Goal: Task Accomplishment & Management: Manage account settings

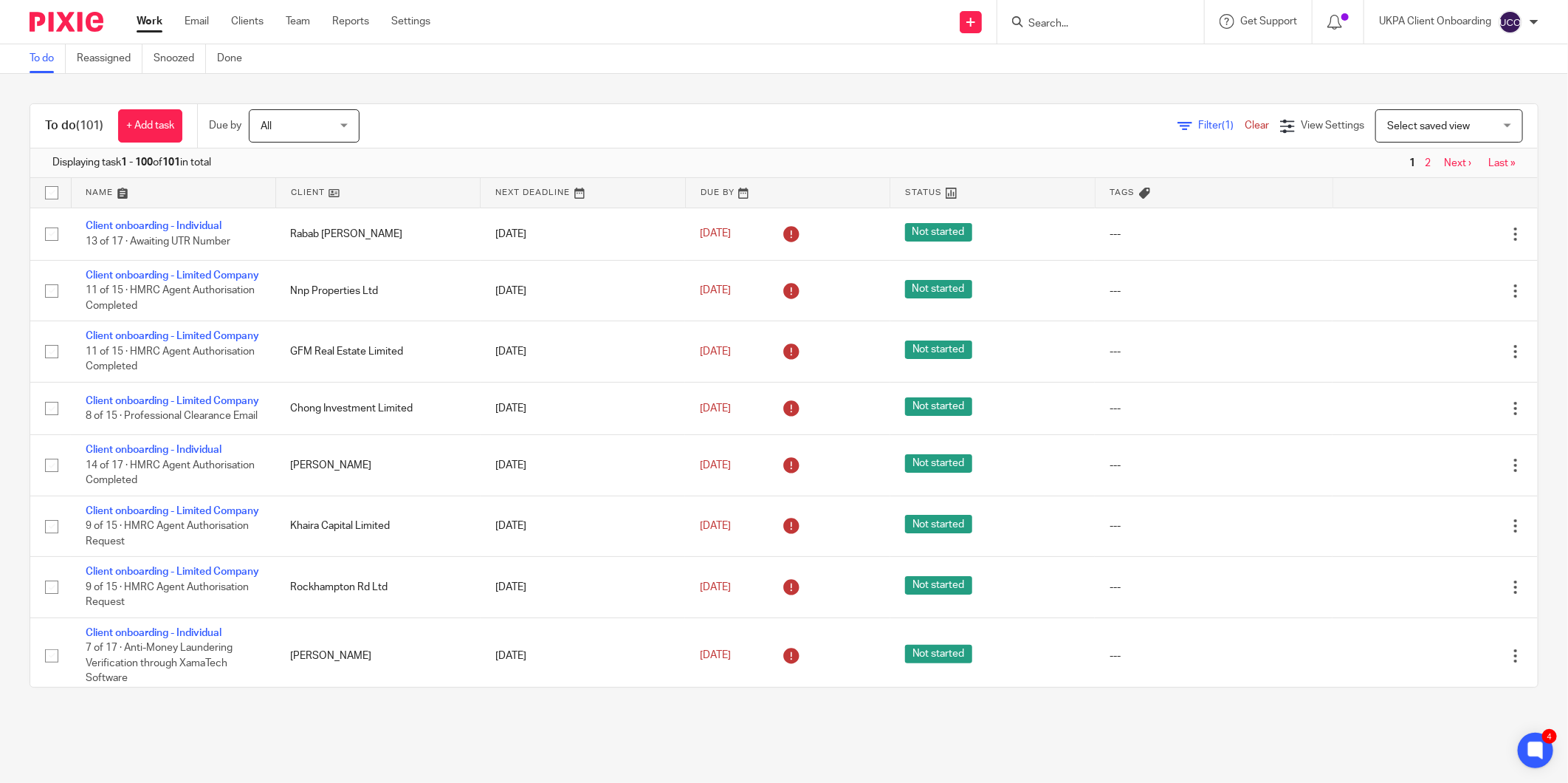
click at [1065, 24] on input "Search" at bounding box center [1093, 24] width 133 height 13
paste input "roderick@altmanjames.co.uk"
type input "[PERSON_NAME][EMAIL_ADDRESS][DOMAIN_NAME]"
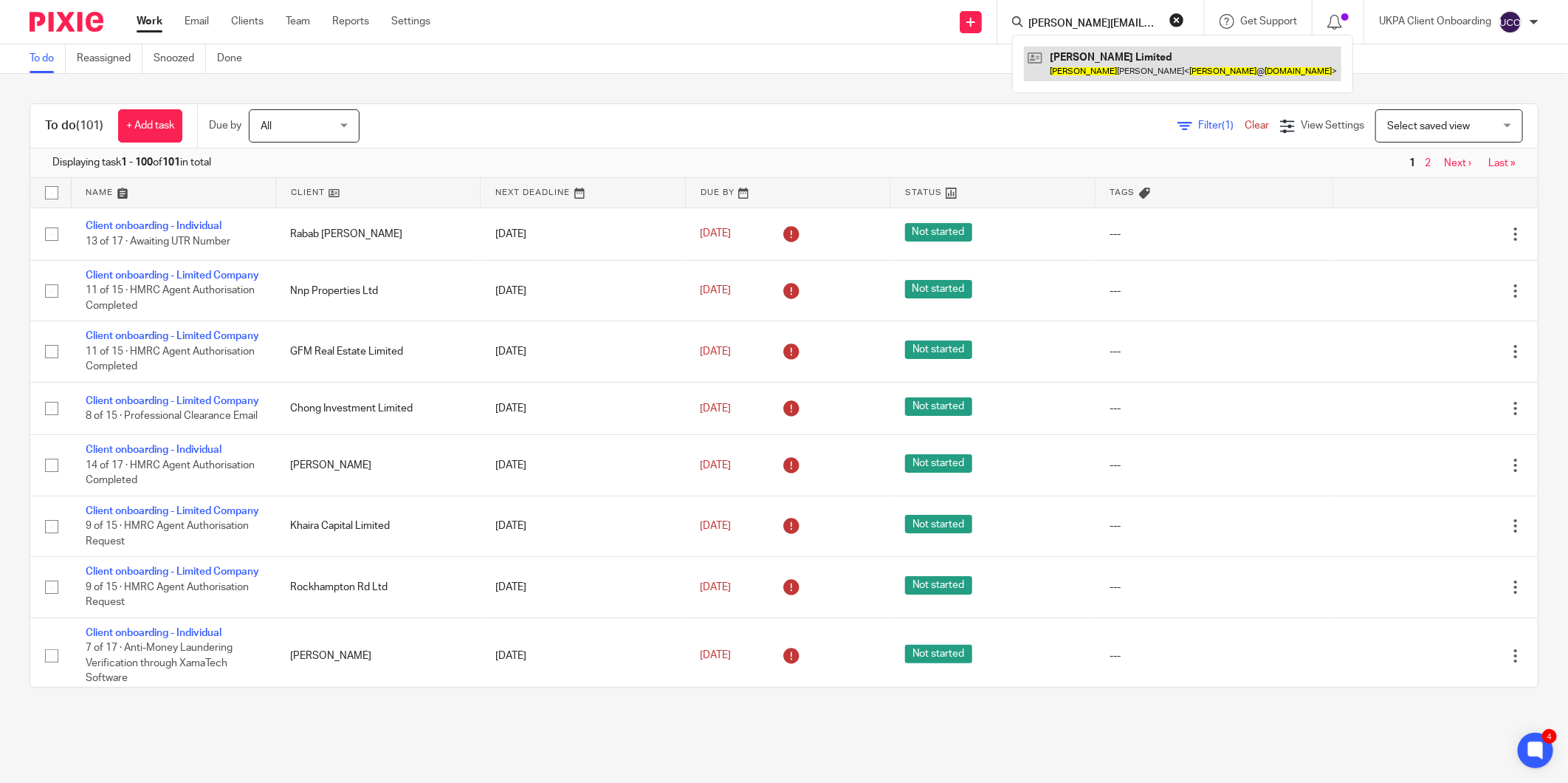
click at [1102, 62] on link at bounding box center [1182, 63] width 318 height 34
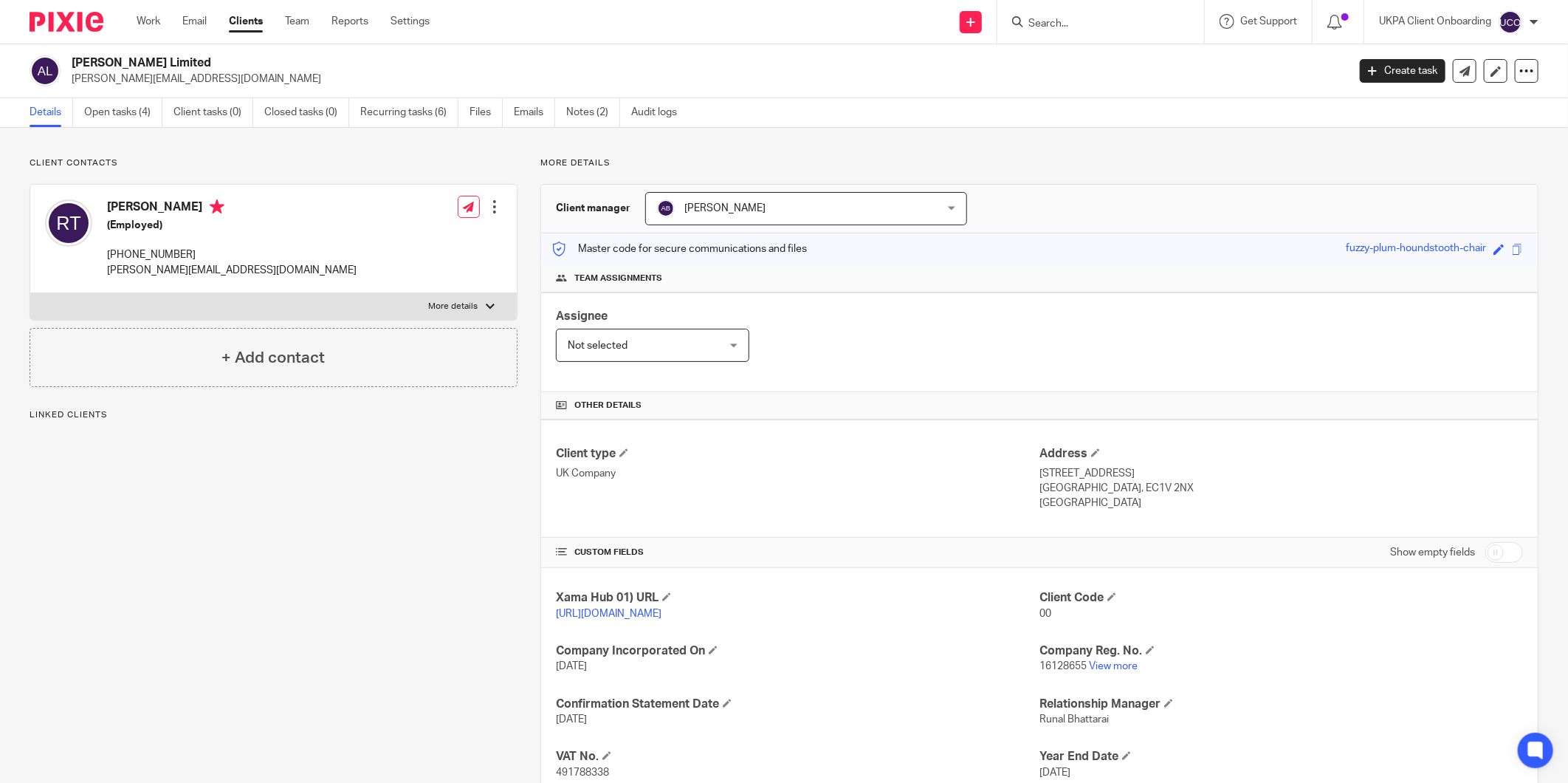
click at [97, 121] on link "Open tasks (4)" at bounding box center [123, 113] width 78 height 29
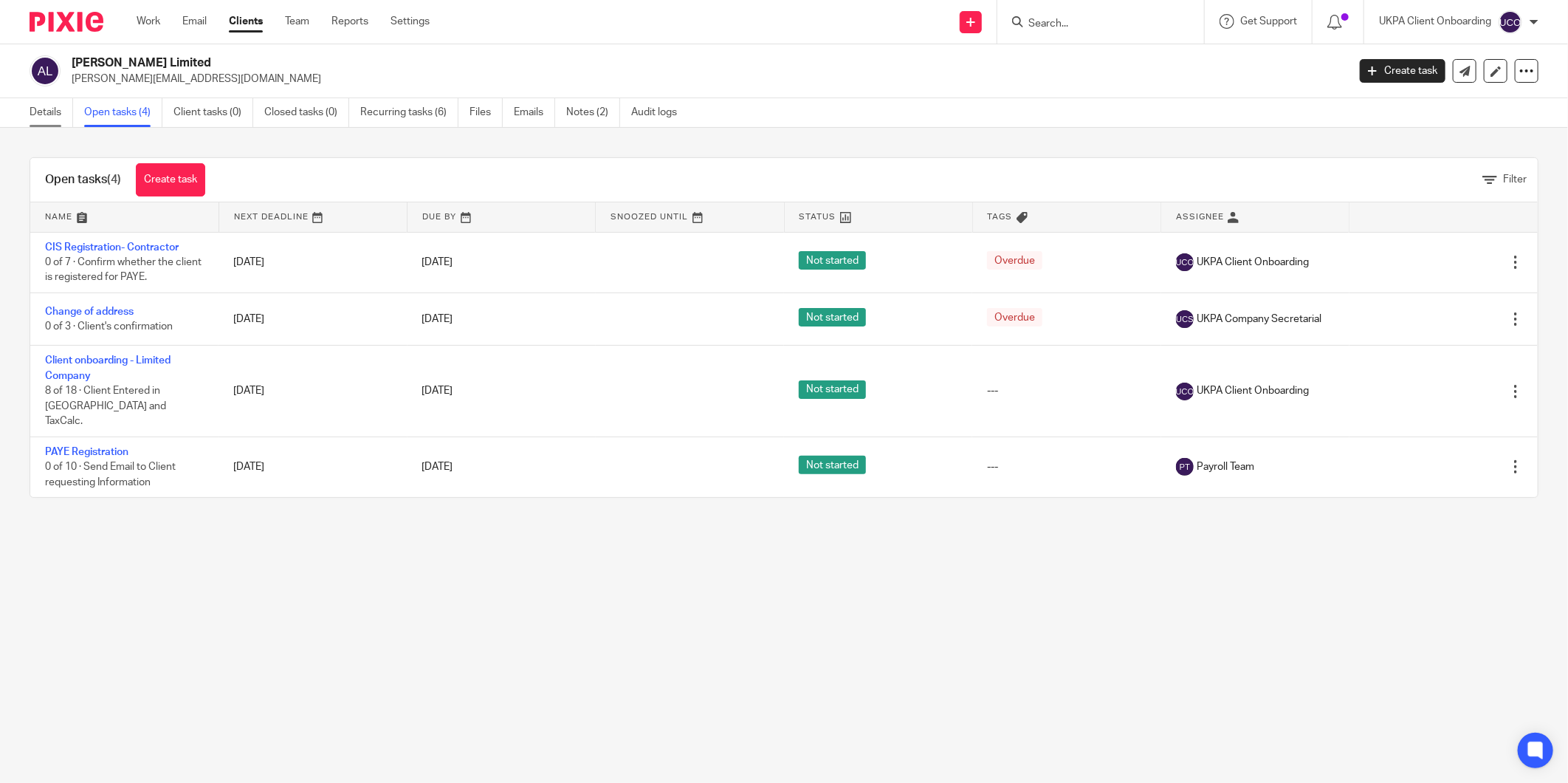
click at [53, 113] on link "Details" at bounding box center [51, 113] width 43 height 29
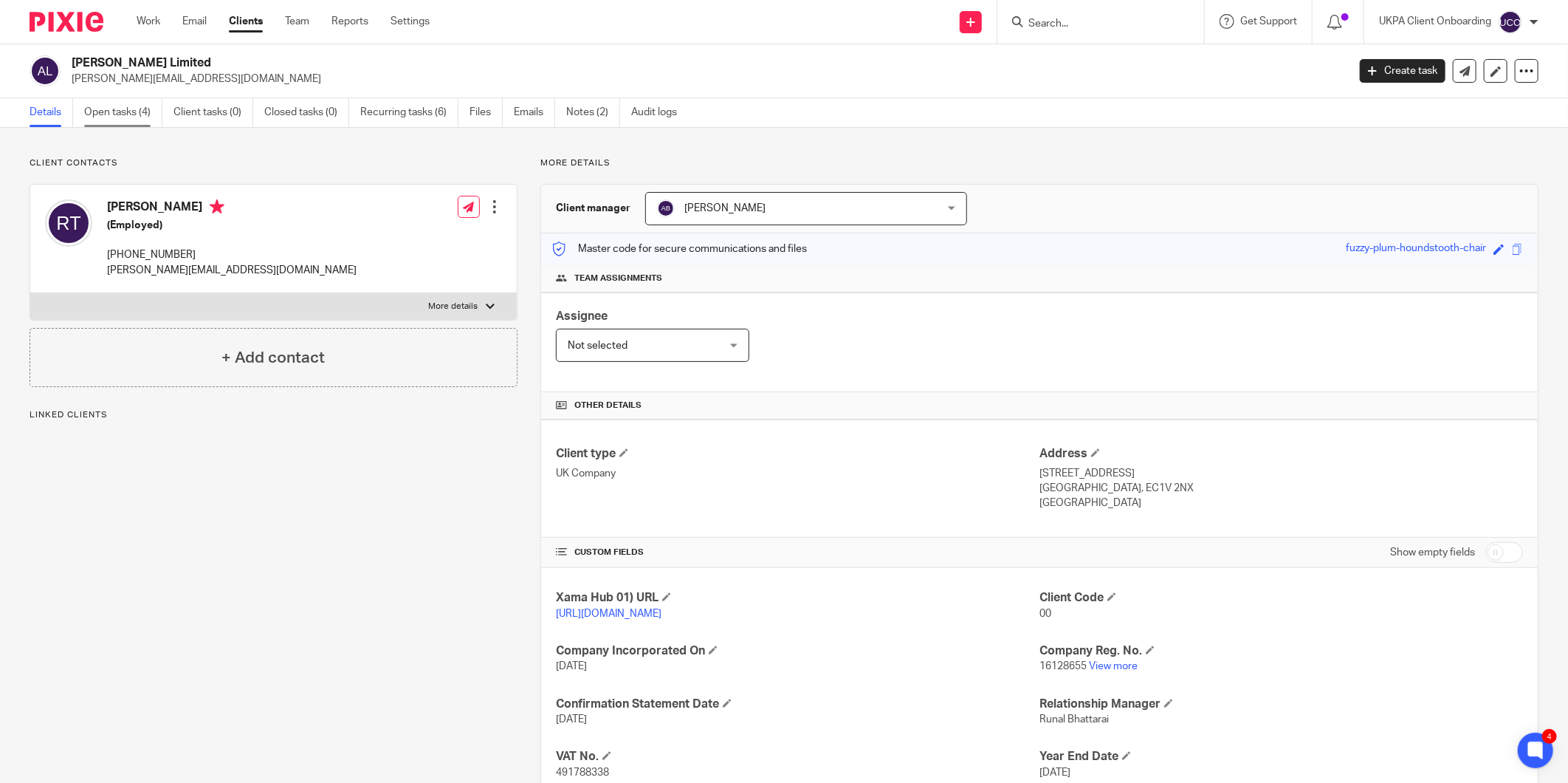
click at [124, 121] on link "Open tasks (4)" at bounding box center [123, 113] width 78 height 29
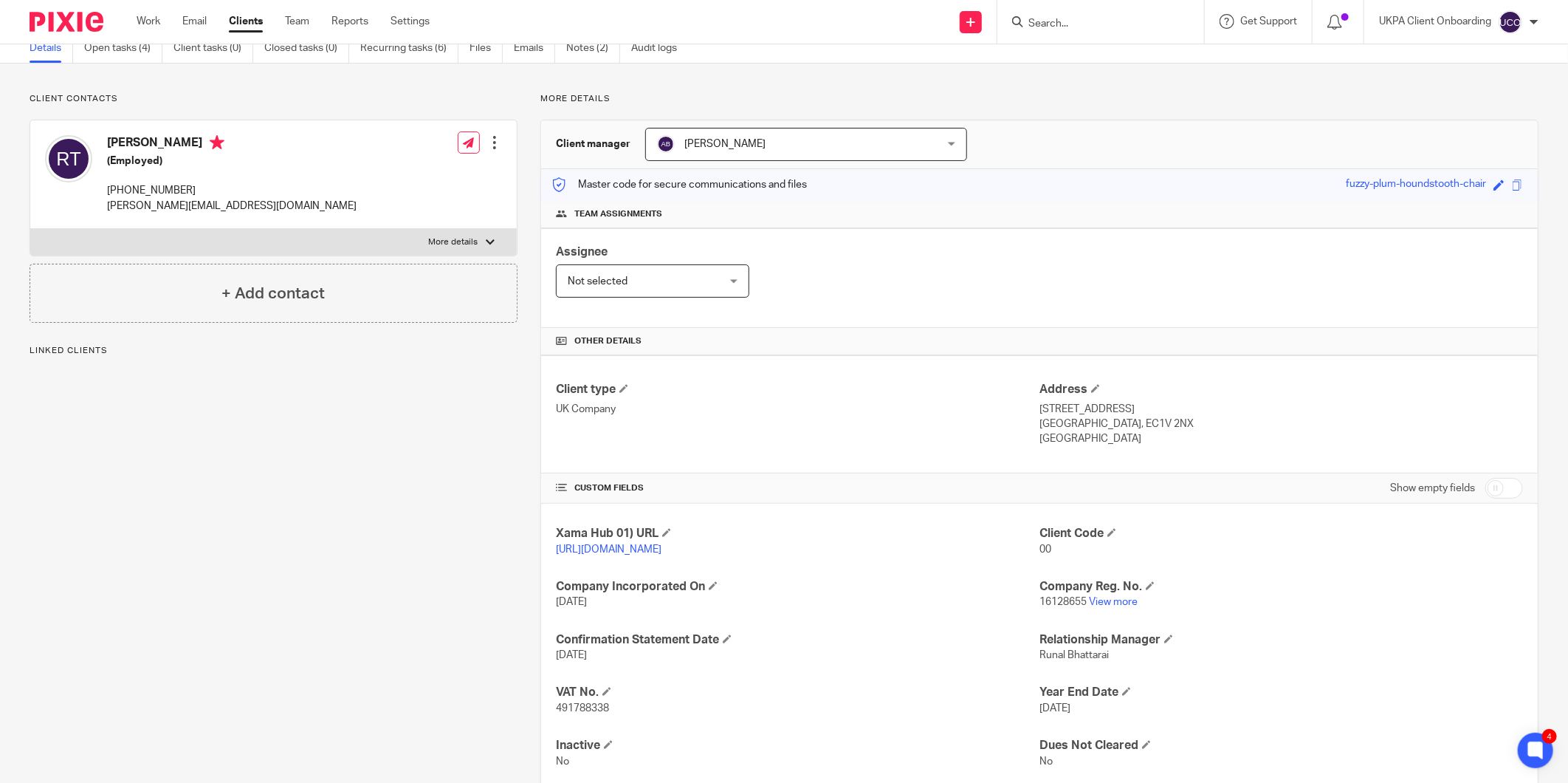
scroll to position [9, 0]
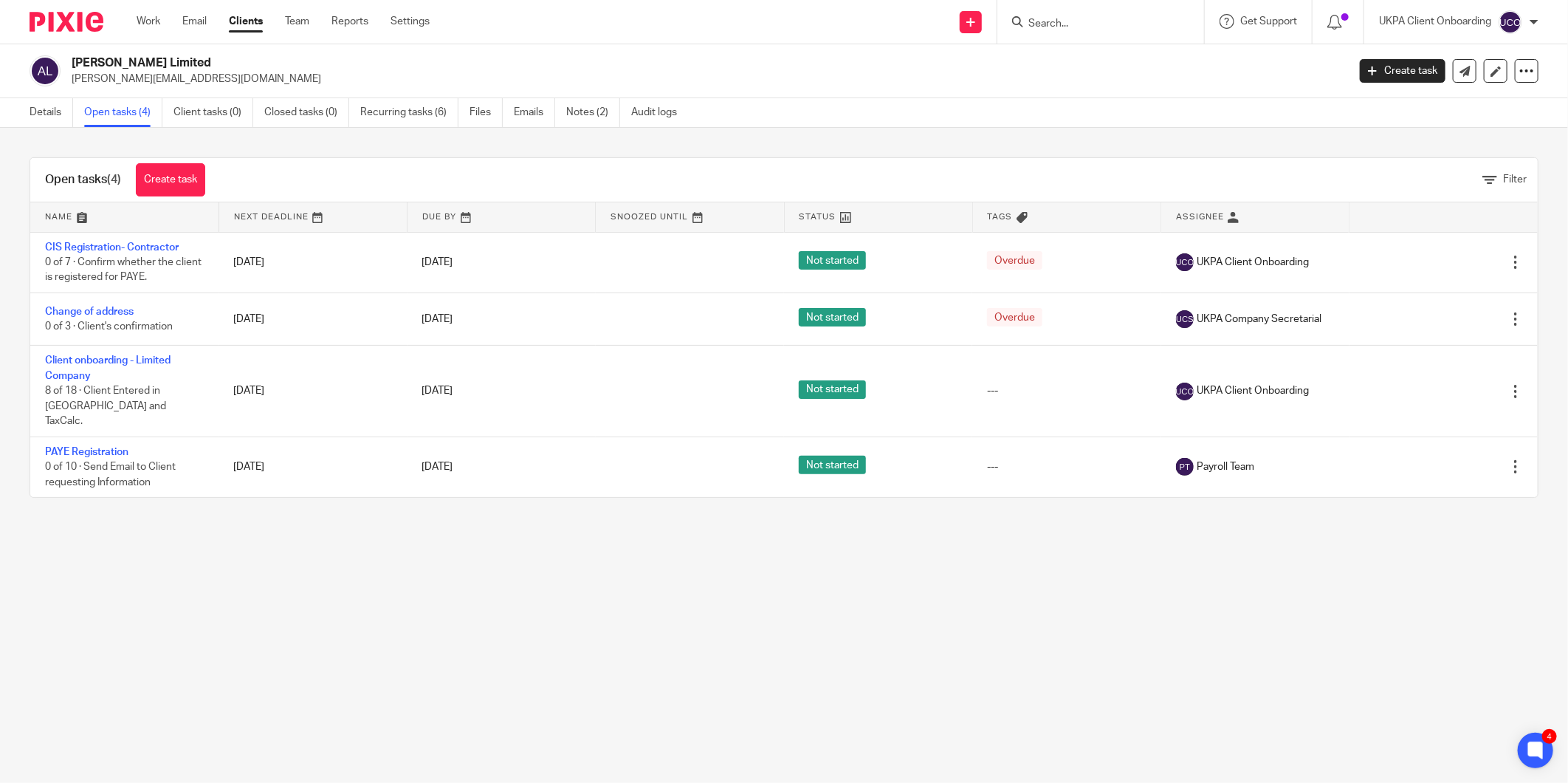
click at [24, 106] on div "Details Open tasks (4) Client tasks (0) Closed tasks (0) Recurring tasks (6) Fi…" at bounding box center [356, 113] width 714 height 29
click at [55, 108] on link "Details" at bounding box center [51, 113] width 43 height 29
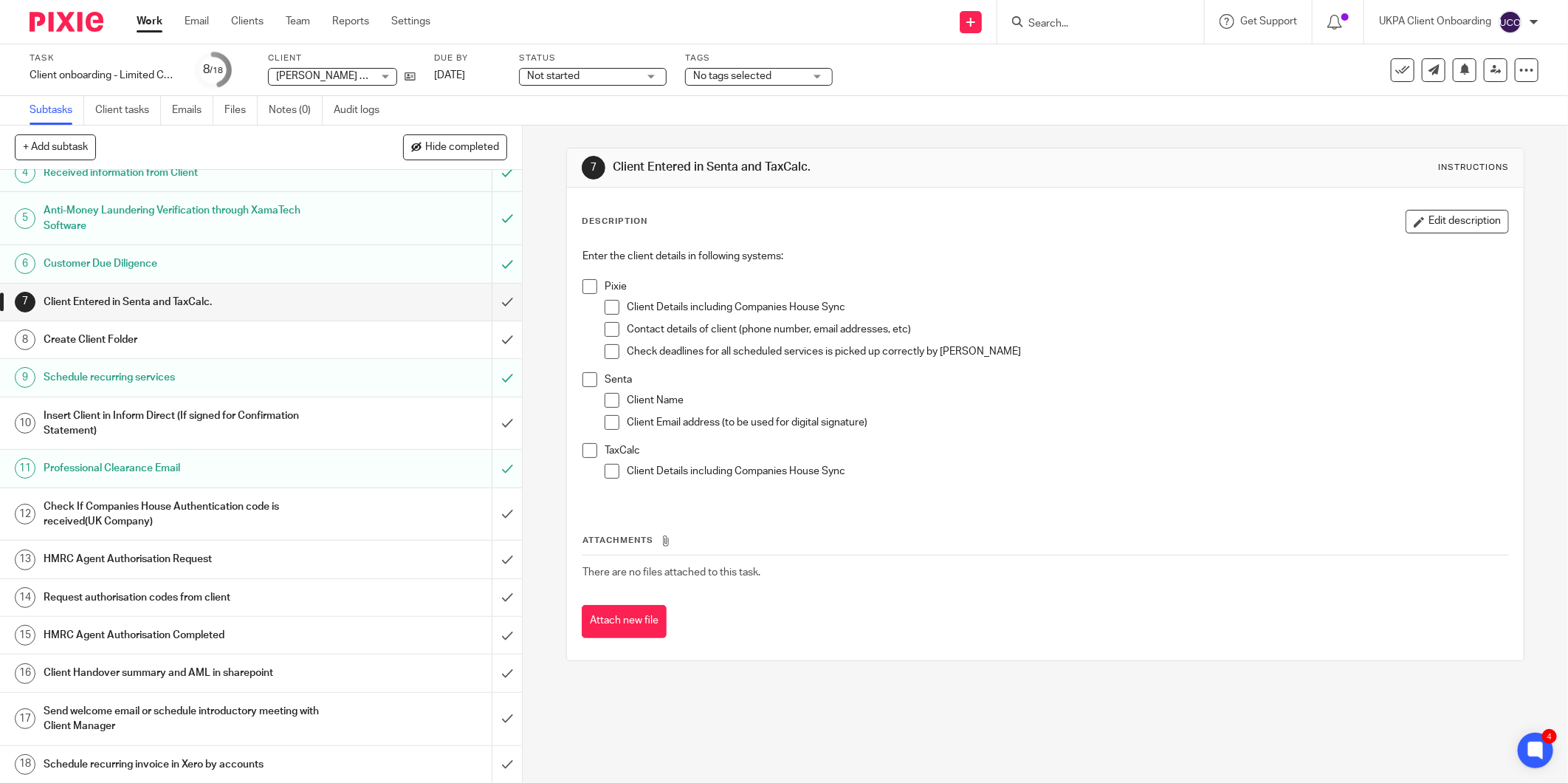
scroll to position [132, 0]
click at [1062, 32] on div at bounding box center [1100, 21] width 206 height 43
click at [1064, 25] on input "Search" at bounding box center [1093, 24] width 133 height 13
click at [1045, 27] on input "Search" at bounding box center [1093, 24] width 133 height 13
type input "Roderivk"
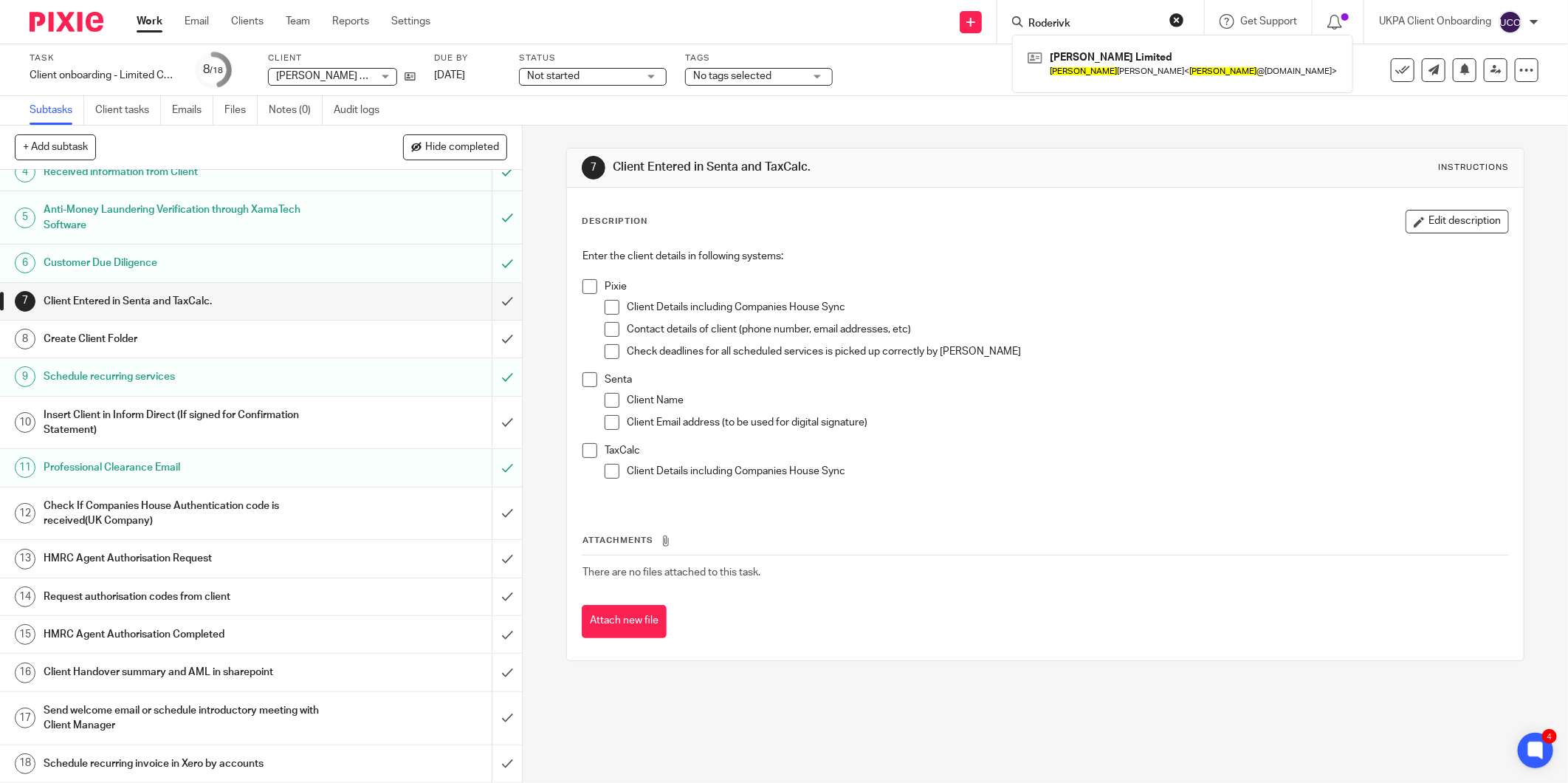
click at [1083, 168] on div "7 Client Entered in Senta and TaxCalc. Instructions" at bounding box center [1046, 168] width 928 height 24
click at [975, 21] on link at bounding box center [970, 22] width 22 height 22
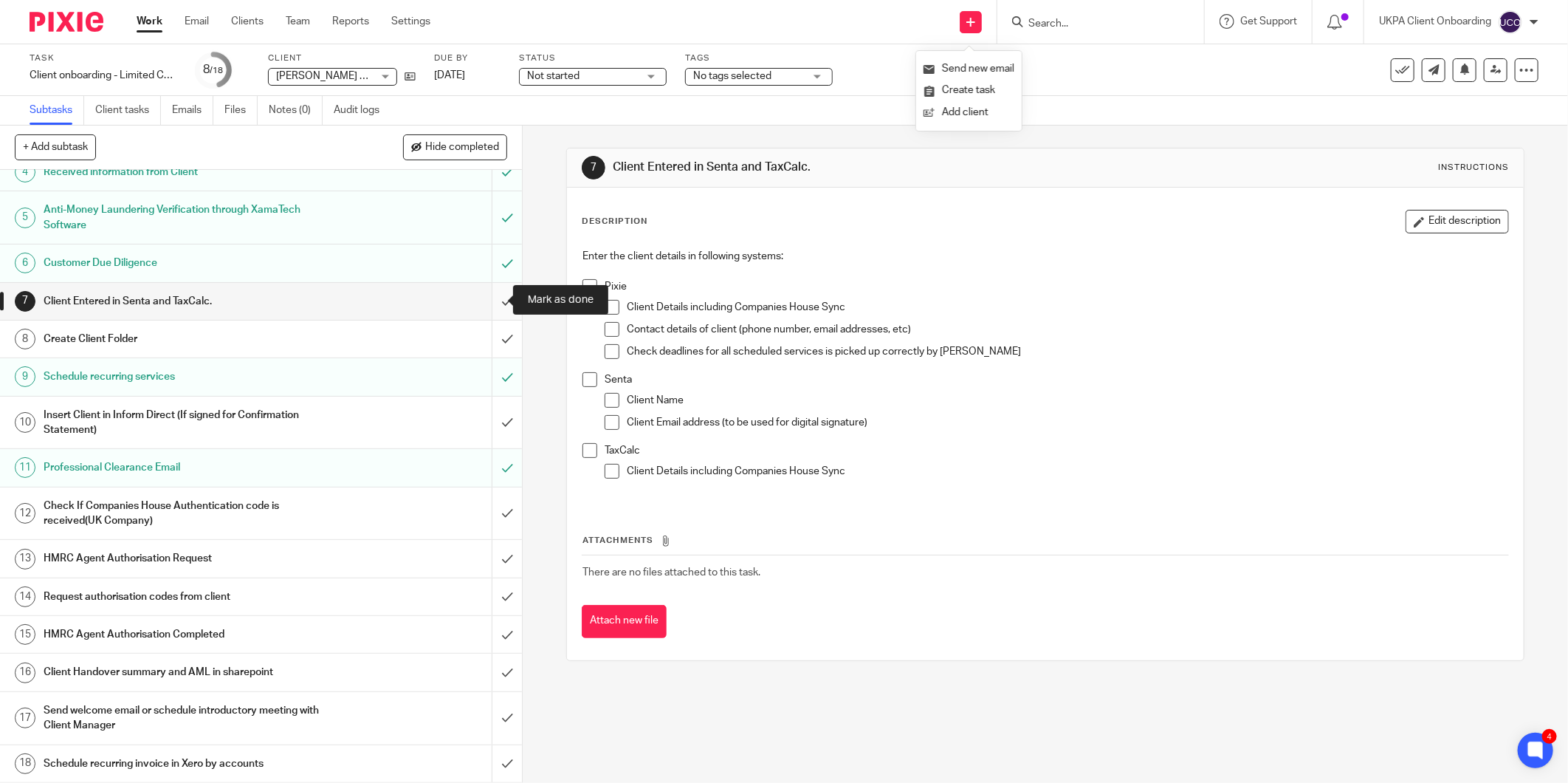
click at [496, 300] on input "submit" at bounding box center [260, 301] width 522 height 37
click at [489, 340] on input "submit" at bounding box center [260, 339] width 522 height 37
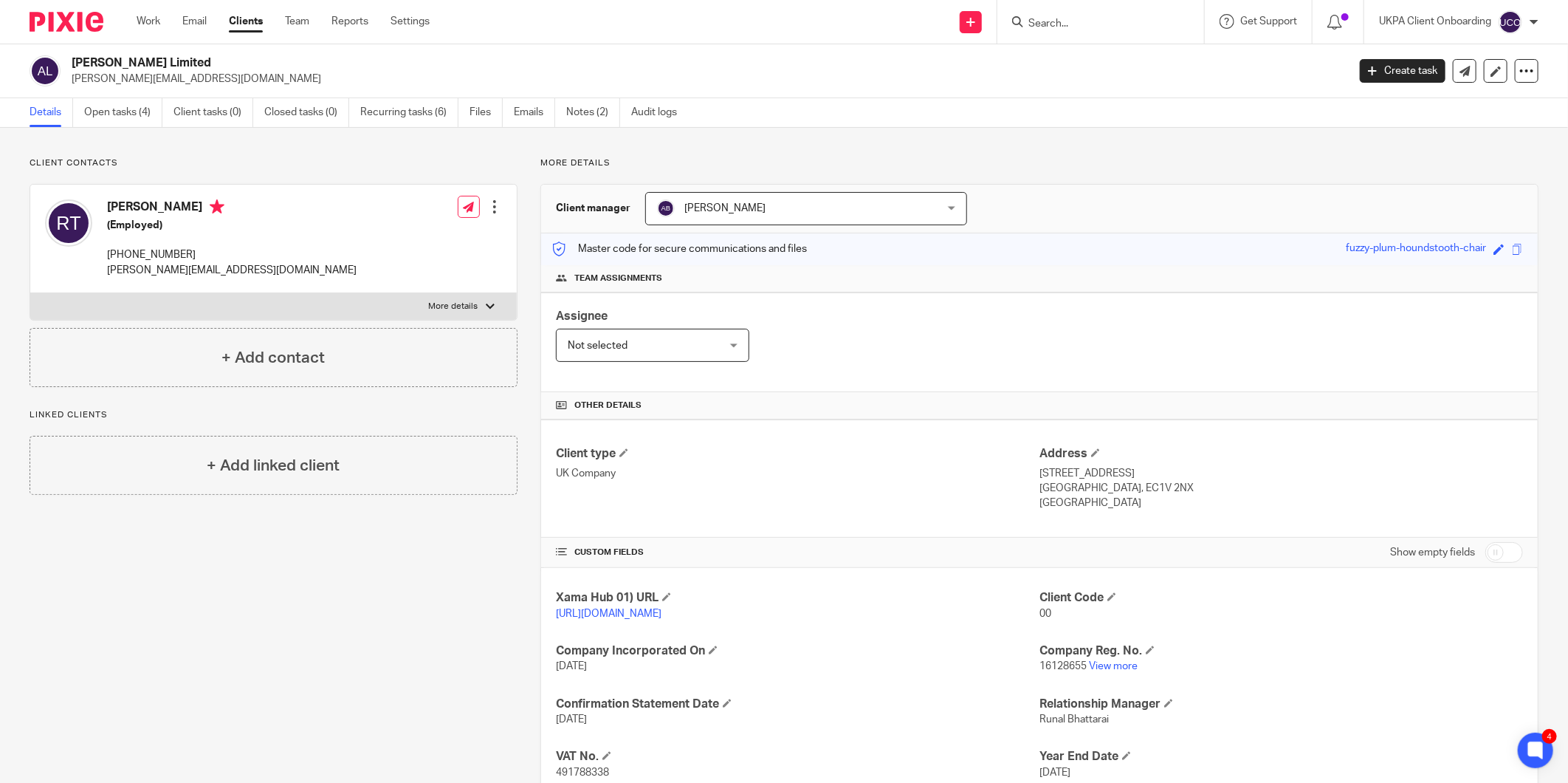
click at [131, 267] on p "[PERSON_NAME][EMAIL_ADDRESS][DOMAIN_NAME]" at bounding box center [232, 270] width 250 height 14
copy div "[PERSON_NAME][EMAIL_ADDRESS][DOMAIN_NAME]"
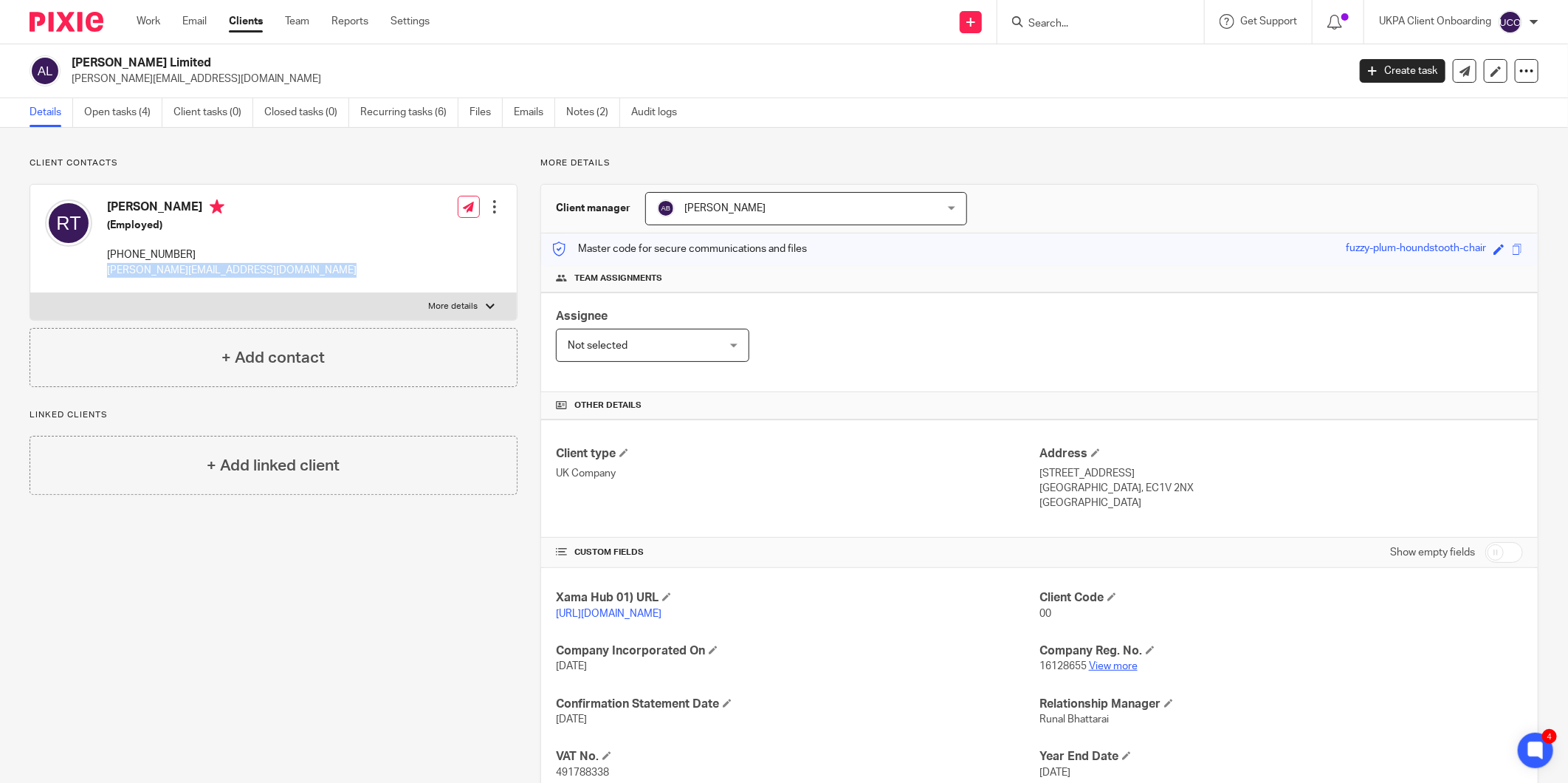
click at [1110, 666] on link "View more" at bounding box center [1113, 666] width 49 height 11
click at [1042, 673] on p "16128655 View more" at bounding box center [1281, 666] width 484 height 14
copy p "16128655"
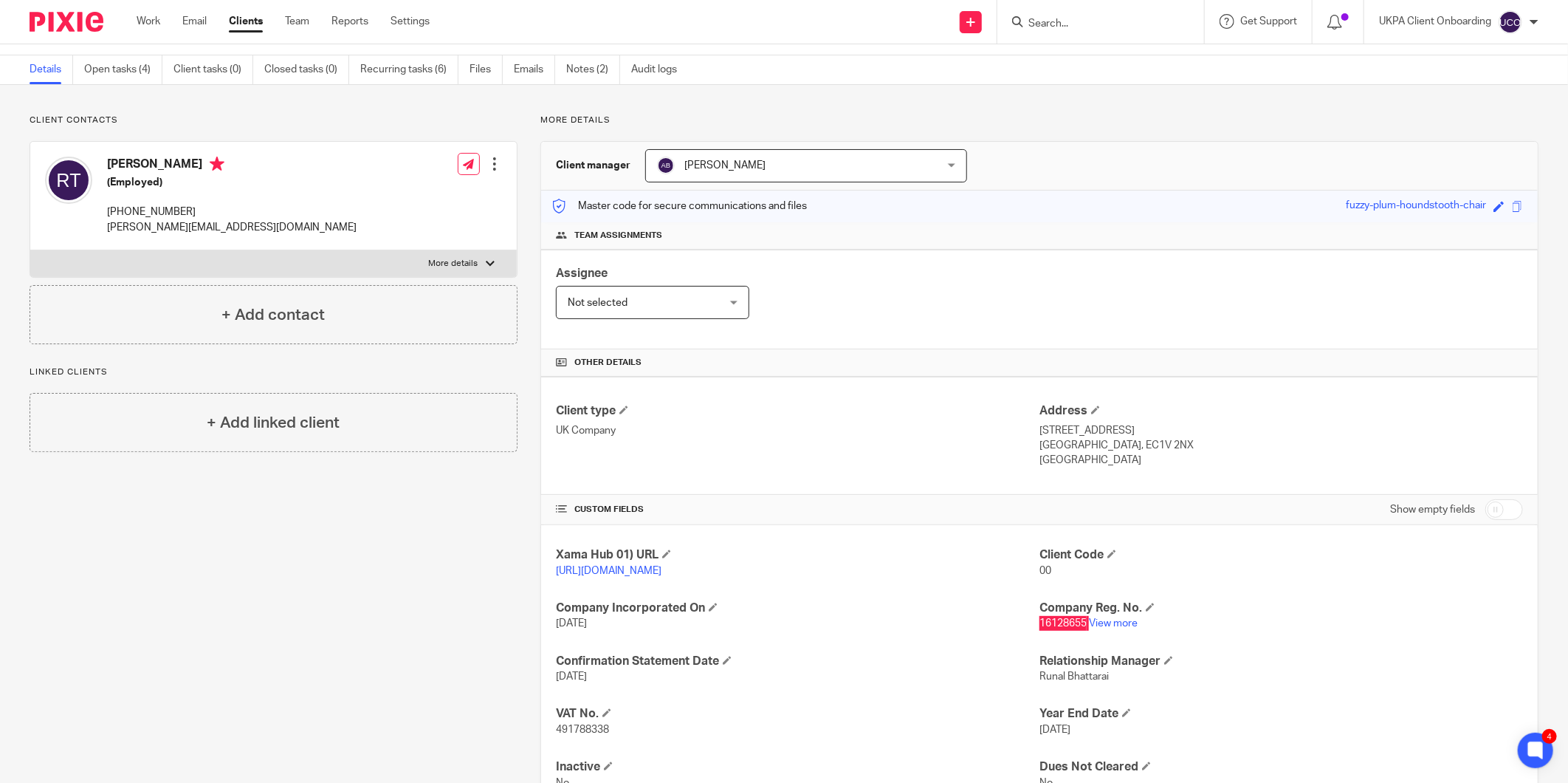
scroll to position [104, 0]
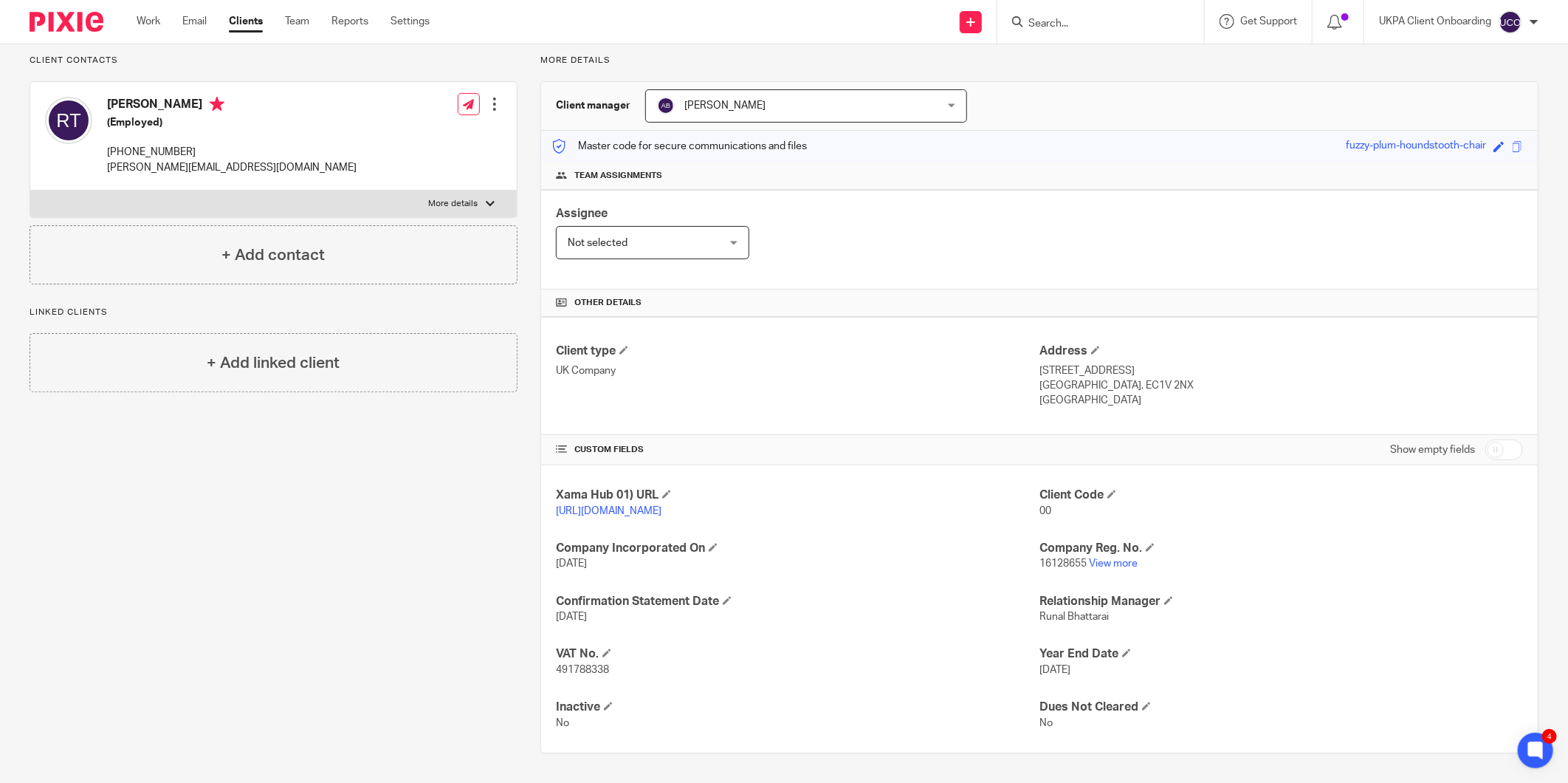
click at [163, 149] on p "+447786334411" at bounding box center [232, 152] width 250 height 14
copy div "+447786334411"
click at [158, 173] on p "[PERSON_NAME][EMAIL_ADDRESS][DOMAIN_NAME]" at bounding box center [232, 167] width 250 height 14
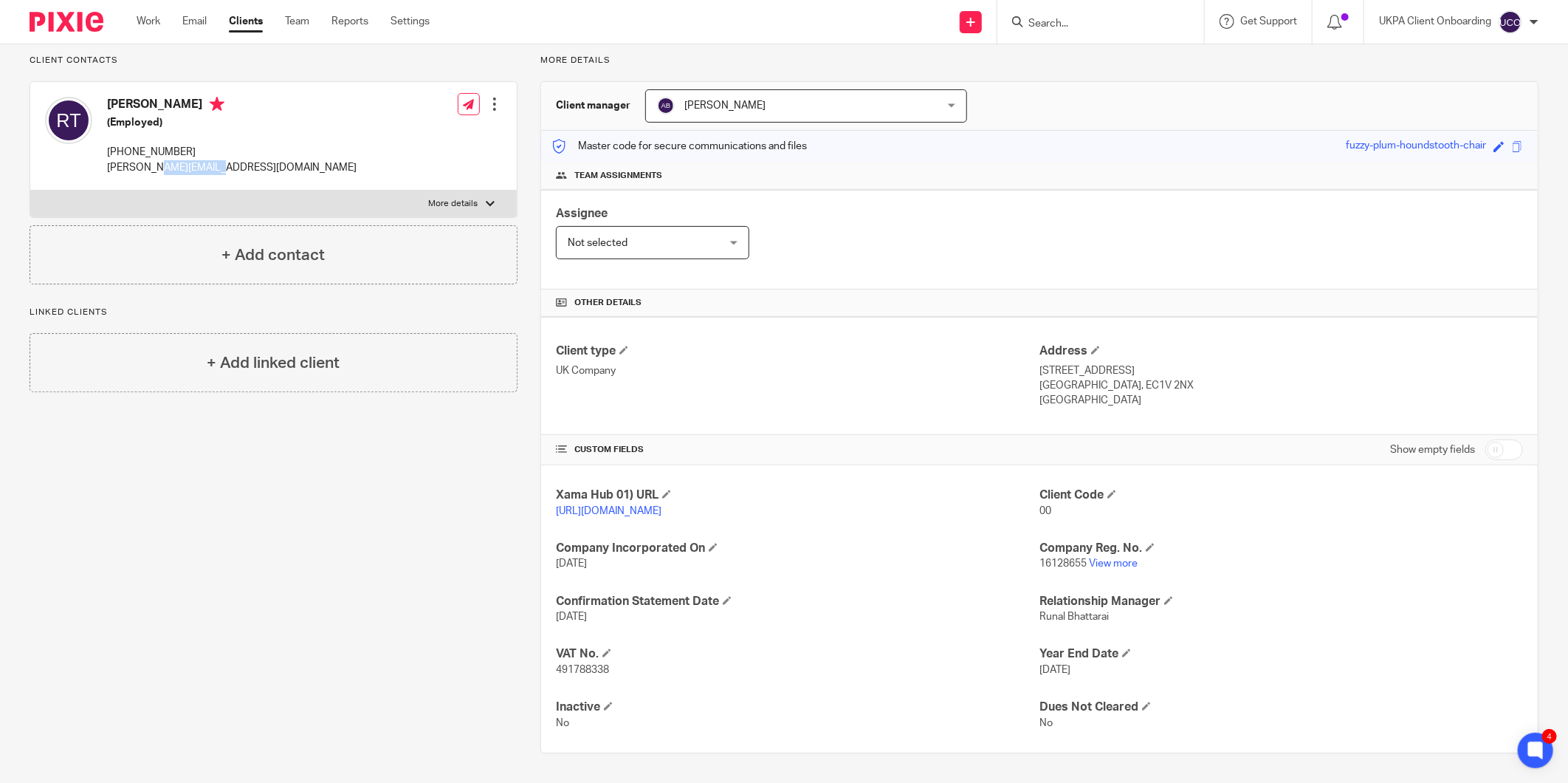
click at [158, 173] on p "[PERSON_NAME][EMAIL_ADDRESS][DOMAIN_NAME]" at bounding box center [232, 167] width 250 height 14
copy div "[PERSON_NAME][EMAIL_ADDRESS][DOMAIN_NAME]"
click at [1110, 500] on h4 "Client Code" at bounding box center [1281, 495] width 484 height 15
click at [1109, 493] on span at bounding box center [1112, 494] width 9 height 9
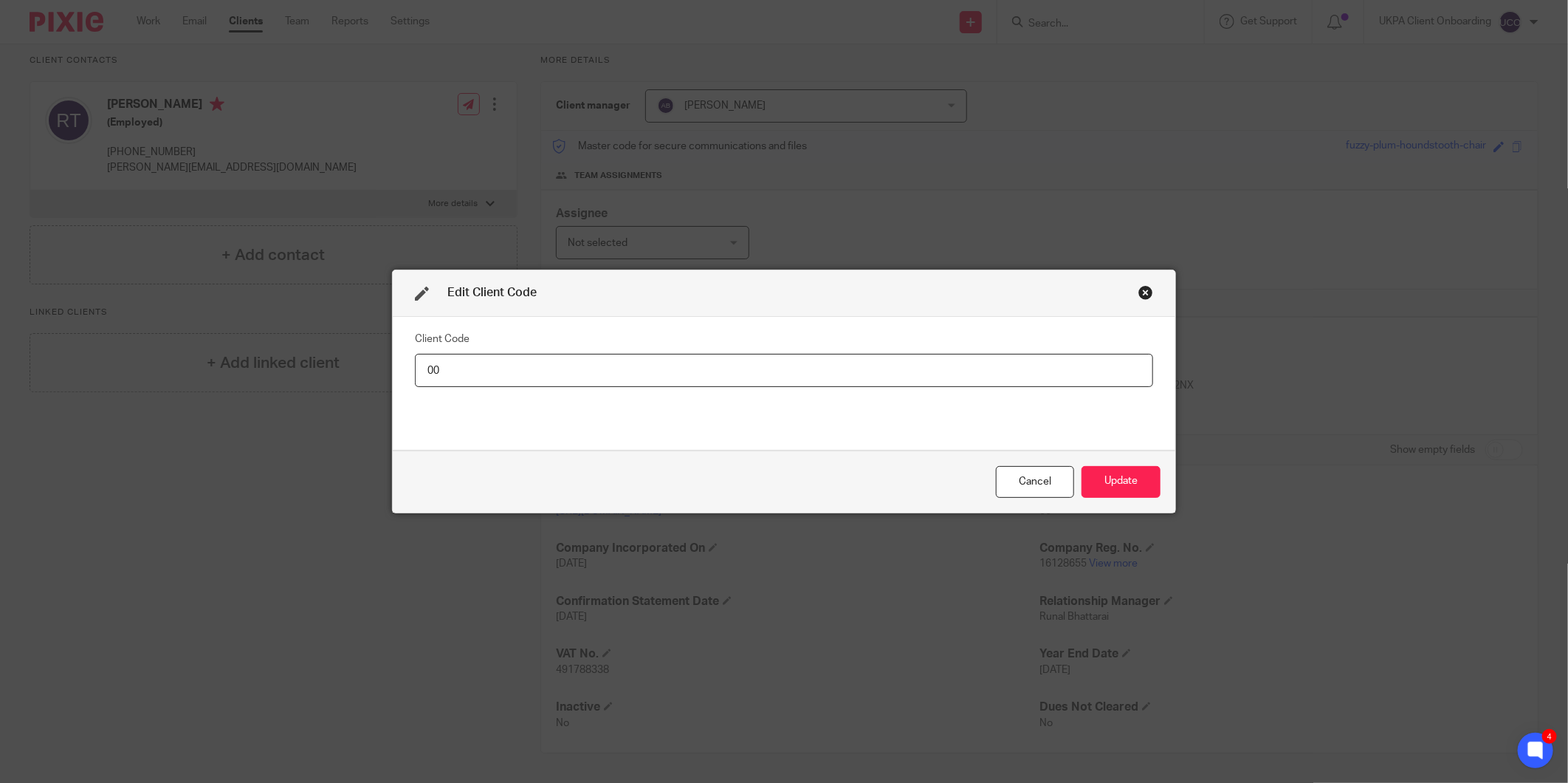
click at [1078, 373] on input "00" at bounding box center [784, 370] width 738 height 34
type input "ALT001"
click at [1101, 481] on button "Update" at bounding box center [1121, 482] width 79 height 32
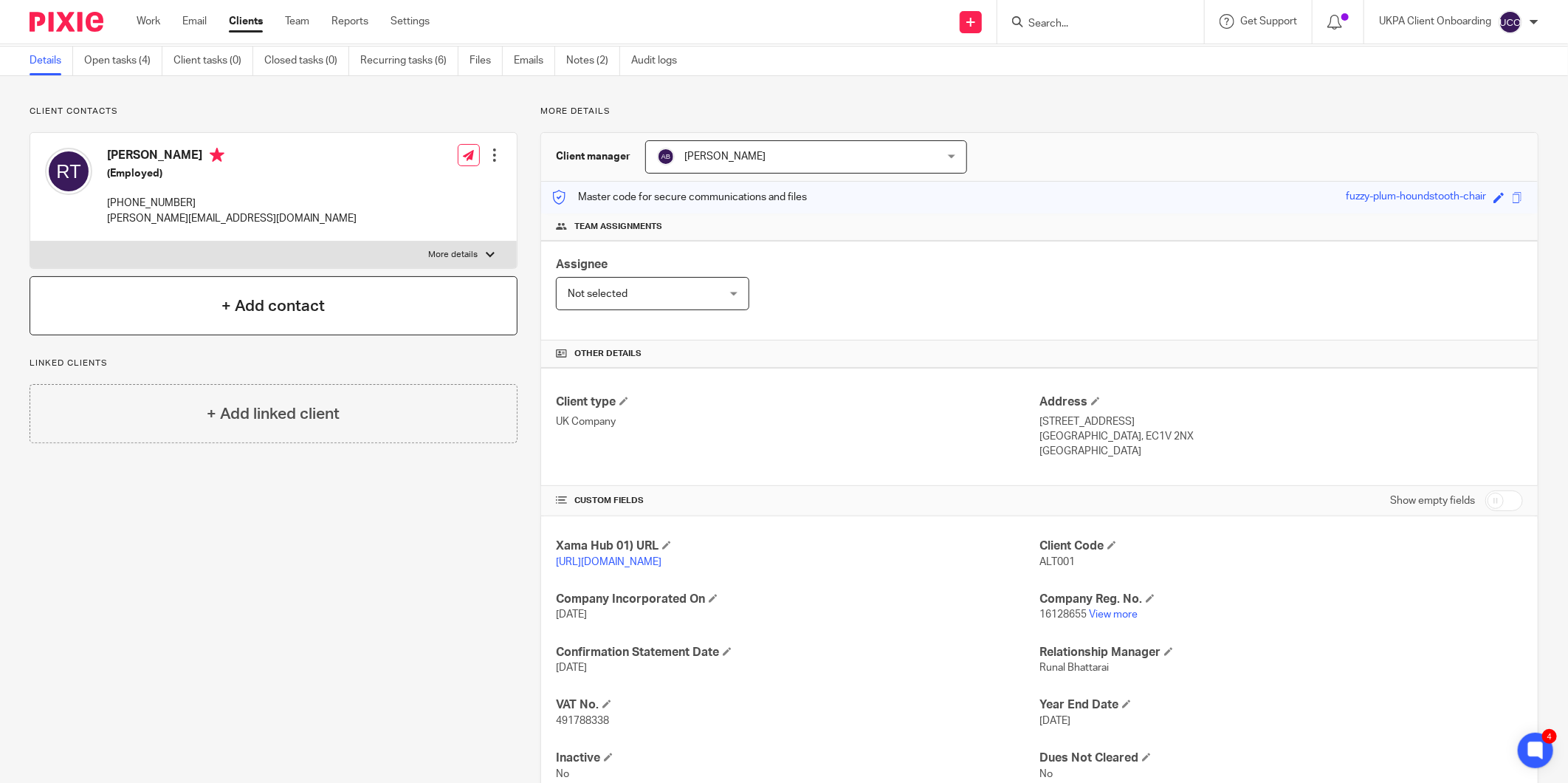
scroll to position [0, 0]
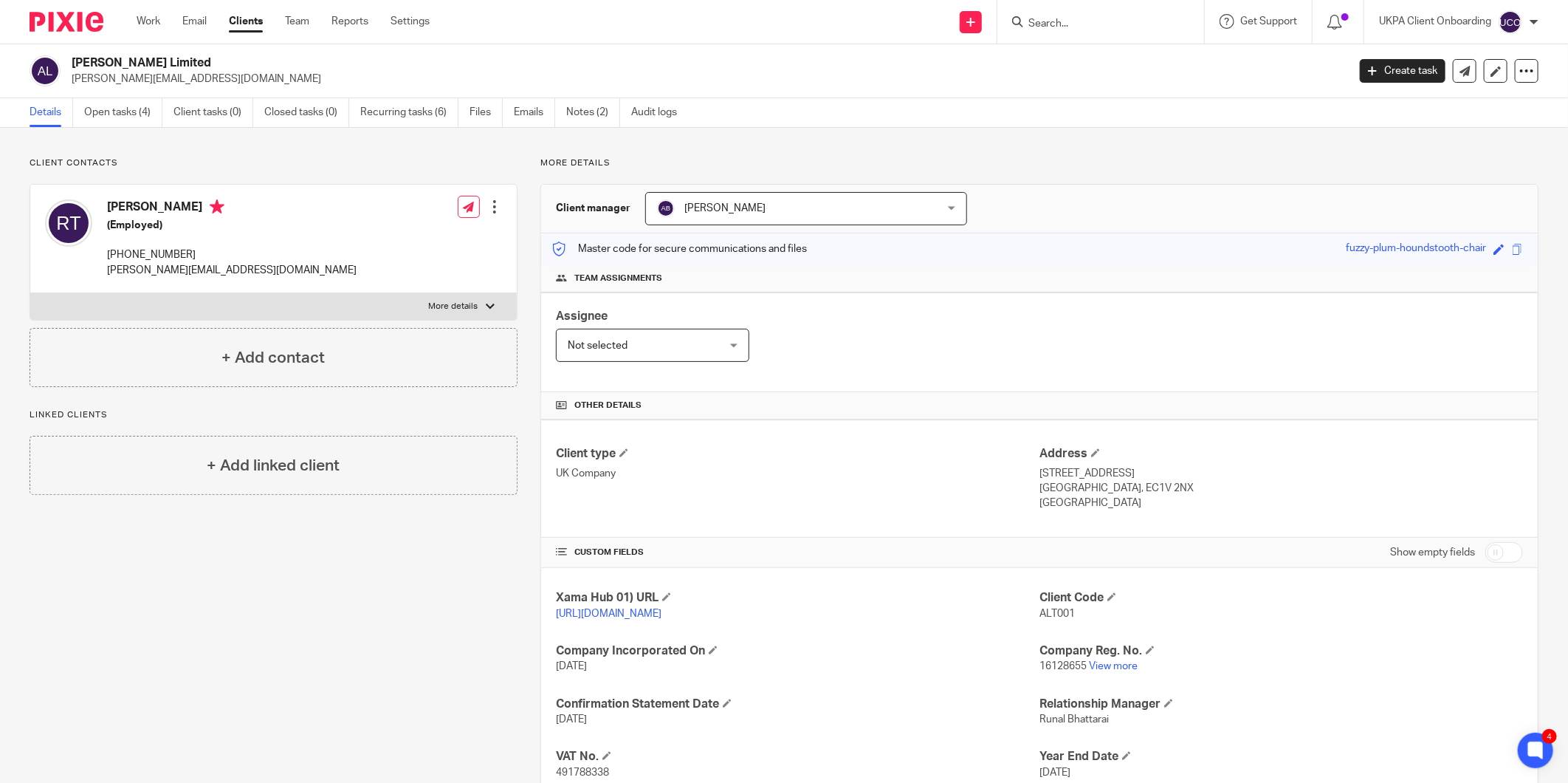
click at [165, 72] on p "[PERSON_NAME][EMAIL_ADDRESS][DOMAIN_NAME]" at bounding box center [704, 78] width 1266 height 14
drag, startPoint x: 165, startPoint y: 71, endPoint x: 168, endPoint y: 57, distance: 14.3
click at [168, 57] on h2 "Altman James Limited" at bounding box center [578, 63] width 1013 height 15
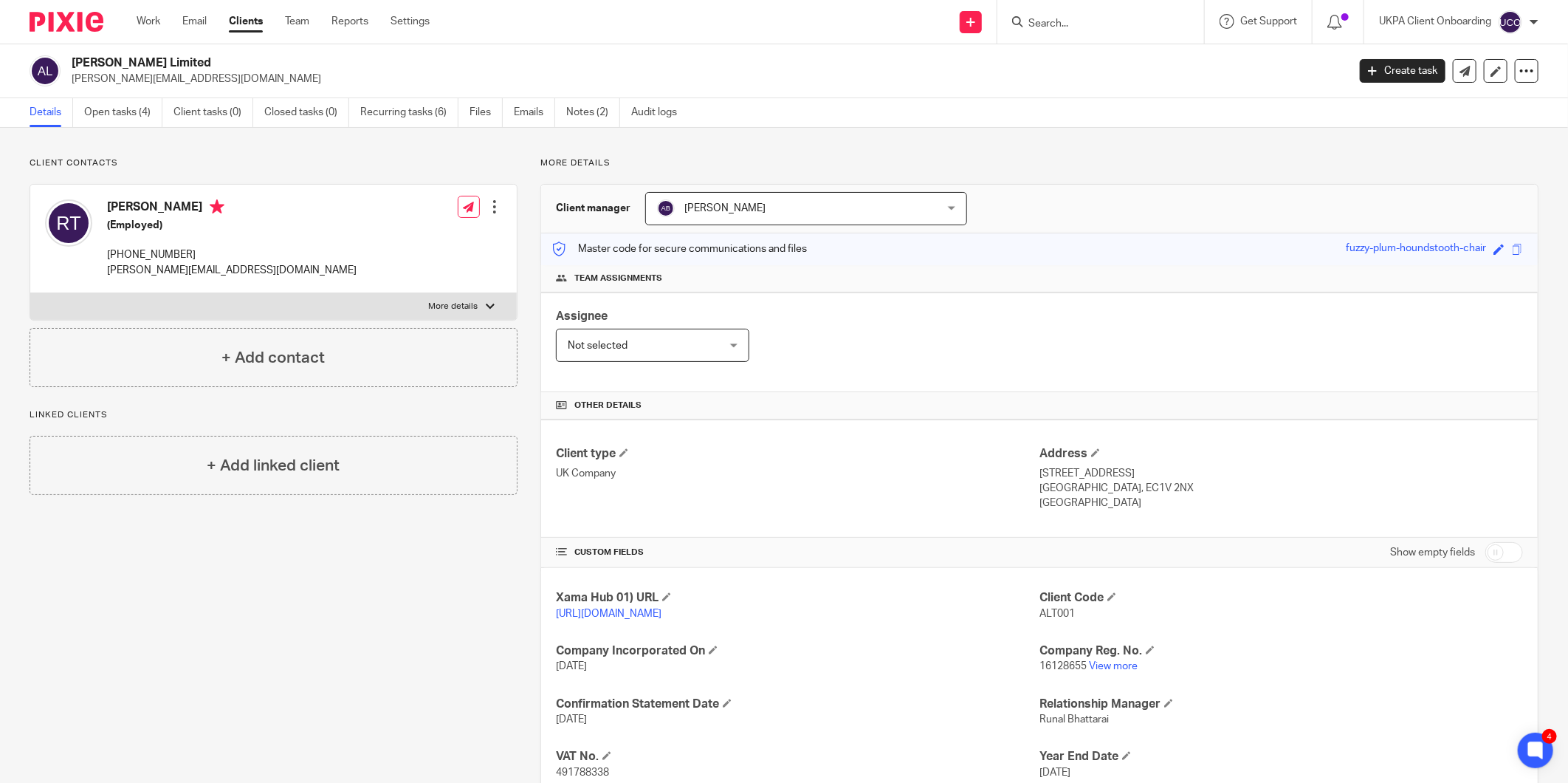
click at [168, 57] on h2 "Altman James Limited" at bounding box center [578, 63] width 1013 height 15
copy div "Altman James Limited"
drag, startPoint x: 145, startPoint y: 72, endPoint x: 155, endPoint y: 60, distance: 15.6
click at [155, 60] on h2 "Altman James Limited" at bounding box center [578, 63] width 1013 height 15
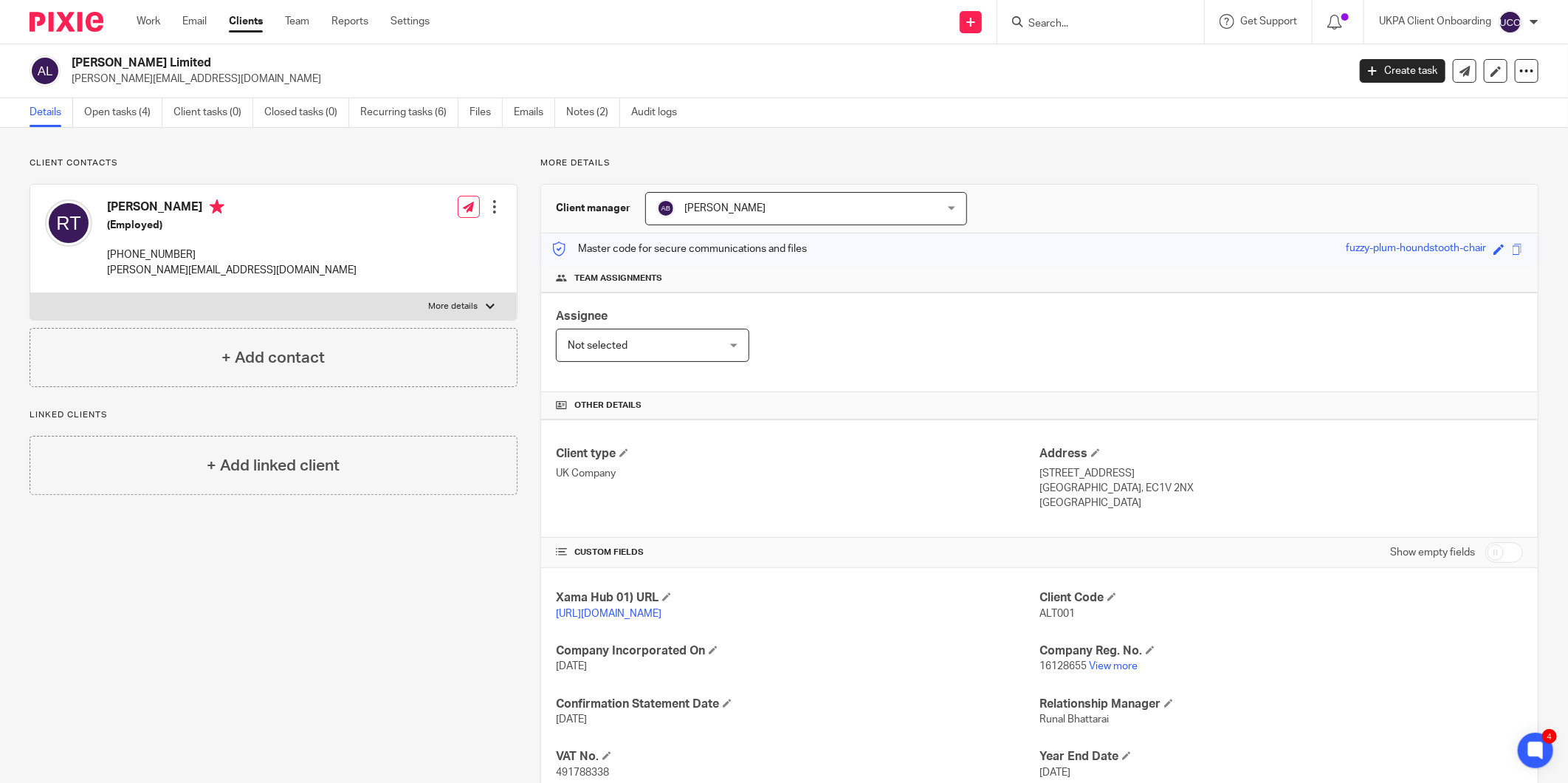
click at [155, 60] on h2 "Altman James Limited" at bounding box center [578, 63] width 1013 height 15
copy div "Altman James Limited"
click at [1059, 670] on span "16128655" at bounding box center [1063, 666] width 47 height 11
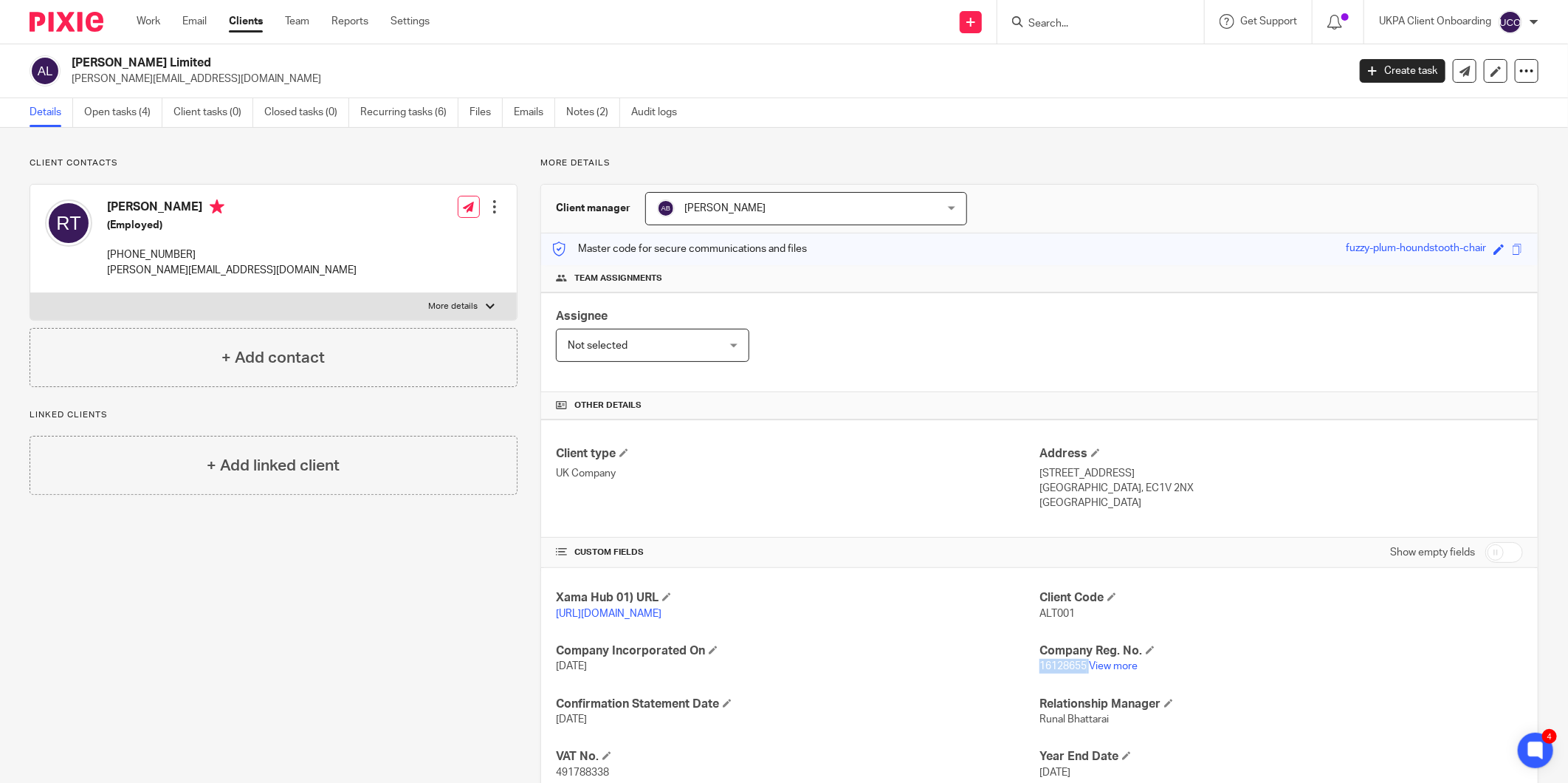
copy p "16128655"
click at [198, 276] on p "roderick@altmanjames.co.uk" at bounding box center [232, 270] width 250 height 14
copy div "roderick@altmanjames.co.uk"
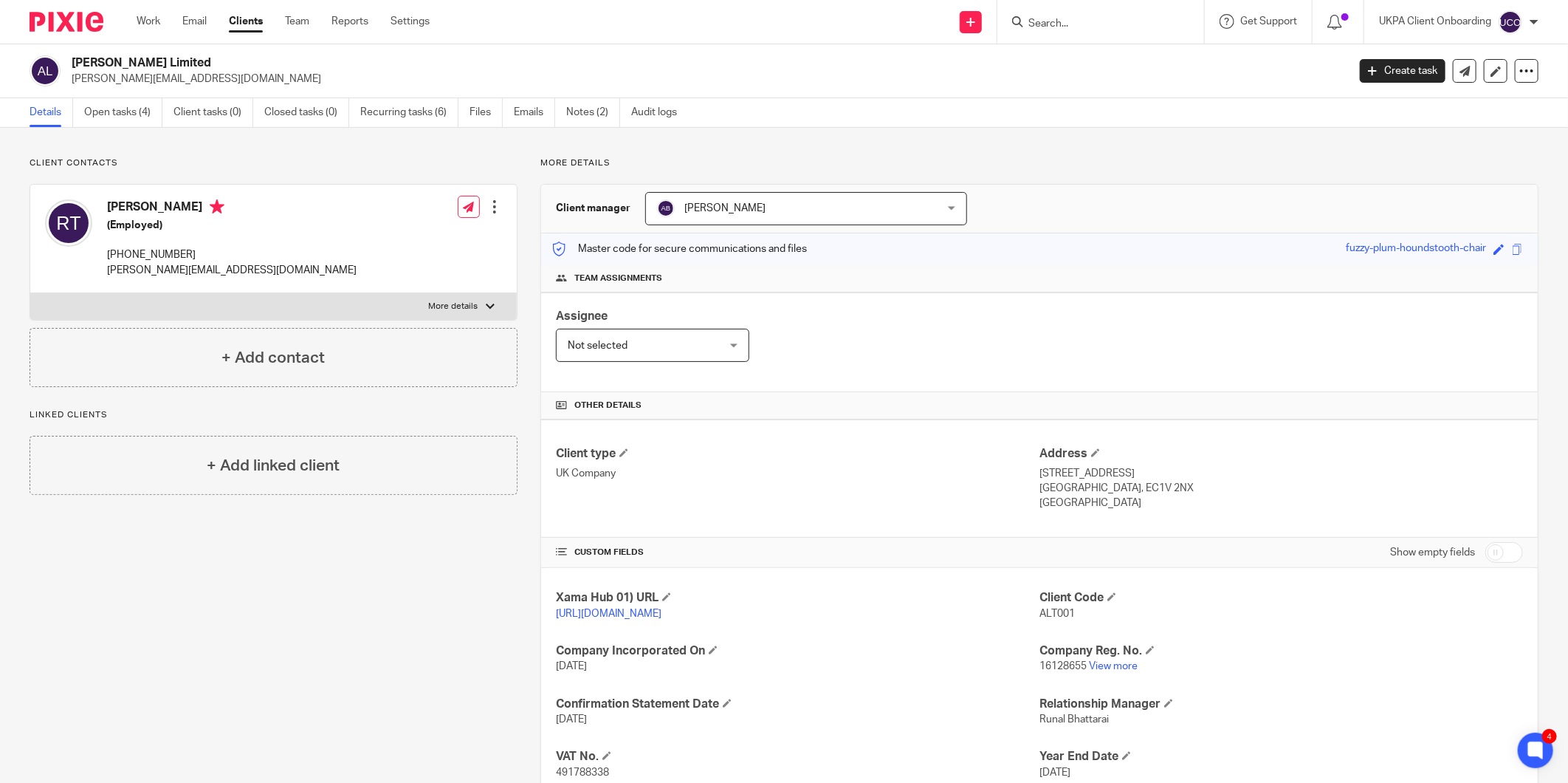
click at [162, 254] on p "+447786334411" at bounding box center [232, 254] width 250 height 14
copy div "+447786334411"
click at [1082, 478] on p "128 City Road" at bounding box center [1281, 473] width 484 height 14
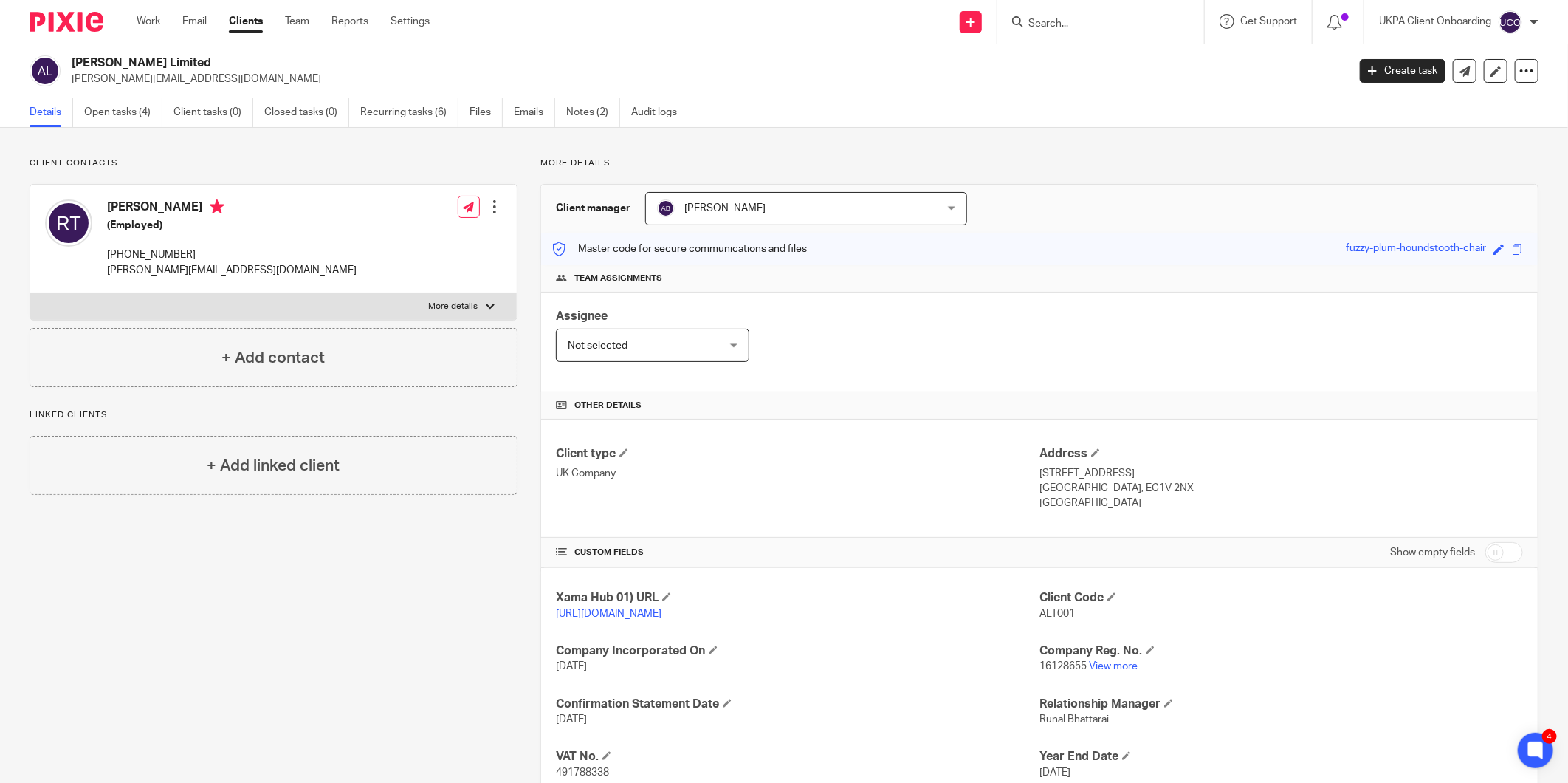
click at [1082, 478] on p "128 City Road" at bounding box center [1281, 473] width 484 height 14
click at [1052, 491] on p "London, EC1V 2NX" at bounding box center [1281, 487] width 484 height 14
click at [1089, 486] on p "London, EC1V 2NX" at bounding box center [1281, 487] width 484 height 14
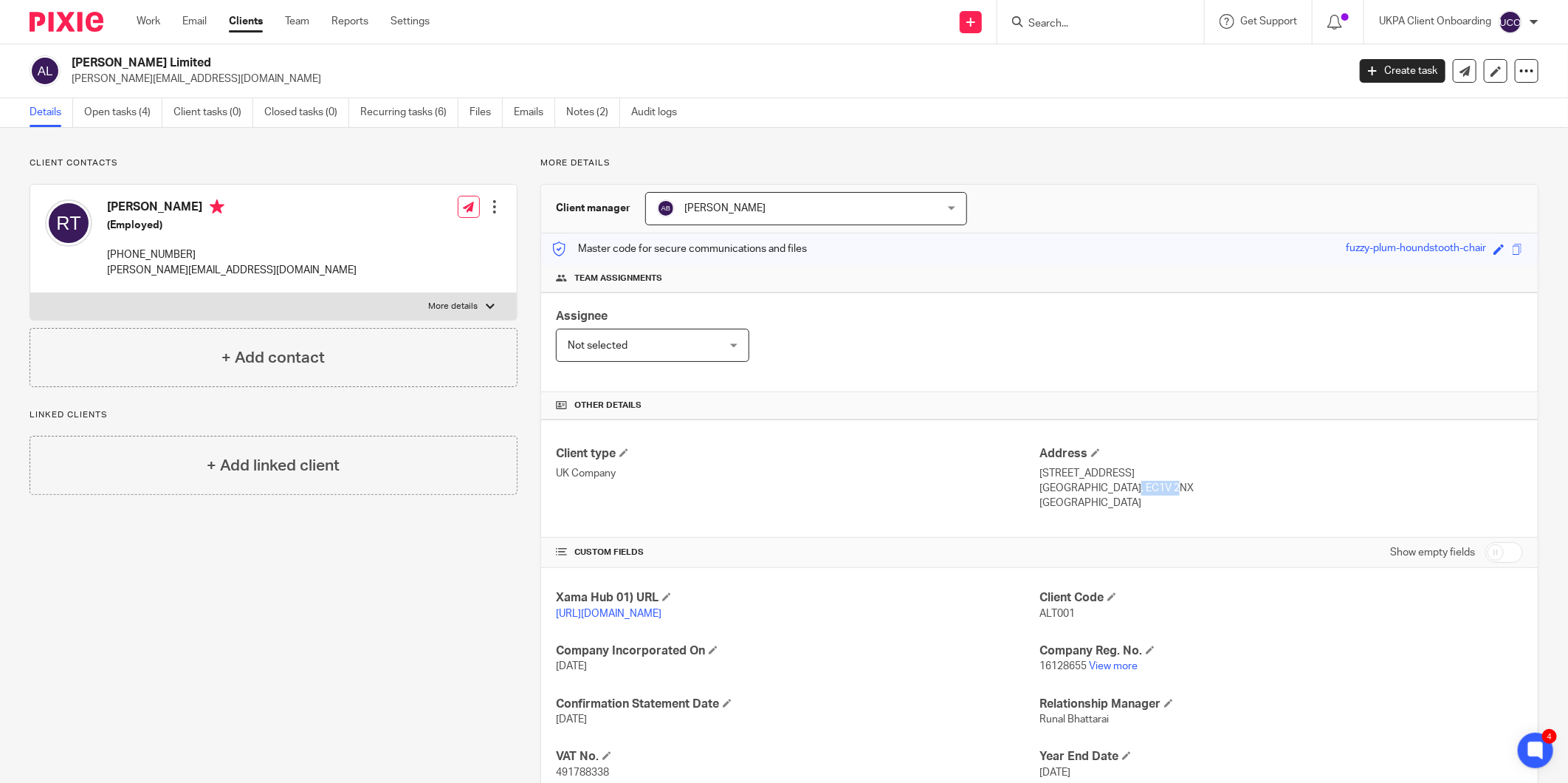
drag, startPoint x: 1146, startPoint y: 483, endPoint x: 1074, endPoint y: 490, distance: 72.3
click at [1074, 490] on p "London, EC1V 2NX" at bounding box center [1281, 487] width 484 height 14
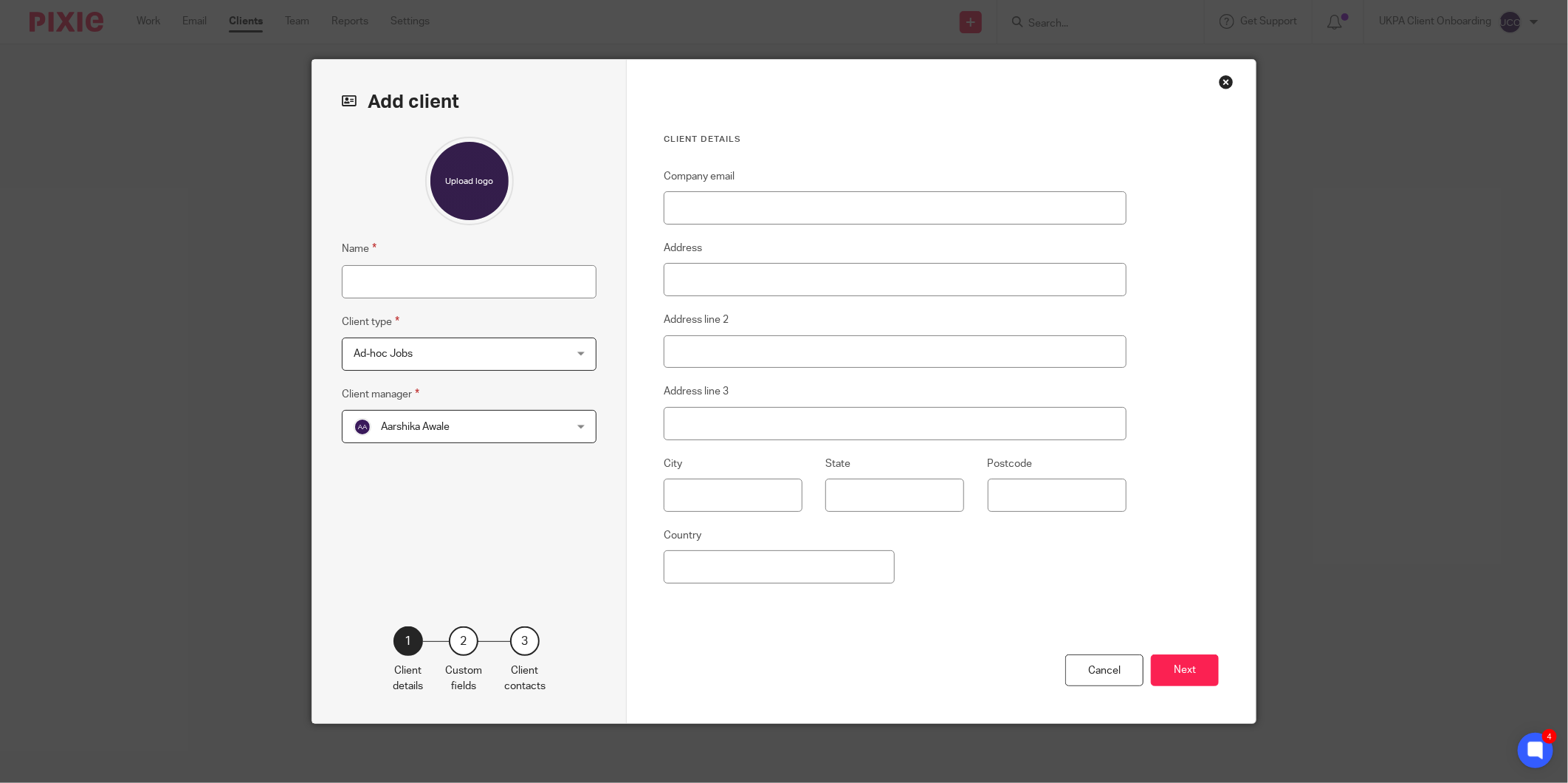
click at [445, 342] on span "Ad-hoc Jobs" at bounding box center [450, 353] width 193 height 31
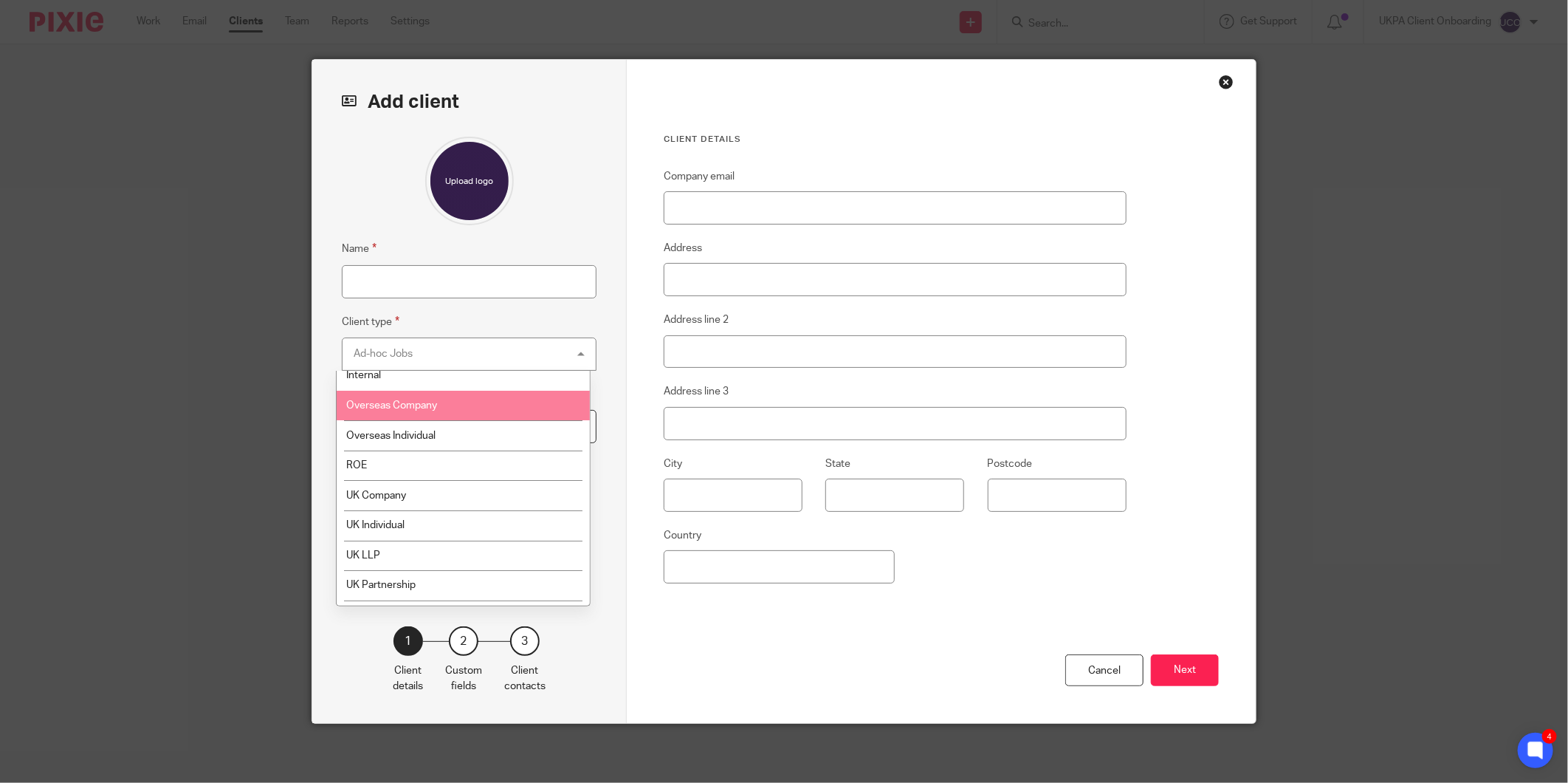
scroll to position [129, 0]
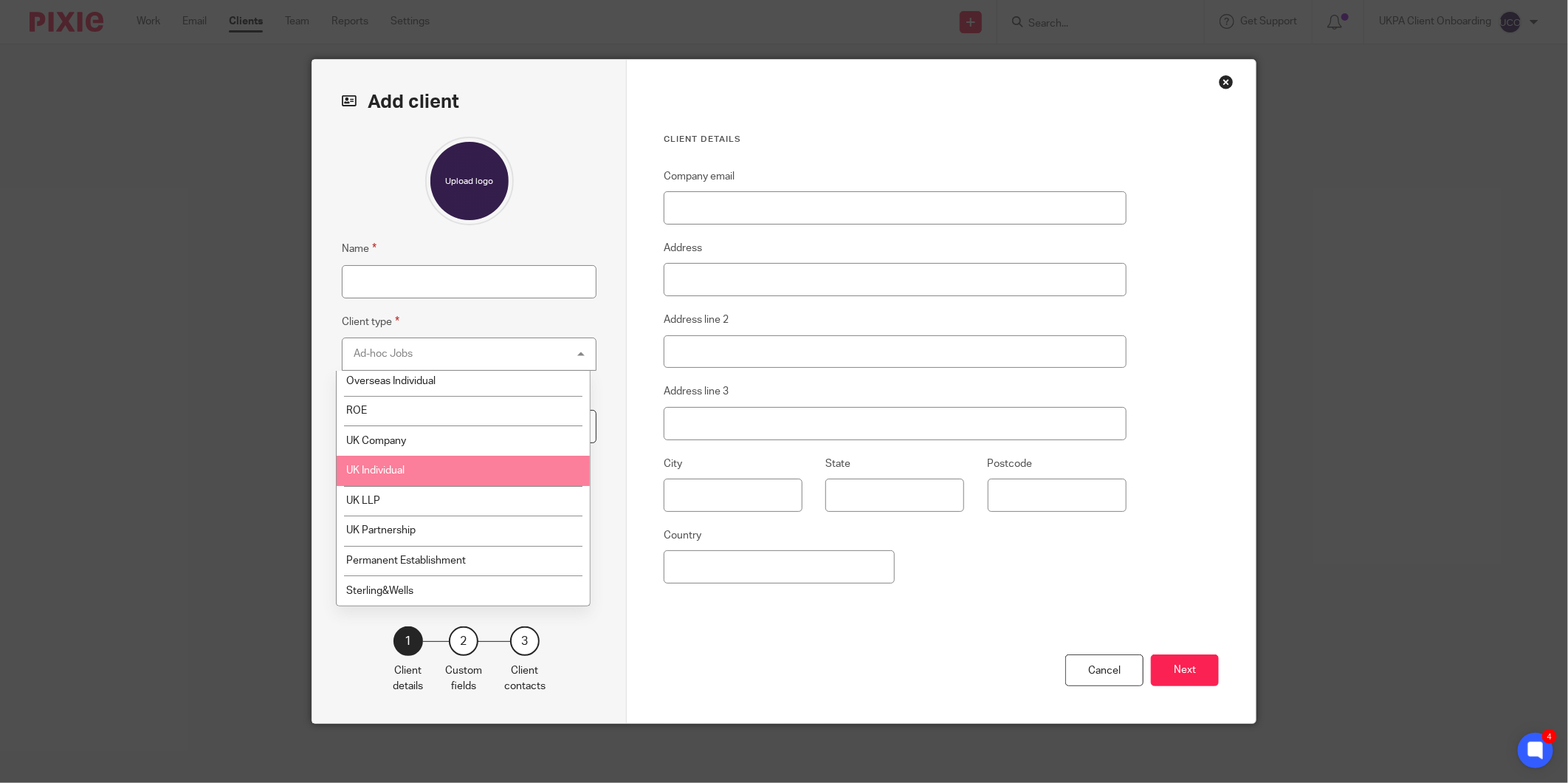
click at [410, 475] on li "UK Individual" at bounding box center [463, 471] width 253 height 30
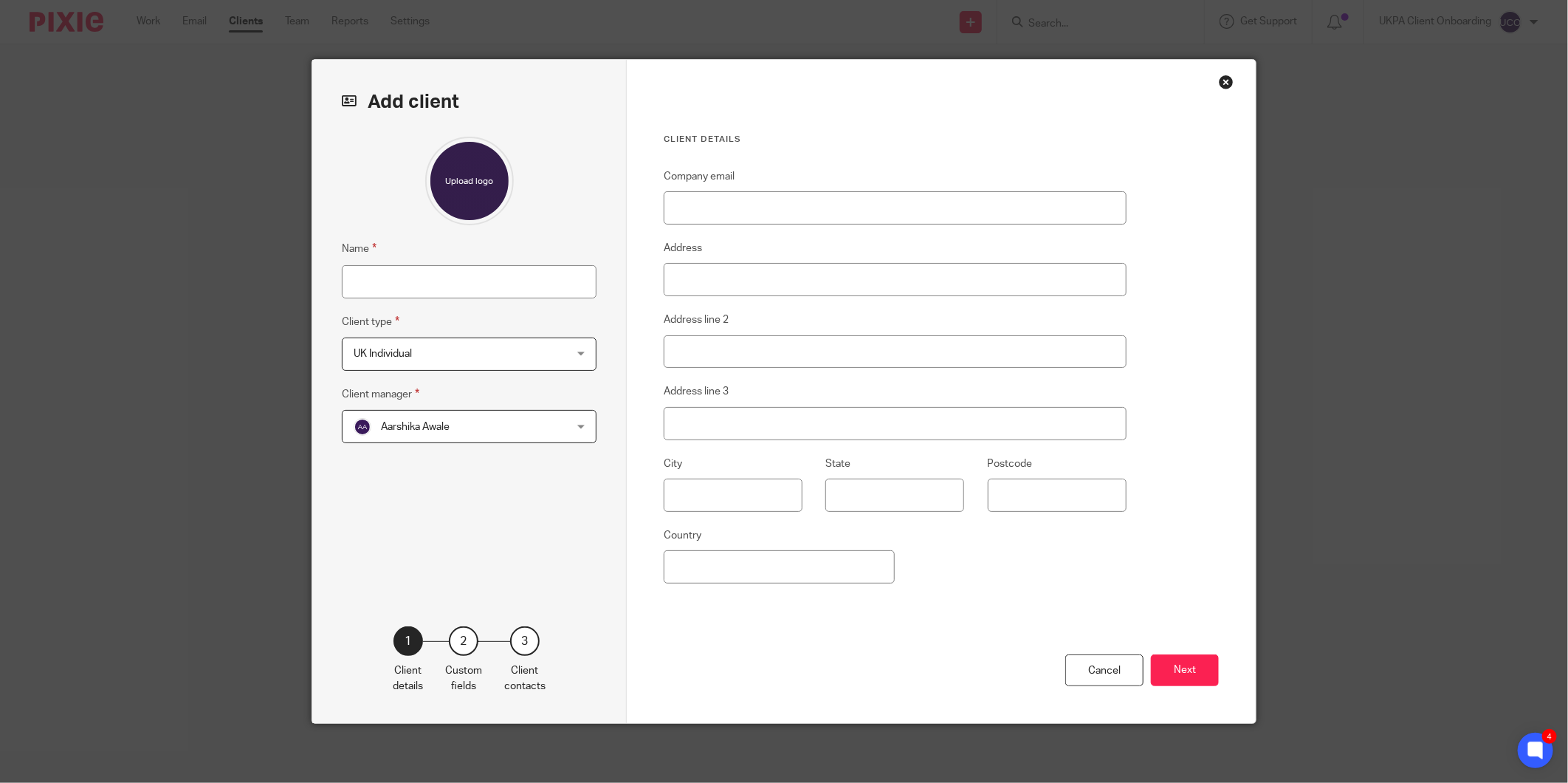
click at [399, 426] on span "Aarshika Awale" at bounding box center [415, 427] width 69 height 11
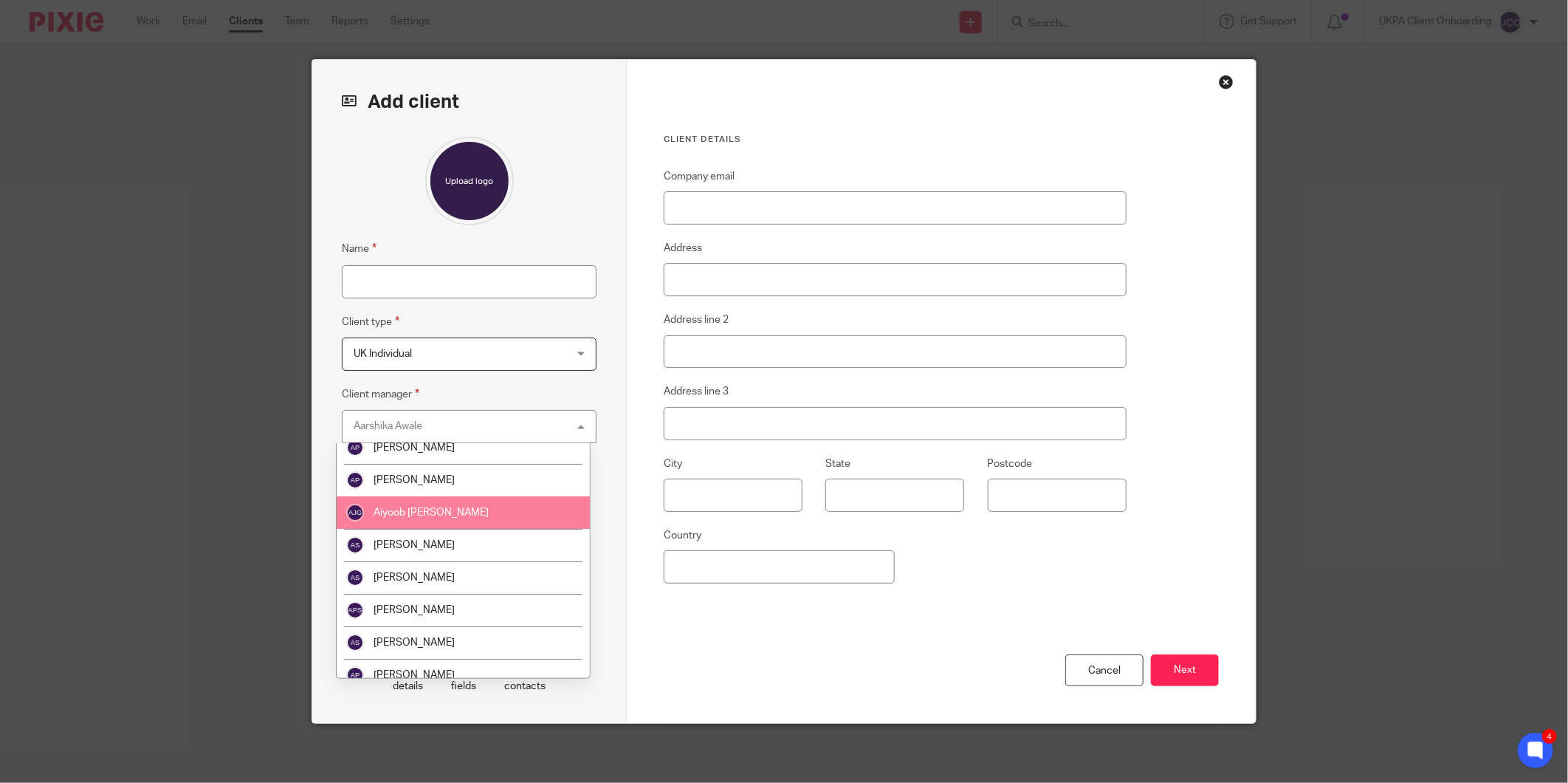
scroll to position [328, 0]
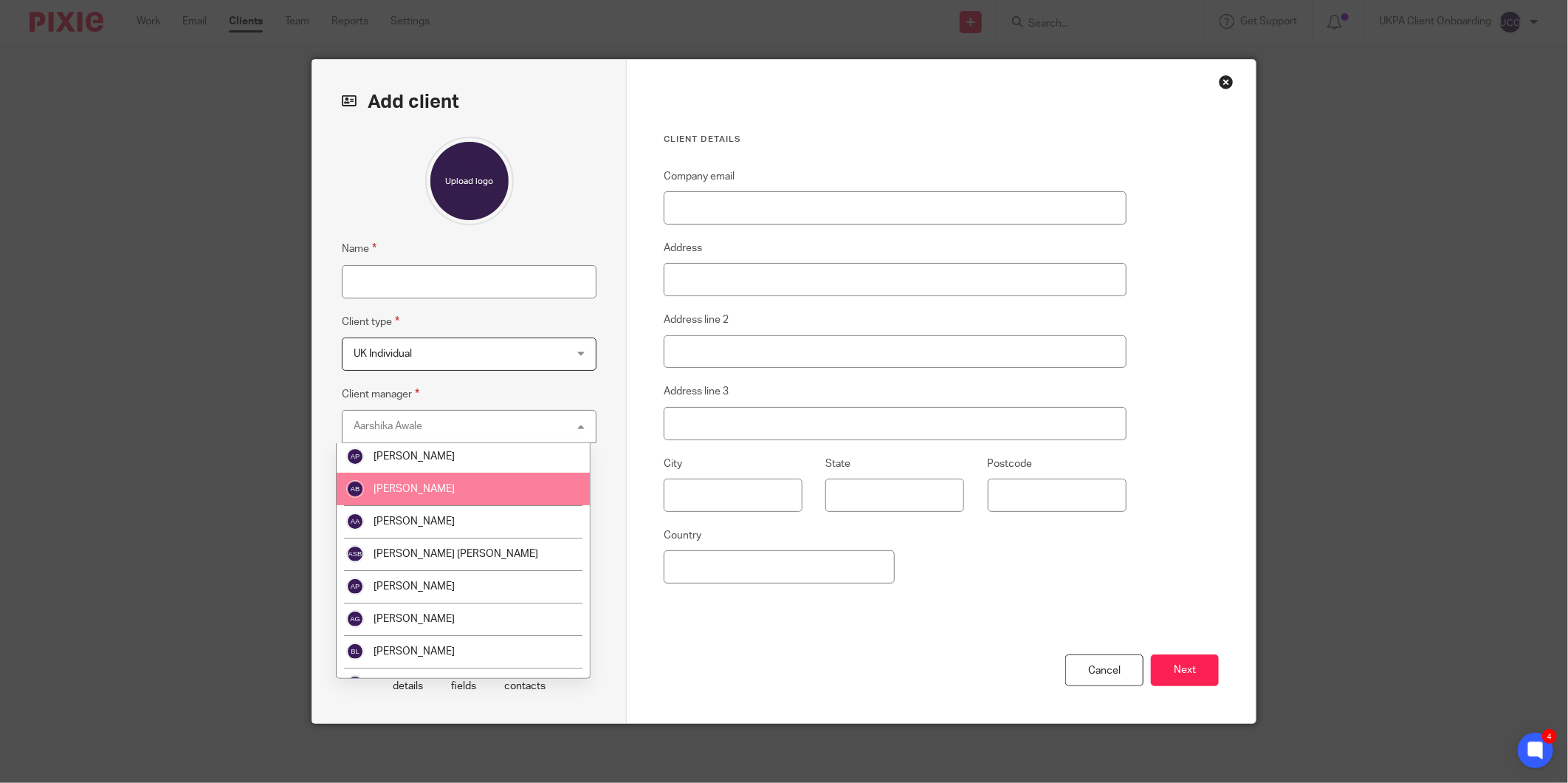
click at [426, 488] on li "[PERSON_NAME]" at bounding box center [463, 488] width 253 height 33
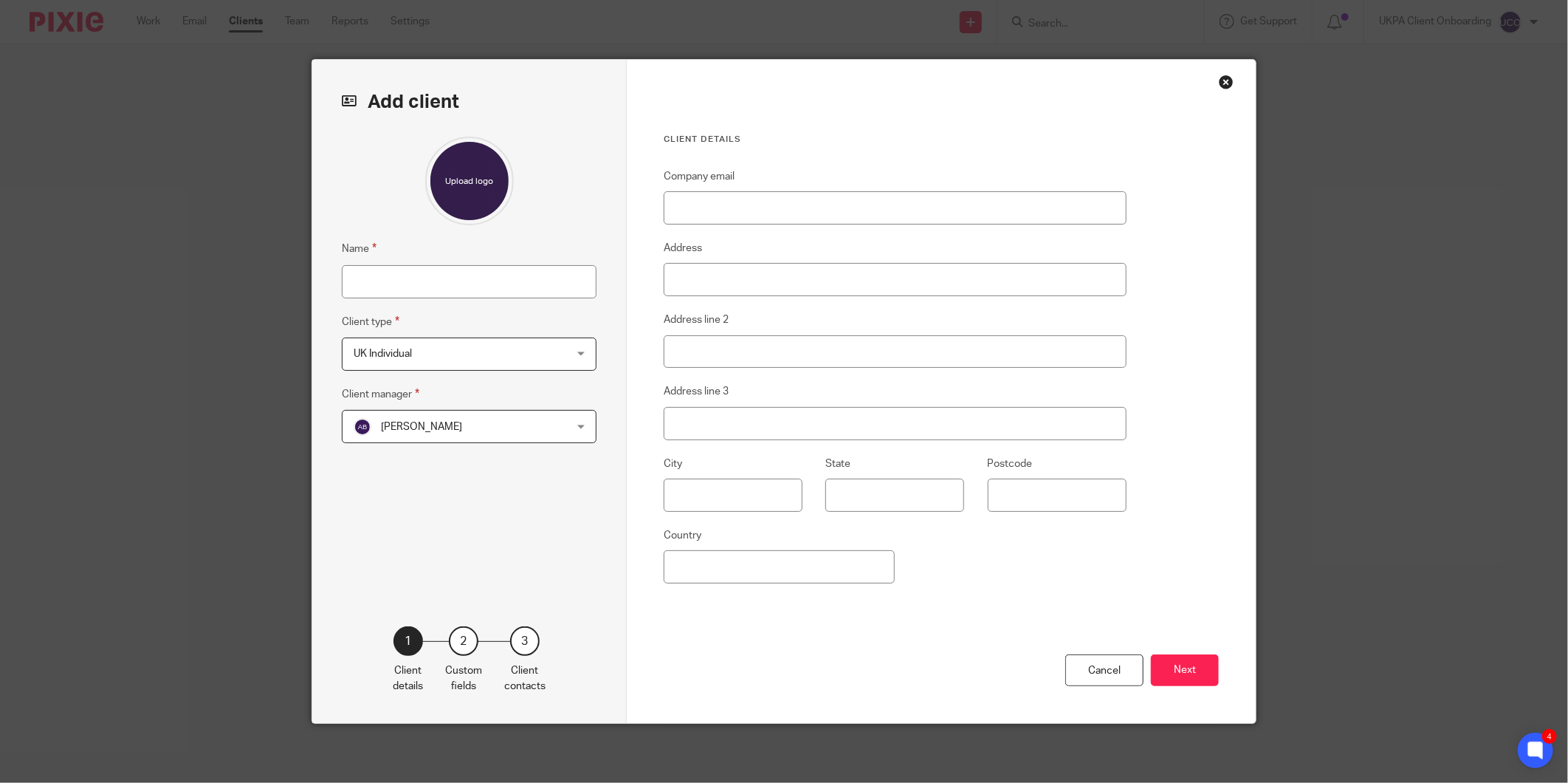
click at [445, 255] on fieldset "Name" at bounding box center [469, 269] width 254 height 58
click at [433, 277] on input "Name" at bounding box center [469, 282] width 254 height 34
click at [433, 284] on input "Name" at bounding box center [469, 282] width 254 height 34
type input "[PERSON_NAME]"
click at [742, 191] on input "Company email" at bounding box center [895, 208] width 463 height 34
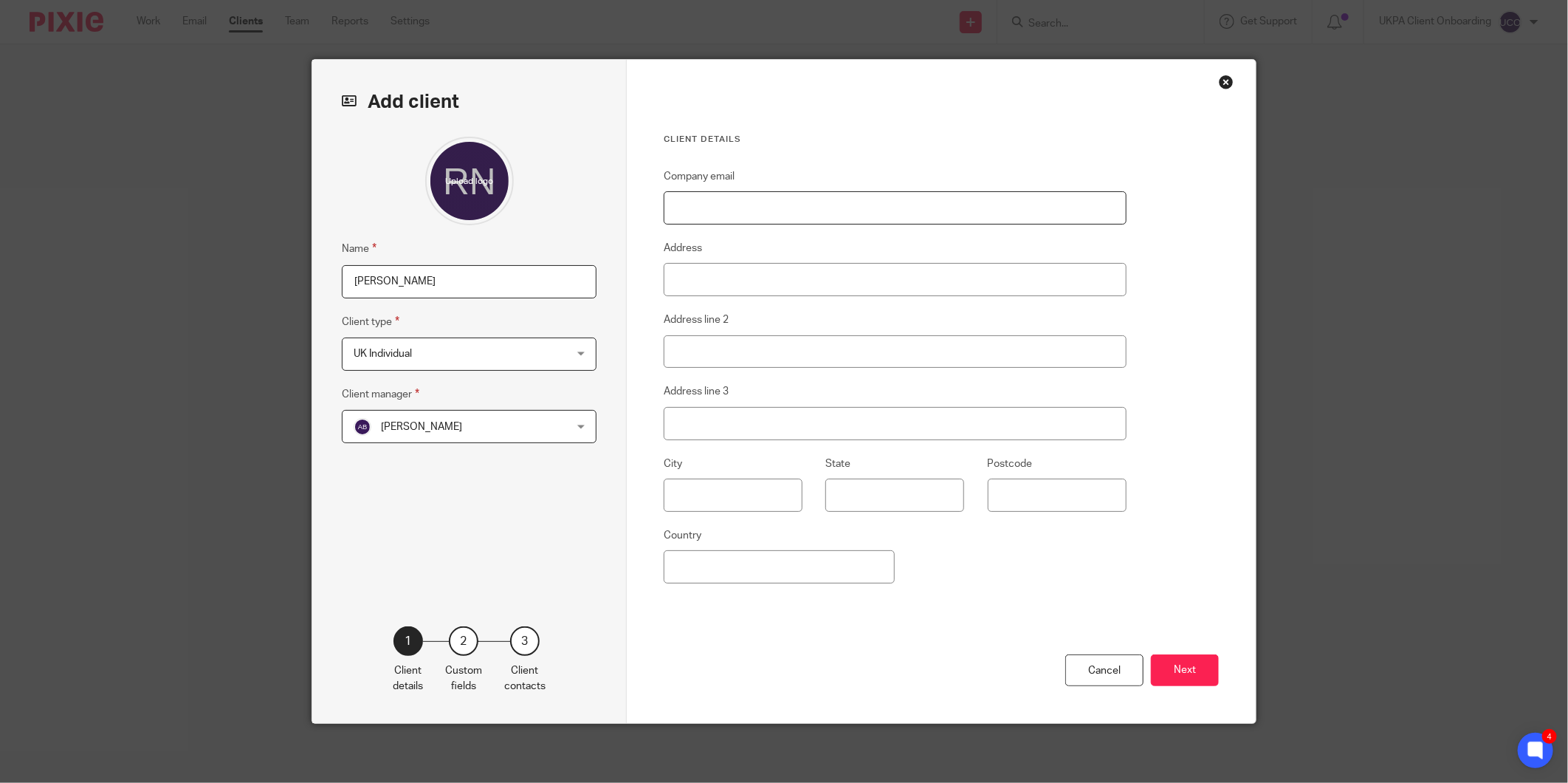
paste input "[PERSON_NAME][EMAIL_ADDRESS][DOMAIN_NAME]"
type input "[PERSON_NAME][EMAIL_ADDRESS][DOMAIN_NAME]"
click at [688, 272] on input "Address" at bounding box center [895, 280] width 463 height 34
type input "[STREET_ADDRESS]"
click at [720, 356] on input "Address line 2" at bounding box center [895, 352] width 463 height 34
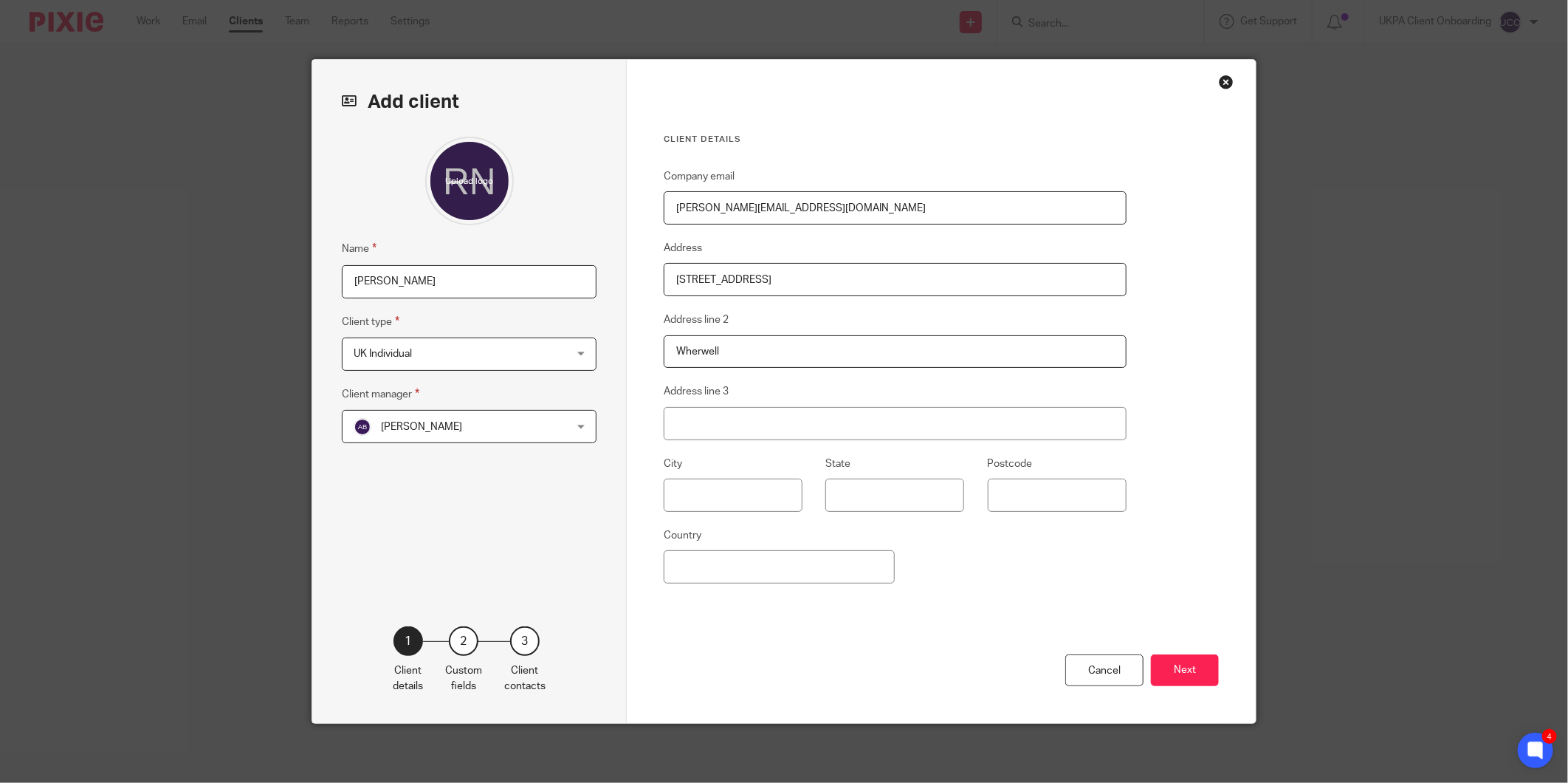
type input "Wherwell"
click at [752, 436] on input "Address line 3" at bounding box center [895, 423] width 463 height 34
type input "[GEOGRAPHIC_DATA]"
click at [717, 425] on input "[GEOGRAPHIC_DATA]" at bounding box center [895, 423] width 463 height 34
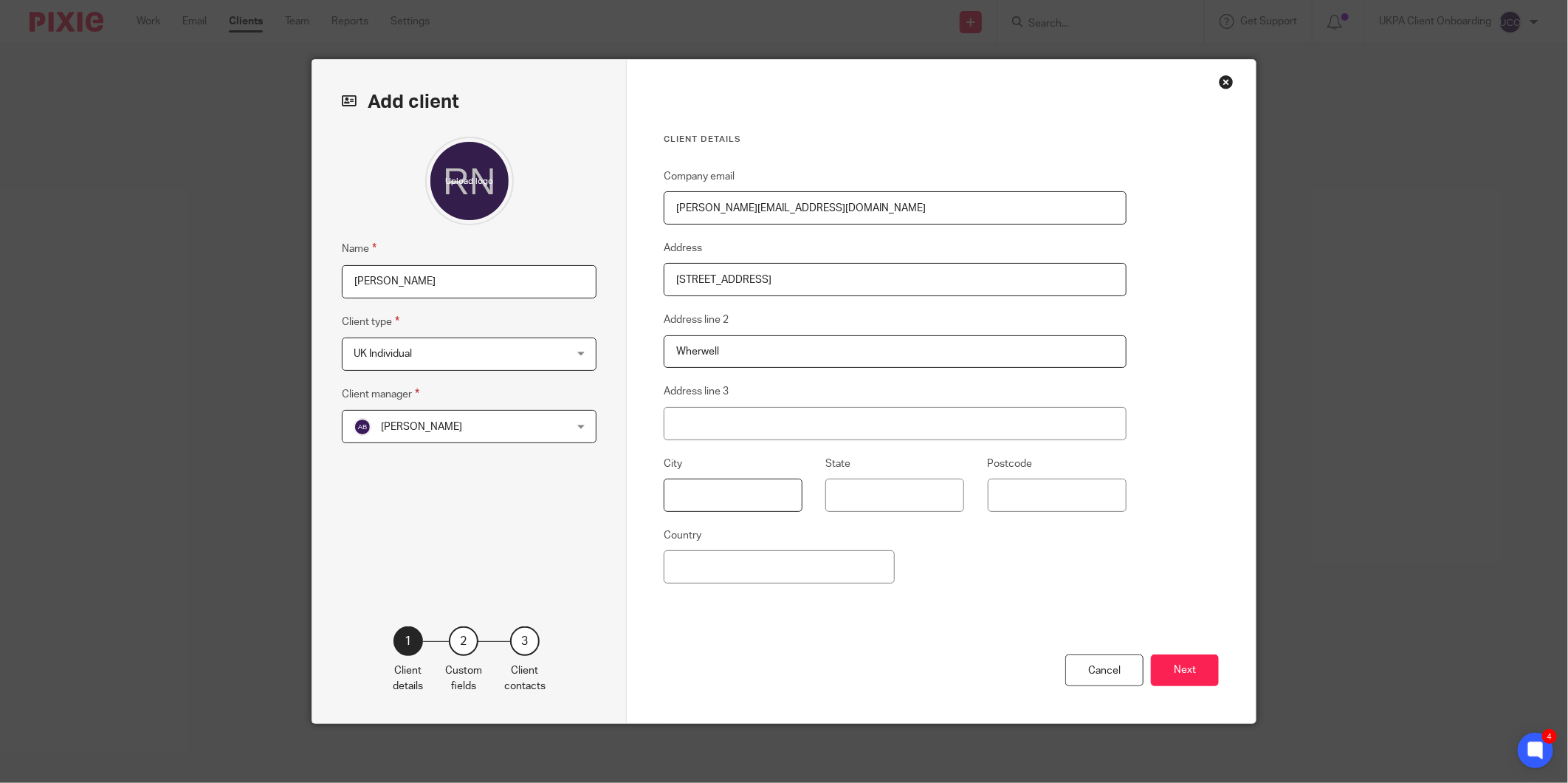
click at [691, 487] on input "text" at bounding box center [733, 495] width 139 height 34
paste input "[GEOGRAPHIC_DATA]"
type input "[GEOGRAPHIC_DATA]"
click at [1044, 500] on input "Postcode" at bounding box center [1057, 495] width 139 height 34
click at [1019, 492] on input "SP117FA" at bounding box center [1057, 495] width 139 height 34
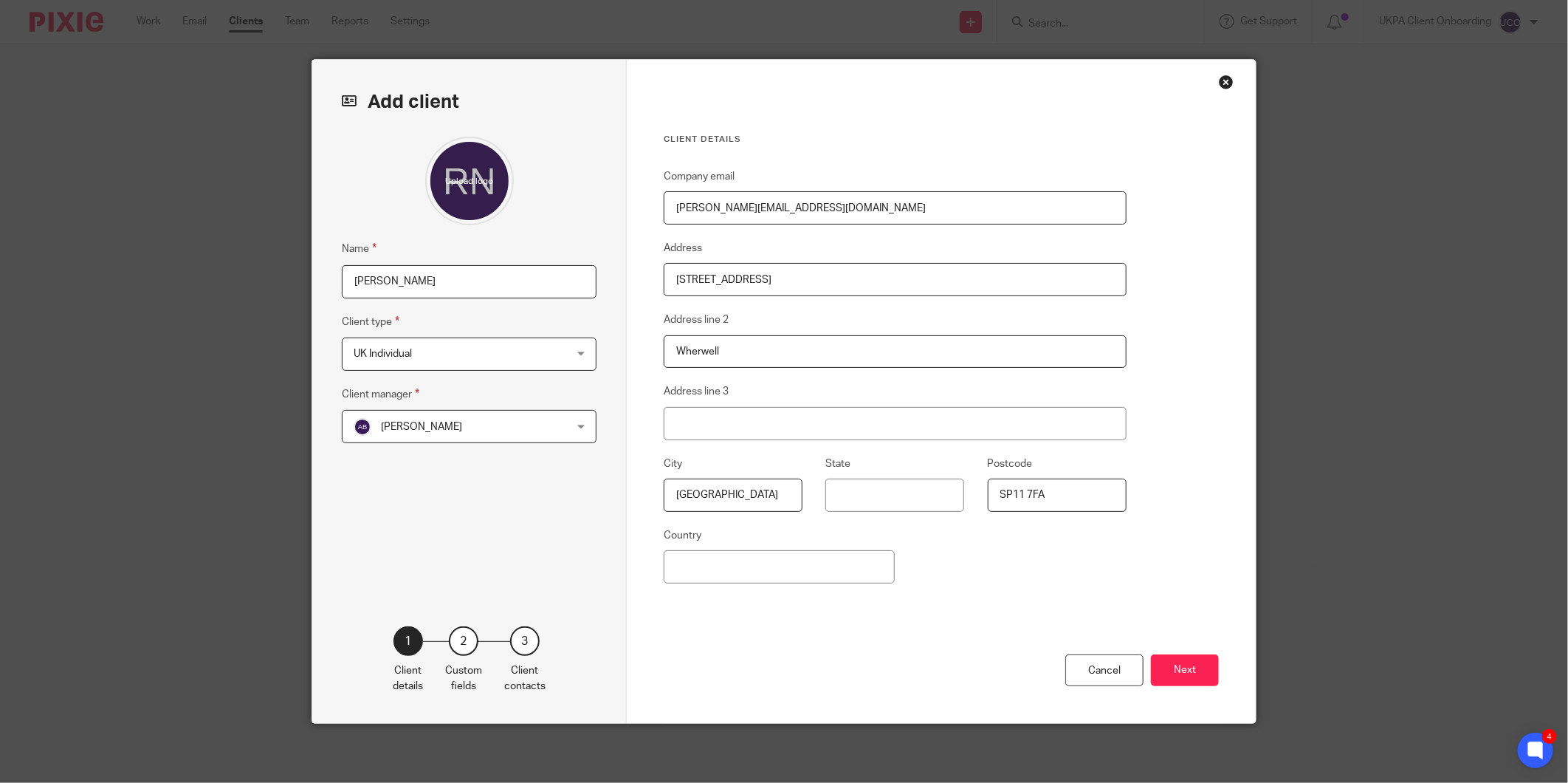
type input "SP11 7FA"
click at [727, 590] on div "Company email roderick@altmanjames.co.uk Address 1 Mill Lane Address line 2 Whe…" at bounding box center [895, 406] width 463 height 477
click at [730, 571] on input "Country" at bounding box center [778, 567] width 231 height 34
type input "United Kingdom"
click at [861, 644] on div "Cancel Next" at bounding box center [940, 683] width 555 height 78
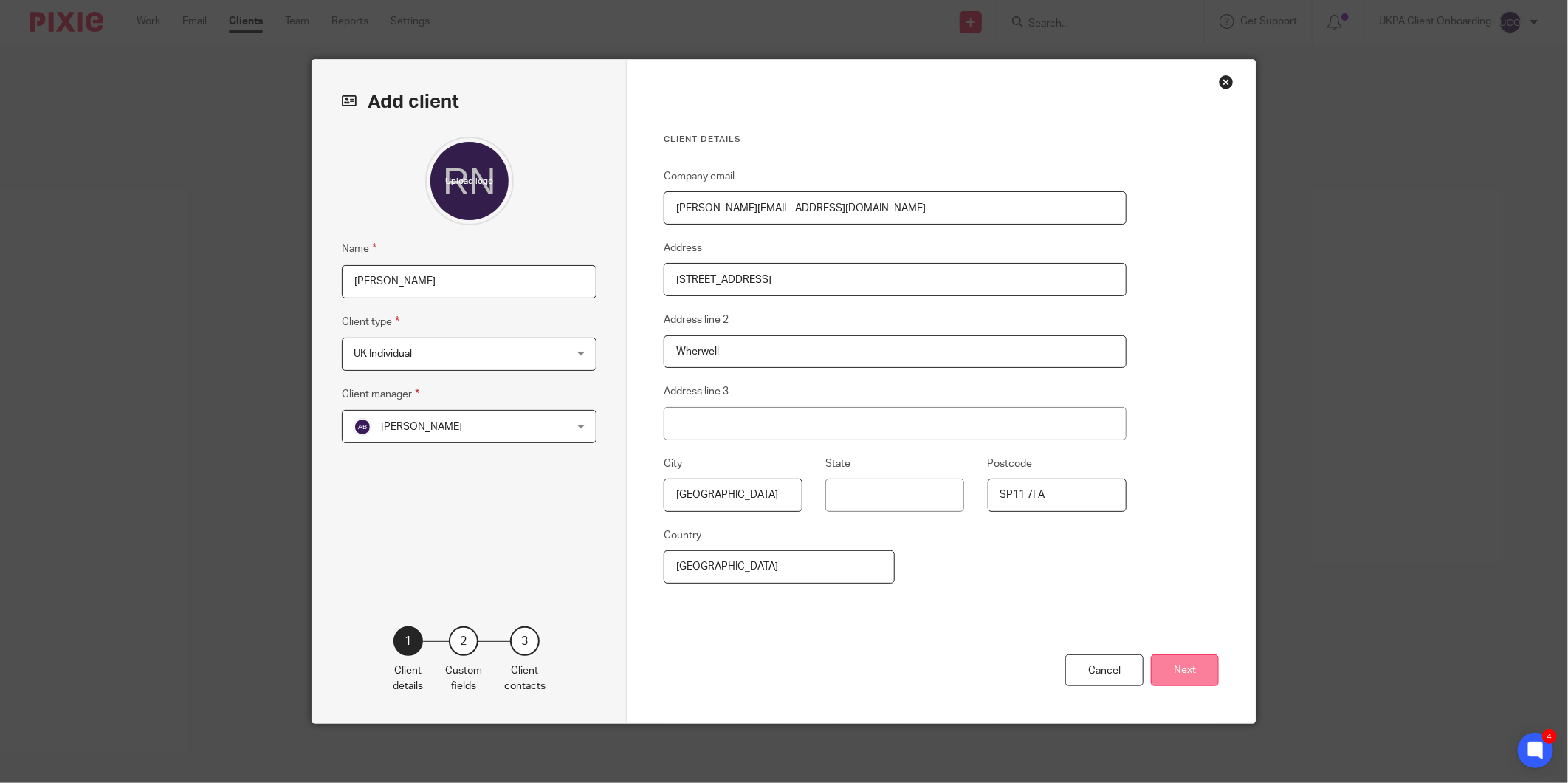
click at [1177, 667] on button "Next" at bounding box center [1184, 670] width 68 height 32
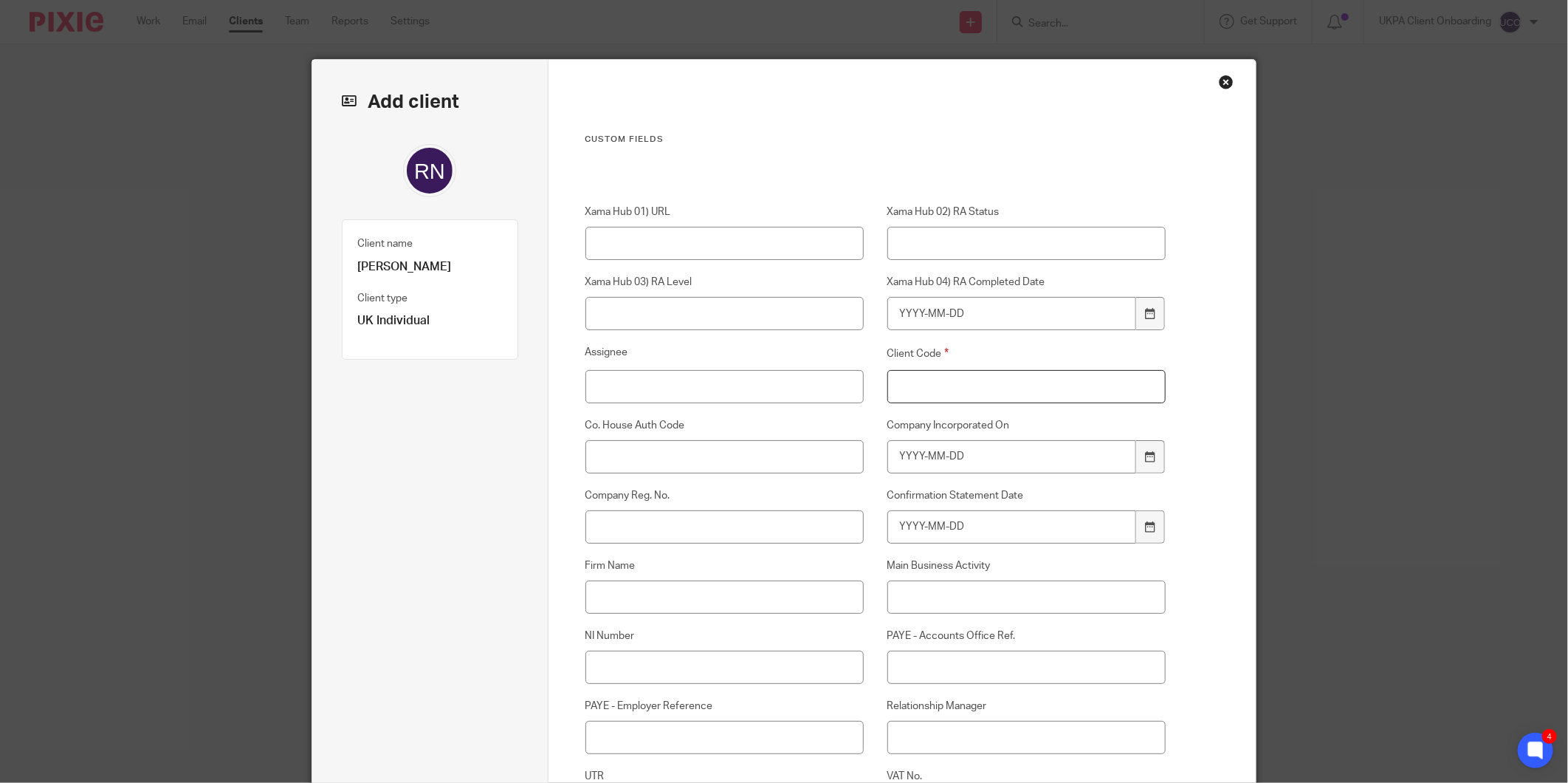
click at [1019, 392] on input "Client Code" at bounding box center [1027, 387] width 279 height 34
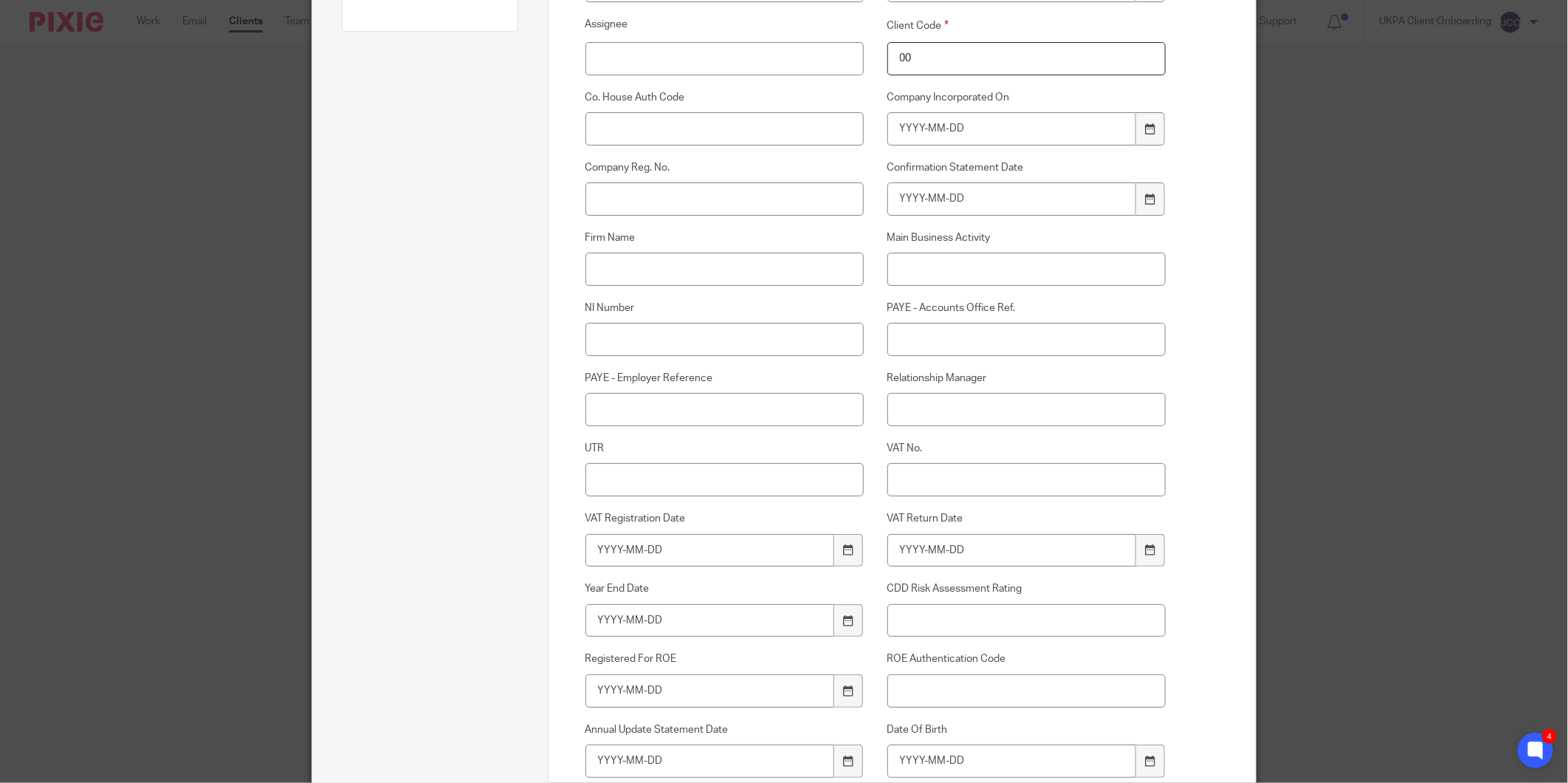
type input "00"
click at [963, 396] on input "Relationship Manager" at bounding box center [1027, 410] width 279 height 34
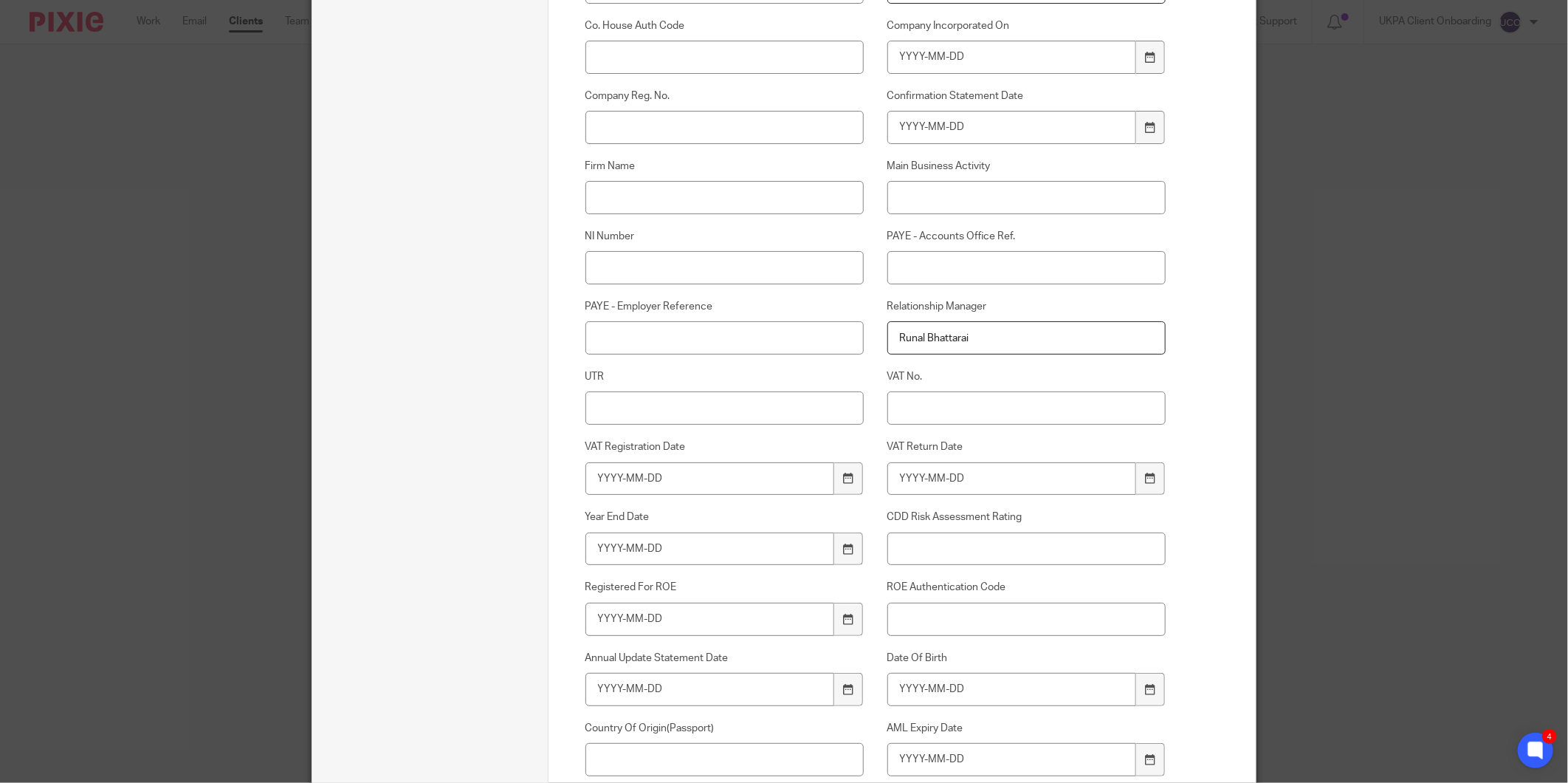
scroll to position [492, 0]
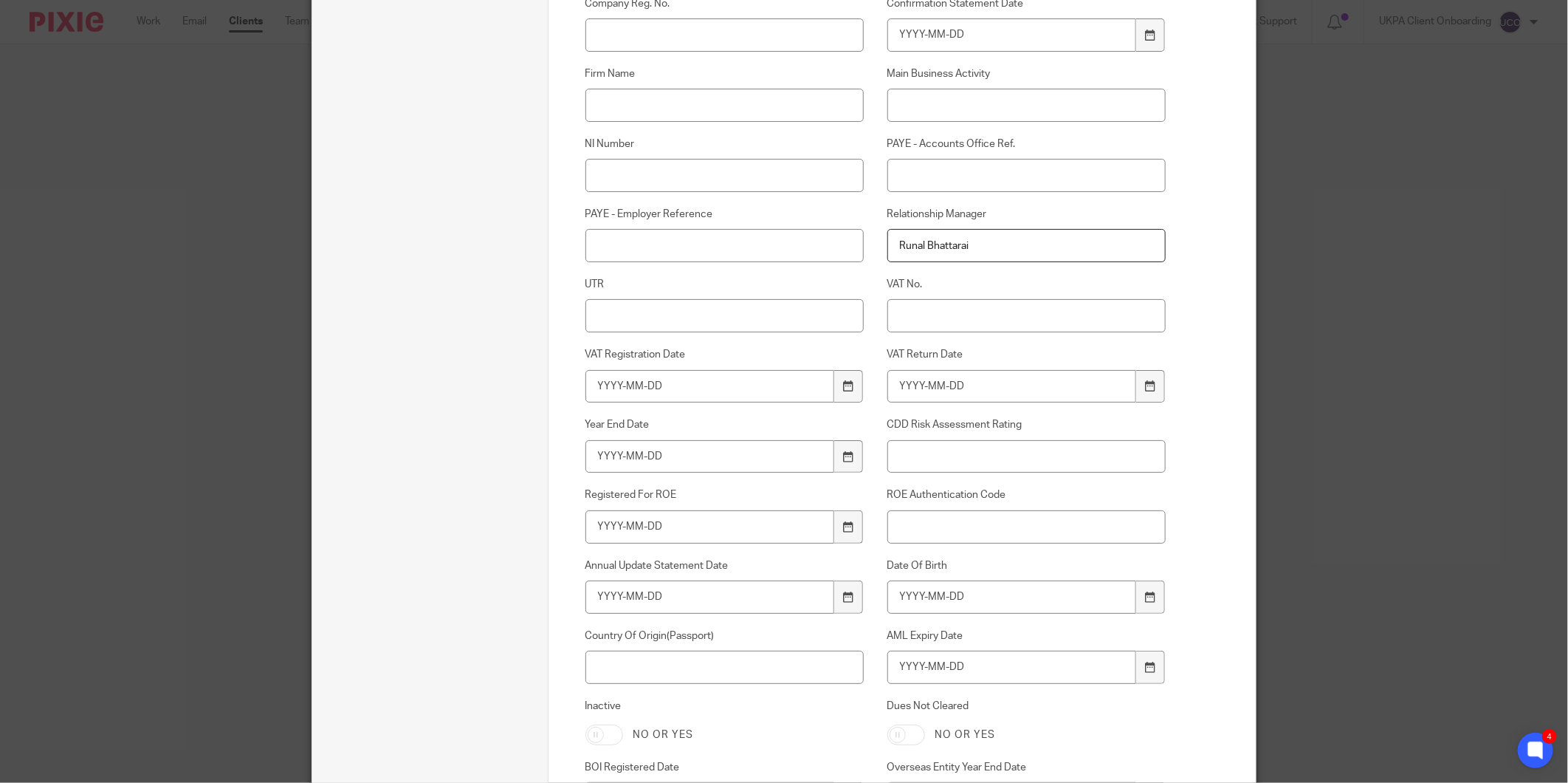
type input "Runal Bhattarai"
click at [622, 181] on input "NI Number" at bounding box center [725, 175] width 279 height 34
click at [675, 316] on input "UTR" at bounding box center [725, 316] width 279 height 34
click at [675, 181] on input "NI Number" at bounding box center [725, 175] width 279 height 34
paste input "WM722669C"
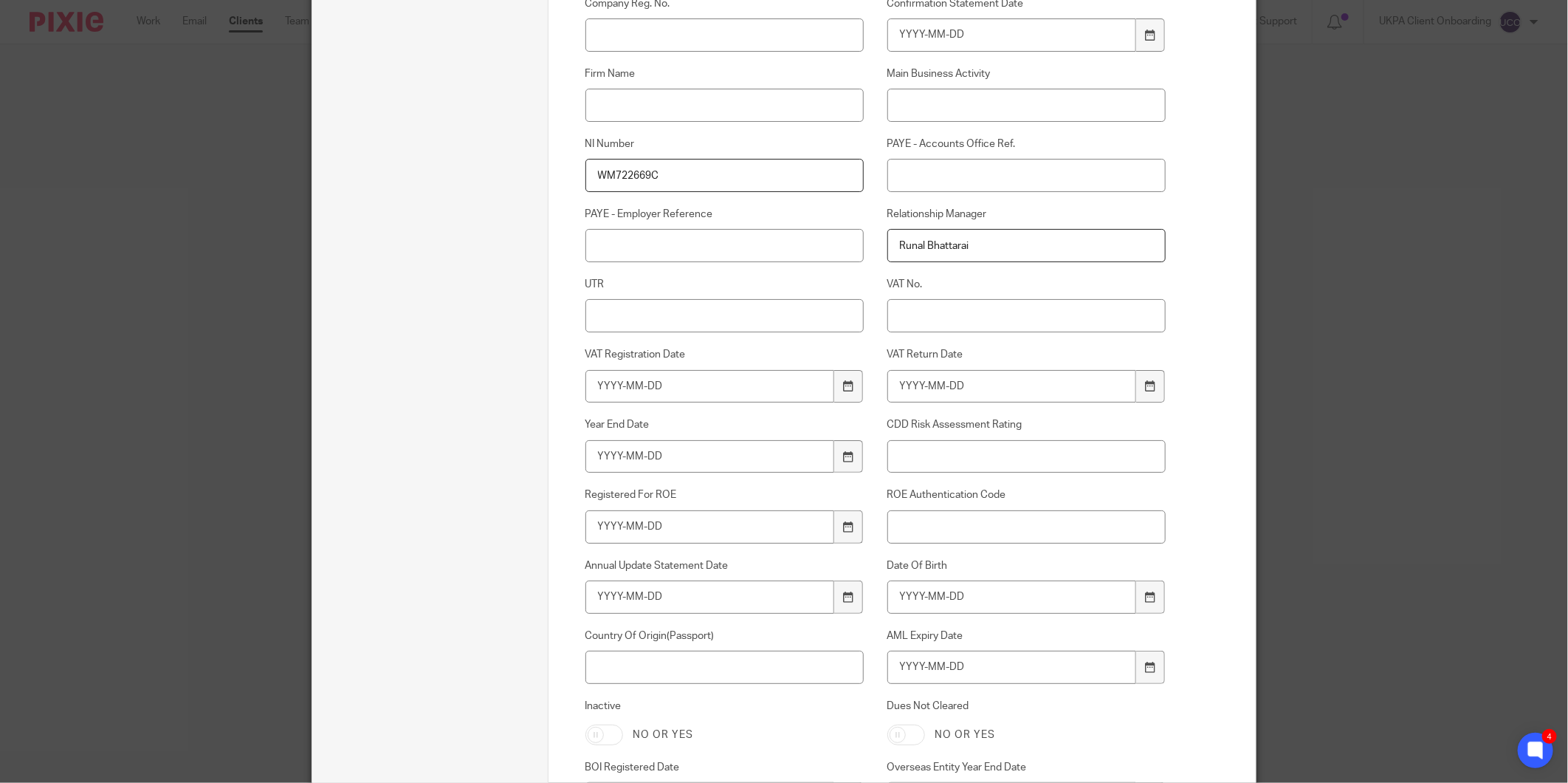
type input "WM722669C"
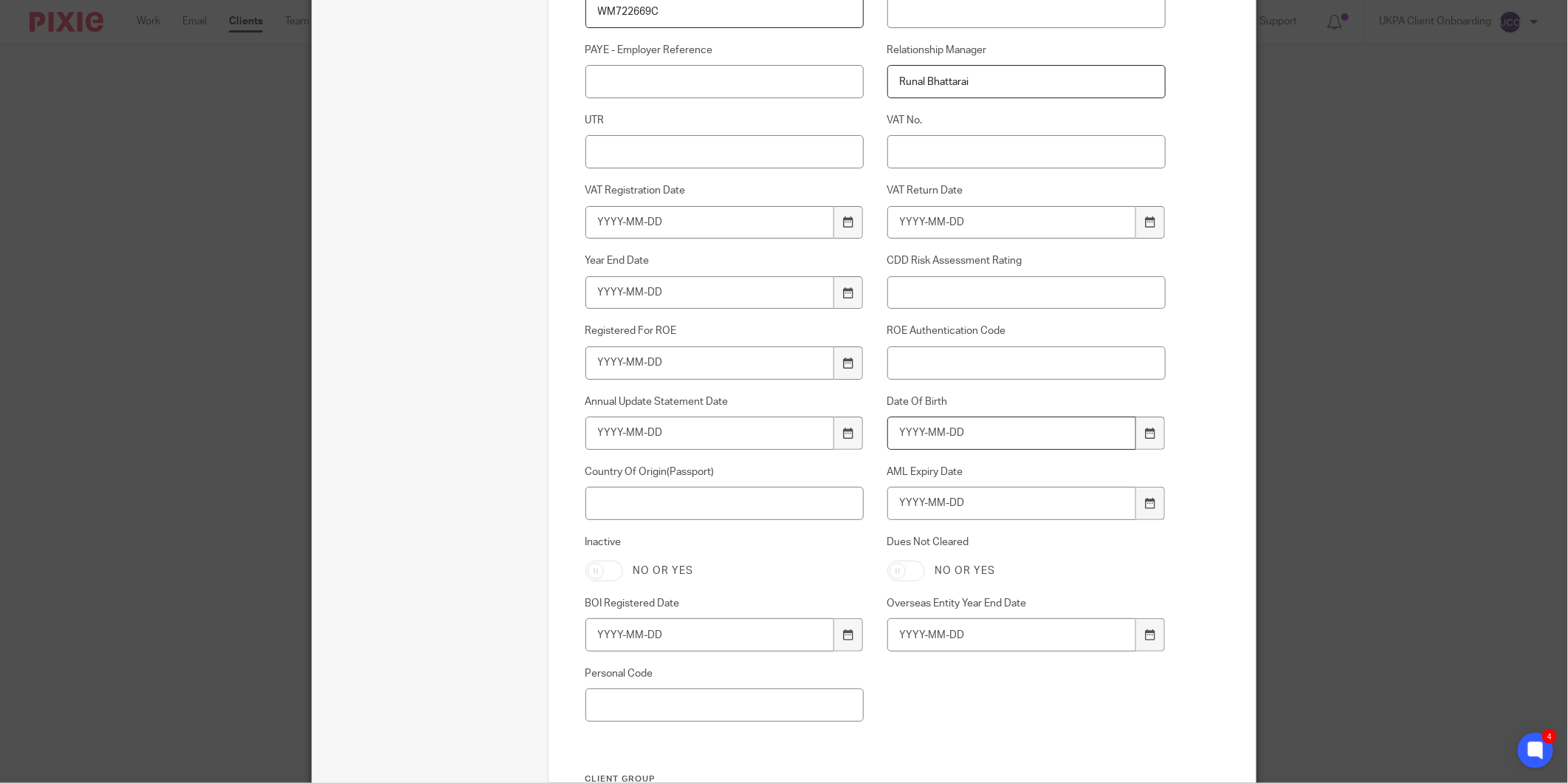
click at [957, 432] on input "Date Of Birth" at bounding box center [1012, 433] width 250 height 34
click at [918, 434] on input "Date Of Birth" at bounding box center [1012, 433] width 250 height 34
click at [921, 497] on input "AML Expiry Date" at bounding box center [1012, 503] width 250 height 34
click at [915, 430] on input "1964-12-15" at bounding box center [1012, 433] width 250 height 34
drag, startPoint x: 960, startPoint y: 423, endPoint x: 808, endPoint y: 433, distance: 152.3
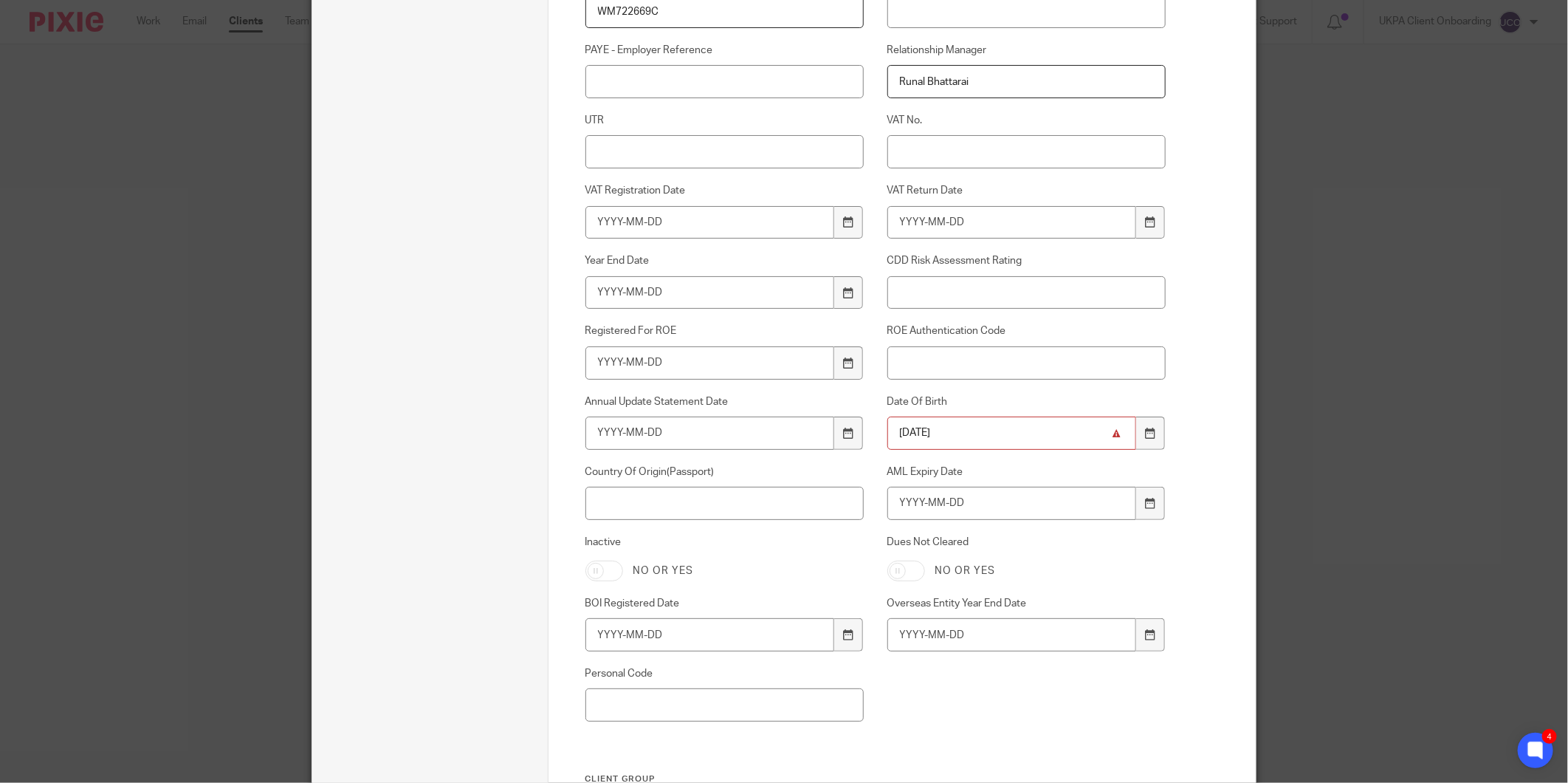
click at [808, 433] on div "Xama Hub 01) URL Xama Hub 02) RA Status Xama Hub 03) RA Level Xama Hub 04) RA C…" at bounding box center [864, 161] width 604 height 1224
type input "1961-12-15"
click at [925, 510] on input "AML Expiry Date" at bounding box center [1012, 503] width 250 height 34
type input "2027-08-10"
click at [677, 497] on input "Country Of Origin(Passport)" at bounding box center [725, 503] width 279 height 34
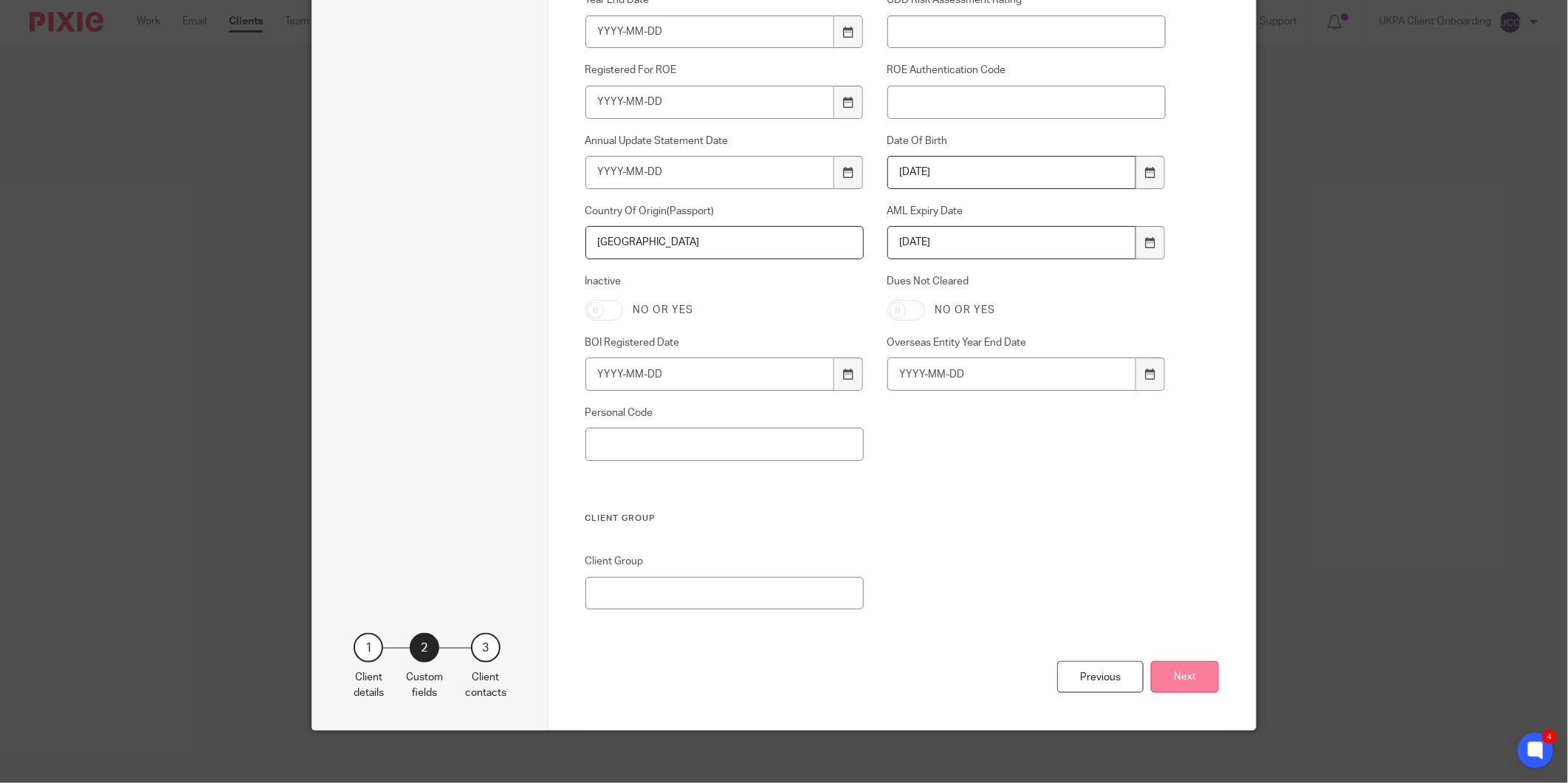
scroll to position [924, 0]
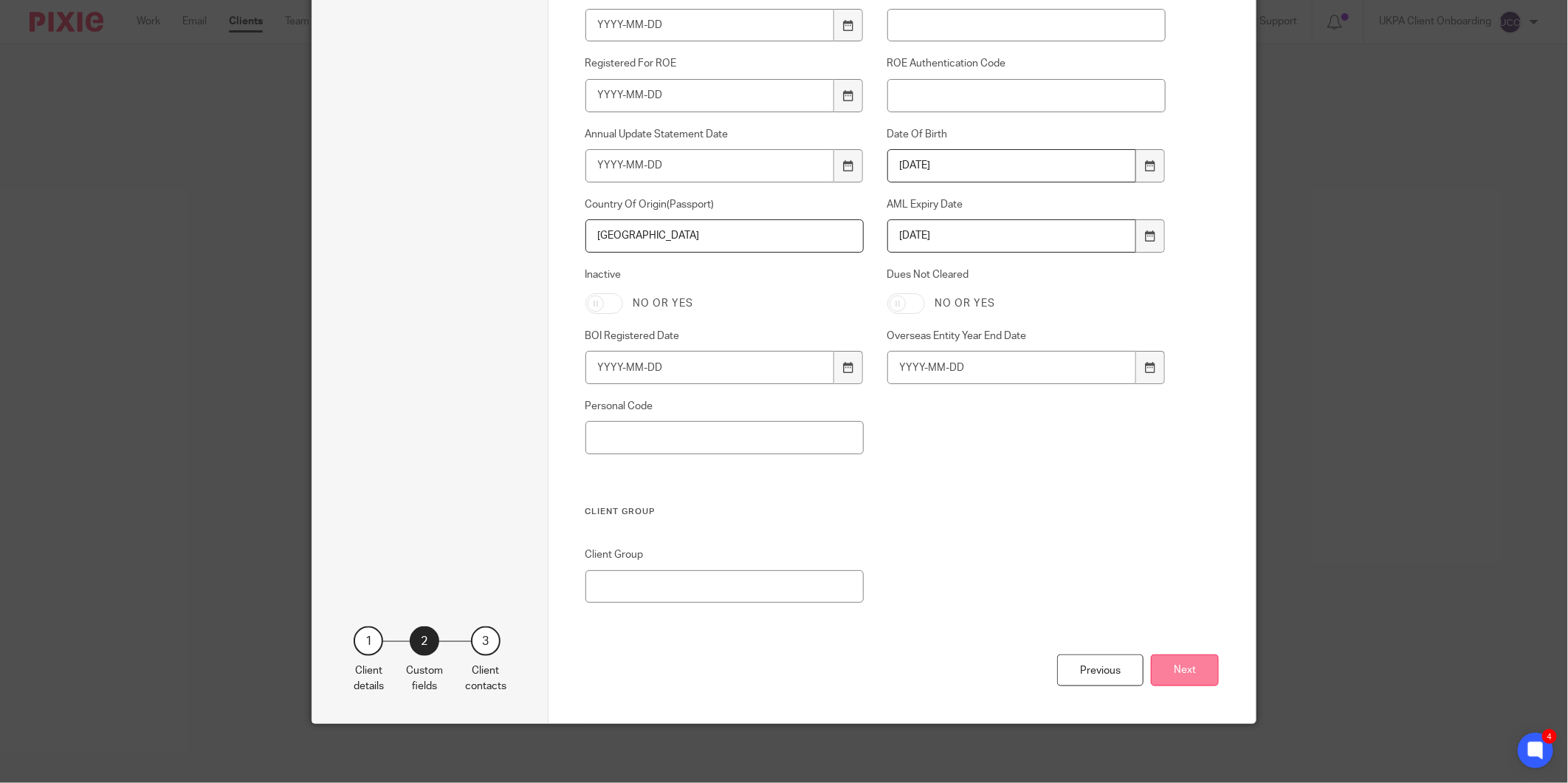
type input "United Kingdom"
click at [1171, 673] on button "Next" at bounding box center [1184, 670] width 68 height 32
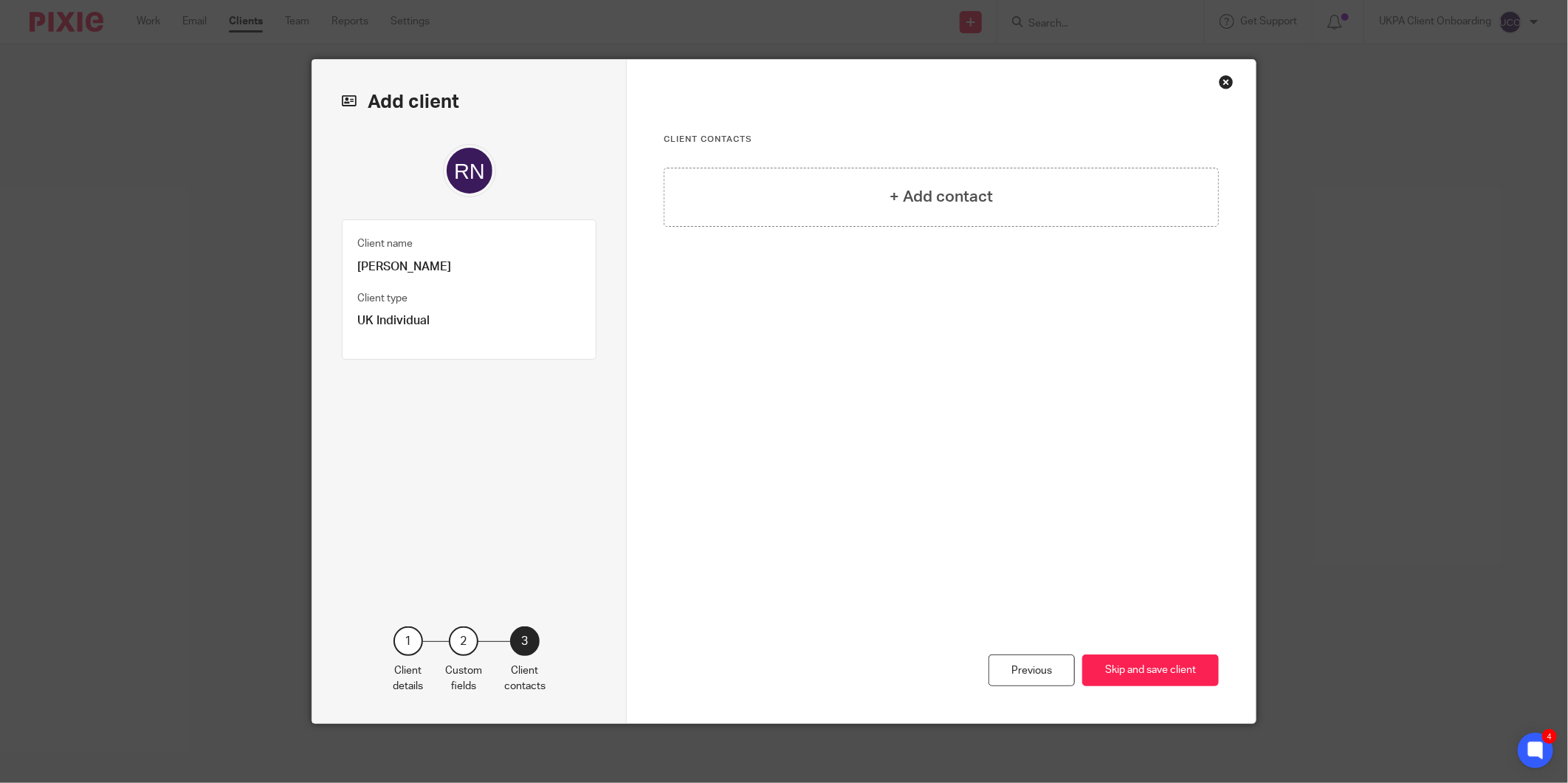
scroll to position [0, 0]
click at [988, 232] on div "+ Add contact" at bounding box center [940, 308] width 555 height 280
click at [982, 211] on div "+ Add contact" at bounding box center [940, 197] width 555 height 59
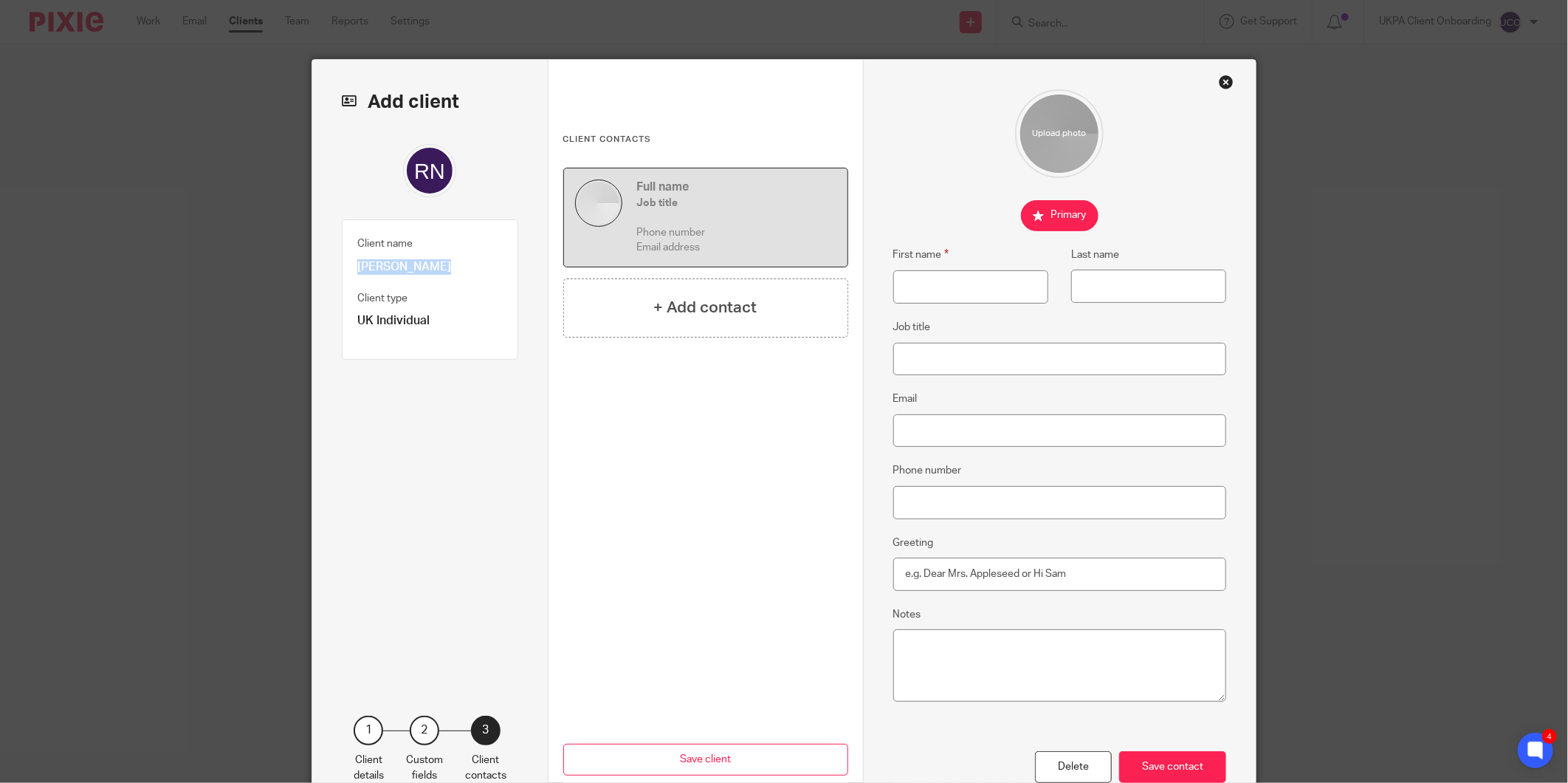
drag, startPoint x: 352, startPoint y: 264, endPoint x: 424, endPoint y: 267, distance: 72.1
click at [424, 267] on p "[PERSON_NAME]" at bounding box center [430, 267] width 145 height 15
drag, startPoint x: 424, startPoint y: 267, endPoint x: 387, endPoint y: 267, distance: 37.0
copy p "Roderick Neil"
drag, startPoint x: 963, startPoint y: 283, endPoint x: 953, endPoint y: 283, distance: 10.0
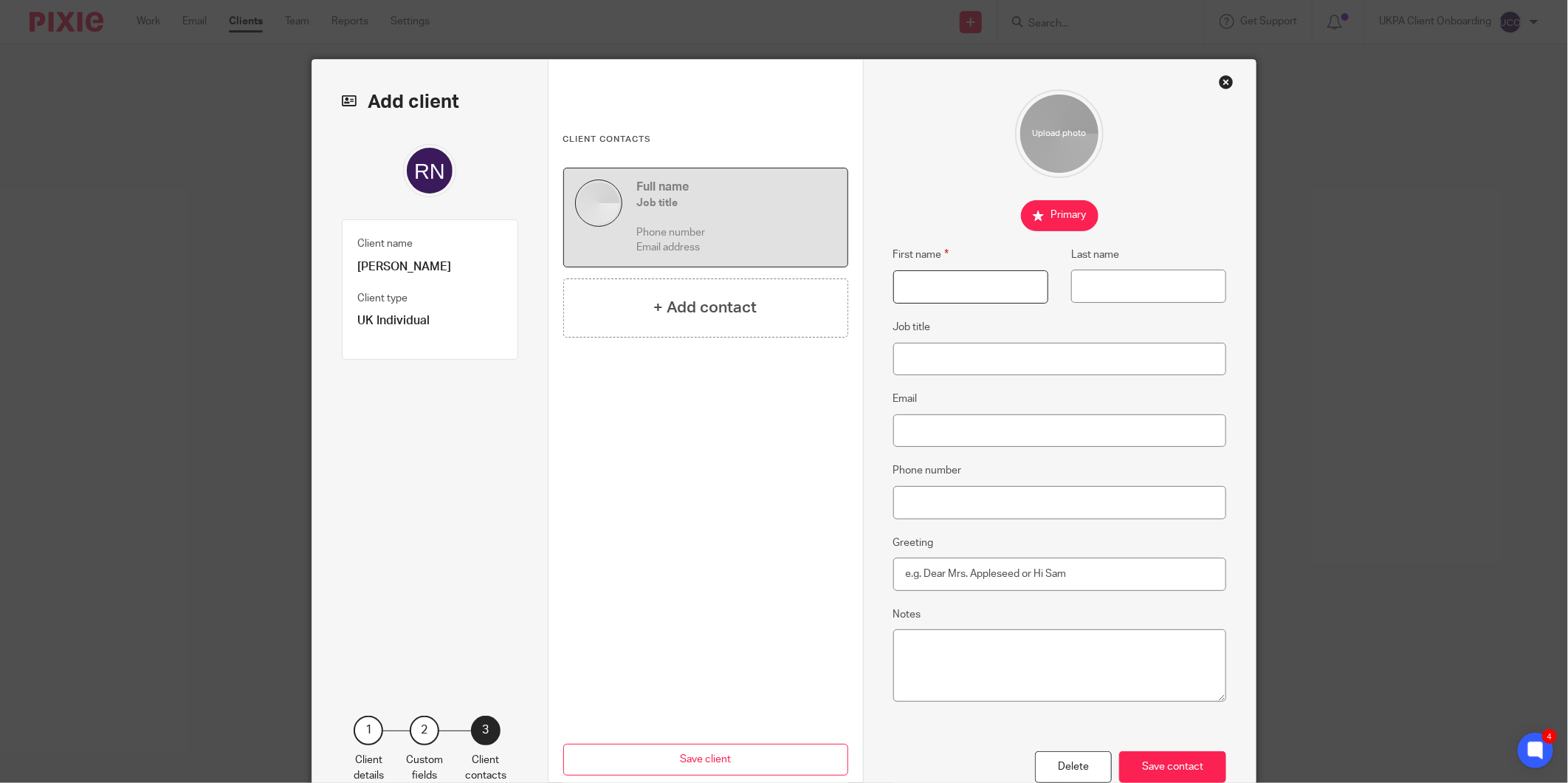
click at [963, 283] on input "First name" at bounding box center [971, 287] width 155 height 34
paste input "Roderick Neil"
type input "Roderick Neil"
click at [461, 262] on p "[PERSON_NAME]" at bounding box center [430, 267] width 145 height 15
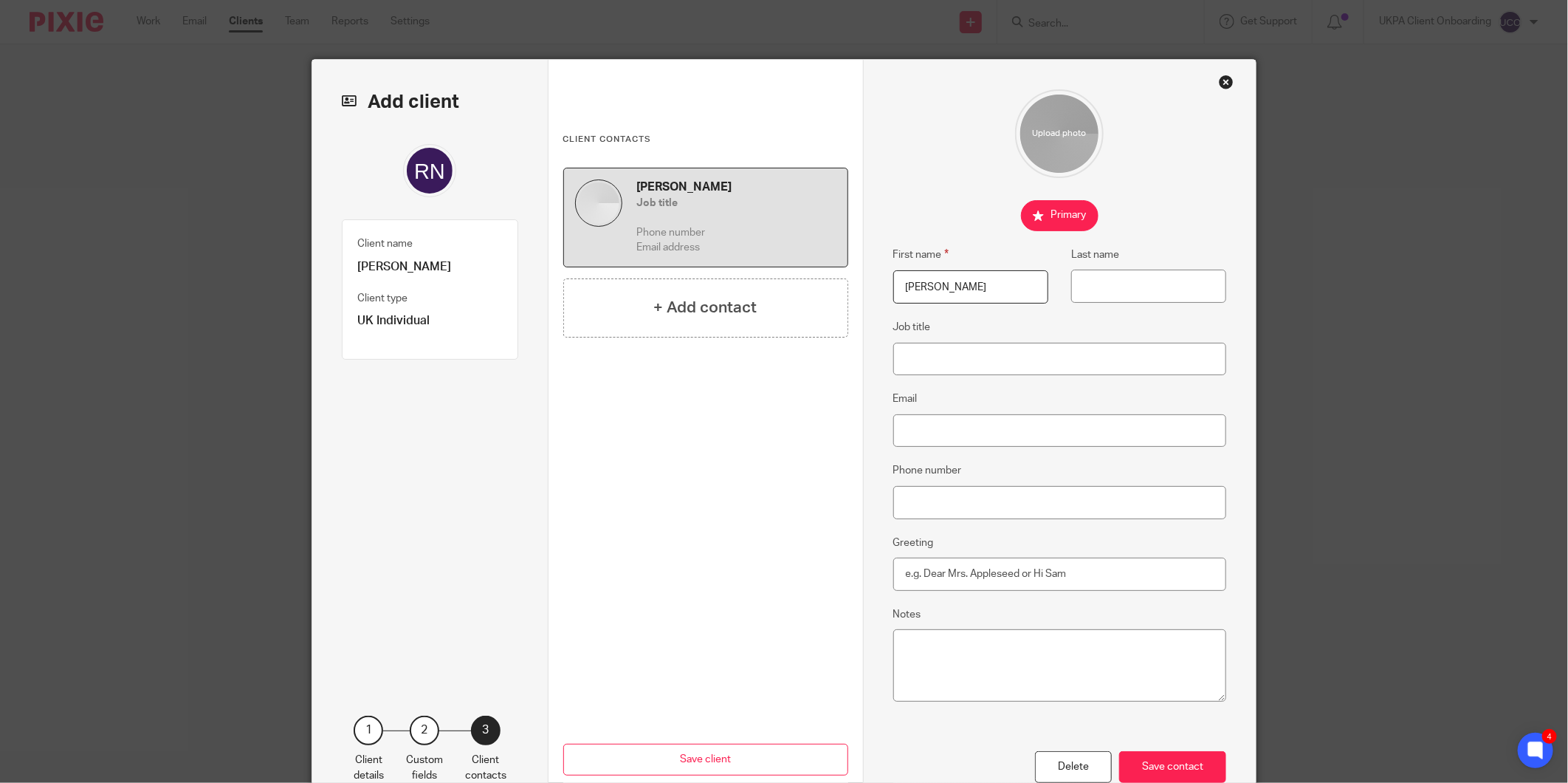
copy p "Thackray"
click at [1103, 291] on input "Last name" at bounding box center [1149, 286] width 155 height 34
paste input "Thackray"
type input "Thackray"
click at [943, 415] on input "Email" at bounding box center [1060, 431] width 334 height 34
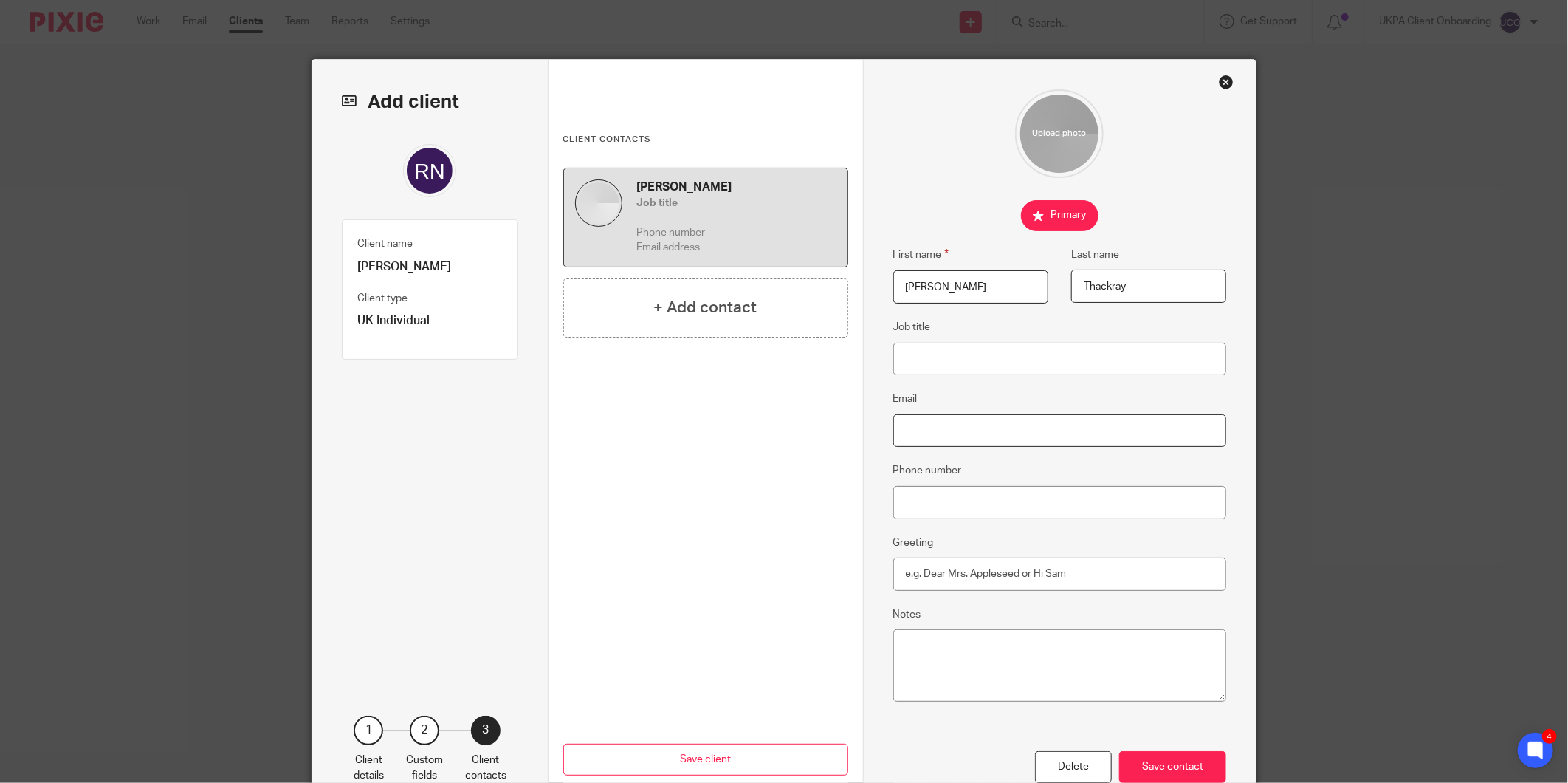
paste input "[PERSON_NAME][EMAIL_ADDRESS][DOMAIN_NAME]"
type input "[PERSON_NAME][EMAIL_ADDRESS][DOMAIN_NAME]"
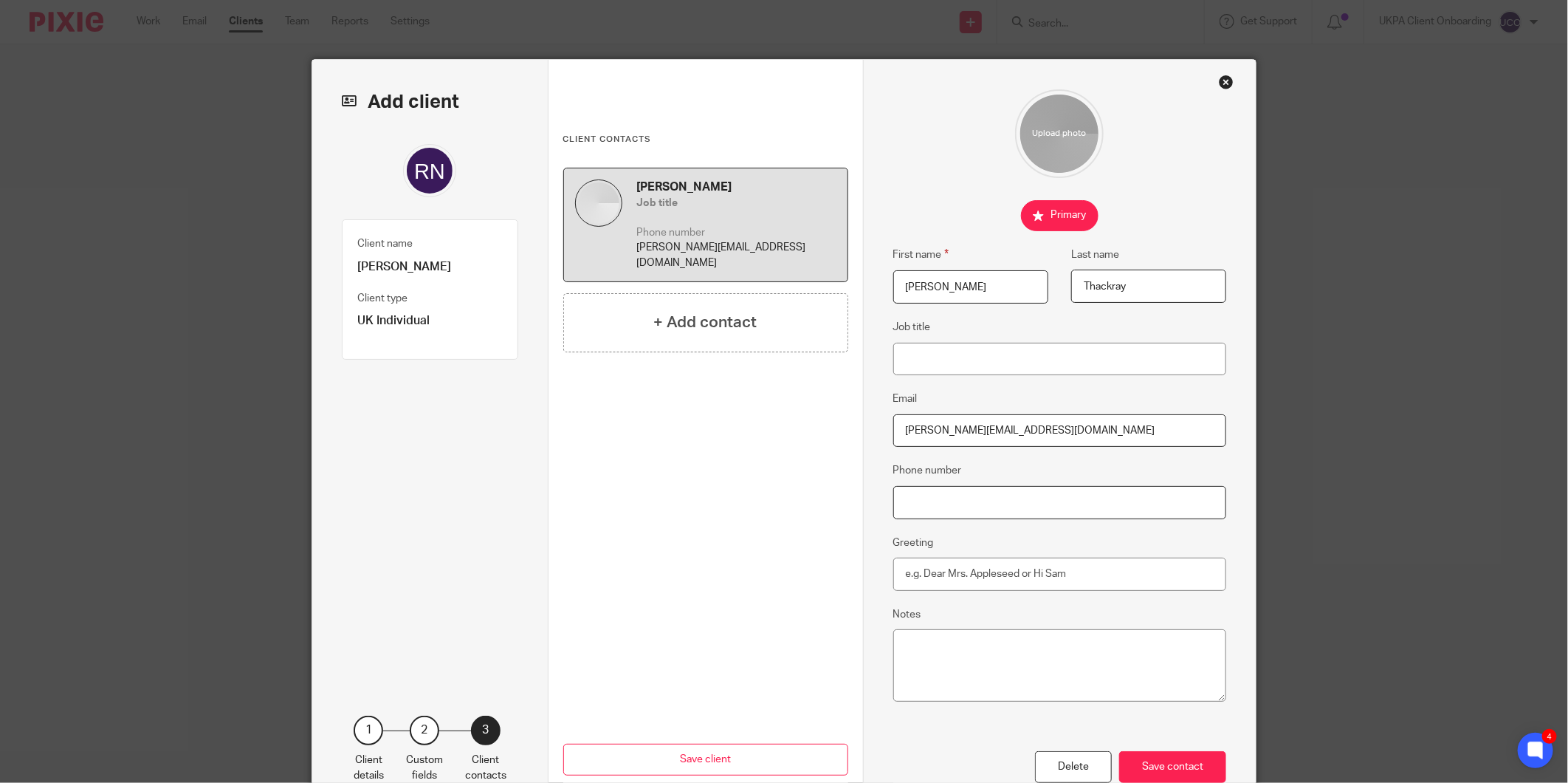
type input "07786334411"
type input "[PERSON_NAME][EMAIL_ADDRESS][DOMAIN_NAME]"
click at [905, 502] on input "07786334411" at bounding box center [1060, 503] width 334 height 34
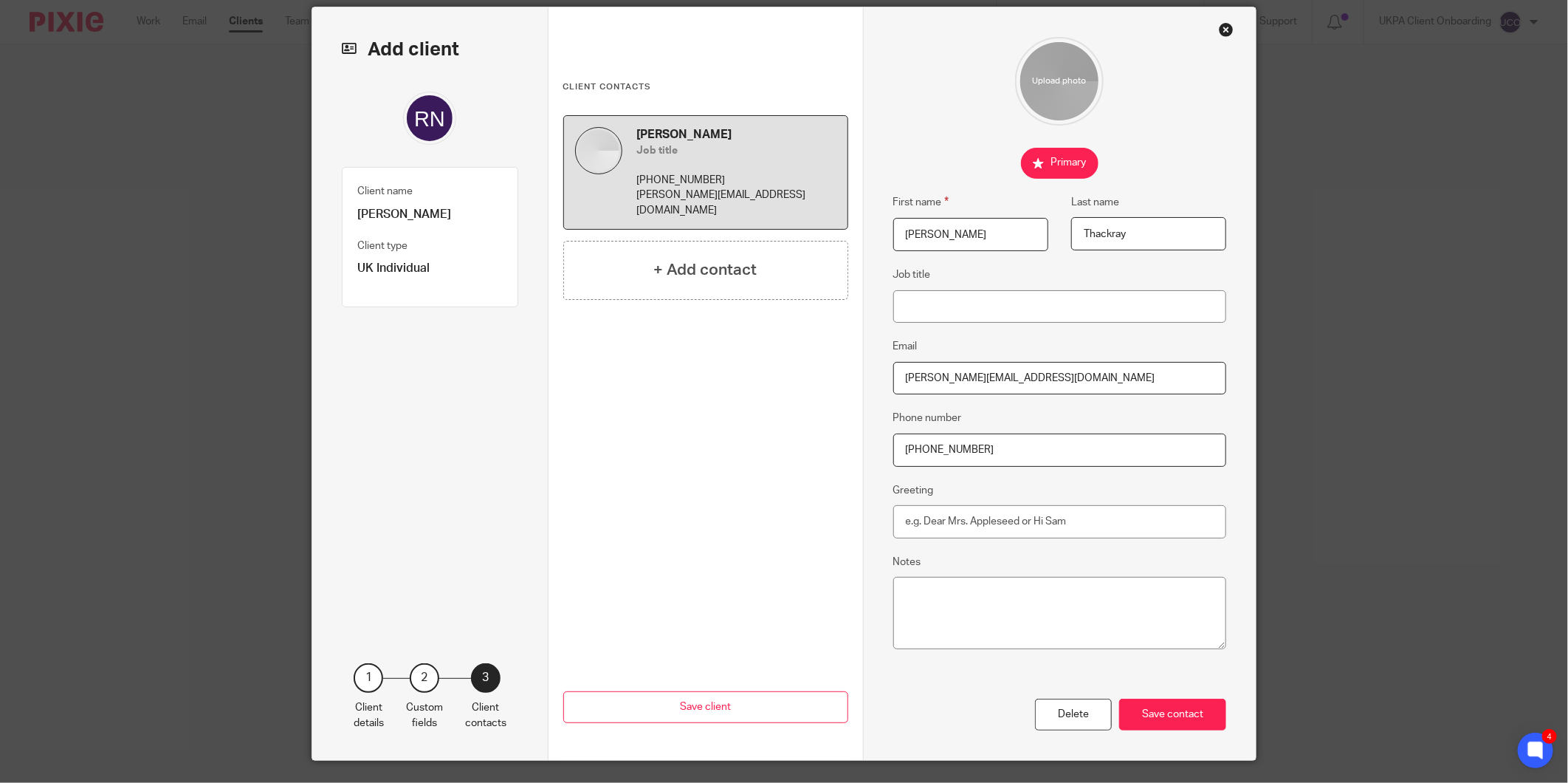
scroll to position [82, 0]
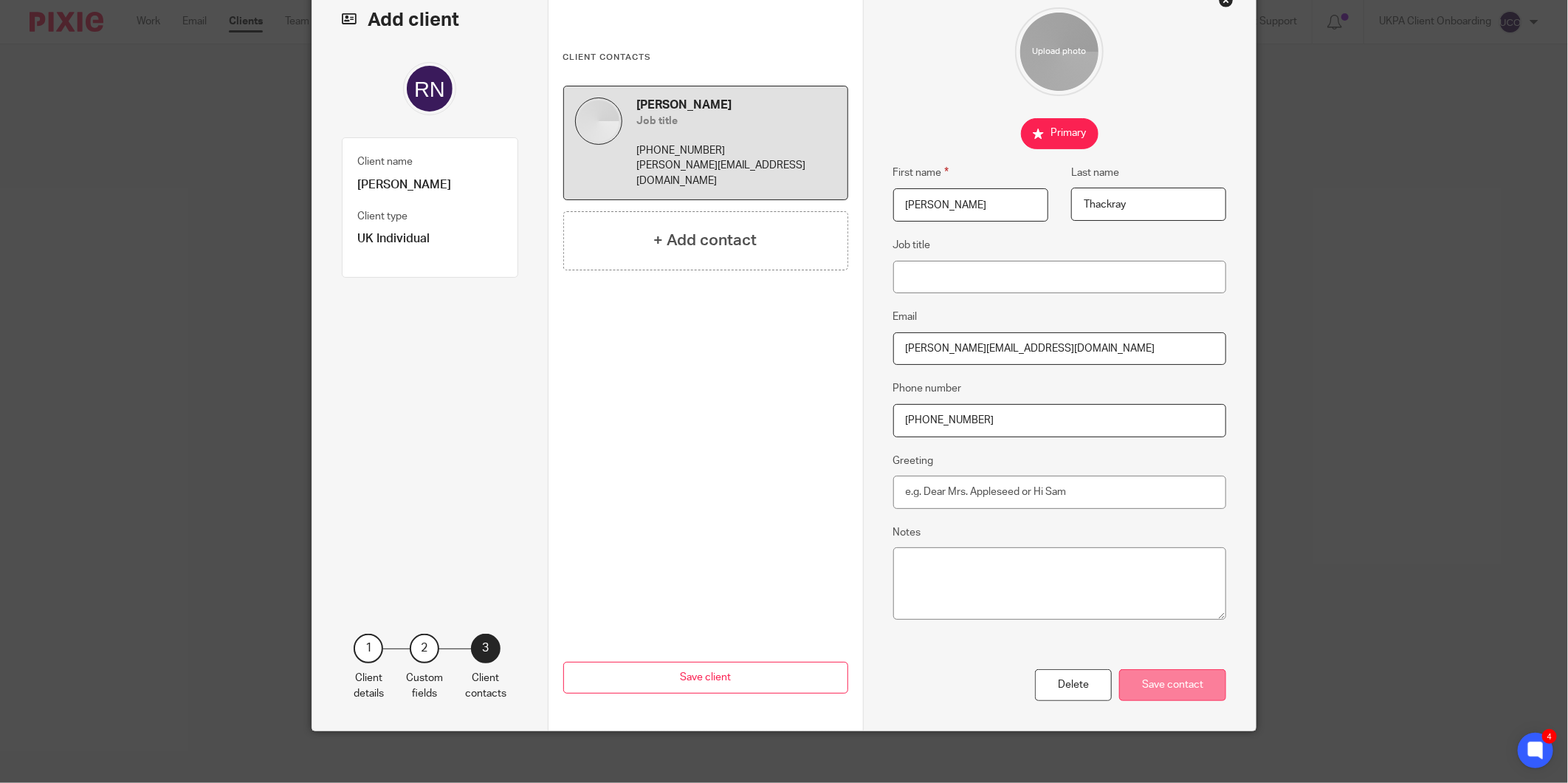
type input "+44 7786334411"
click at [1164, 682] on div "Save contact" at bounding box center [1173, 685] width 107 height 32
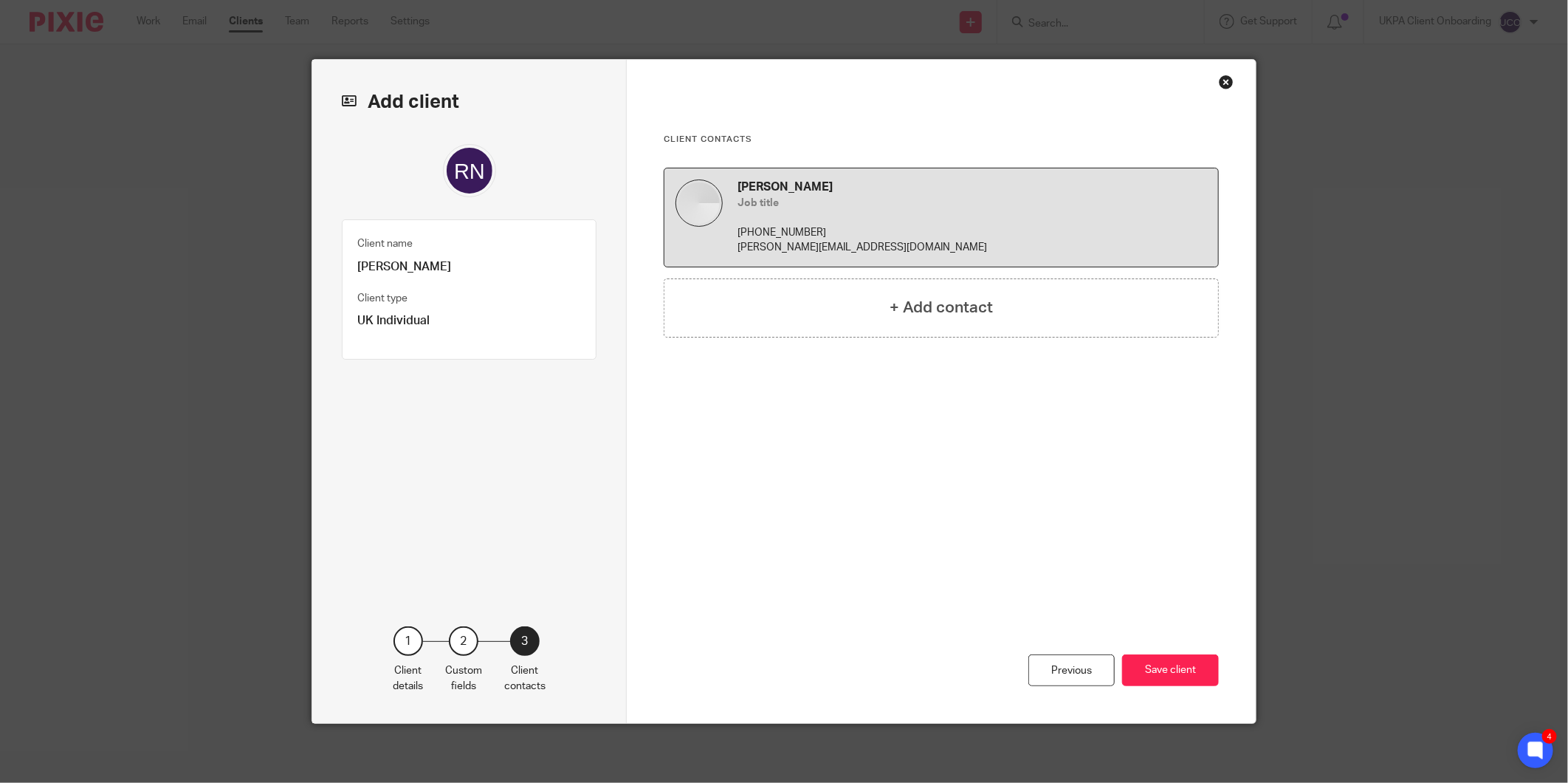
click at [1161, 695] on div "Previous Save client" at bounding box center [940, 612] width 555 height 220
click at [1161, 666] on button "Save client" at bounding box center [1170, 670] width 97 height 32
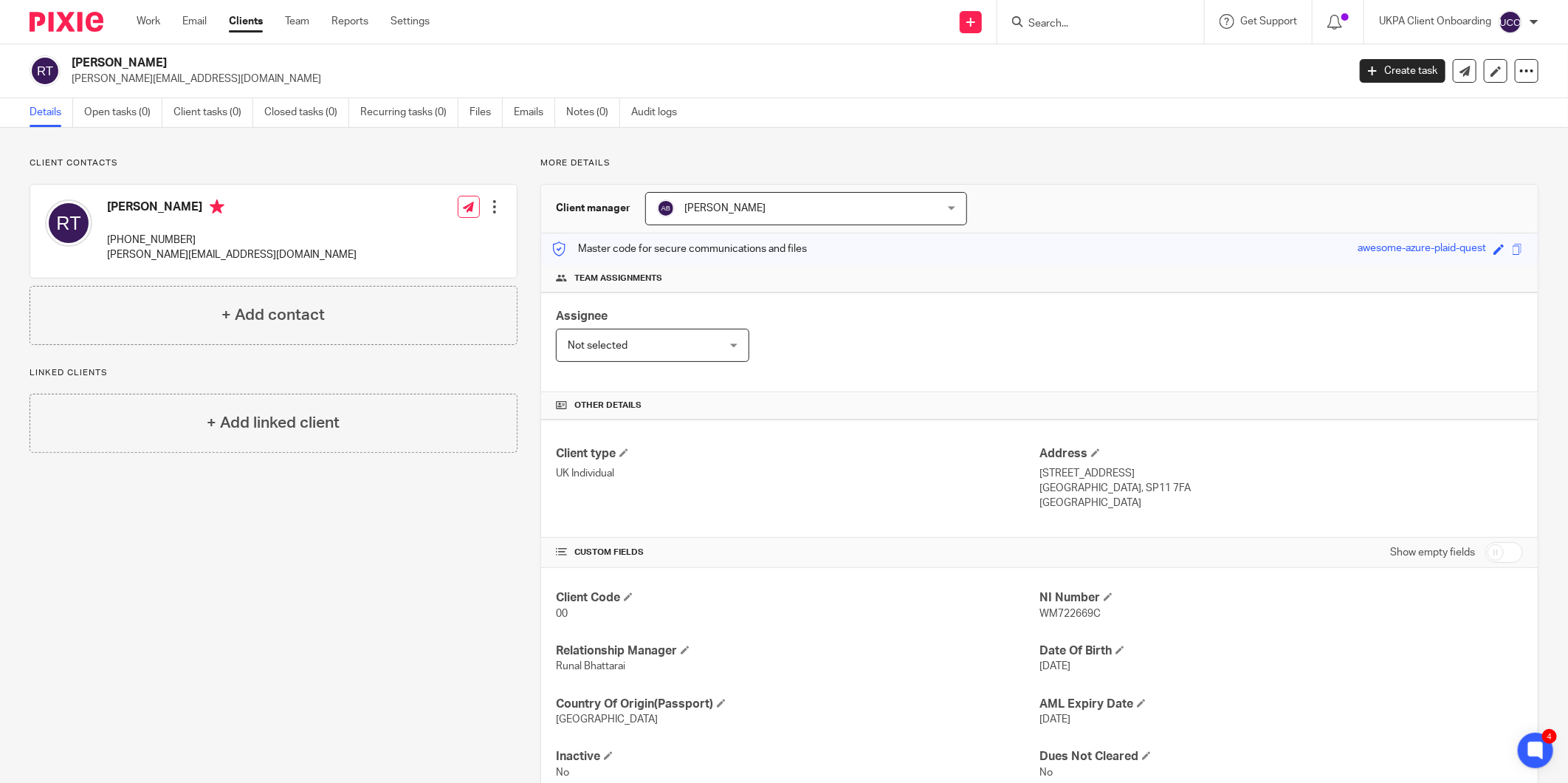
click at [99, 76] on p "[PERSON_NAME][EMAIL_ADDRESS][DOMAIN_NAME]" at bounding box center [704, 78] width 1266 height 14
copy main "[PERSON_NAME][EMAIL_ADDRESS][DOMAIN_NAME] Create task Update from Companies Hou…"
click at [594, 114] on link "Notes (0)" at bounding box center [592, 113] width 54 height 29
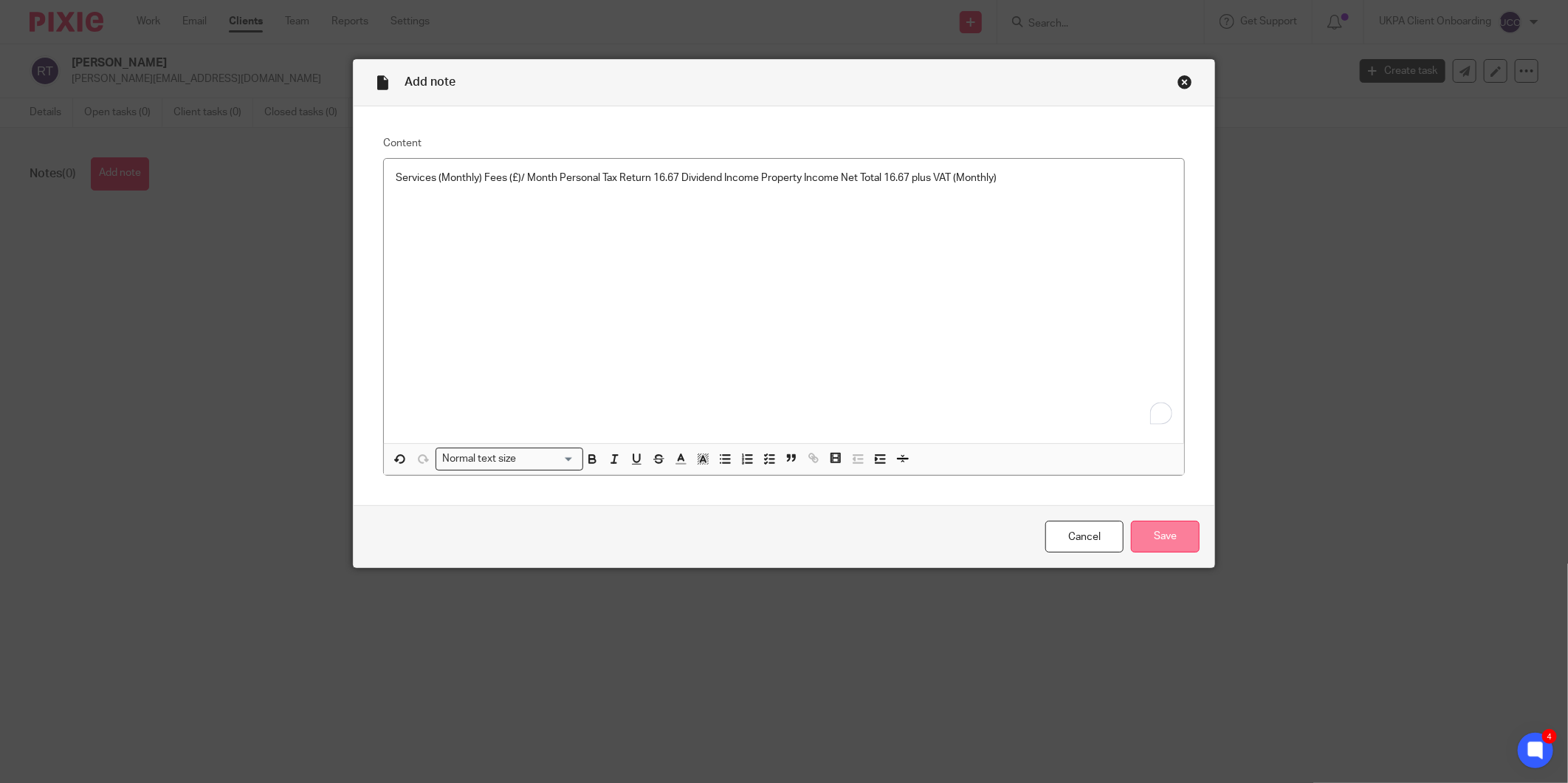
click at [1181, 551] on input "Save" at bounding box center [1165, 536] width 69 height 32
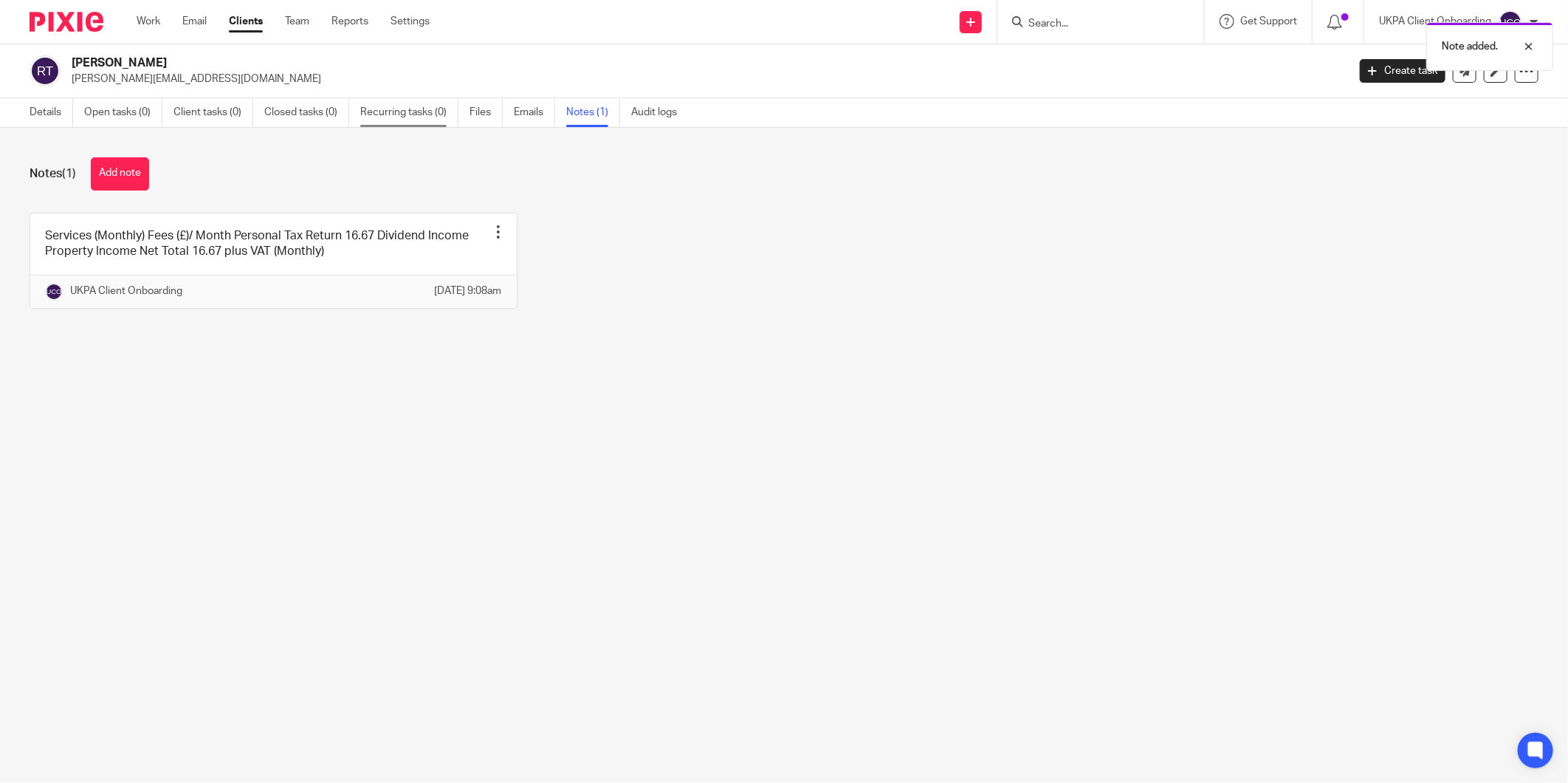
click at [426, 123] on link "Recurring tasks (0)" at bounding box center [409, 113] width 98 height 29
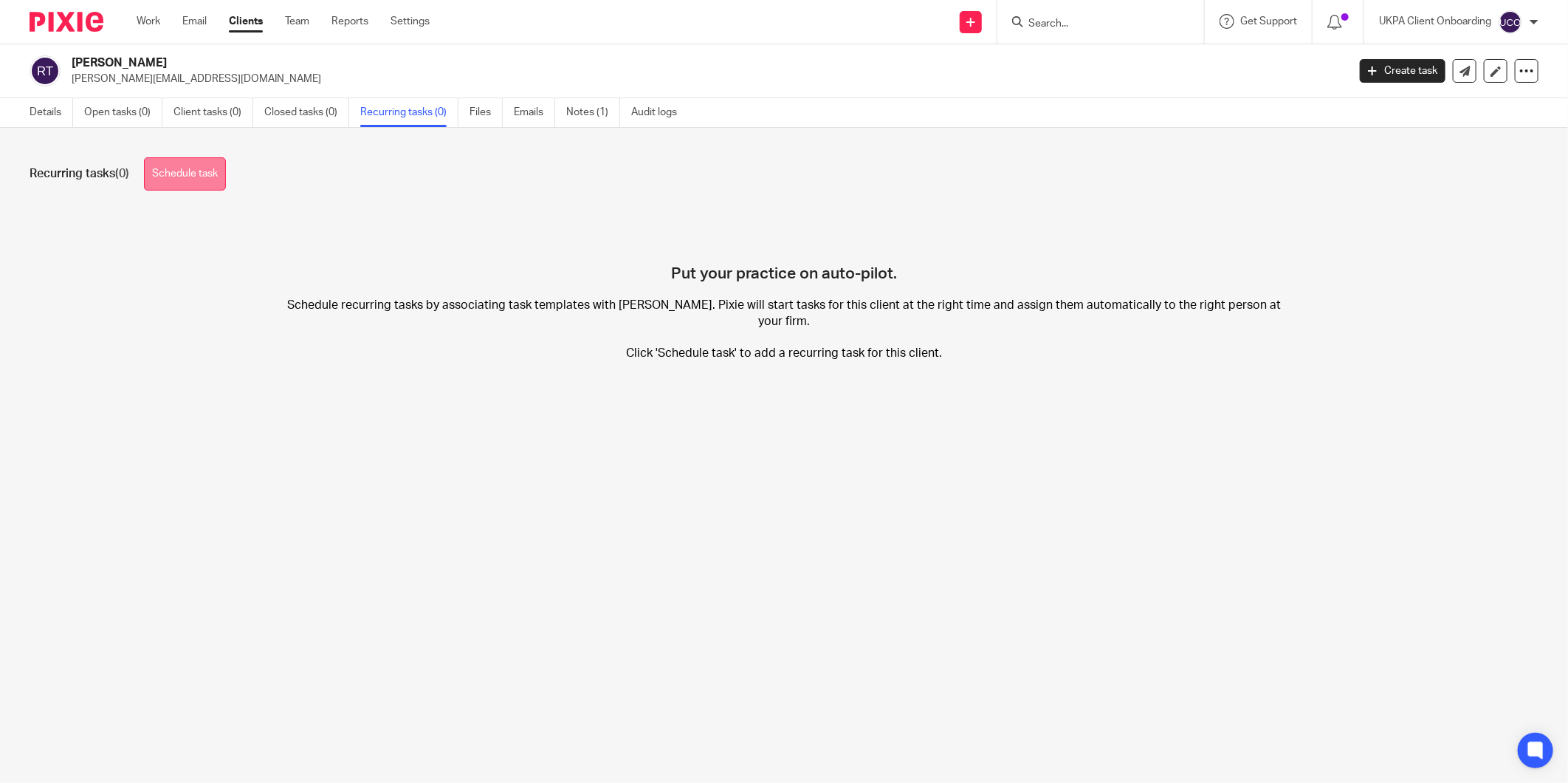
click at [155, 182] on link "Schedule task" at bounding box center [185, 174] width 82 height 34
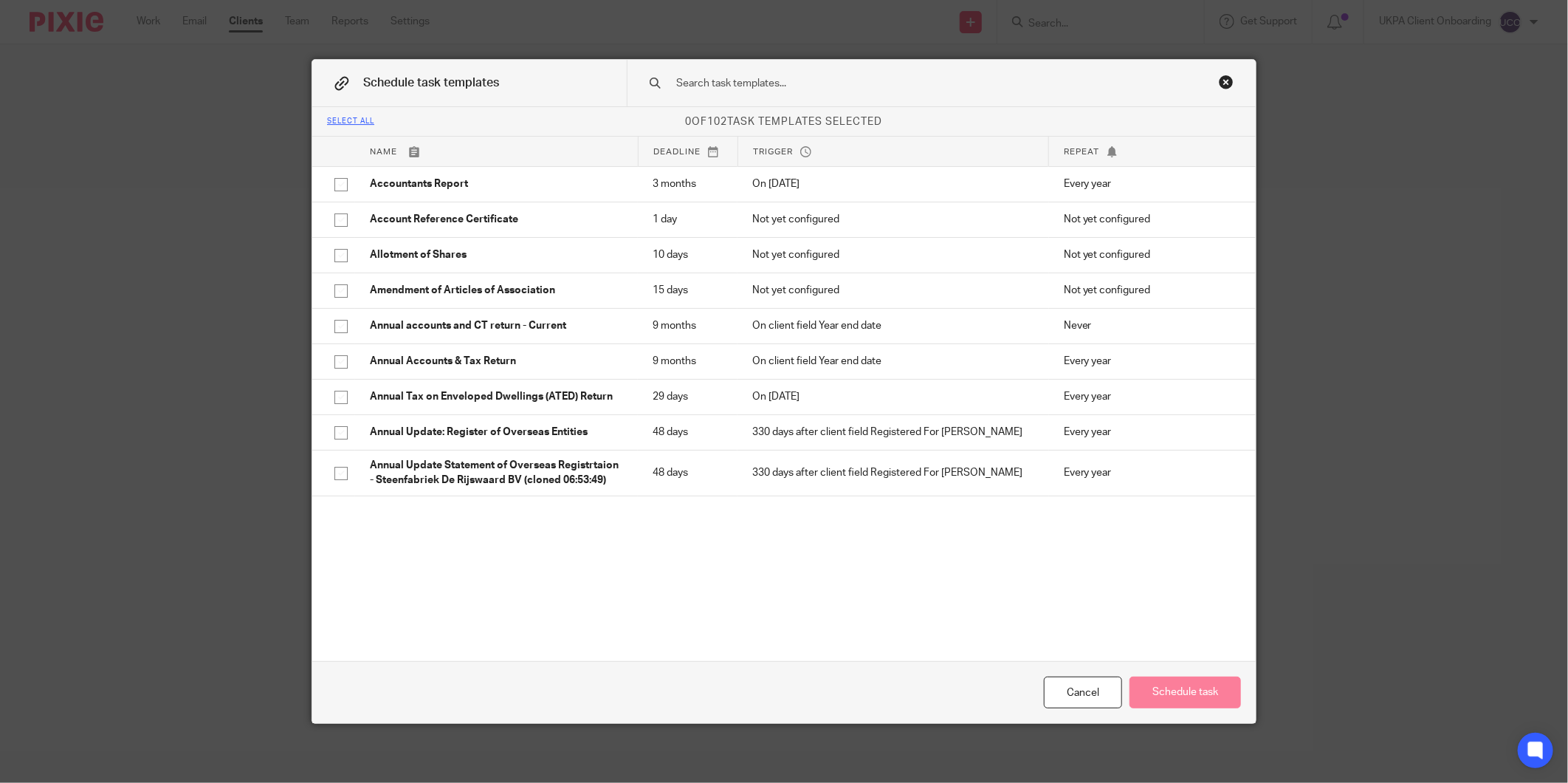
click at [731, 86] on input "text" at bounding box center [918, 83] width 487 height 16
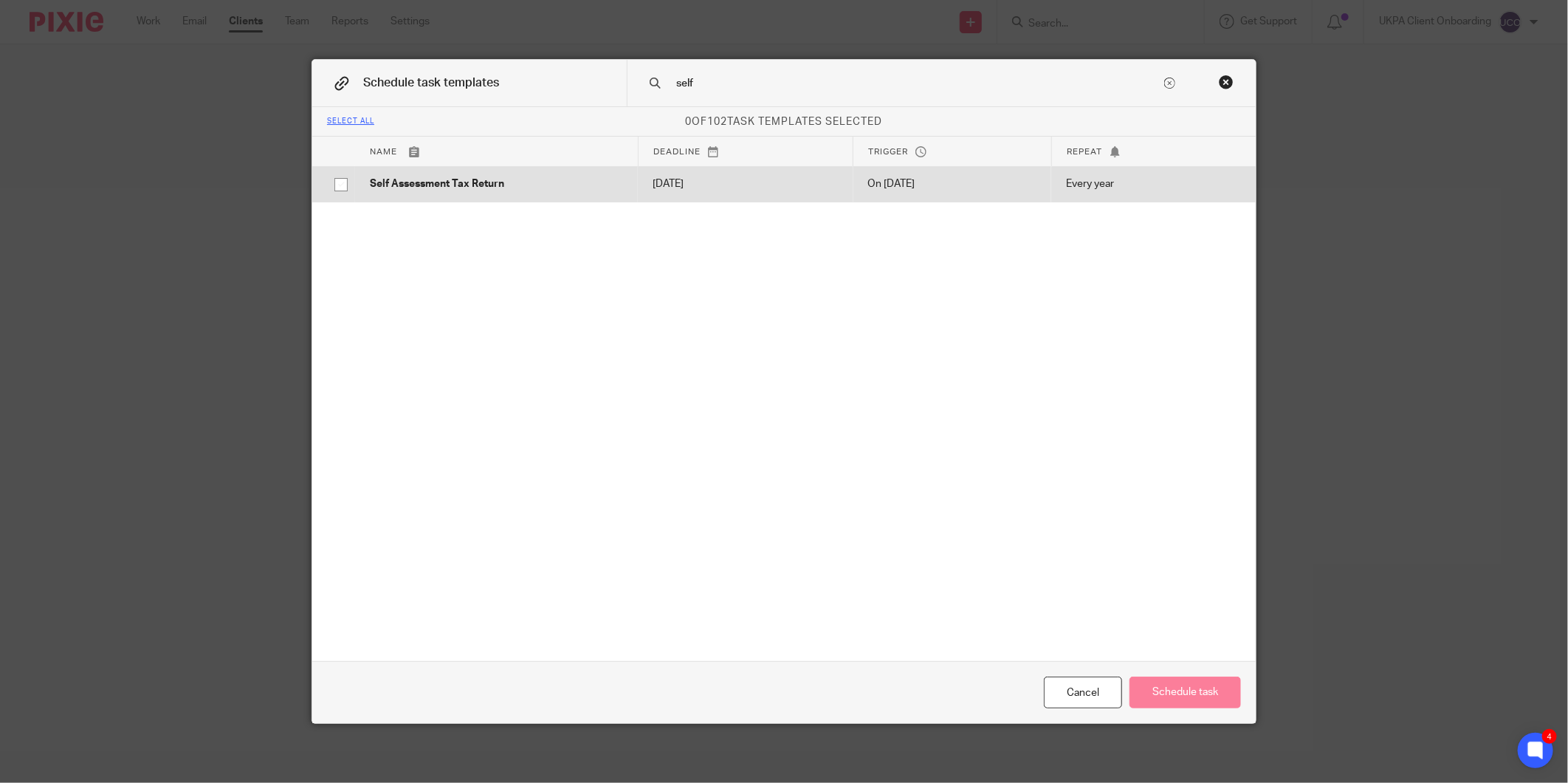
type input "self"
click at [696, 186] on p "[DATE]" at bounding box center [745, 184] width 185 height 14
checkbox input "true"
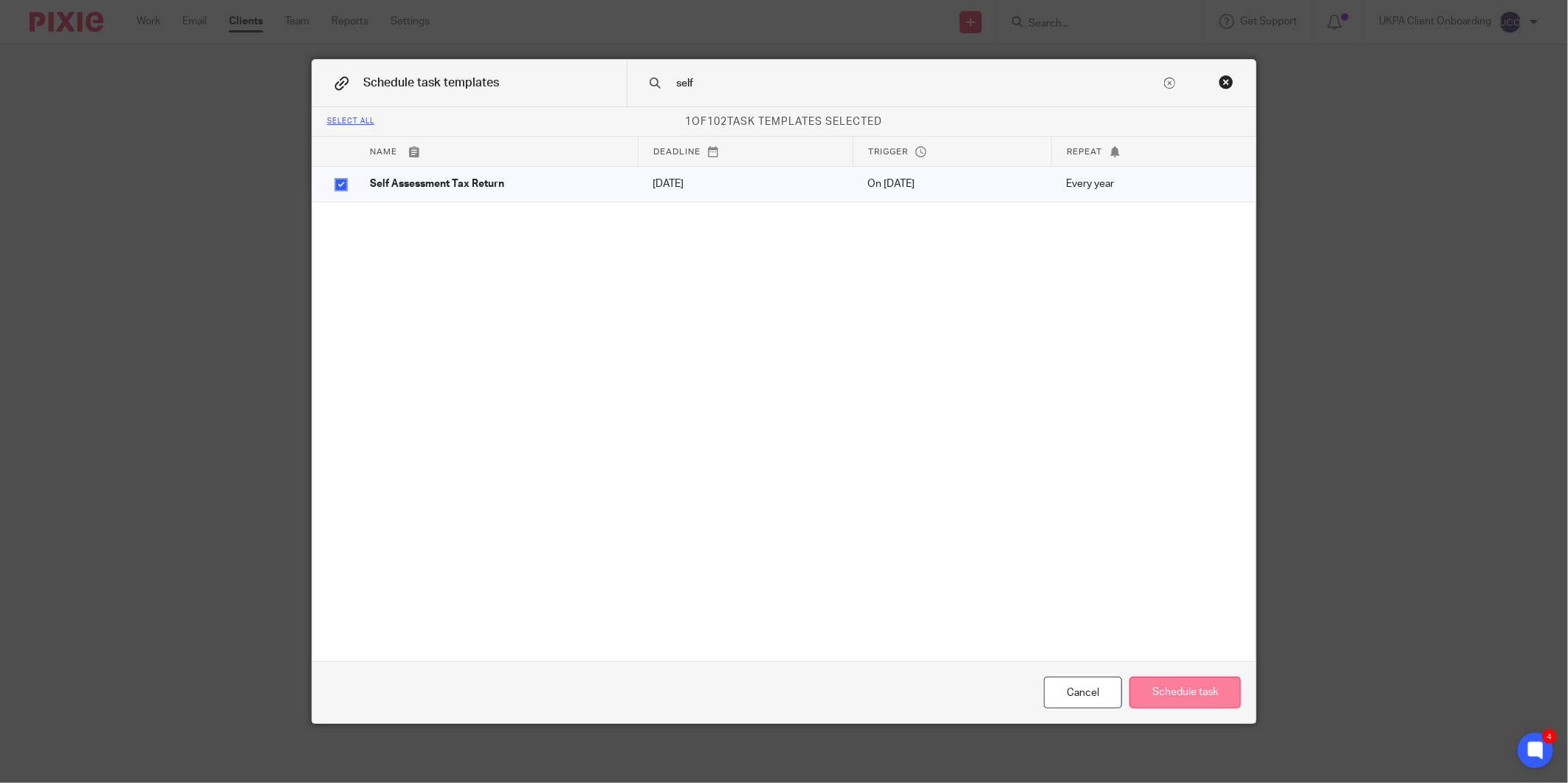
click at [1167, 706] on button "Schedule task" at bounding box center [1185, 692] width 111 height 32
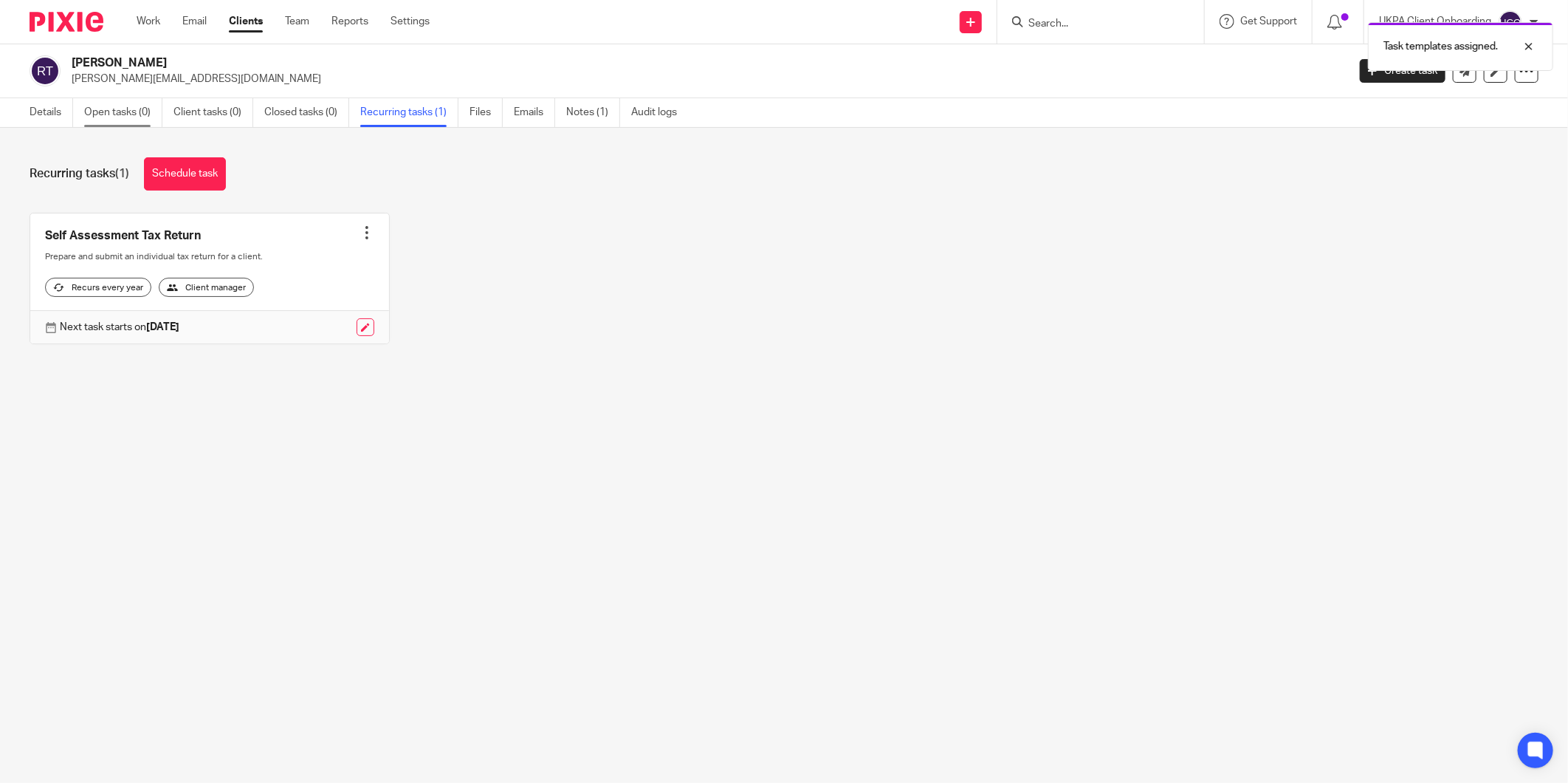
click at [117, 113] on link "Open tasks (0)" at bounding box center [123, 113] width 78 height 29
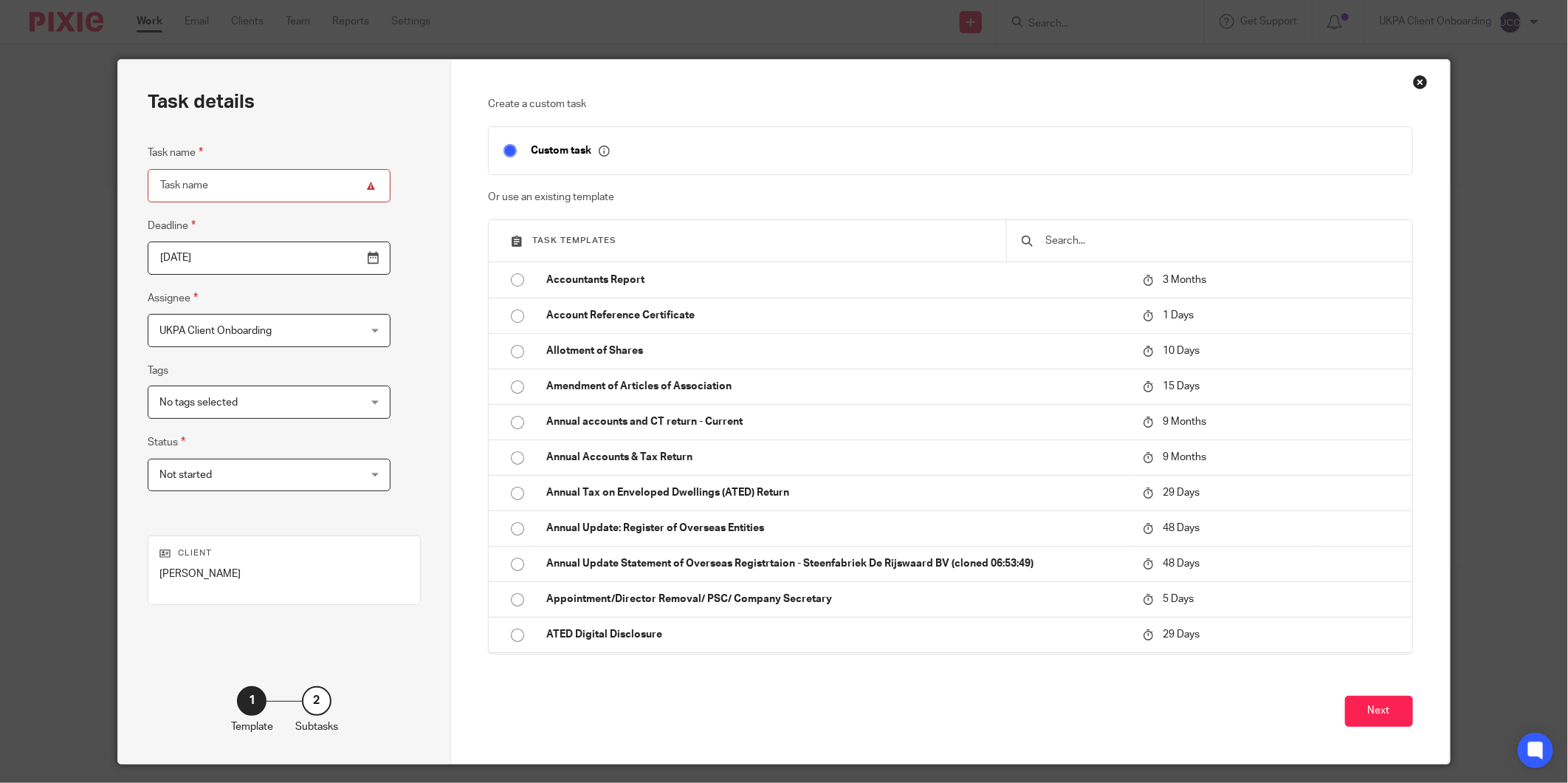
click at [1113, 238] on input "text" at bounding box center [1220, 240] width 353 height 16
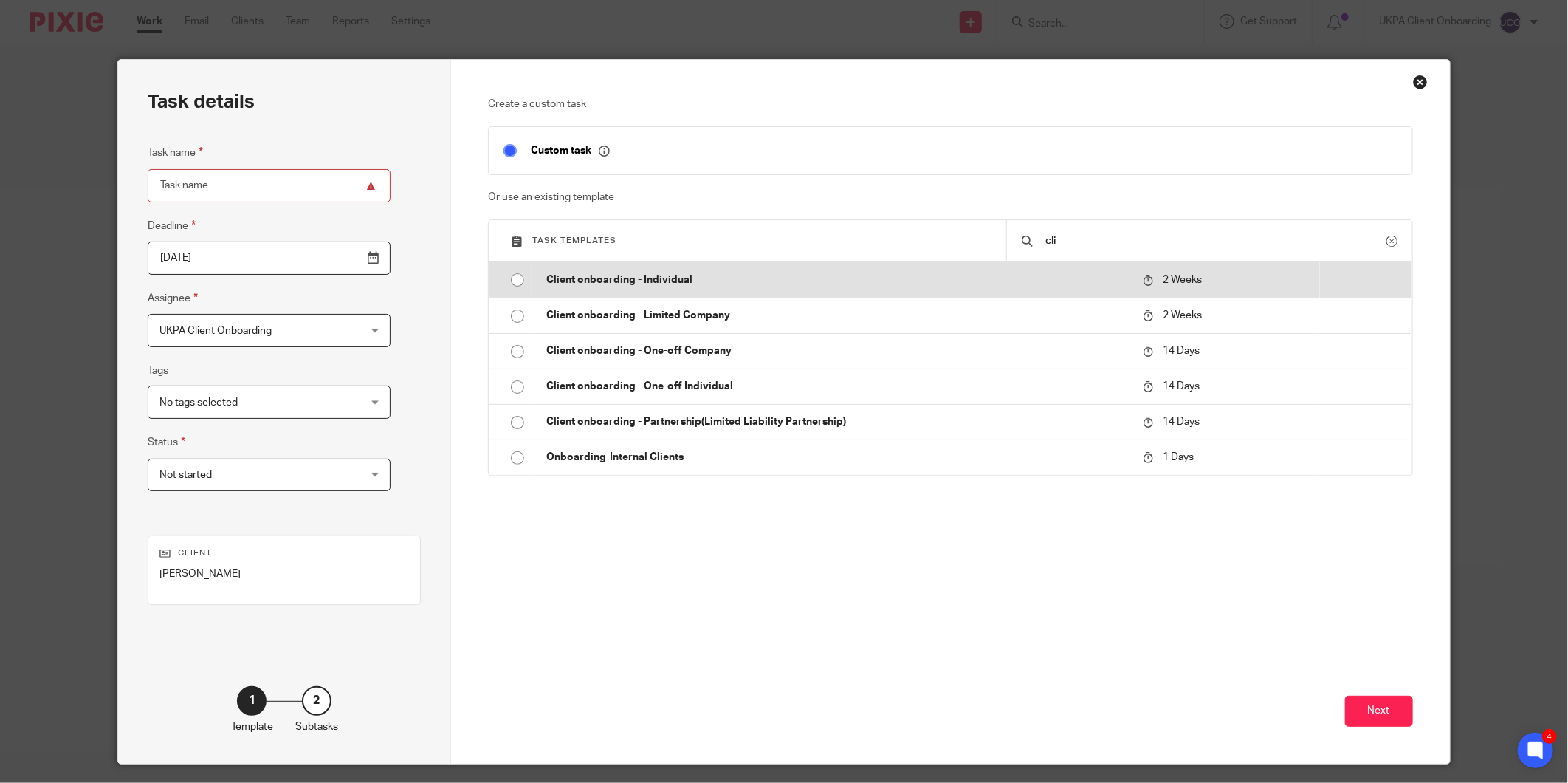
type input "cli"
click at [779, 281] on p "Client onboarding - Individual" at bounding box center [836, 280] width 581 height 14
type input "2025-10-07"
type input "Client onboarding - Individual"
checkbox input "false"
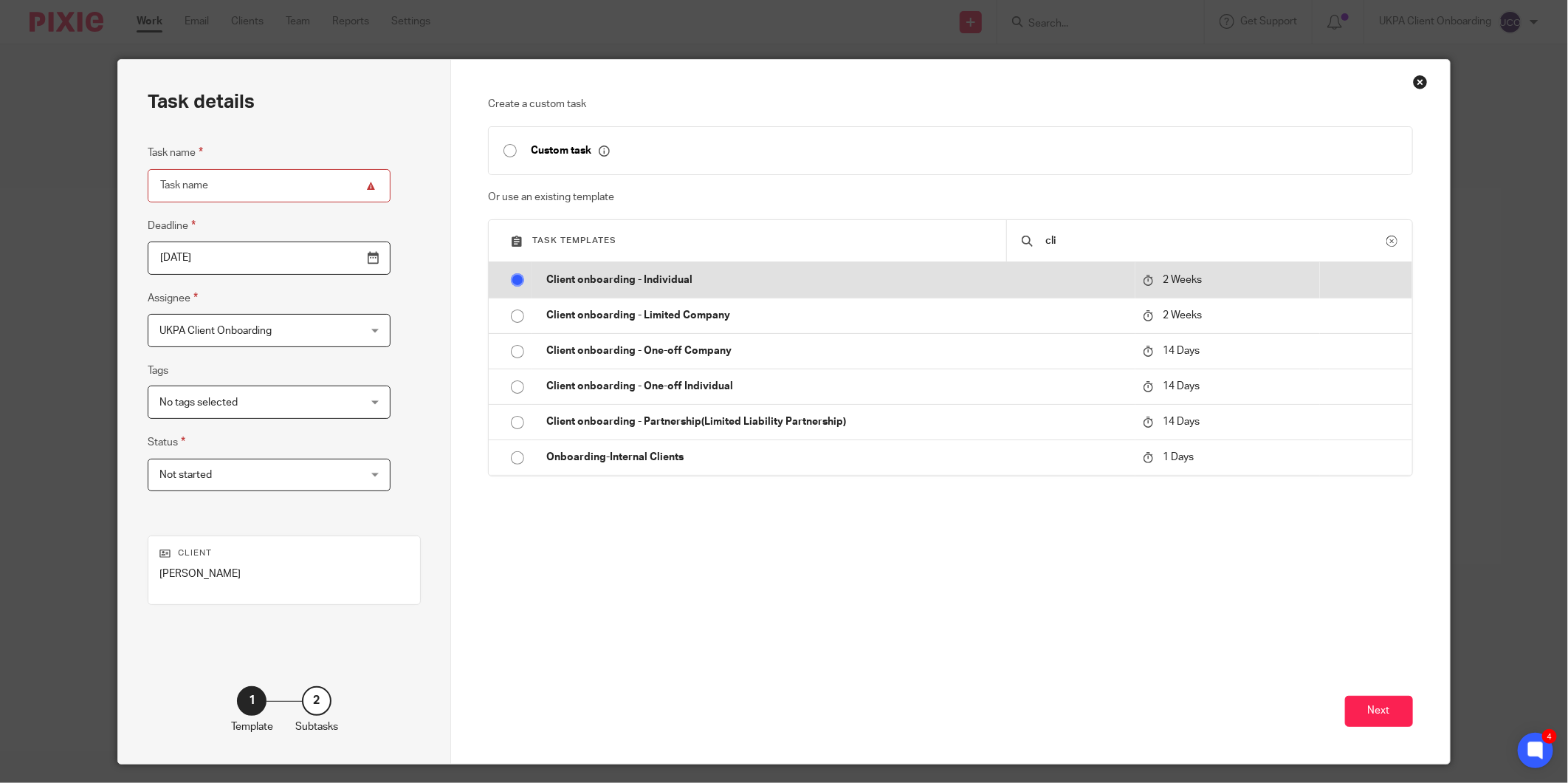
radio input "true"
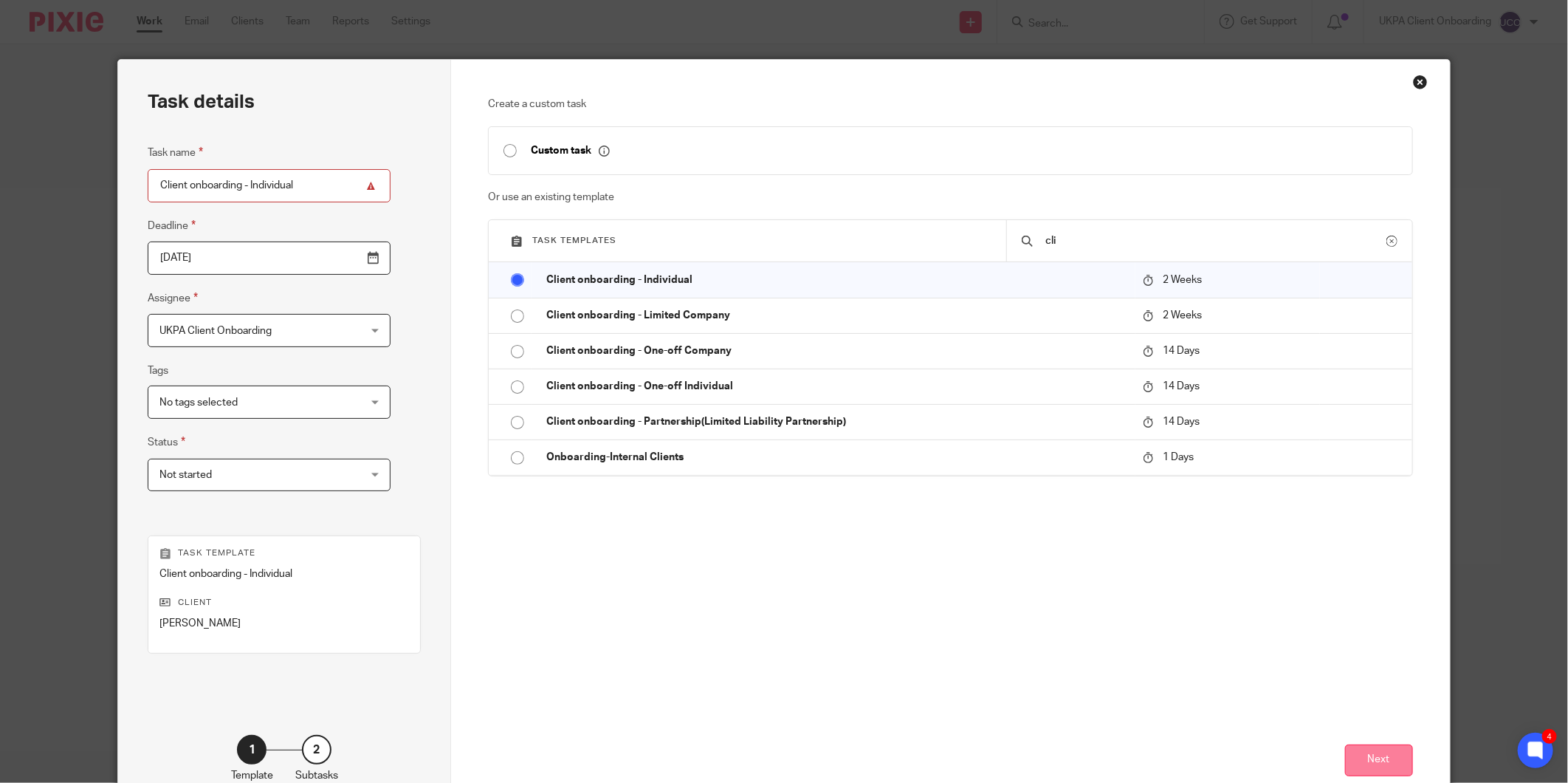
click at [1349, 760] on button "Next" at bounding box center [1378, 760] width 68 height 32
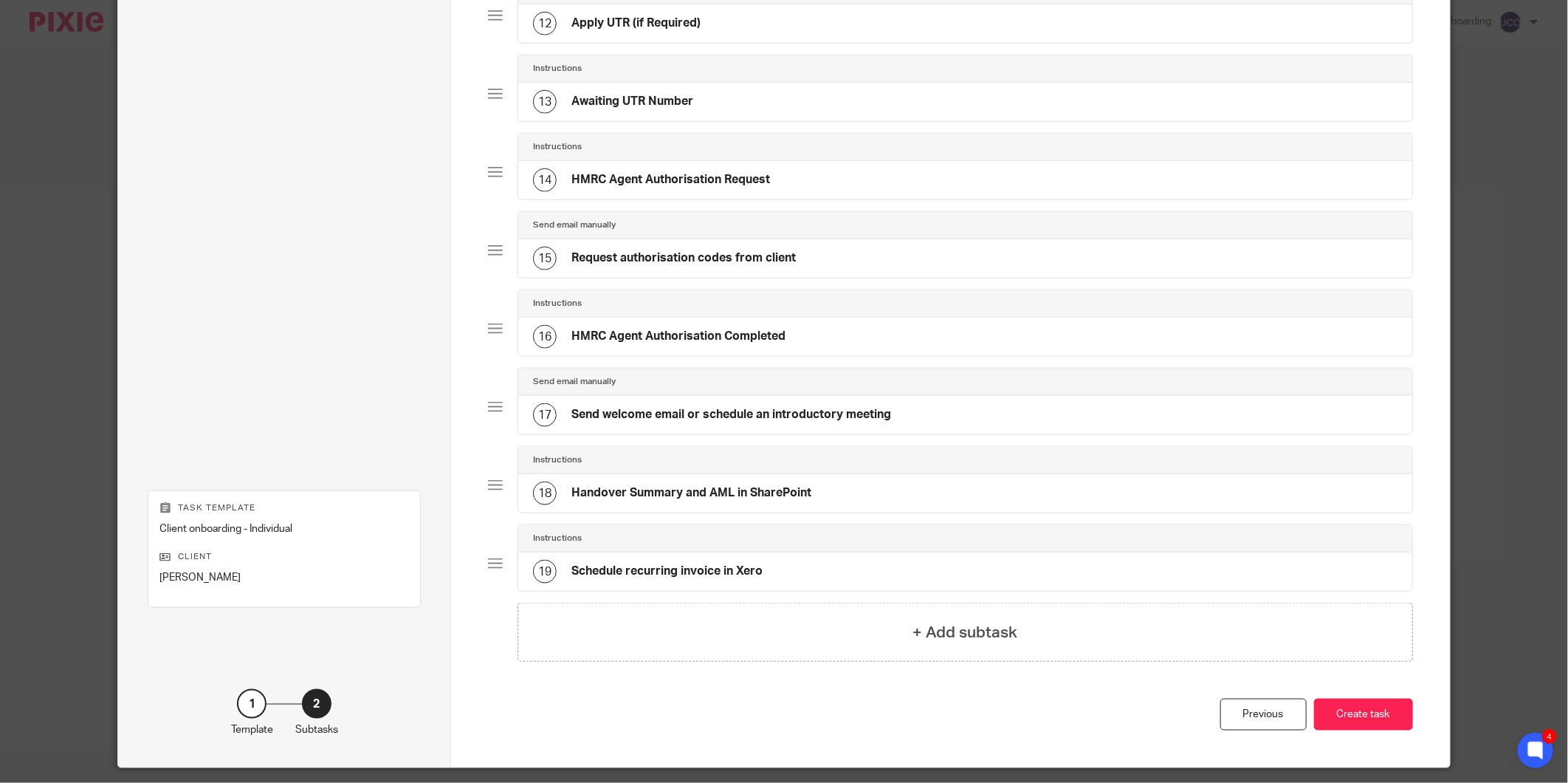
scroll to position [1069, 0]
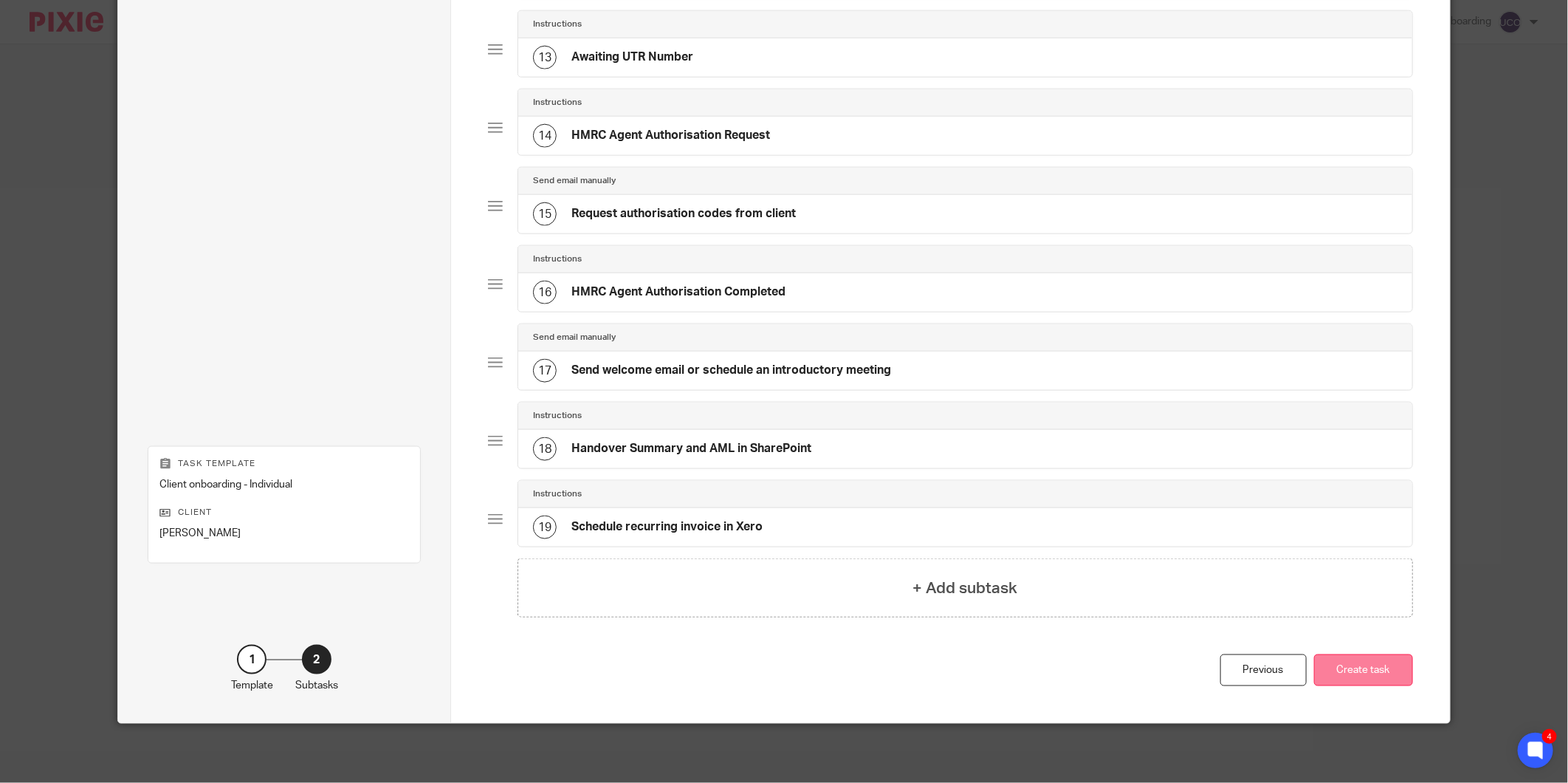
click at [1354, 667] on button "Create task" at bounding box center [1363, 670] width 99 height 32
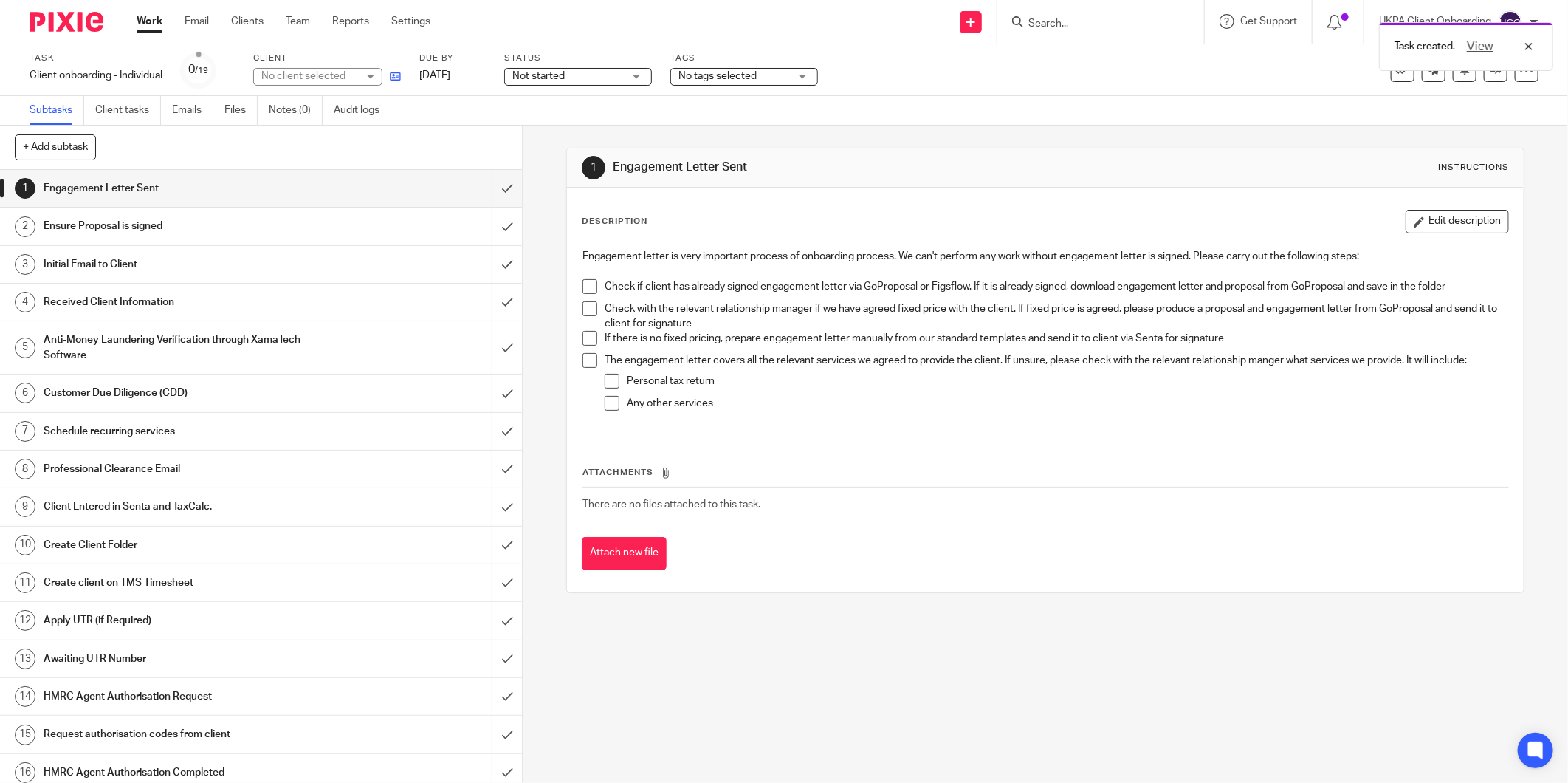
click at [401, 70] on link at bounding box center [391, 75] width 18 height 14
click at [490, 174] on input "submit" at bounding box center [260, 188] width 522 height 37
click at [491, 225] on input "submit" at bounding box center [260, 225] width 522 height 37
click at [486, 261] on input "submit" at bounding box center [260, 264] width 522 height 37
click at [493, 301] on input "submit" at bounding box center [260, 302] width 522 height 37
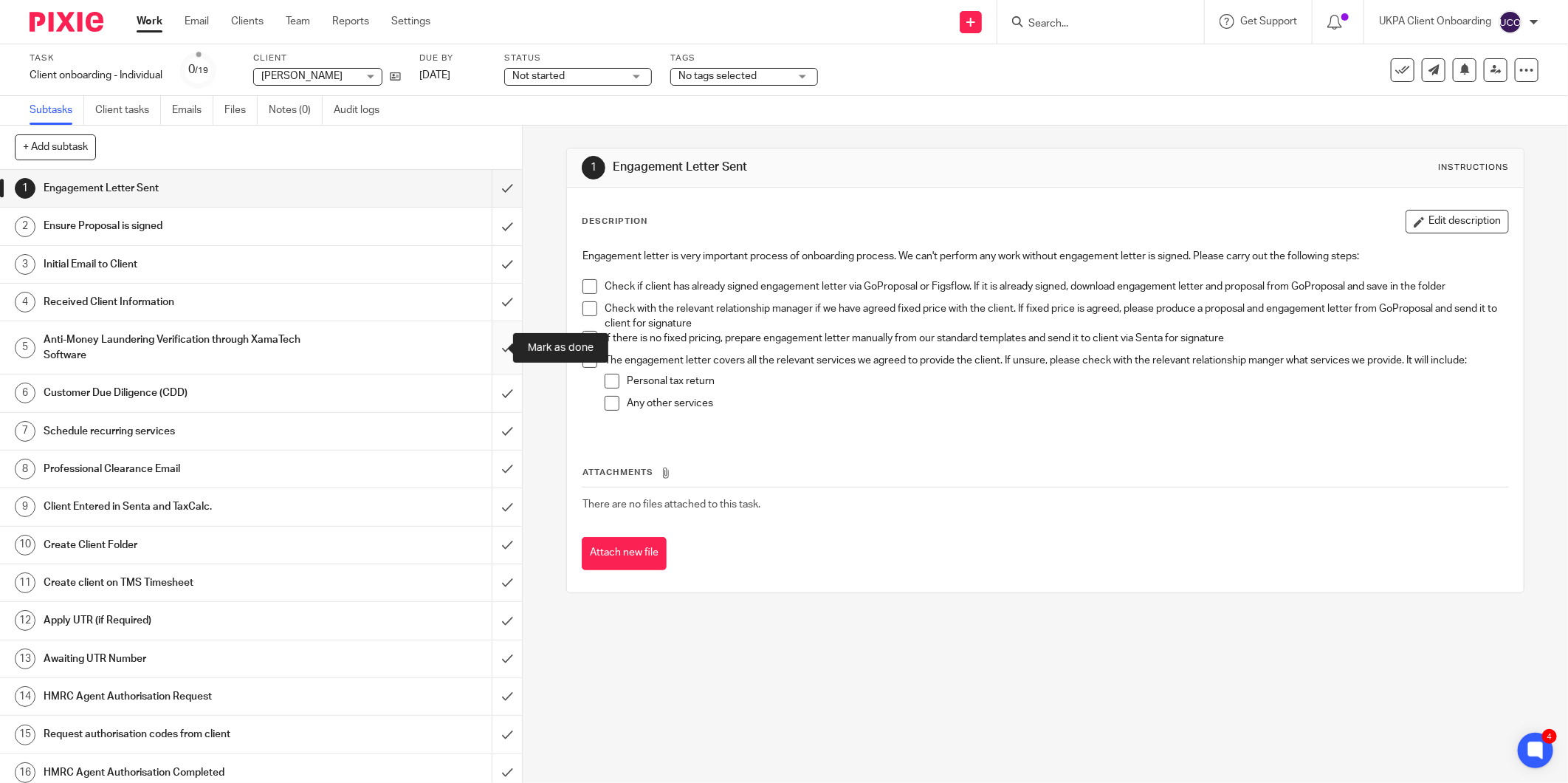
click at [497, 337] on input "submit" at bounding box center [260, 347] width 522 height 53
click at [489, 395] on input "submit" at bounding box center [260, 392] width 522 height 37
click at [486, 426] on input "submit" at bounding box center [260, 431] width 522 height 37
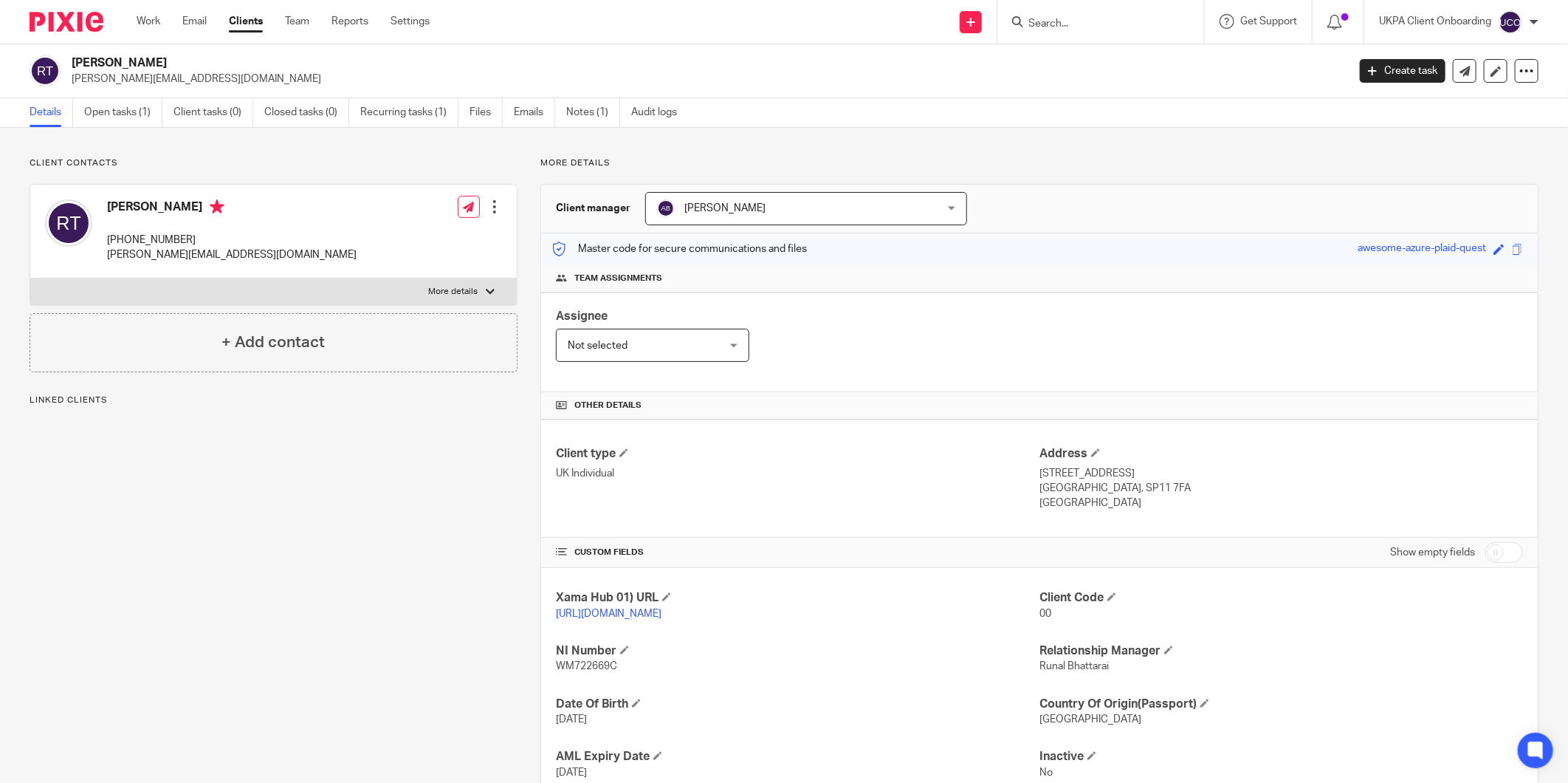
click at [104, 114] on link "Open tasks (1)" at bounding box center [123, 113] width 78 height 29
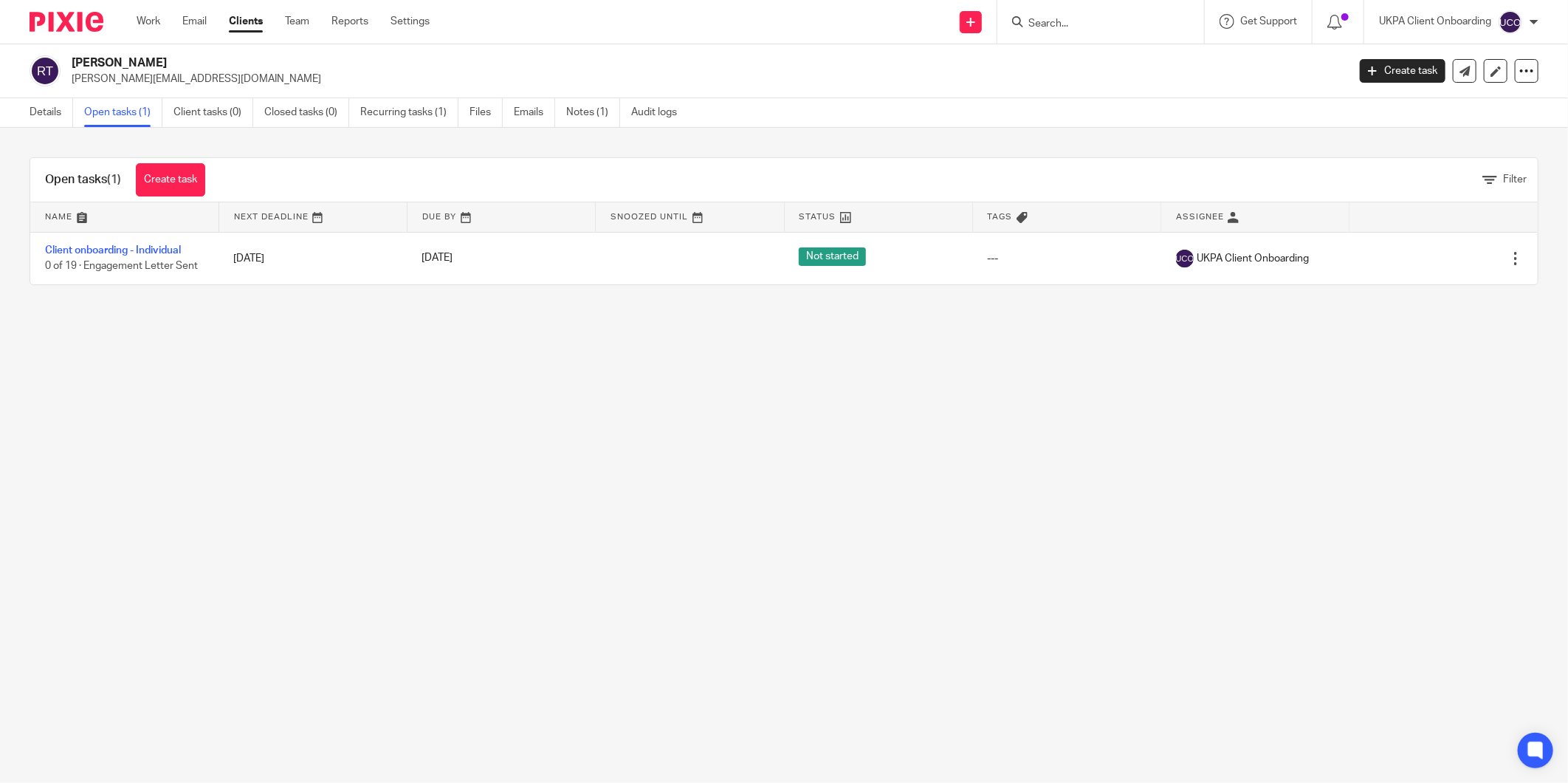
click at [168, 172] on link "Create task" at bounding box center [170, 180] width 69 height 34
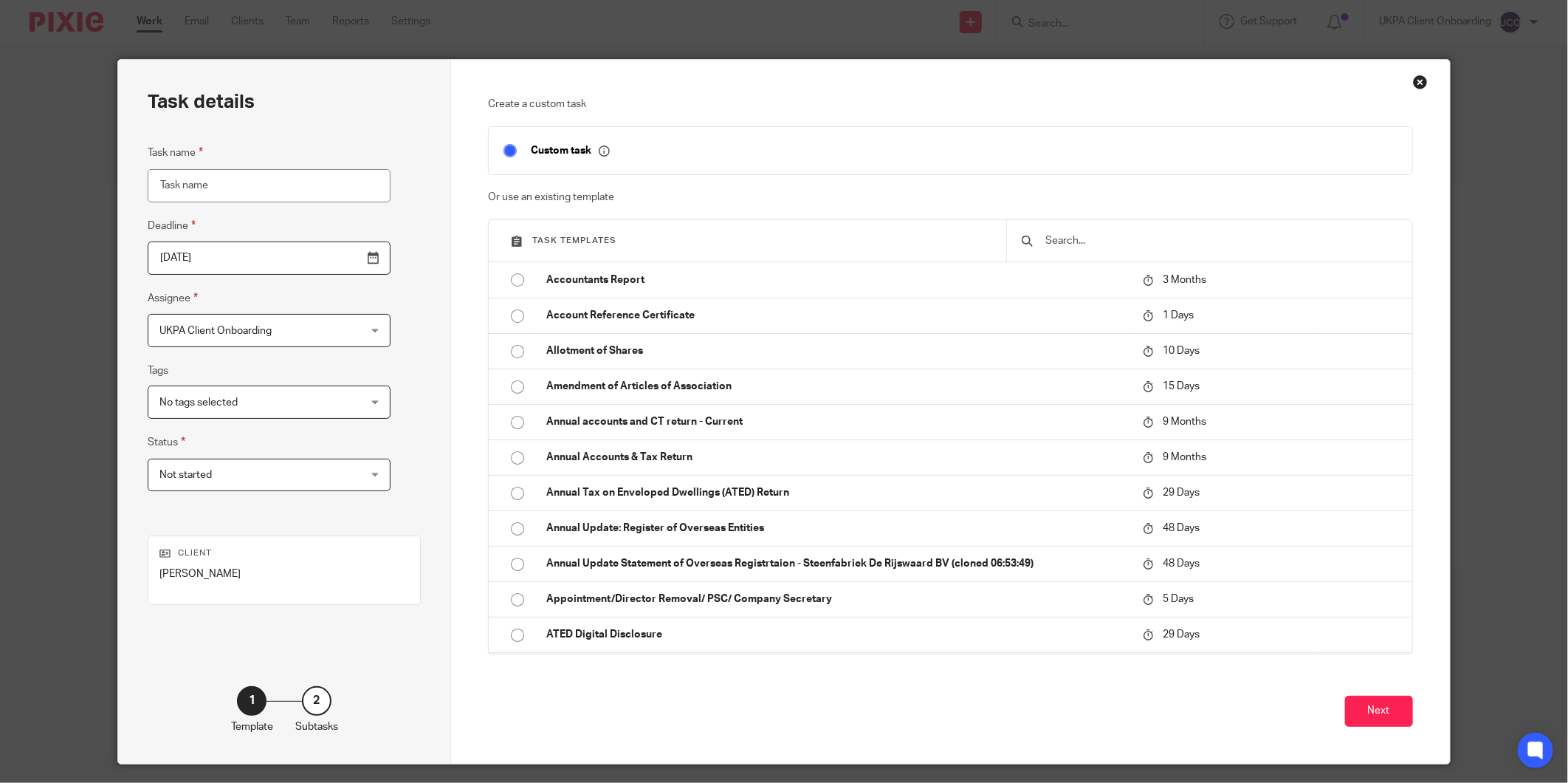
click at [1084, 248] on input "text" at bounding box center [1220, 240] width 353 height 16
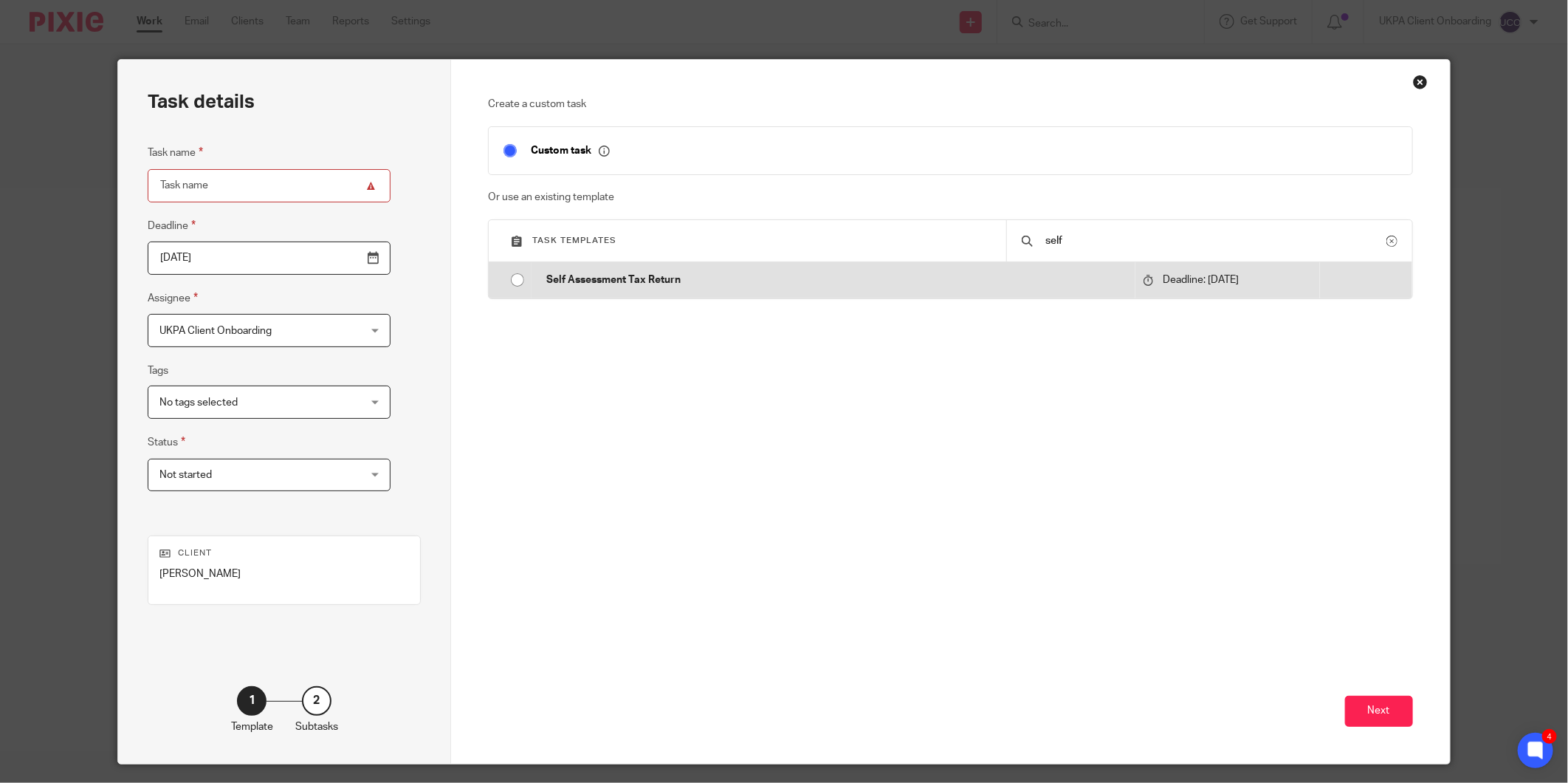
type input "self"
click at [1167, 294] on td "Deadline: [DATE]" at bounding box center [1228, 280] width 184 height 36
type input "[DATE]"
type input "Self Assessment Tax Return"
checkbox input "false"
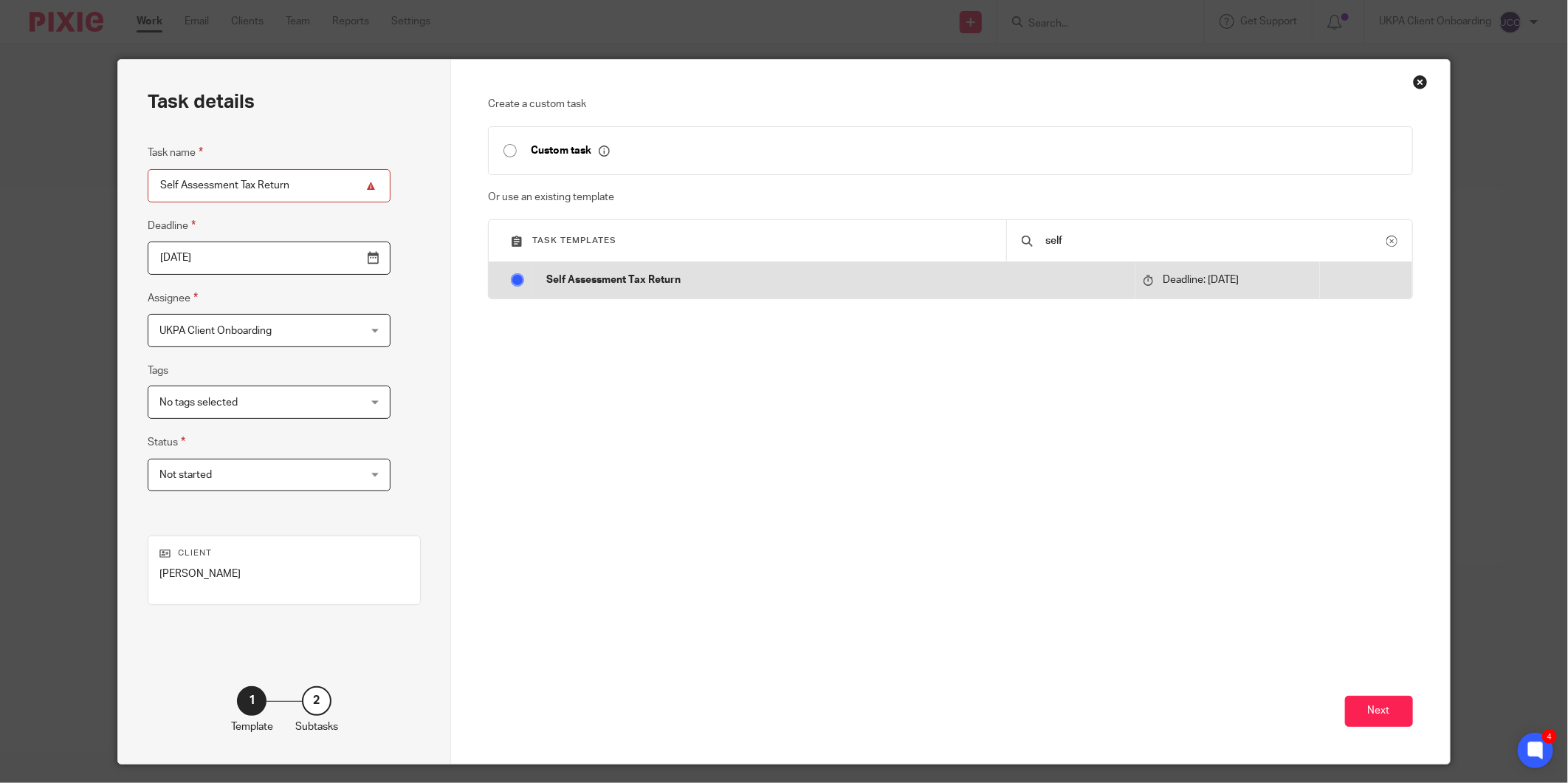
radio input "true"
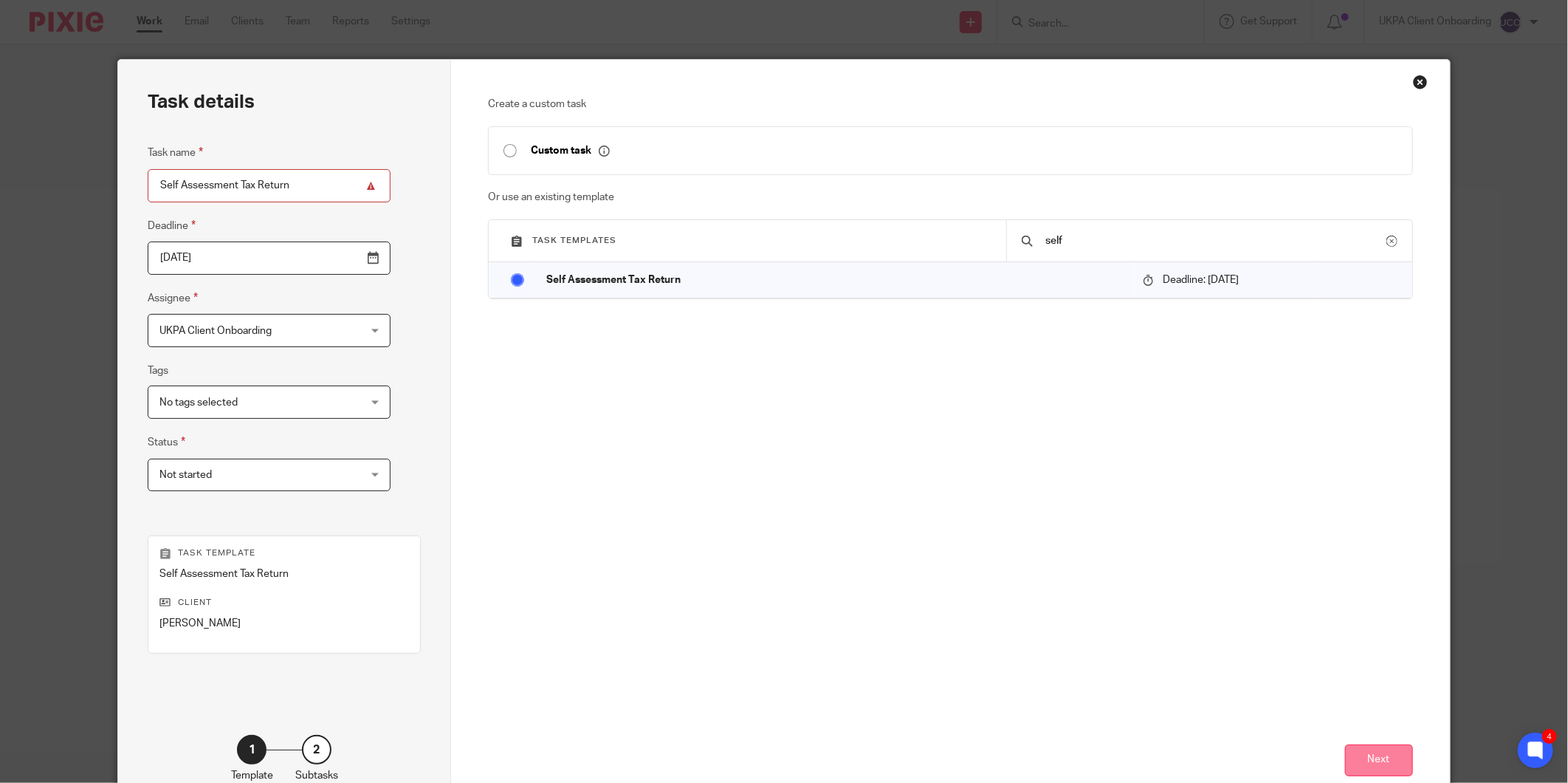
click at [1375, 754] on button "Next" at bounding box center [1378, 760] width 68 height 32
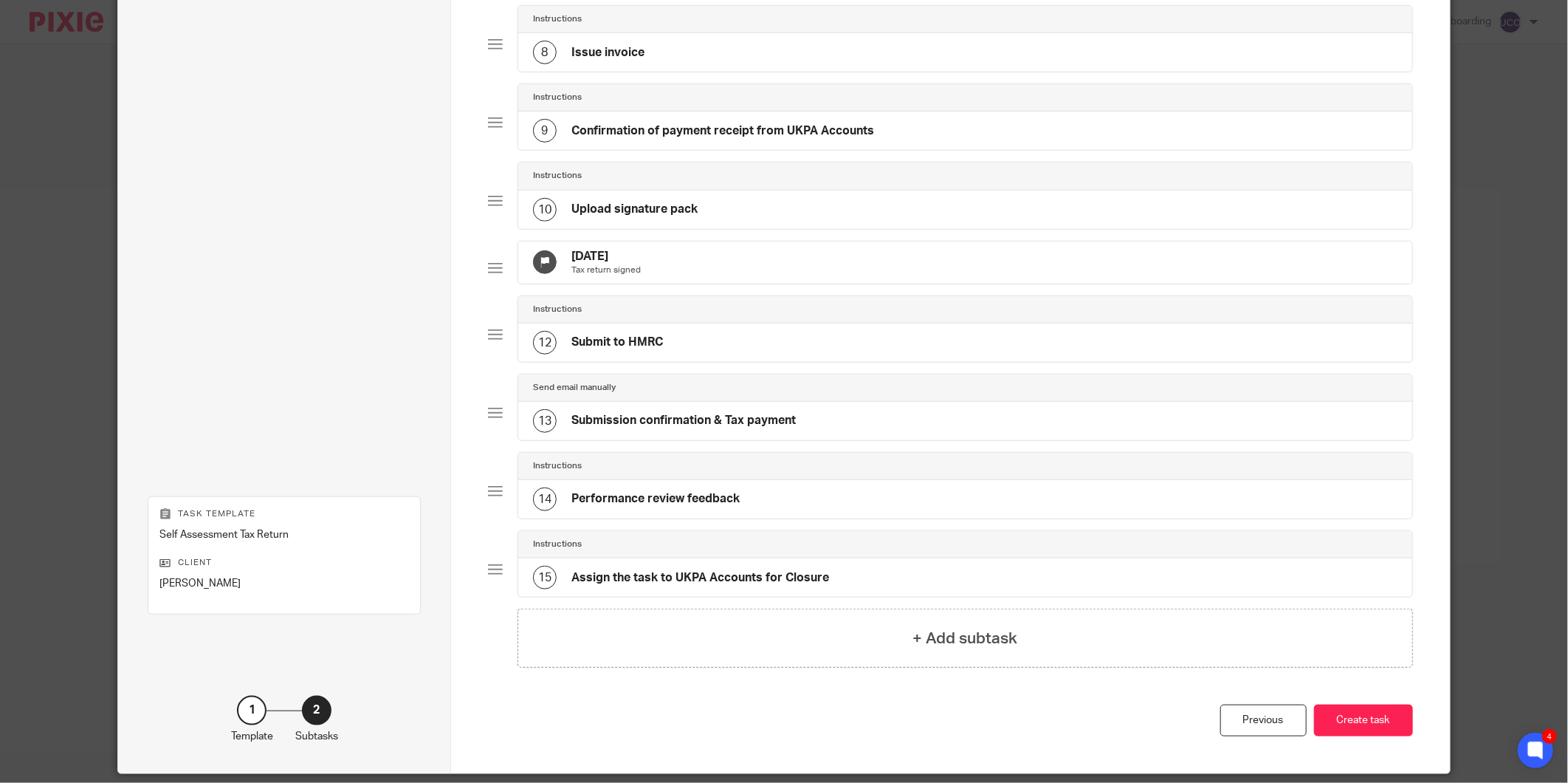
scroll to position [721, 0]
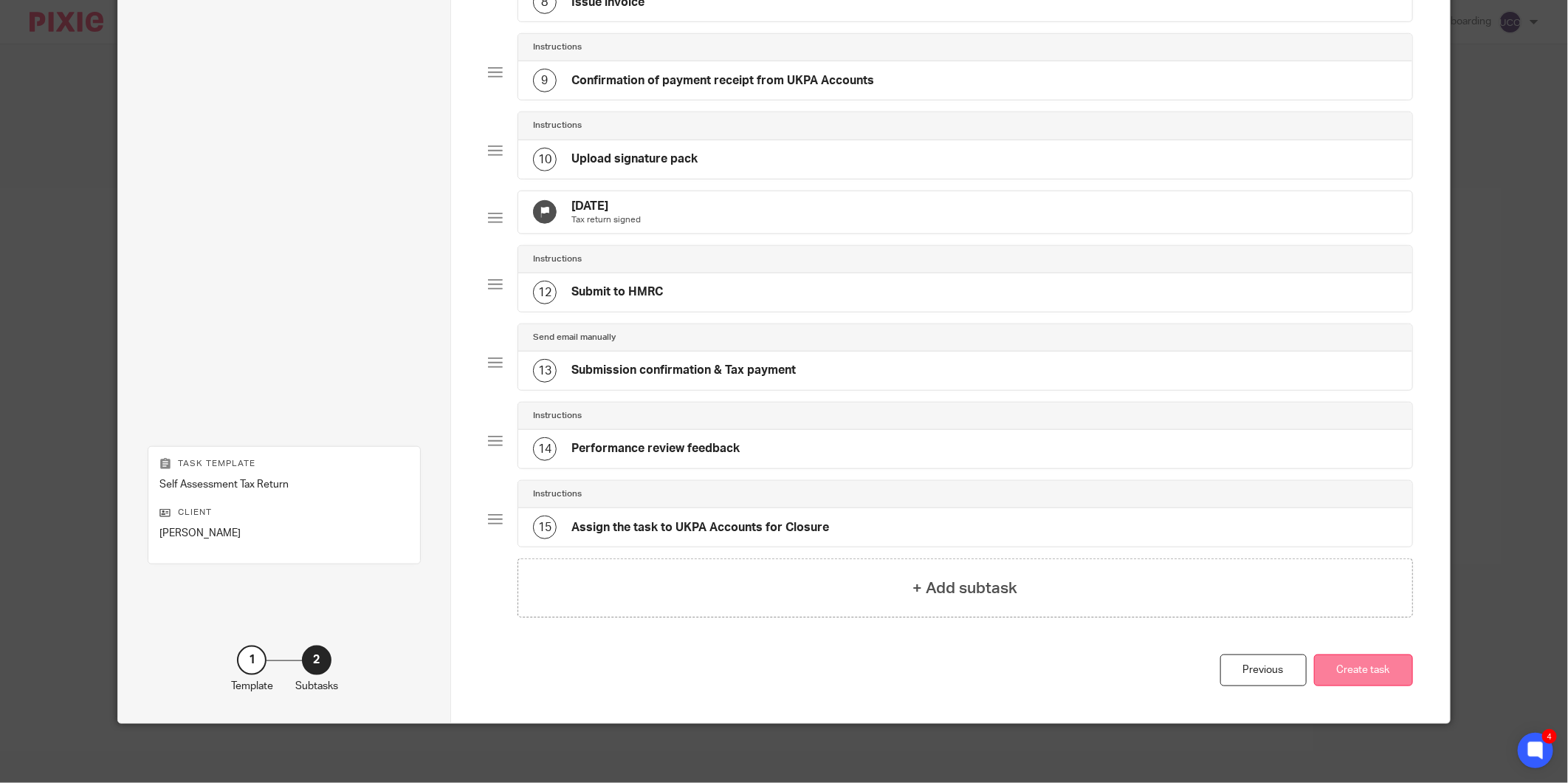
click at [1379, 678] on button "Create task" at bounding box center [1363, 670] width 99 height 32
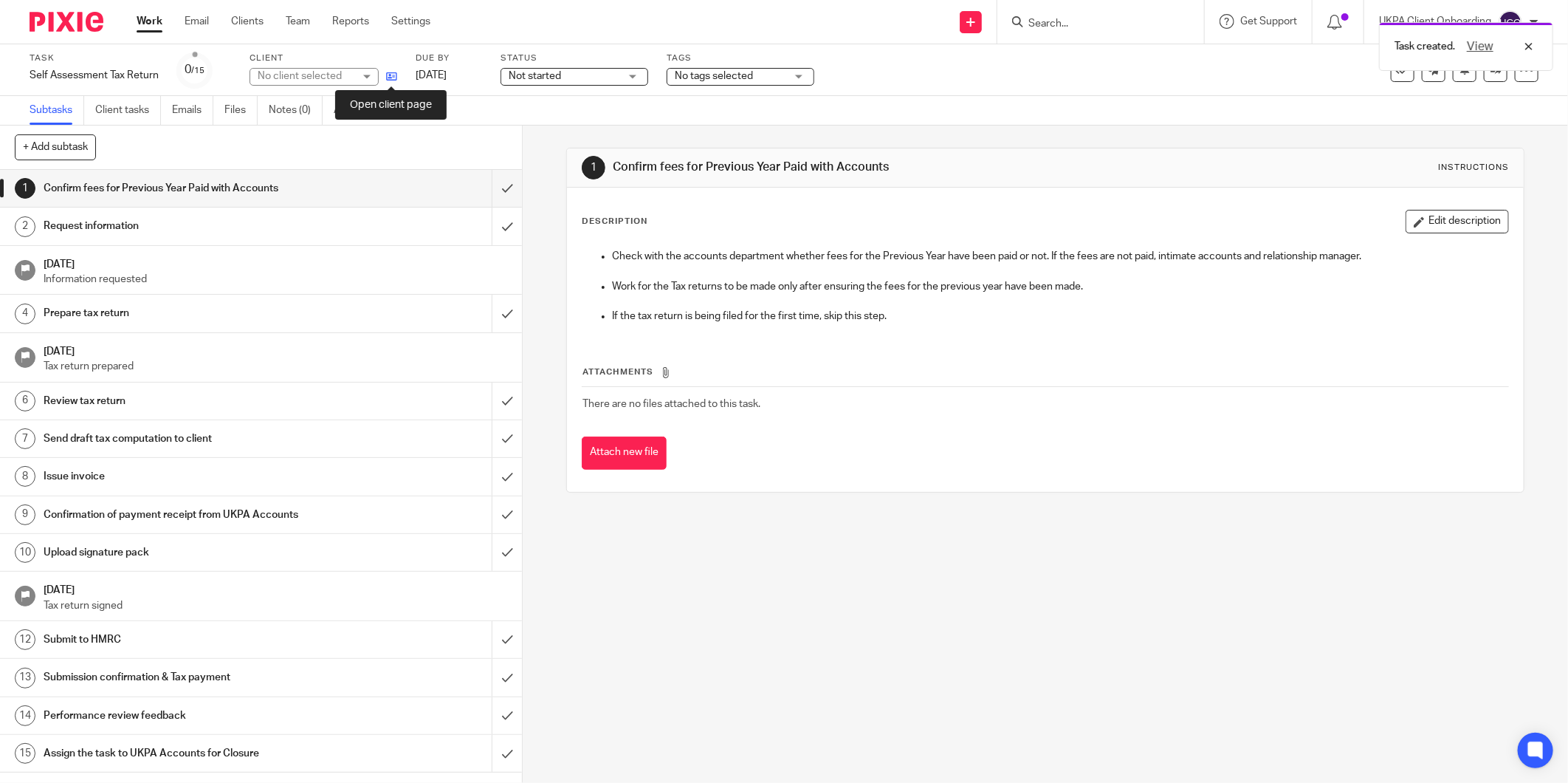
click at [396, 75] on icon at bounding box center [391, 76] width 11 height 11
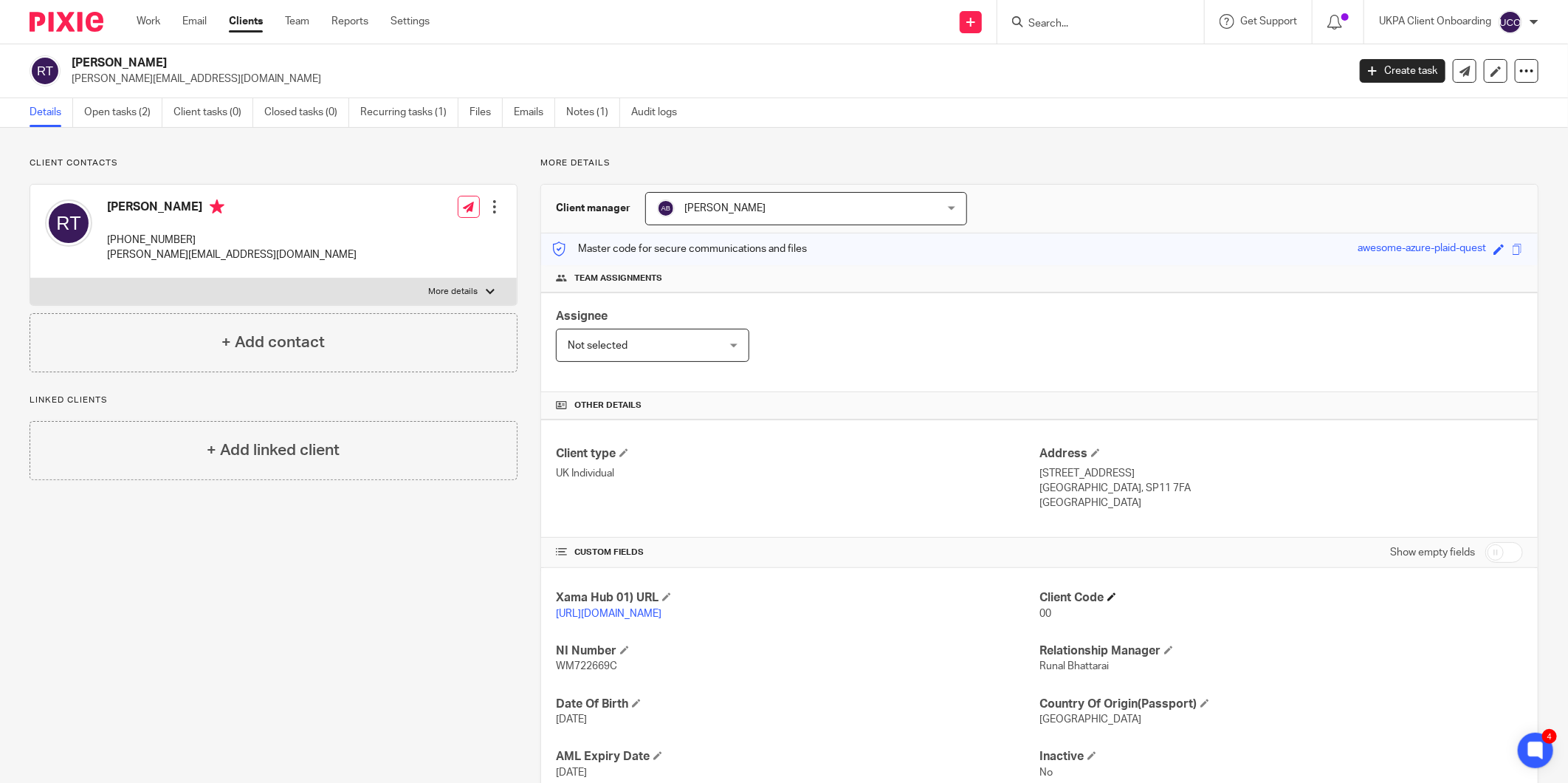
click at [1103, 594] on h4 "Client Code" at bounding box center [1281, 598] width 484 height 15
click at [1110, 599] on span at bounding box center [1112, 596] width 9 height 9
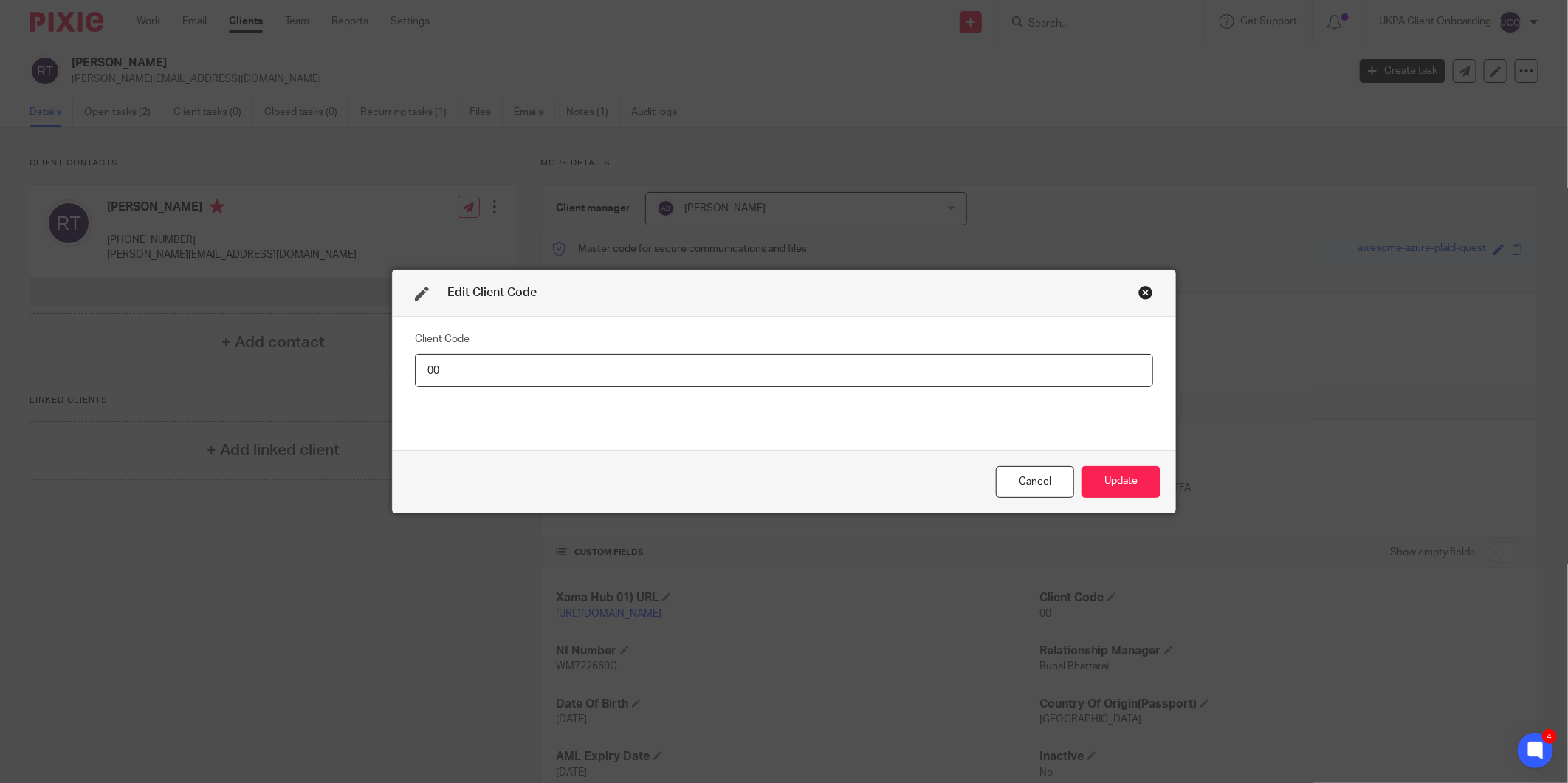
click at [992, 377] on input "00" at bounding box center [784, 370] width 738 height 34
type input "ROD001"
click at [1089, 513] on div "Edit Client Code Client Code ROD001 Cancel Update" at bounding box center [784, 391] width 784 height 243
click at [1101, 492] on button "Update" at bounding box center [1121, 482] width 79 height 32
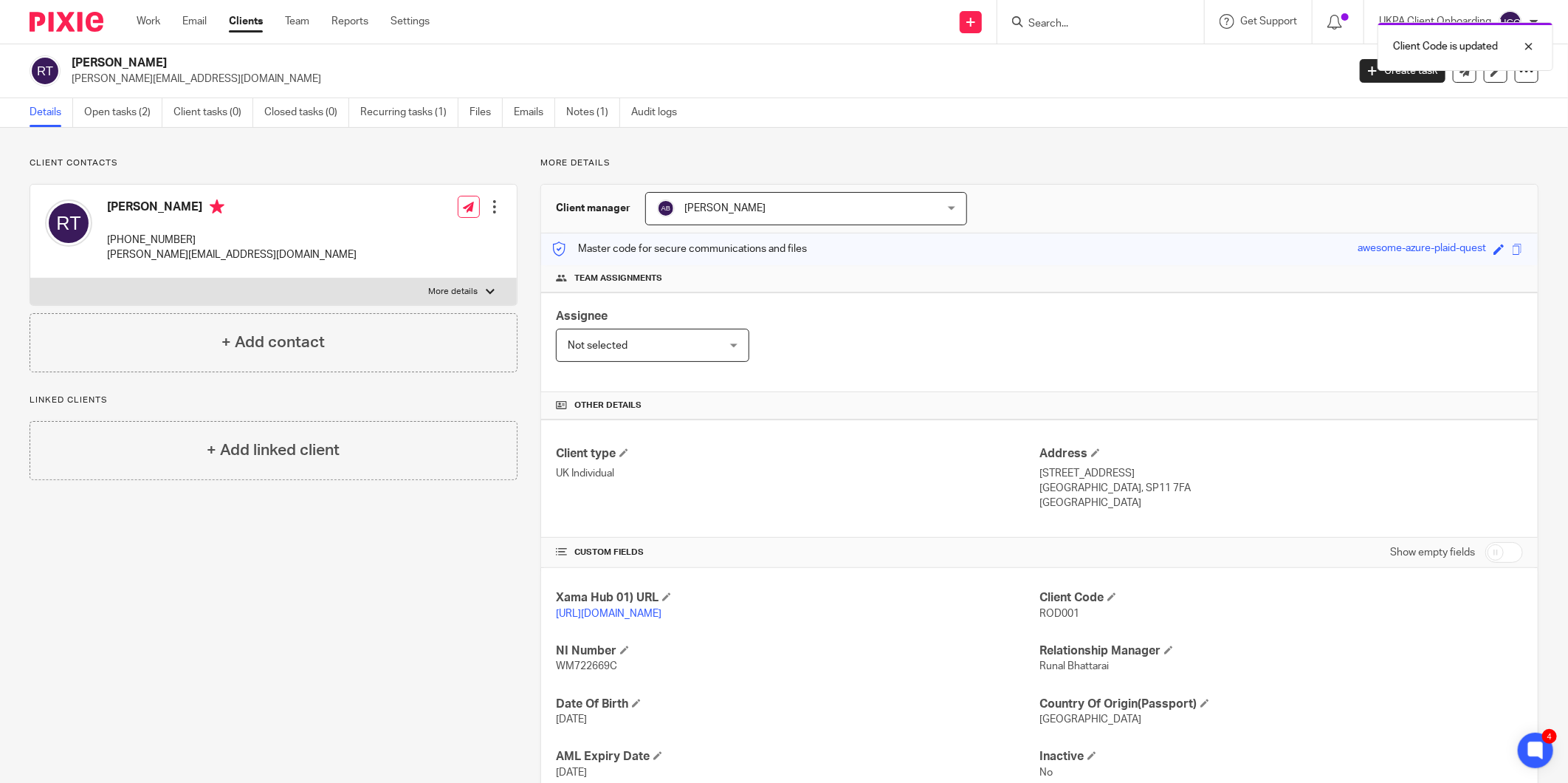
drag, startPoint x: 185, startPoint y: 205, endPoint x: 104, endPoint y: 210, distance: 81.2
click at [104, 210] on div "Roderick Neil Thackray +44 7786334411 roderick@altmanjames.co.uk" at bounding box center [200, 231] width 311 height 78
copy h4 "Roderick Neil"
click at [209, 211] on h4 "Roderick Neil Thackray" at bounding box center [232, 209] width 250 height 18
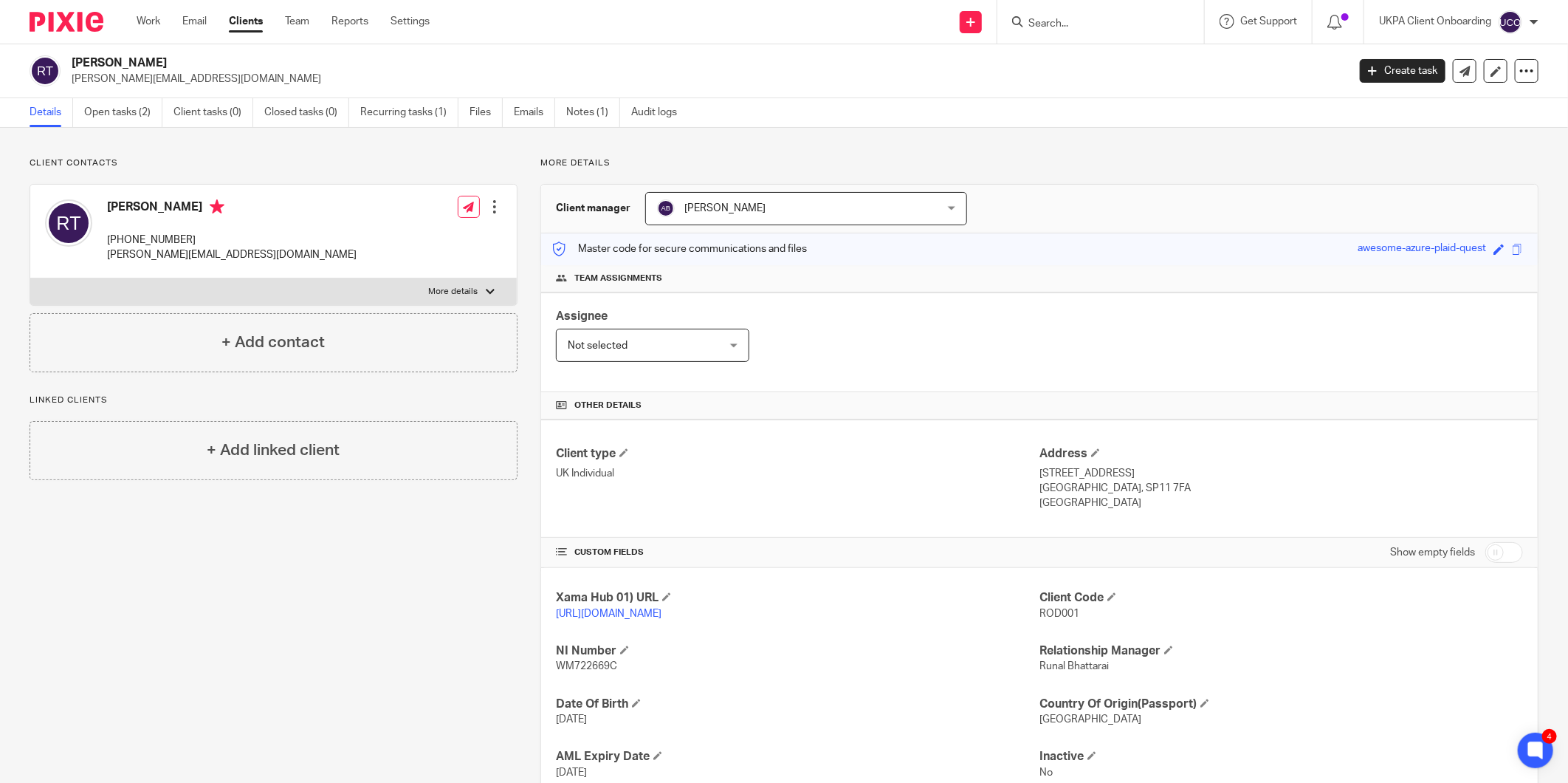
copy h4 "Thackray"
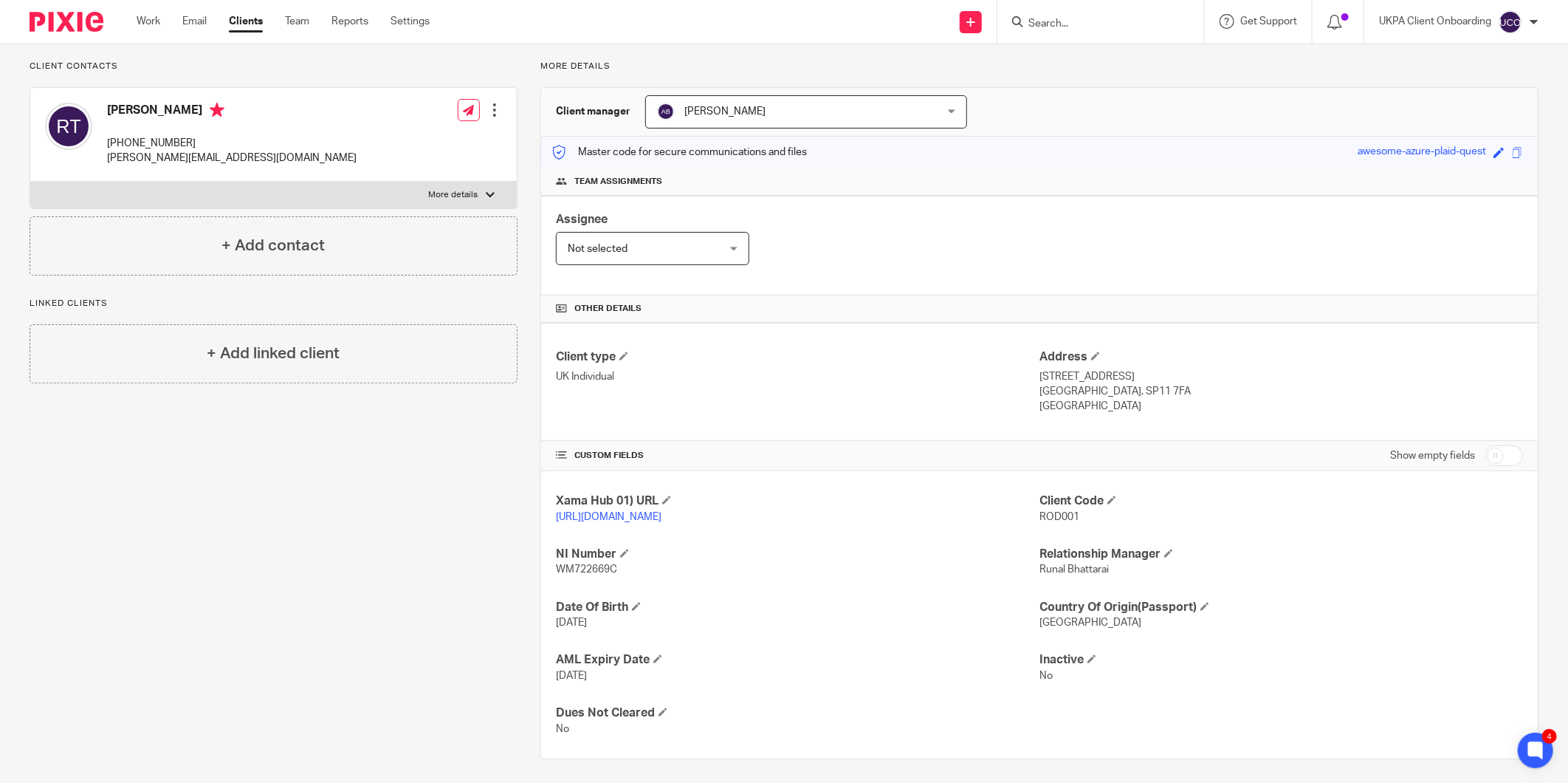
scroll to position [104, 0]
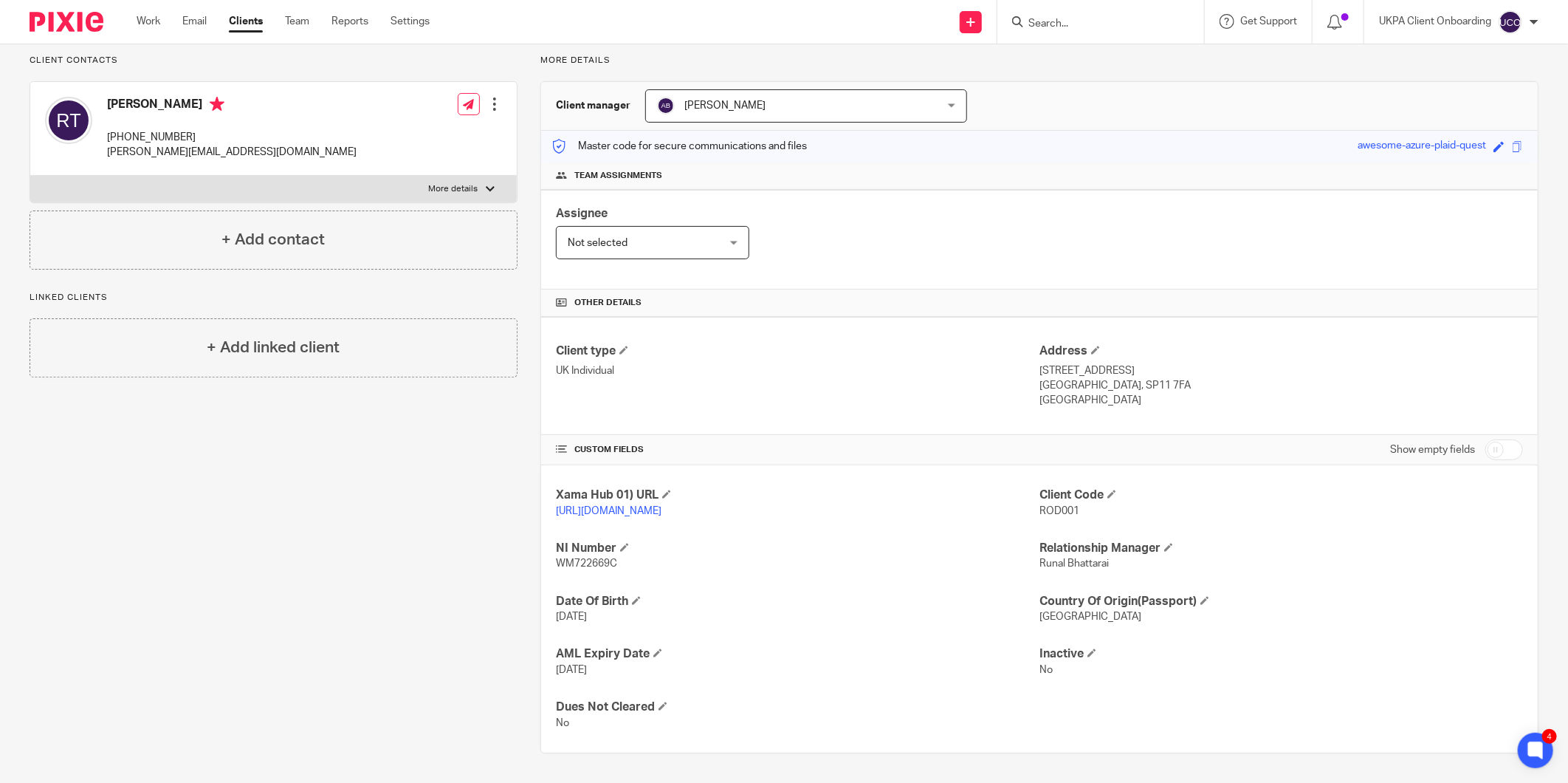
click at [587, 564] on span "WM722669C" at bounding box center [586, 564] width 61 height 11
copy span "WM722669C"
click at [1075, 368] on p "1 Mill Lane, Wherwell" at bounding box center [1281, 370] width 484 height 14
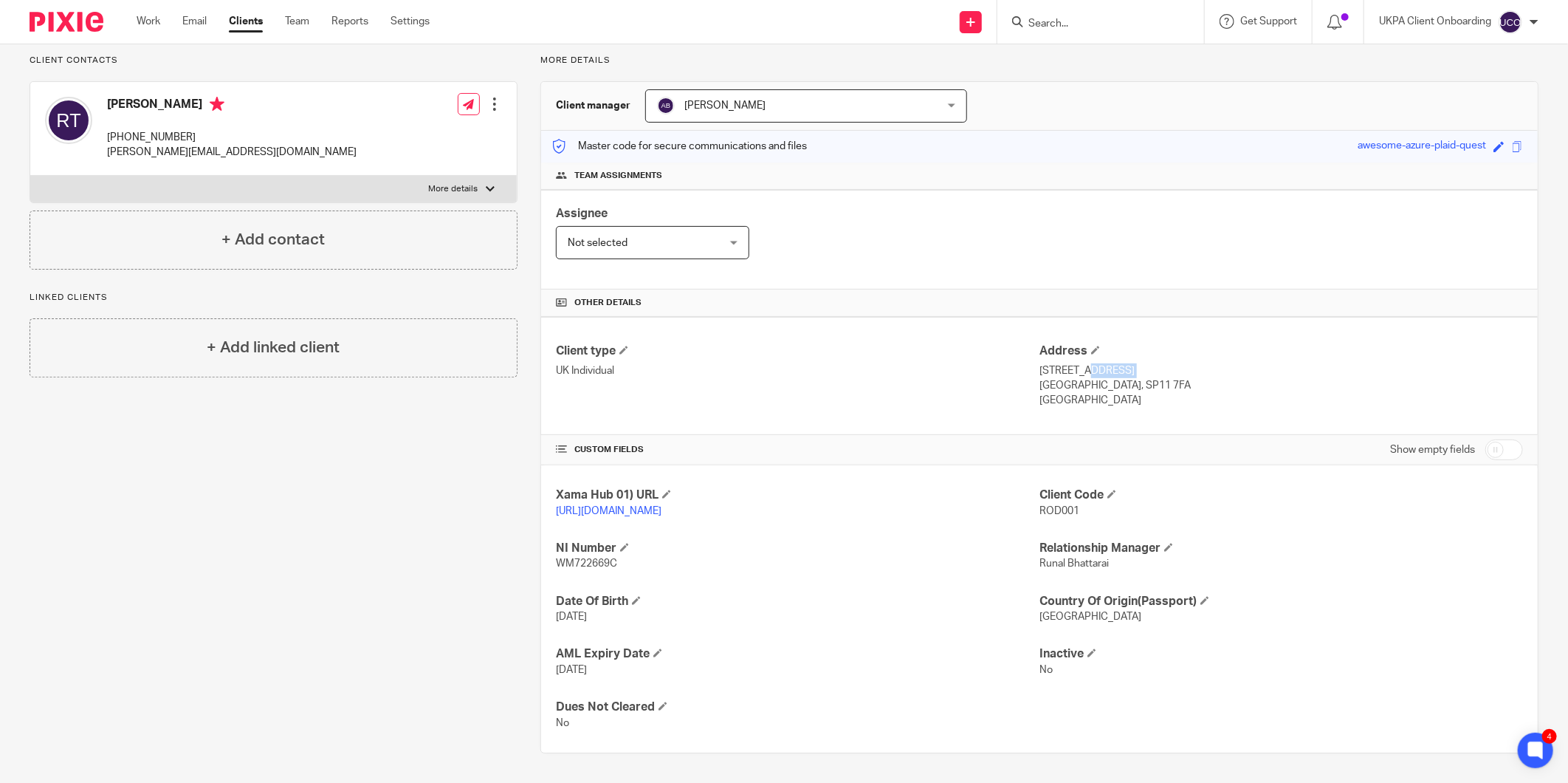
click at [1075, 368] on p "1 Mill Lane, Wherwell" at bounding box center [1281, 370] width 484 height 14
copy div "1 Mill Lane, Wherwell"
click at [1043, 390] on p "Hampshire, SP11 7FA" at bounding box center [1281, 385] width 484 height 14
copy p "Hampshire"
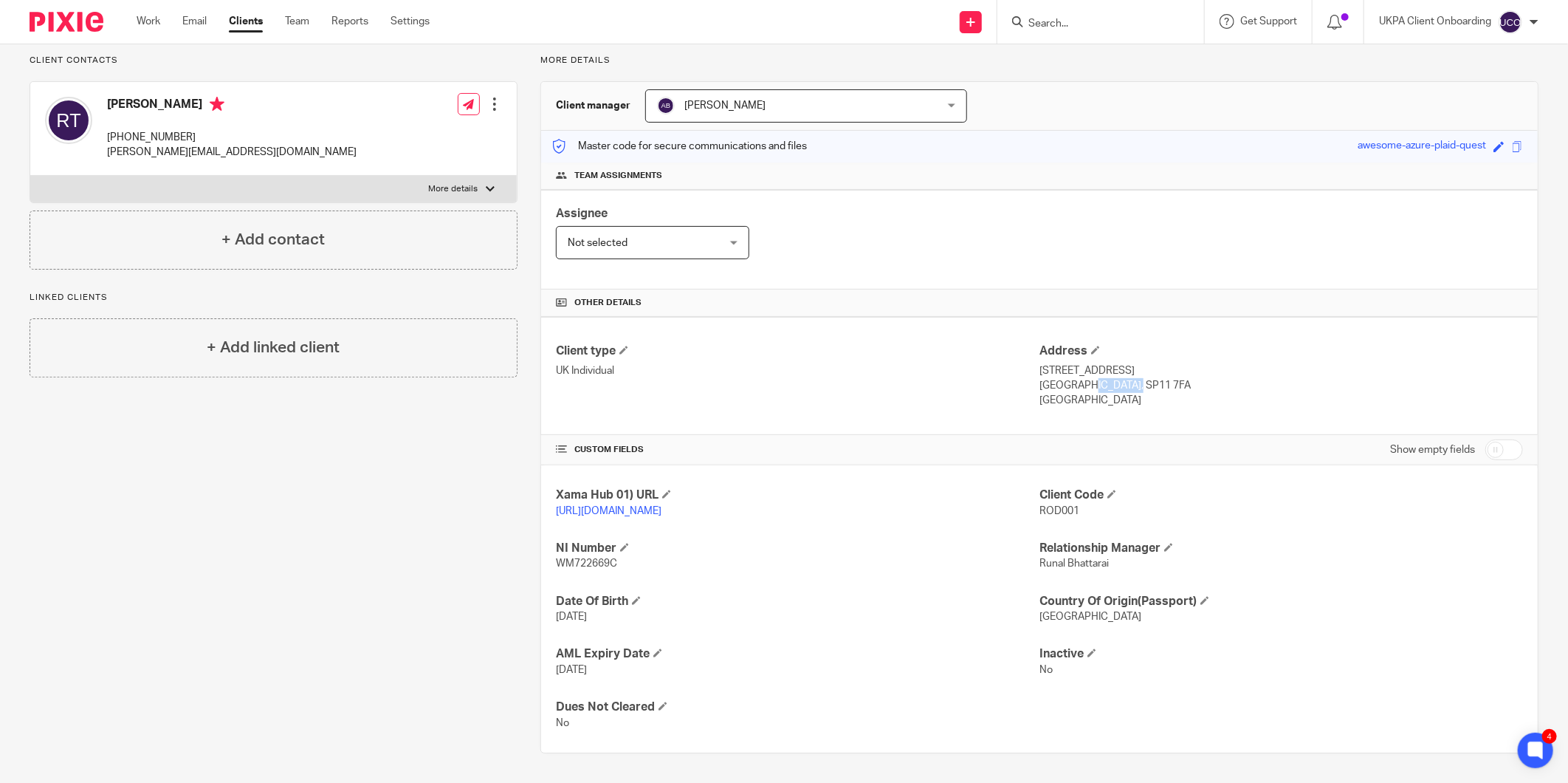
drag, startPoint x: 1139, startPoint y: 381, endPoint x: 1087, endPoint y: 388, distance: 52.5
click at [1087, 388] on p "Hampshire, SP11 7FA" at bounding box center [1281, 385] width 484 height 14
copy p "SP11 7FA"
drag, startPoint x: 176, startPoint y: 120, endPoint x: 172, endPoint y: 132, distance: 12.6
click at [172, 132] on div "Roderick Neil Thackray +44 7786334411 roderick@altmanjames.co.uk" at bounding box center [232, 128] width 250 height 63
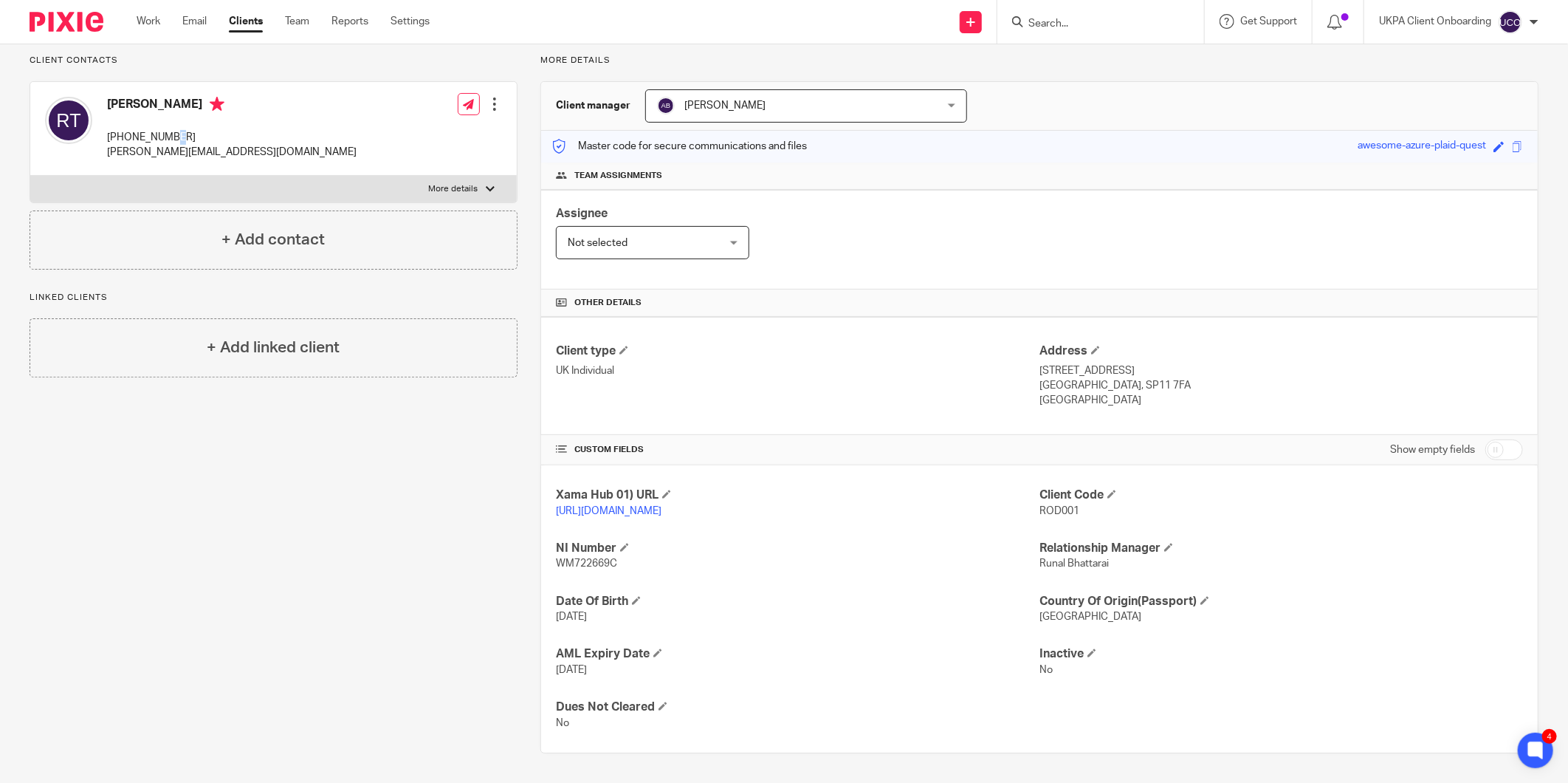
click at [172, 132] on p "+44 7786334411" at bounding box center [232, 137] width 250 height 14
click at [170, 152] on p "roderick@altmanjames.co.uk" at bounding box center [232, 152] width 250 height 14
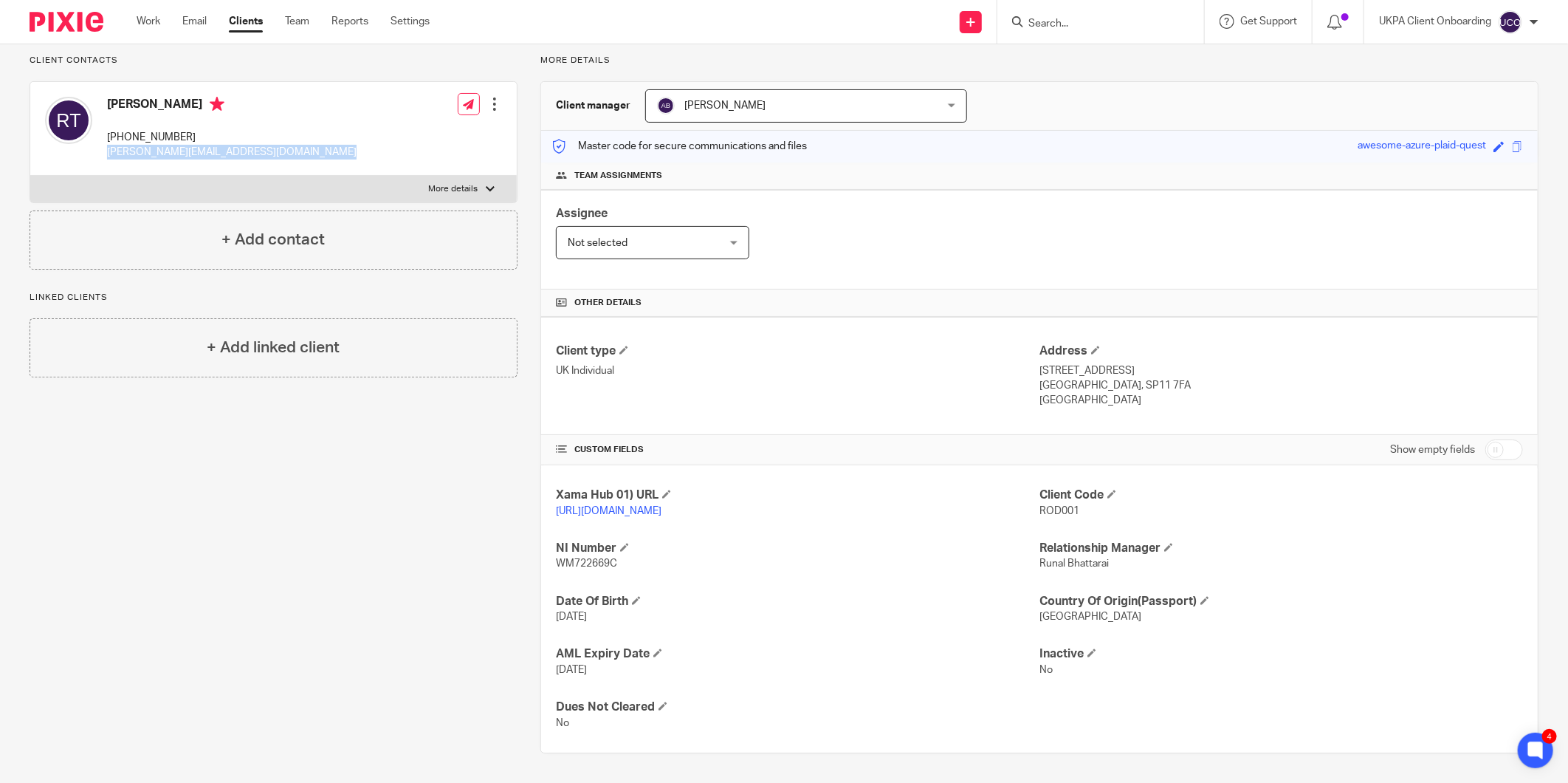
click at [170, 152] on p "roderick@altmanjames.co.uk" at bounding box center [232, 152] width 250 height 14
copy div "roderick@altmanjames.co.uk"
click at [189, 107] on h4 "Roderick Neil Thackray" at bounding box center [232, 106] width 250 height 18
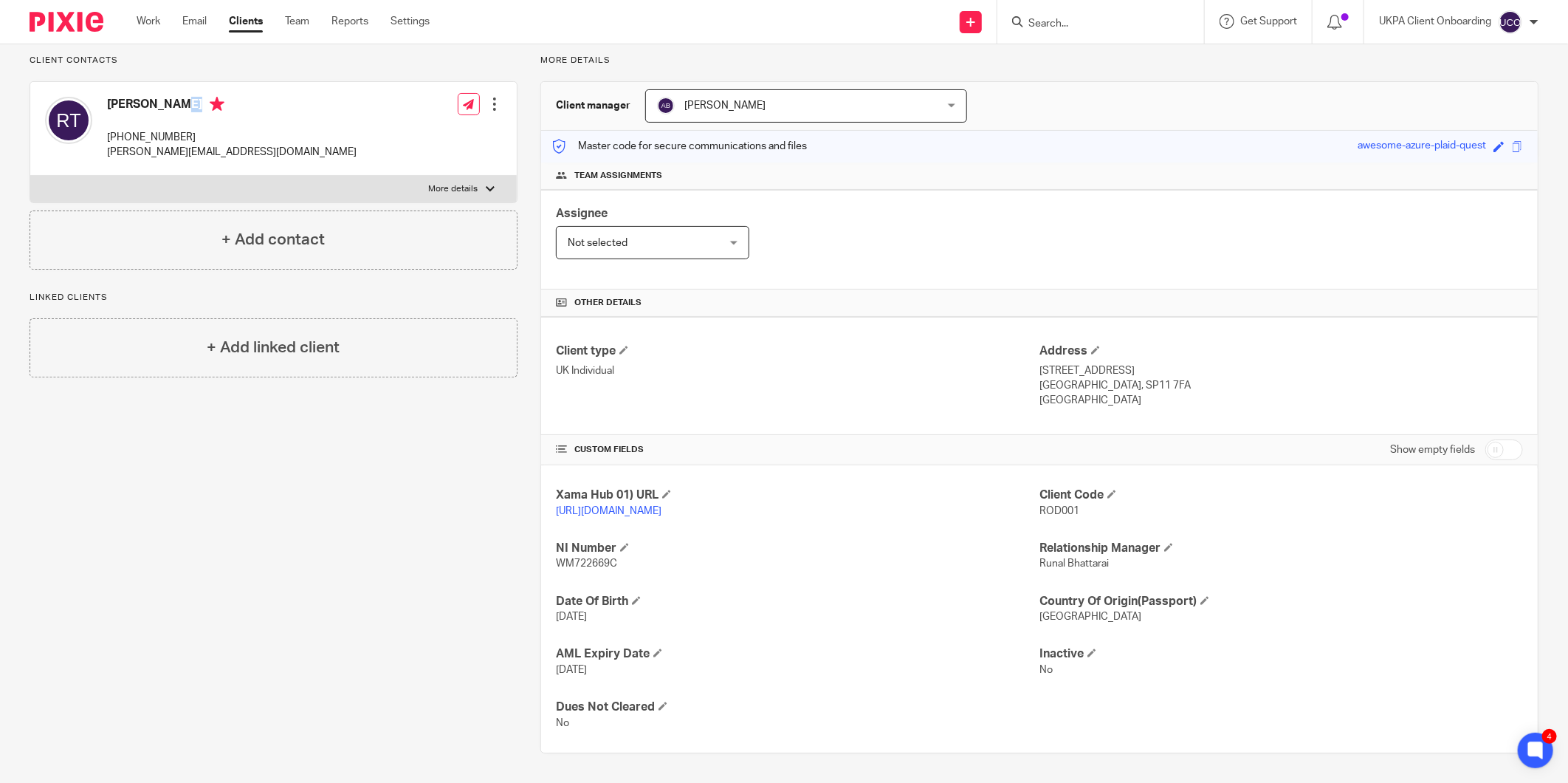
copy h4 "Roderick Neil Thackray"
click at [1065, 373] on p "1 Mill Lane, Wherwell" at bounding box center [1281, 370] width 484 height 14
copy div "1 Mill Lane, Wherwell"
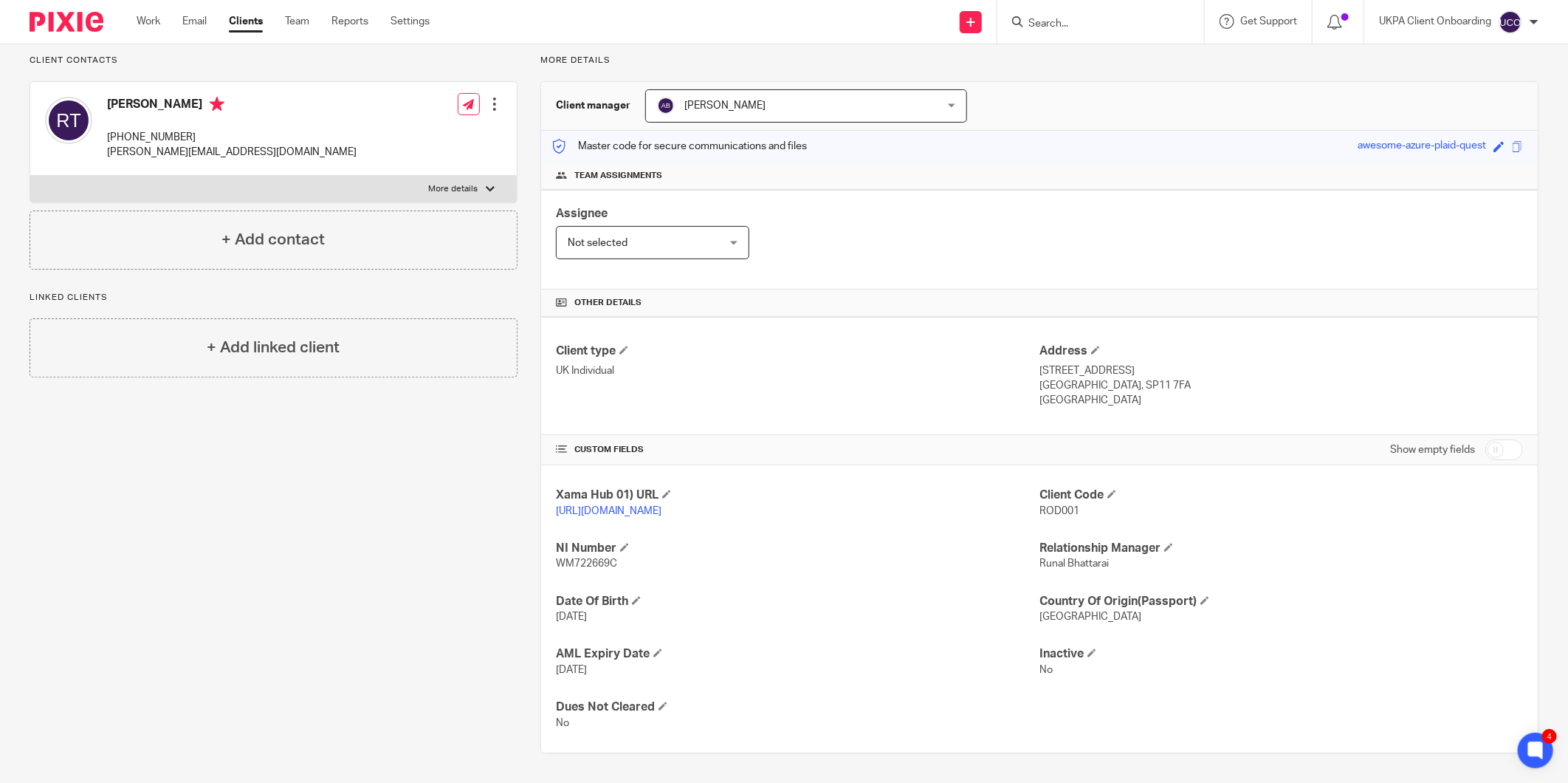
click at [1049, 392] on p "Hampshire, SP11 7FA" at bounding box center [1281, 385] width 484 height 14
copy p "Hampshire"
drag, startPoint x: 1138, startPoint y: 388, endPoint x: 1089, endPoint y: 388, distance: 49.0
click at [1089, 388] on p "Hampshire, SP11 7FA" at bounding box center [1281, 385] width 484 height 14
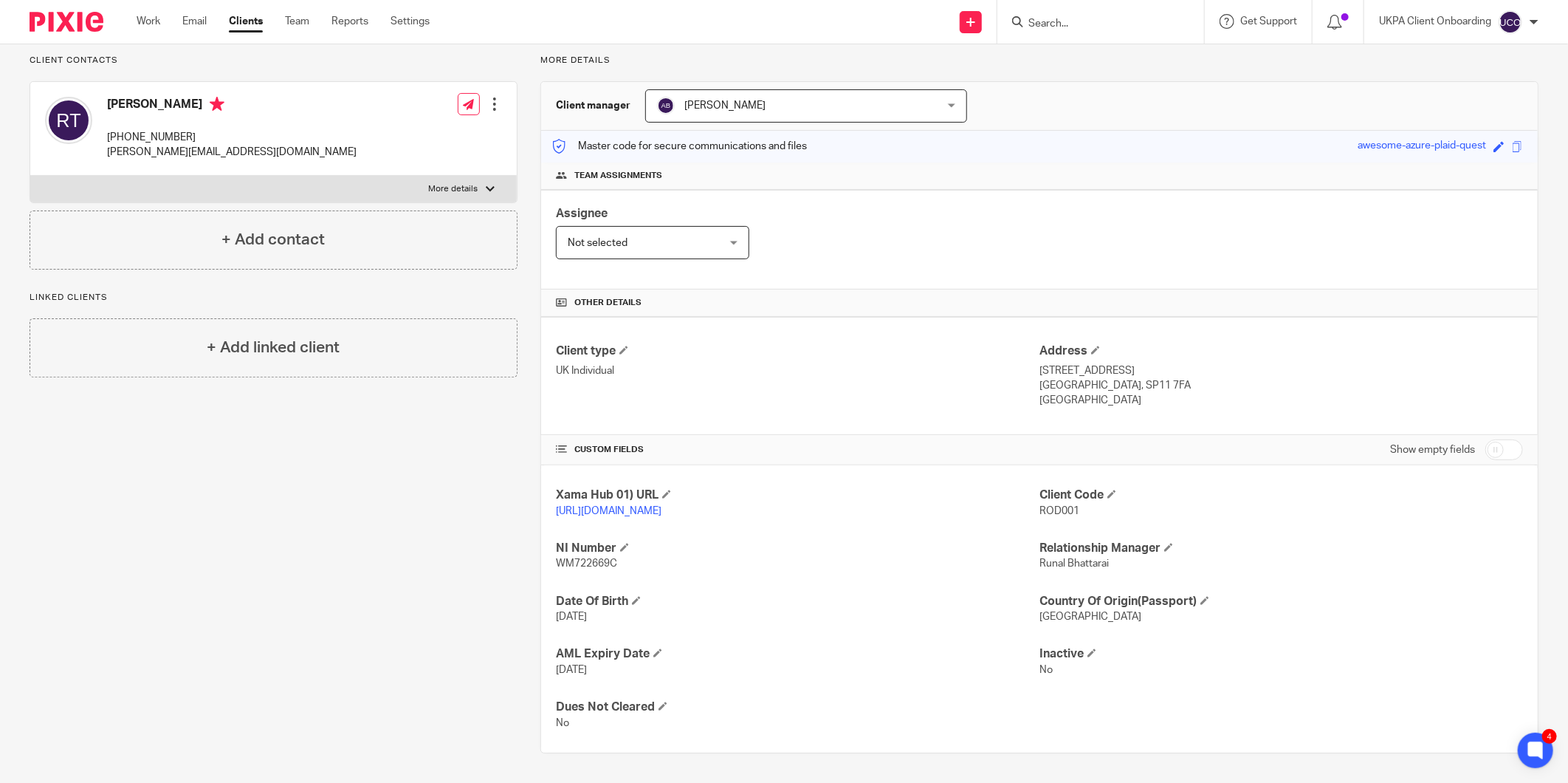
click at [178, 105] on h4 "Roderick Neil Thackray" at bounding box center [232, 106] width 250 height 18
click at [158, 142] on p "+44 7786334411" at bounding box center [232, 137] width 250 height 14
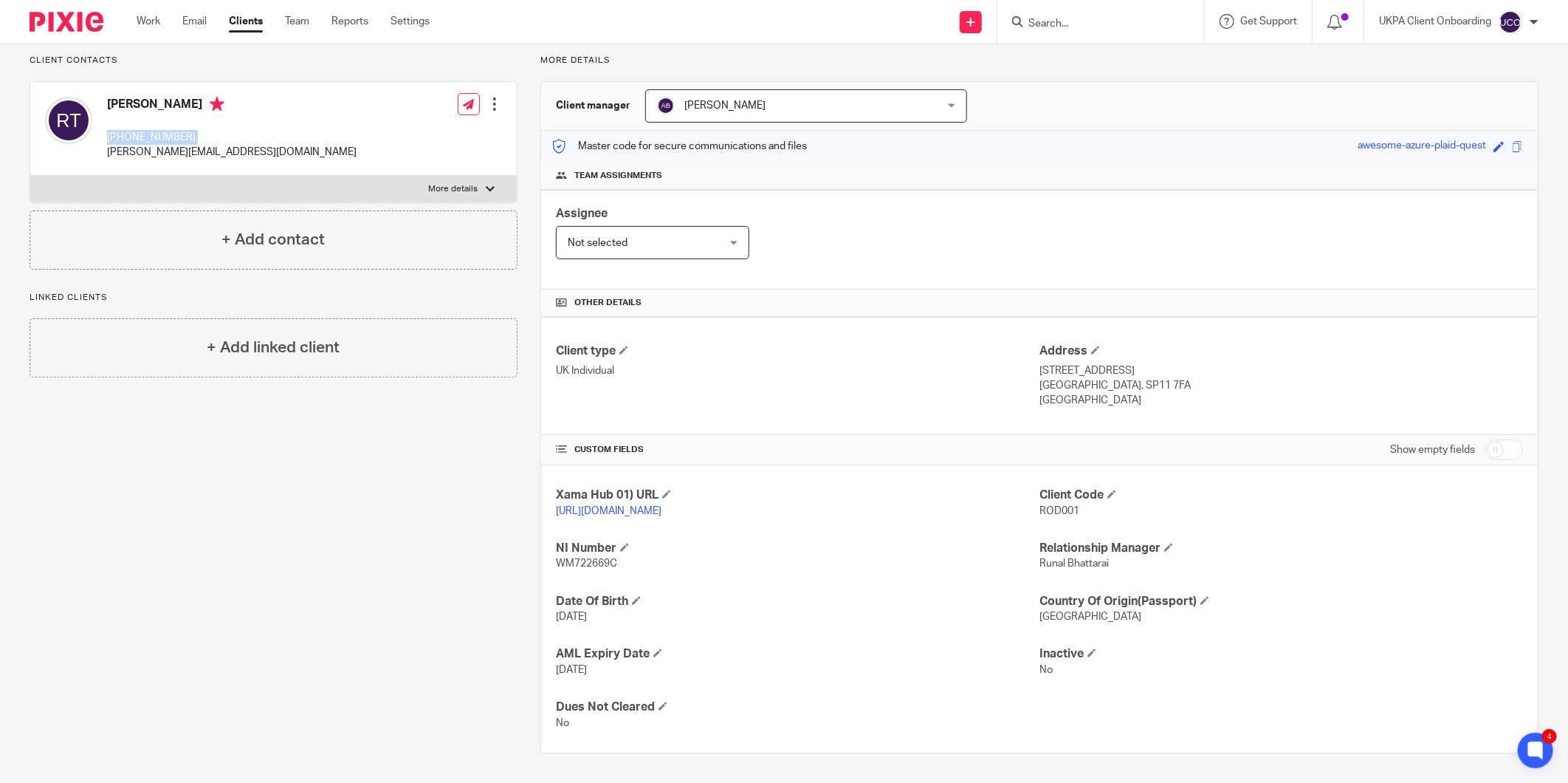
click at [158, 142] on p "+44 7786334411" at bounding box center [232, 137] width 250 height 14
drag, startPoint x: 158, startPoint y: 142, endPoint x: 170, endPoint y: 158, distance: 20.0
click at [170, 158] on p "roderick@altmanjames.co.uk" at bounding box center [232, 152] width 250 height 14
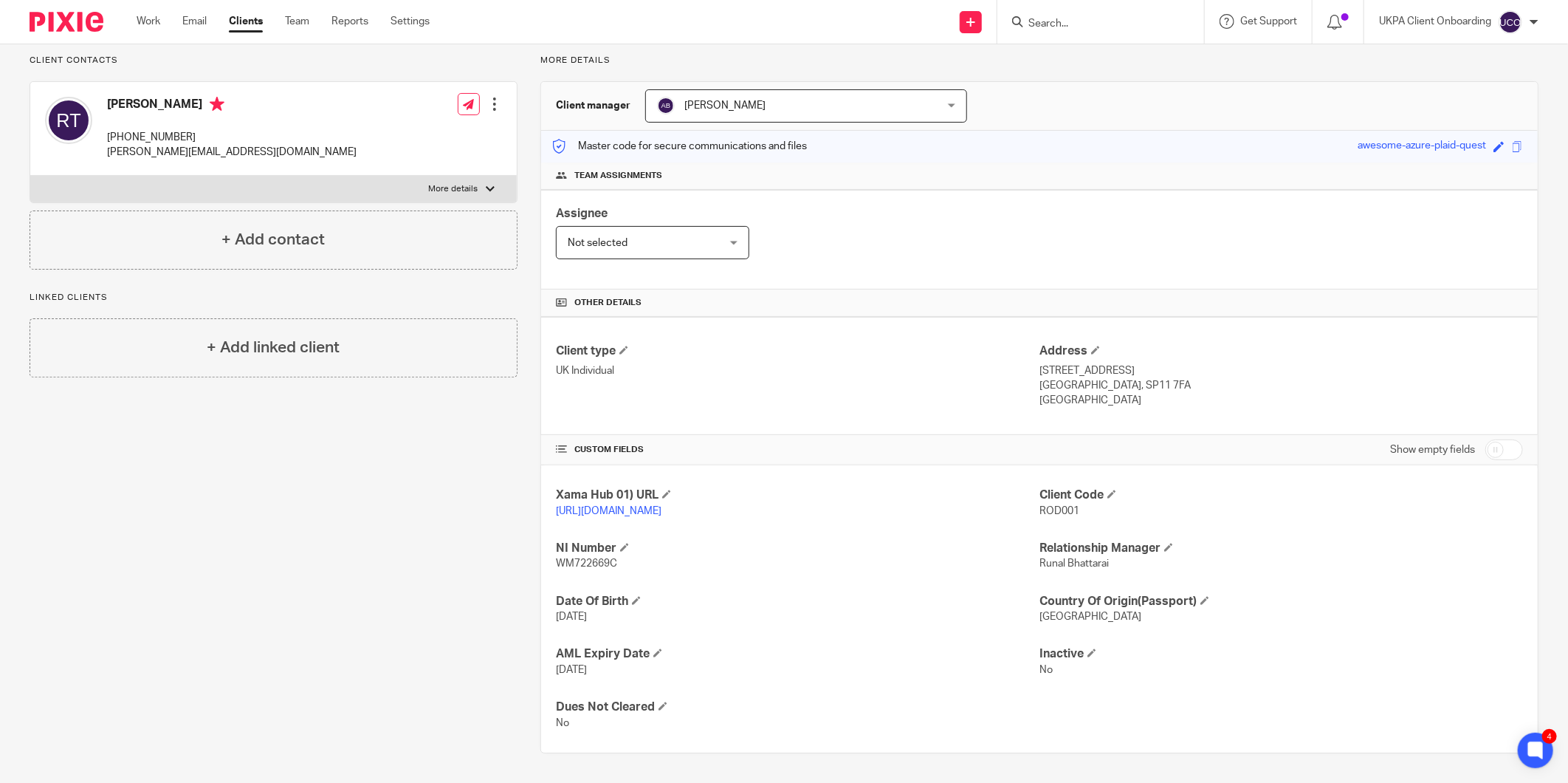
click at [158, 100] on h4 "Roderick Neil Thackray" at bounding box center [232, 106] width 250 height 18
click at [1046, 516] on p "ROD001" at bounding box center [1281, 510] width 484 height 14
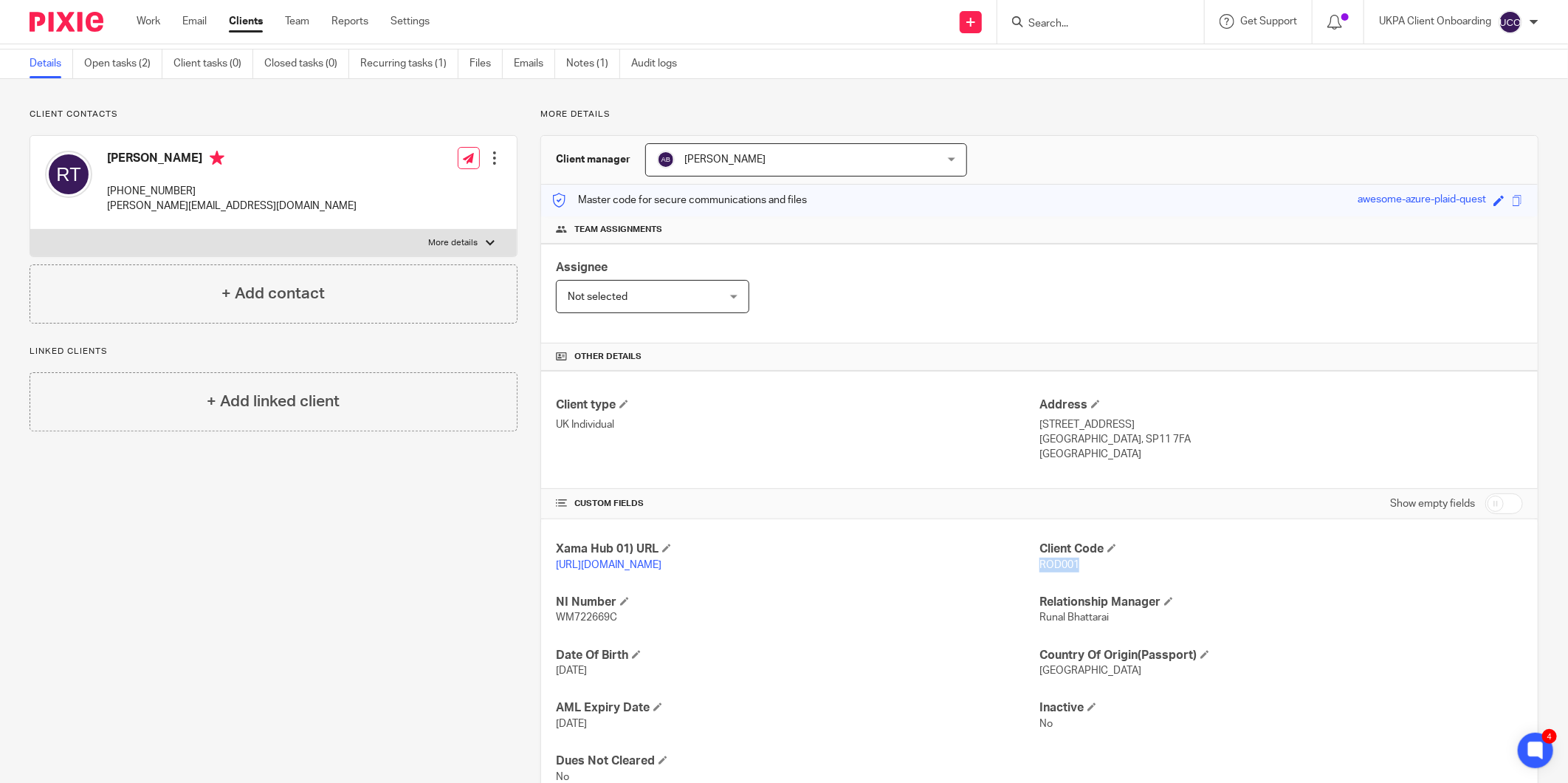
scroll to position [0, 0]
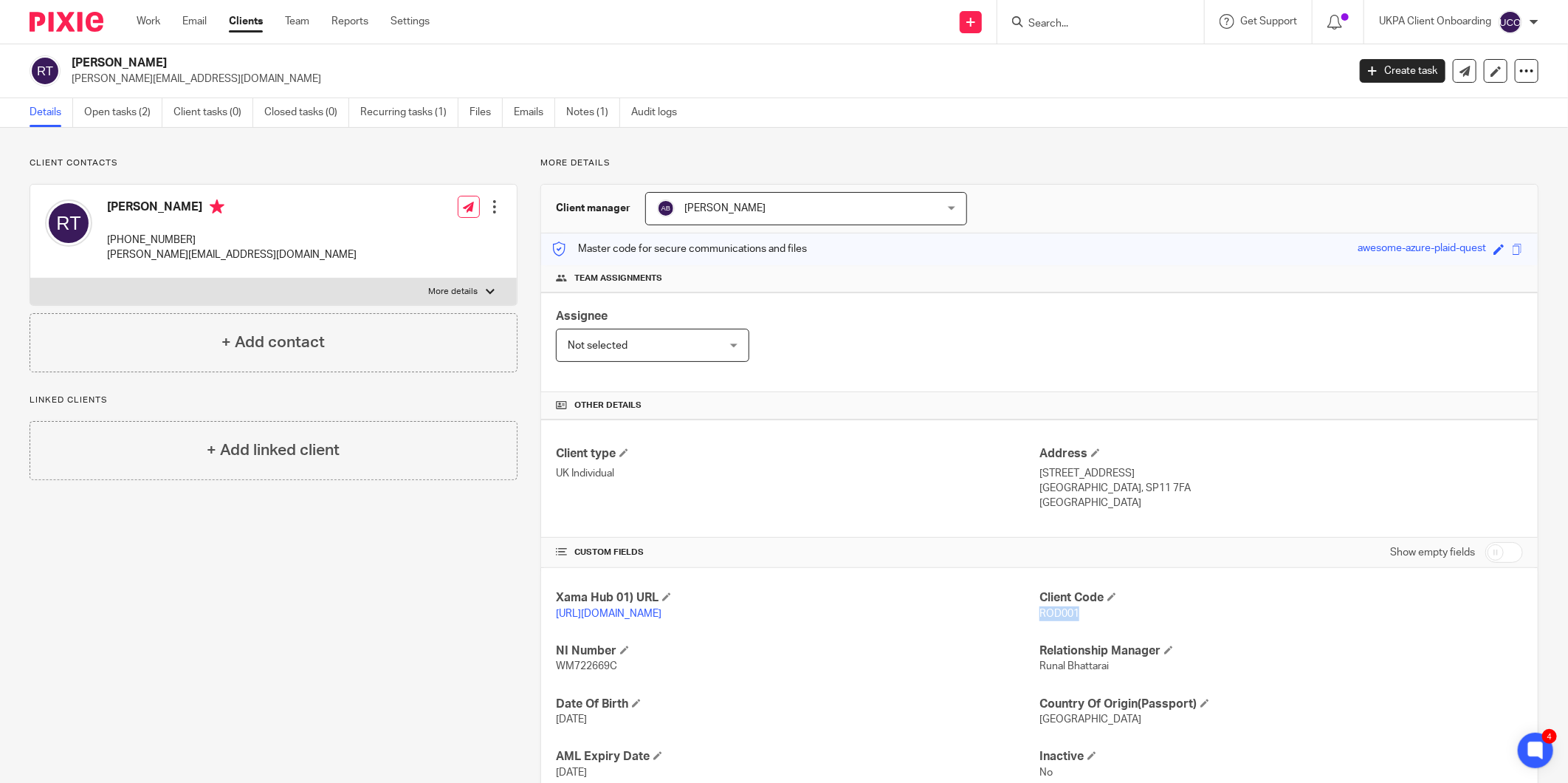
drag, startPoint x: 184, startPoint y: 206, endPoint x: 107, endPoint y: 208, distance: 77.0
click at [107, 208] on h4 "Roderick Neil Thackray" at bounding box center [232, 209] width 250 height 18
drag, startPoint x: 107, startPoint y: 208, endPoint x: 120, endPoint y: 205, distance: 13.3
click at [200, 215] on h4 "Roderick Neil Thackray" at bounding box center [232, 209] width 250 height 18
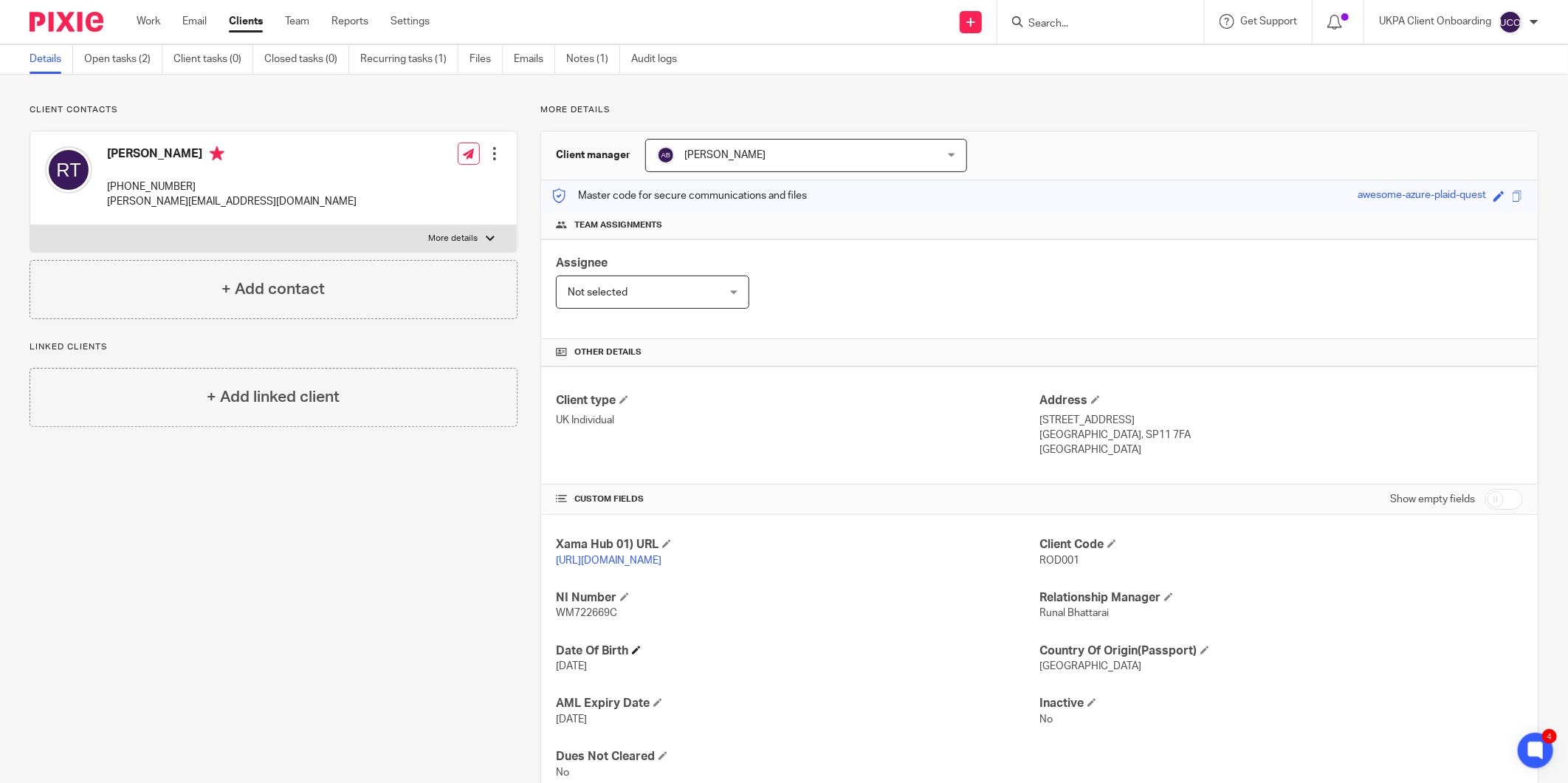
scroll to position [82, 0]
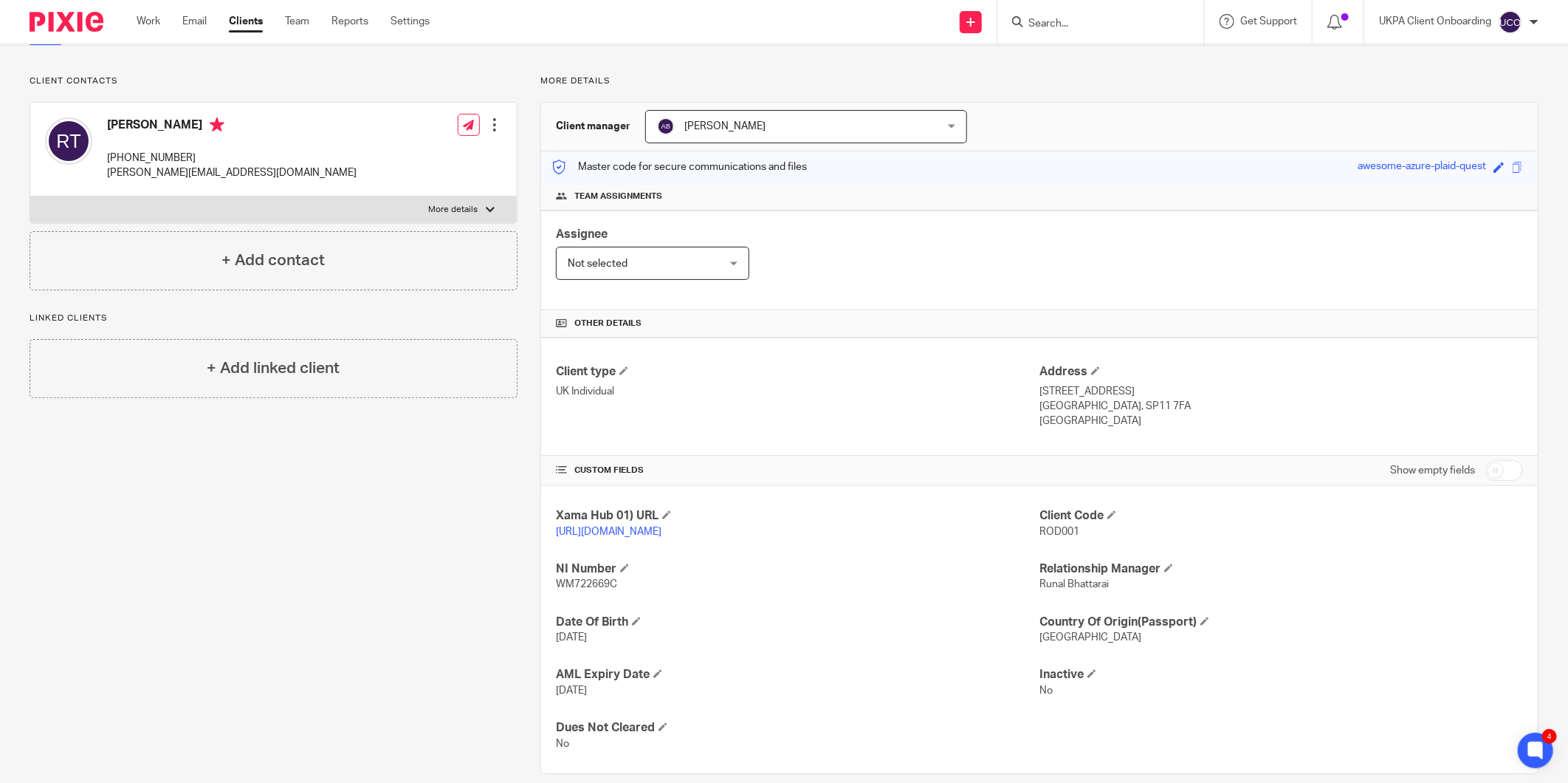
click at [570, 583] on span "WM722669C" at bounding box center [586, 584] width 61 height 11
click at [1075, 397] on p "1 Mill Lane, Wherwell" at bounding box center [1281, 391] width 484 height 14
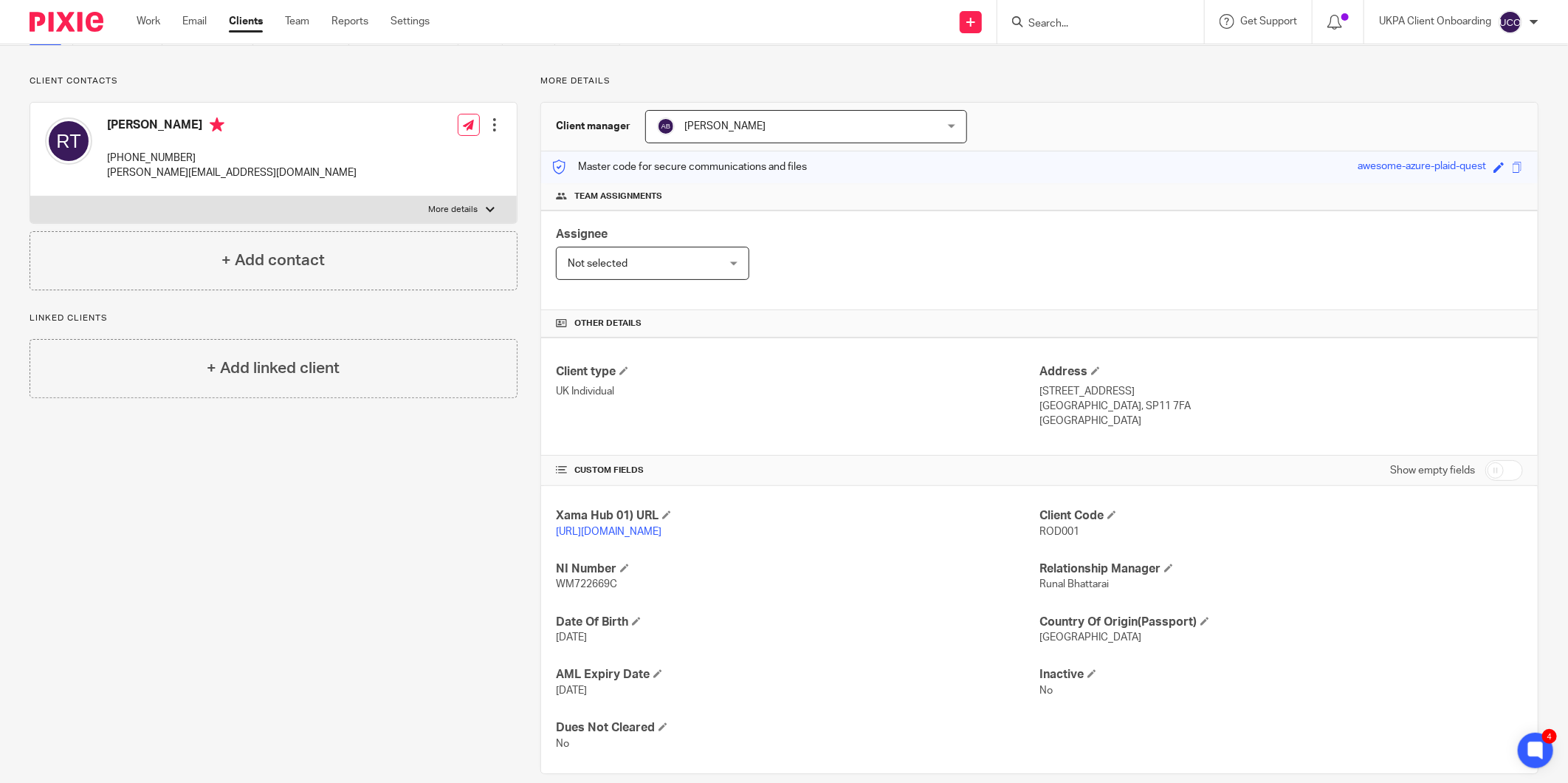
click at [1068, 409] on p "Hampshire, SP11 7FA" at bounding box center [1281, 405] width 484 height 14
drag, startPoint x: 1155, startPoint y: 411, endPoint x: 1087, endPoint y: 407, distance: 68.1
click at [1087, 407] on p "Hampshire, SP11 7FA" at bounding box center [1281, 405] width 484 height 14
click at [158, 162] on p "+44 7786334411" at bounding box center [232, 158] width 250 height 14
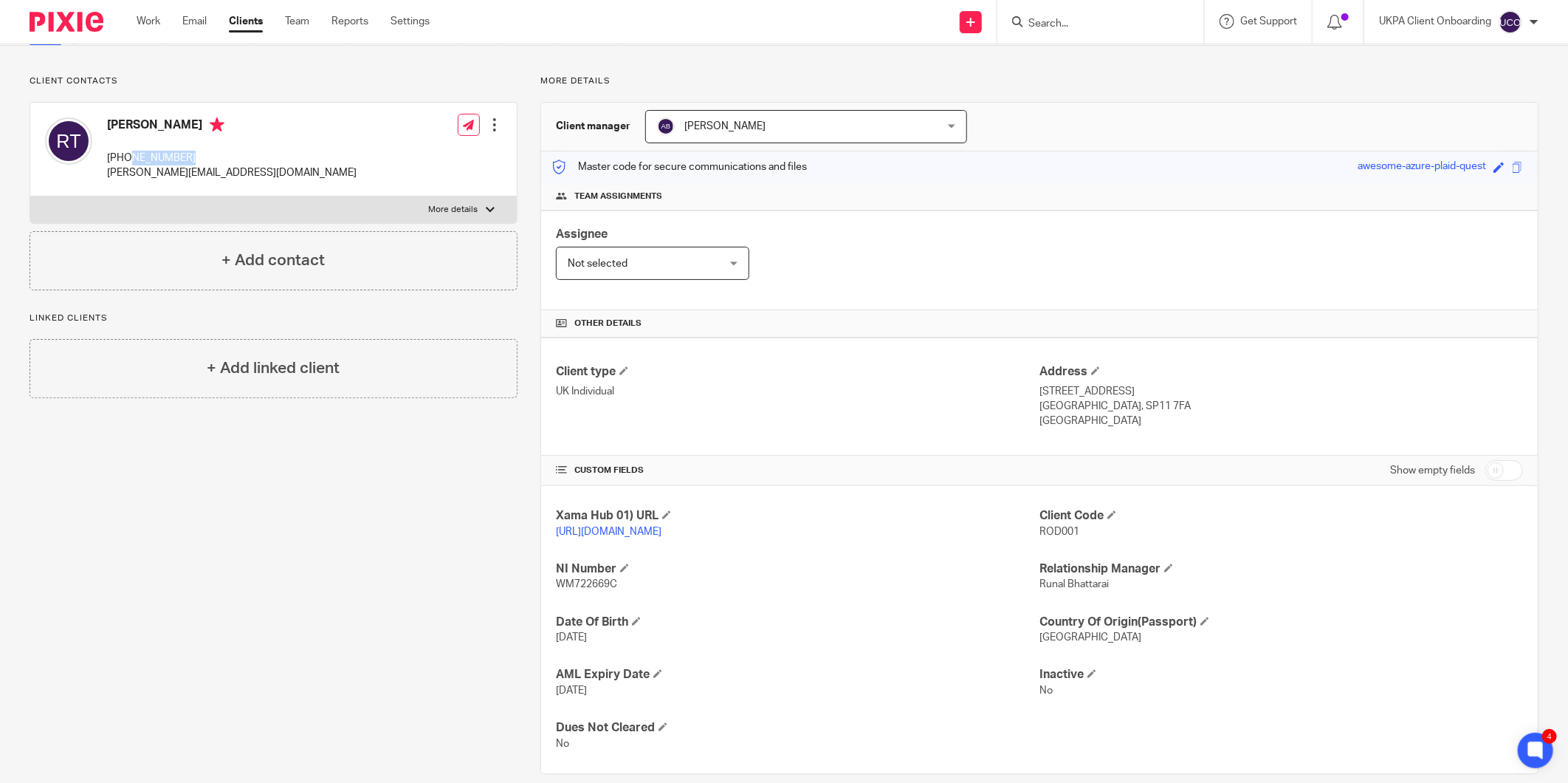
click at [158, 162] on p "+44 7786334411" at bounding box center [232, 158] width 250 height 14
click at [164, 185] on div "Roderick Neil Thackray +44 7786334411 roderick@altmanjames.co.uk" at bounding box center [200, 149] width 311 height 78
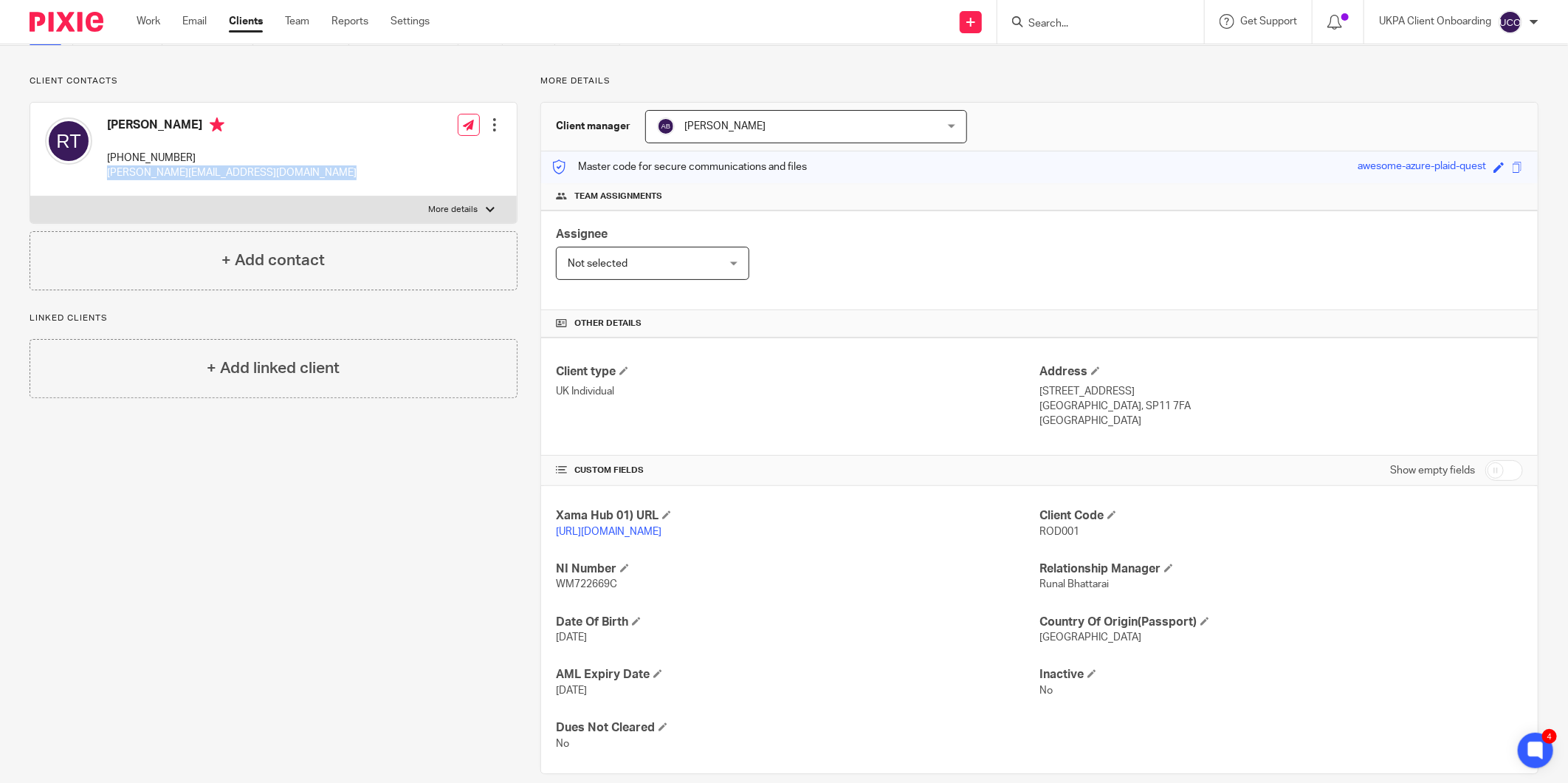
click at [174, 116] on div "Roderick Neil Thackray +44 7786334411 roderick@altmanjames.co.uk" at bounding box center [200, 149] width 311 height 78
click at [1049, 392] on p "1 Mill Lane, Wherwell" at bounding box center [1281, 391] width 484 height 14
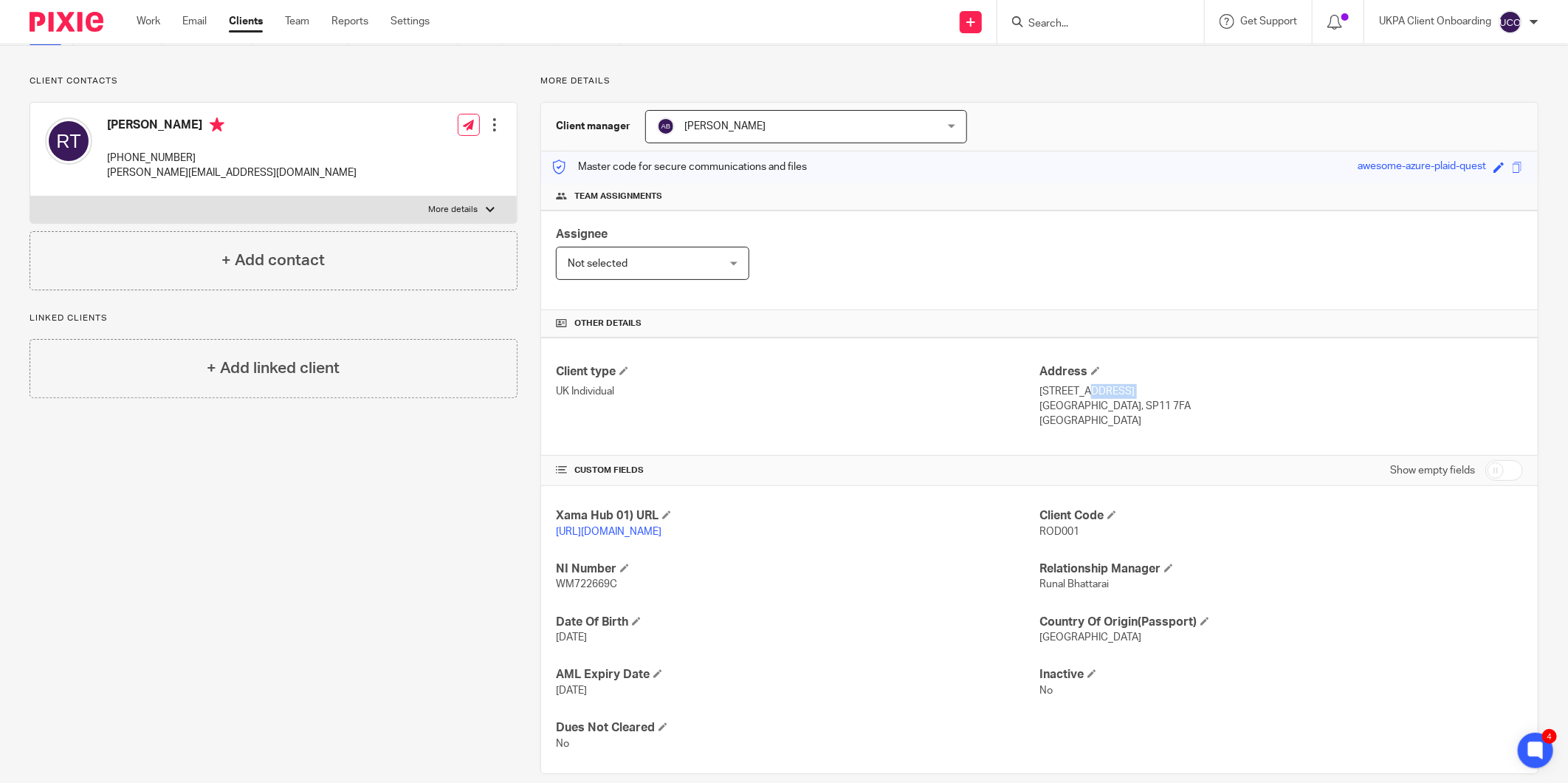
click at [1049, 392] on p "1 Mill Lane, Wherwell" at bounding box center [1281, 391] width 484 height 14
click at [1057, 406] on p "Hampshire, SP11 7FA" at bounding box center [1281, 405] width 484 height 14
drag, startPoint x: 1137, startPoint y: 408, endPoint x: 1087, endPoint y: 404, distance: 50.2
click at [1087, 404] on p "Hampshire, SP11 7FA" at bounding box center [1281, 405] width 484 height 14
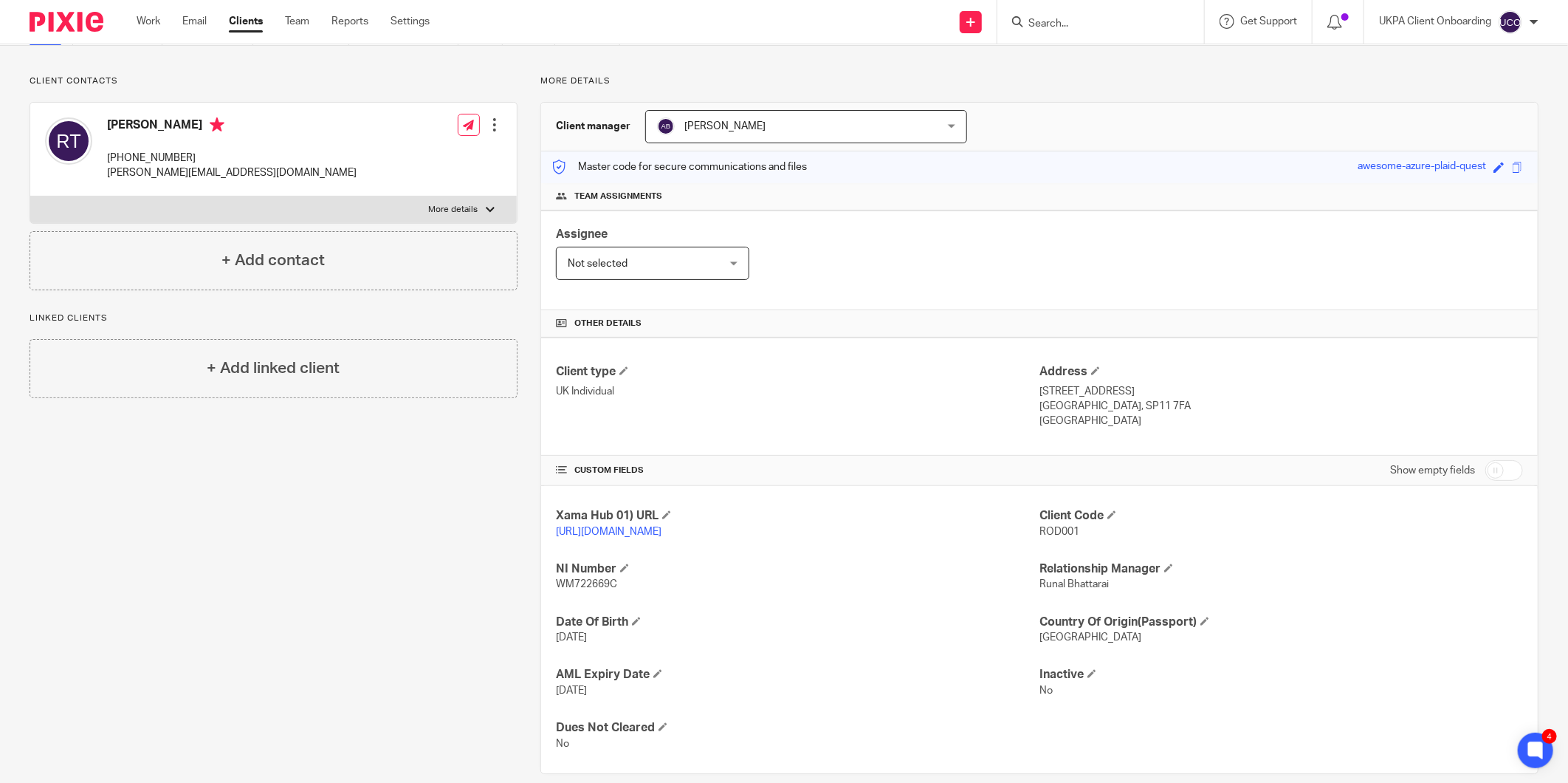
click at [139, 152] on p "+44 7786334411" at bounding box center [232, 158] width 250 height 14
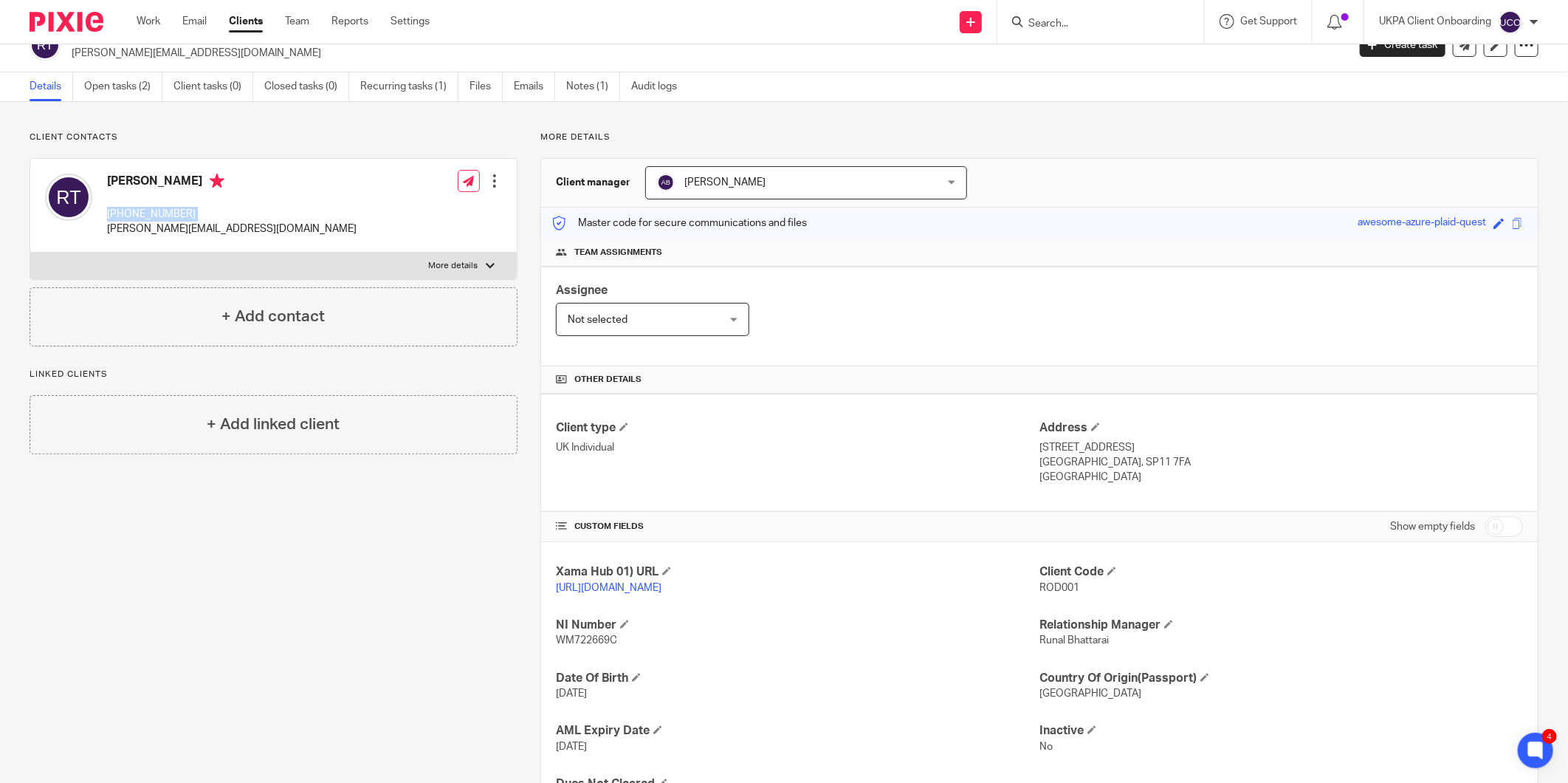
scroll to position [0, 0]
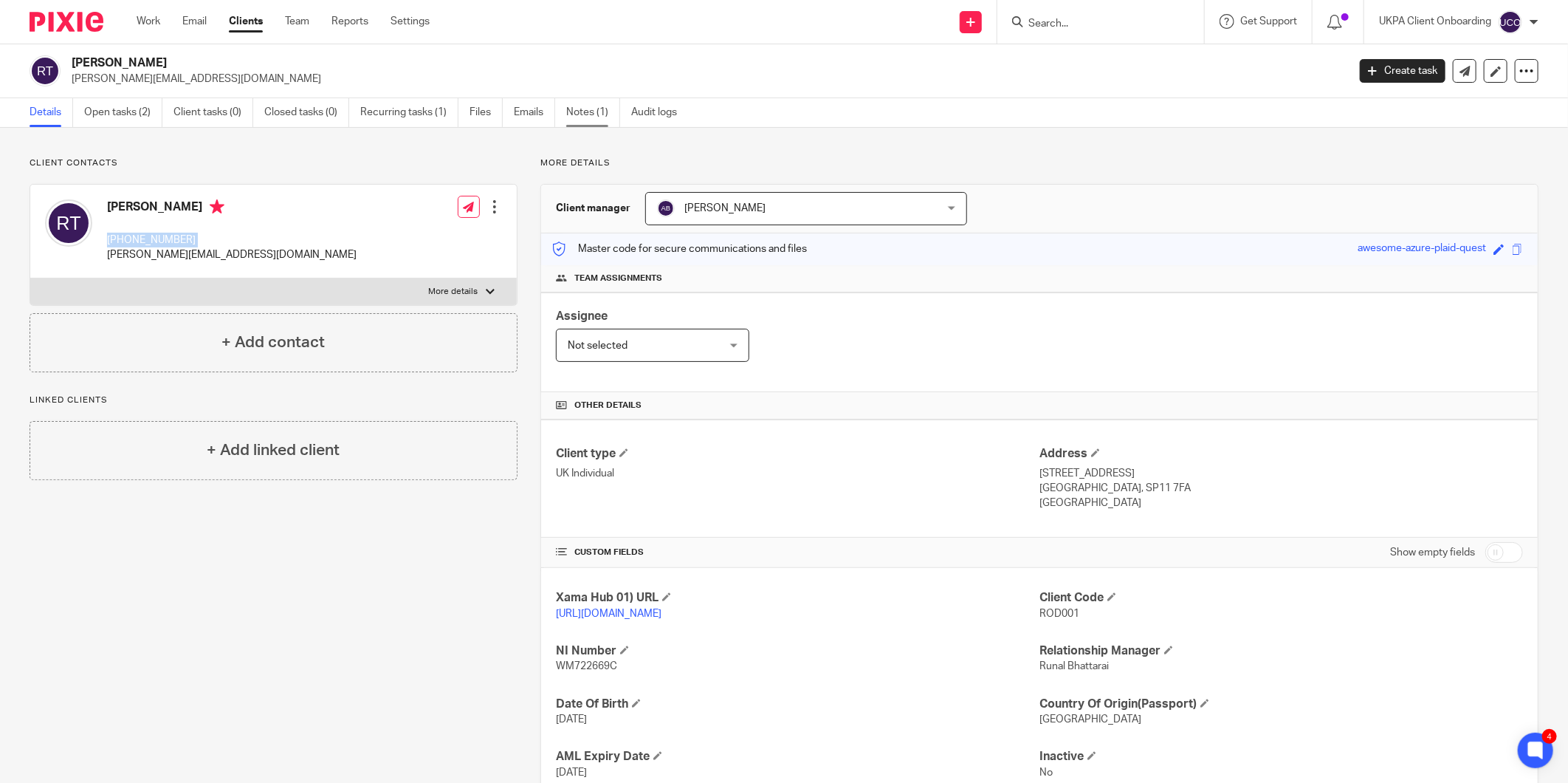
click at [594, 123] on link "Notes (1)" at bounding box center [592, 113] width 54 height 29
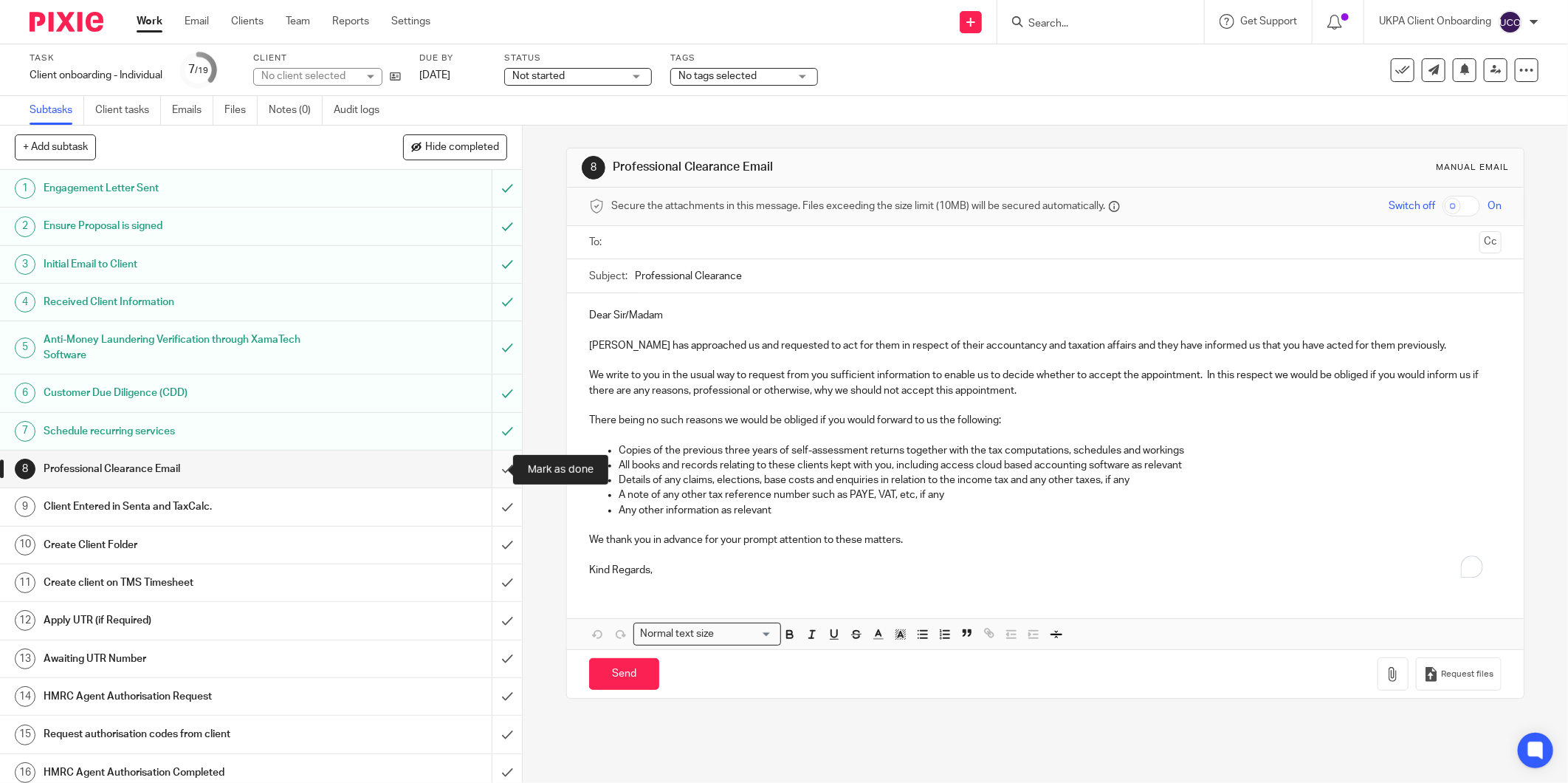
click at [491, 472] on input "submit" at bounding box center [260, 468] width 522 height 37
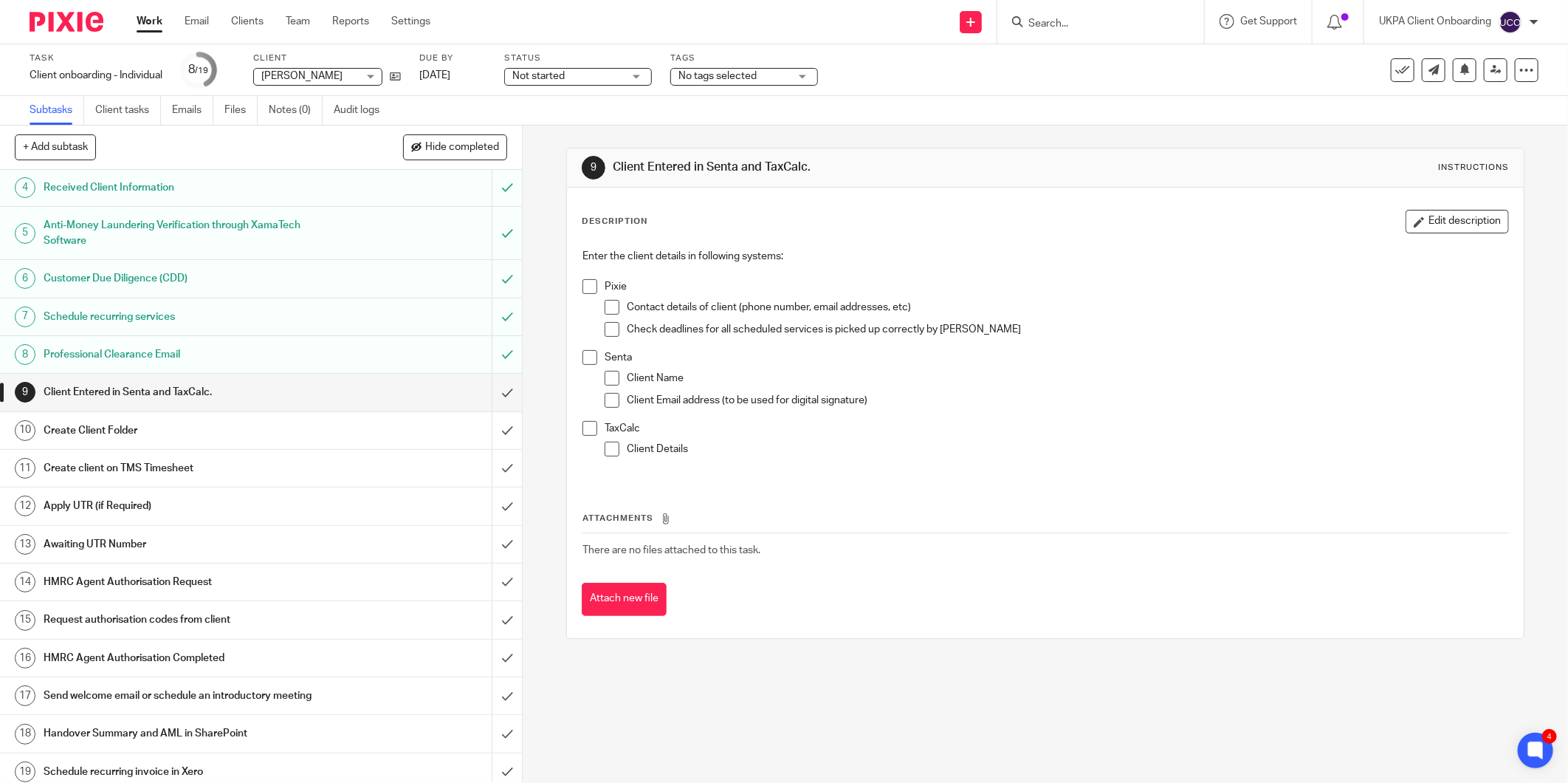
scroll to position [124, 0]
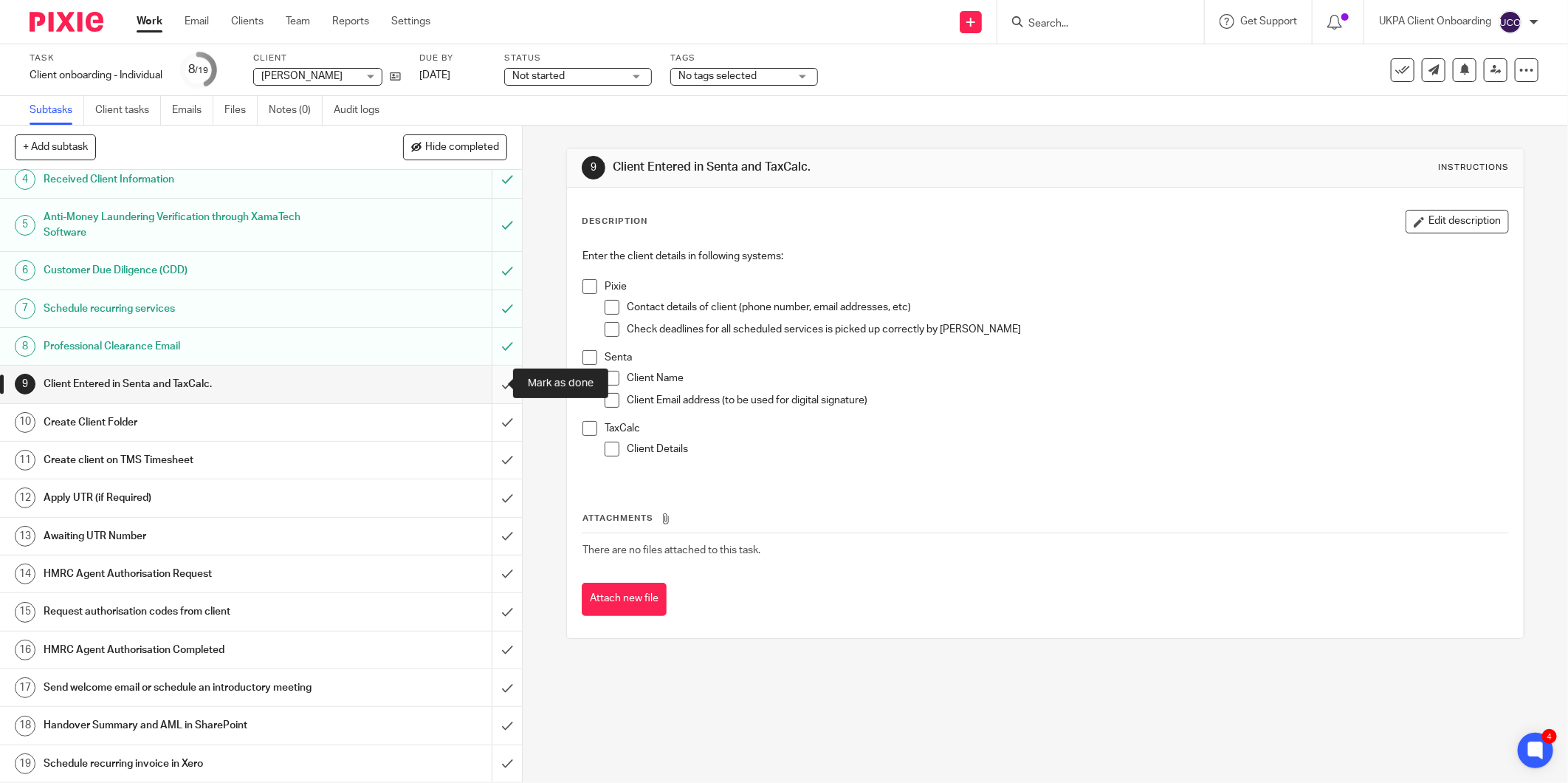
click at [495, 381] on input "submit" at bounding box center [260, 384] width 522 height 37
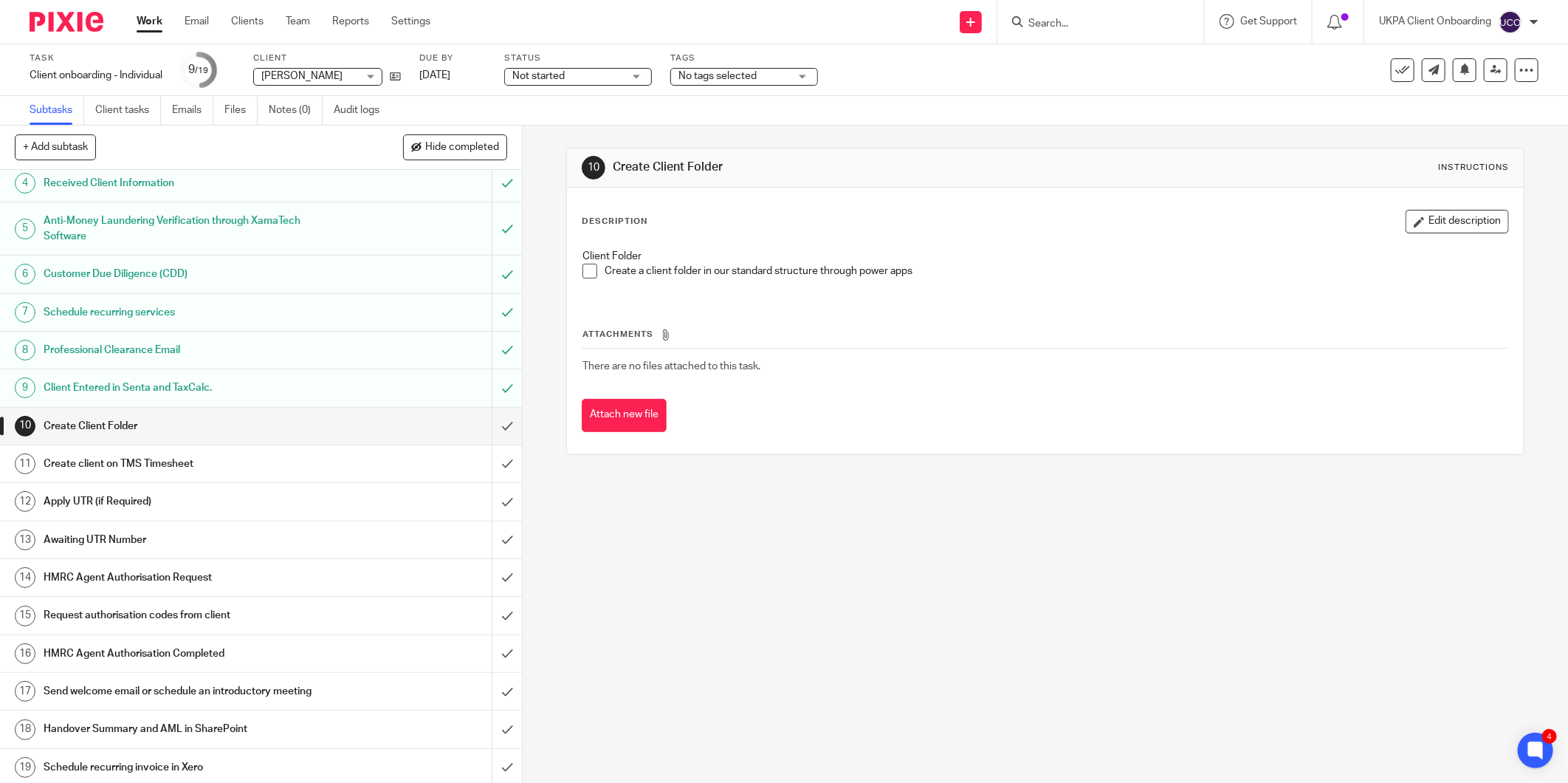
scroll to position [124, 0]
click at [491, 417] on input "submit" at bounding box center [260, 422] width 522 height 37
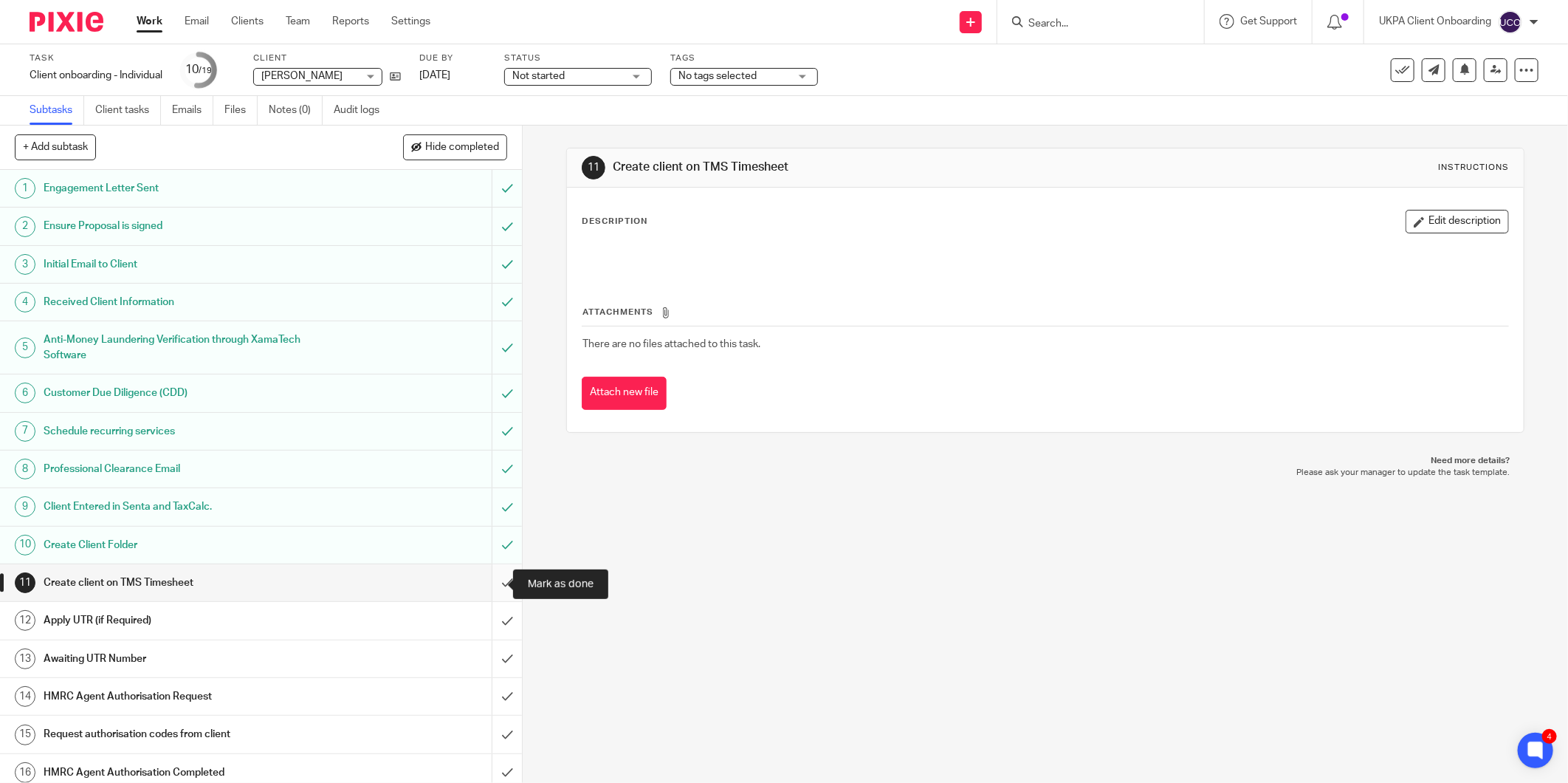
click at [487, 590] on input "submit" at bounding box center [260, 583] width 522 height 37
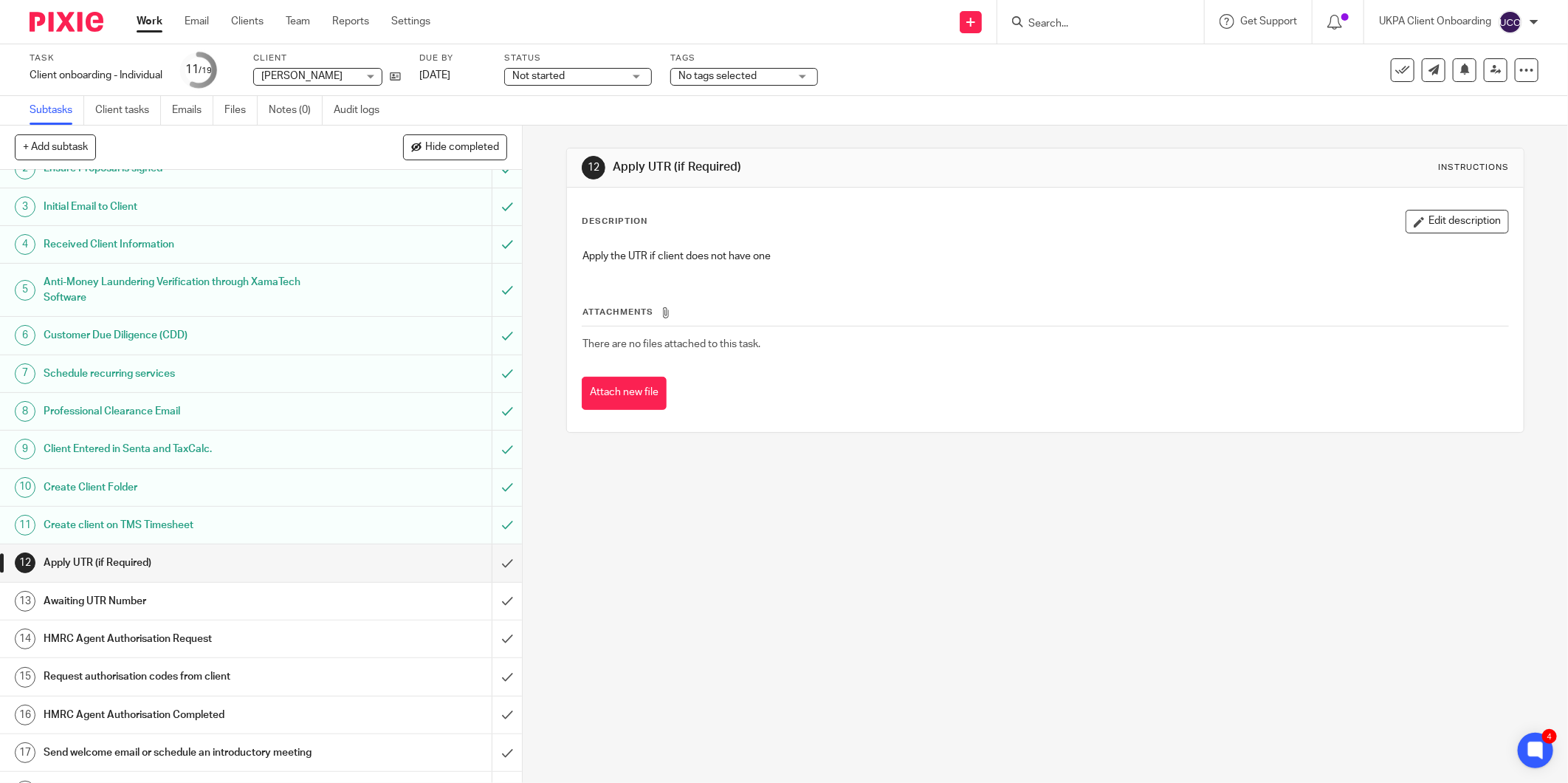
scroll to position [124, 0]
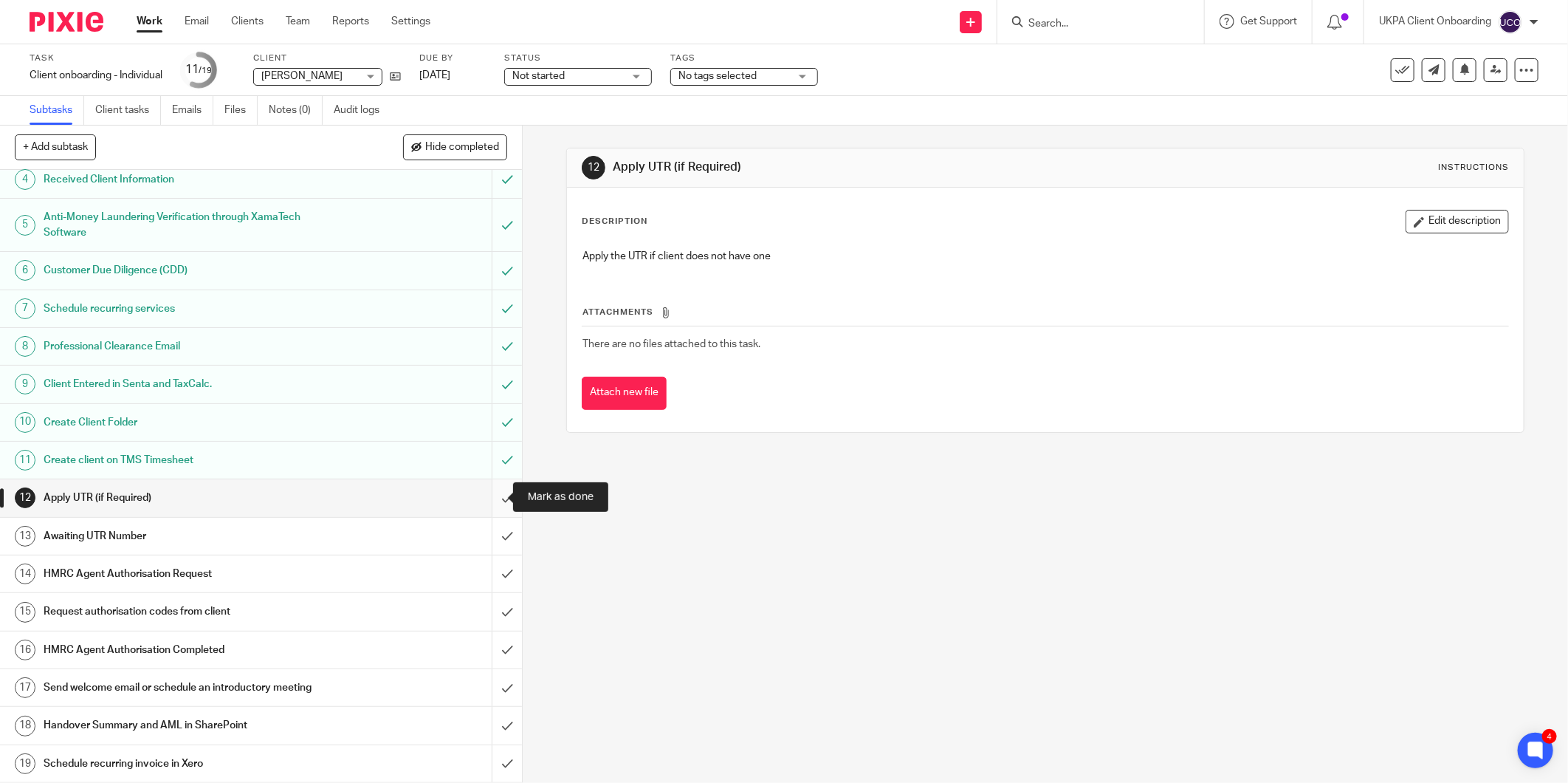
click at [486, 495] on input "submit" at bounding box center [260, 497] width 522 height 37
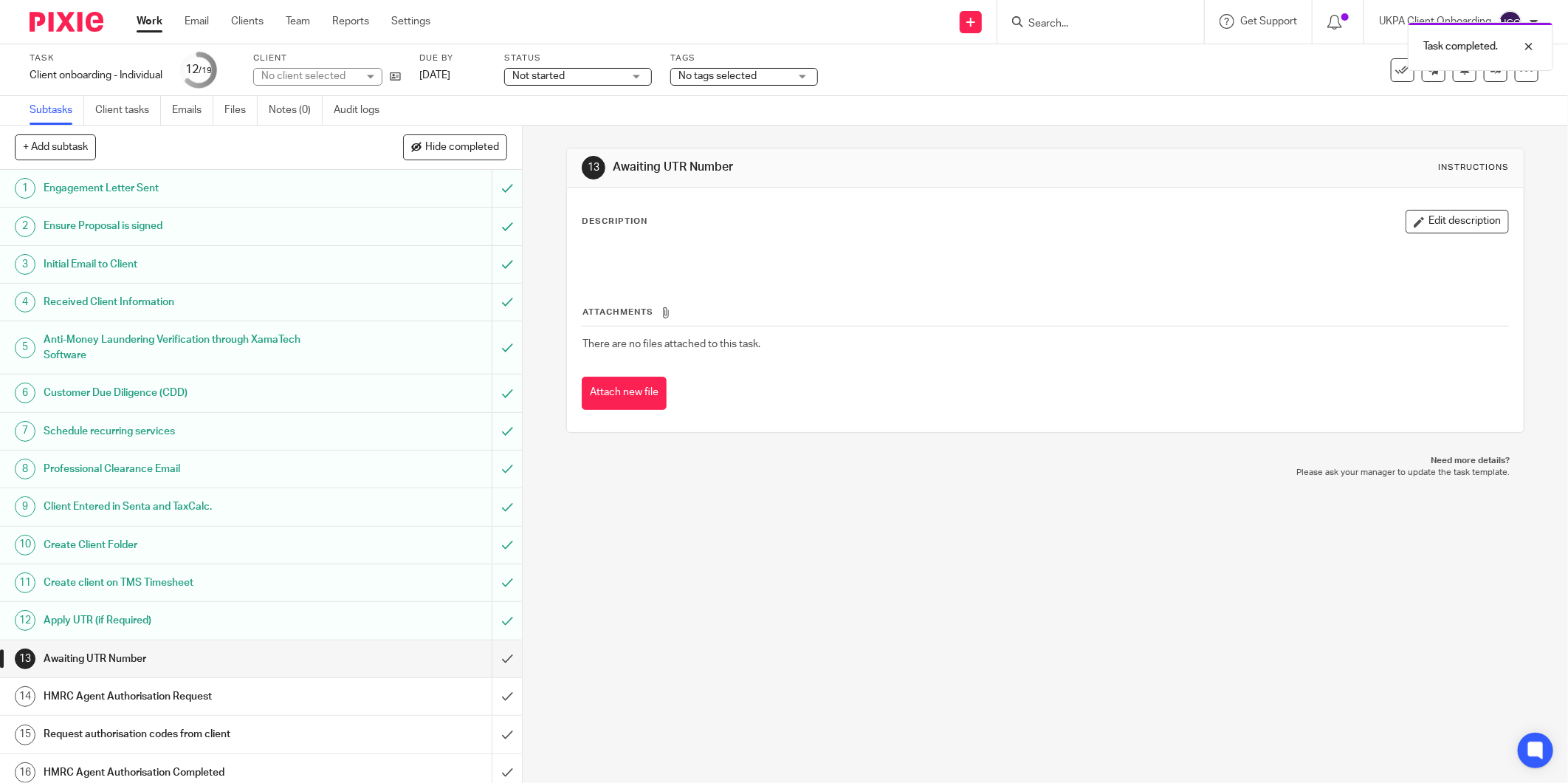
scroll to position [124, 0]
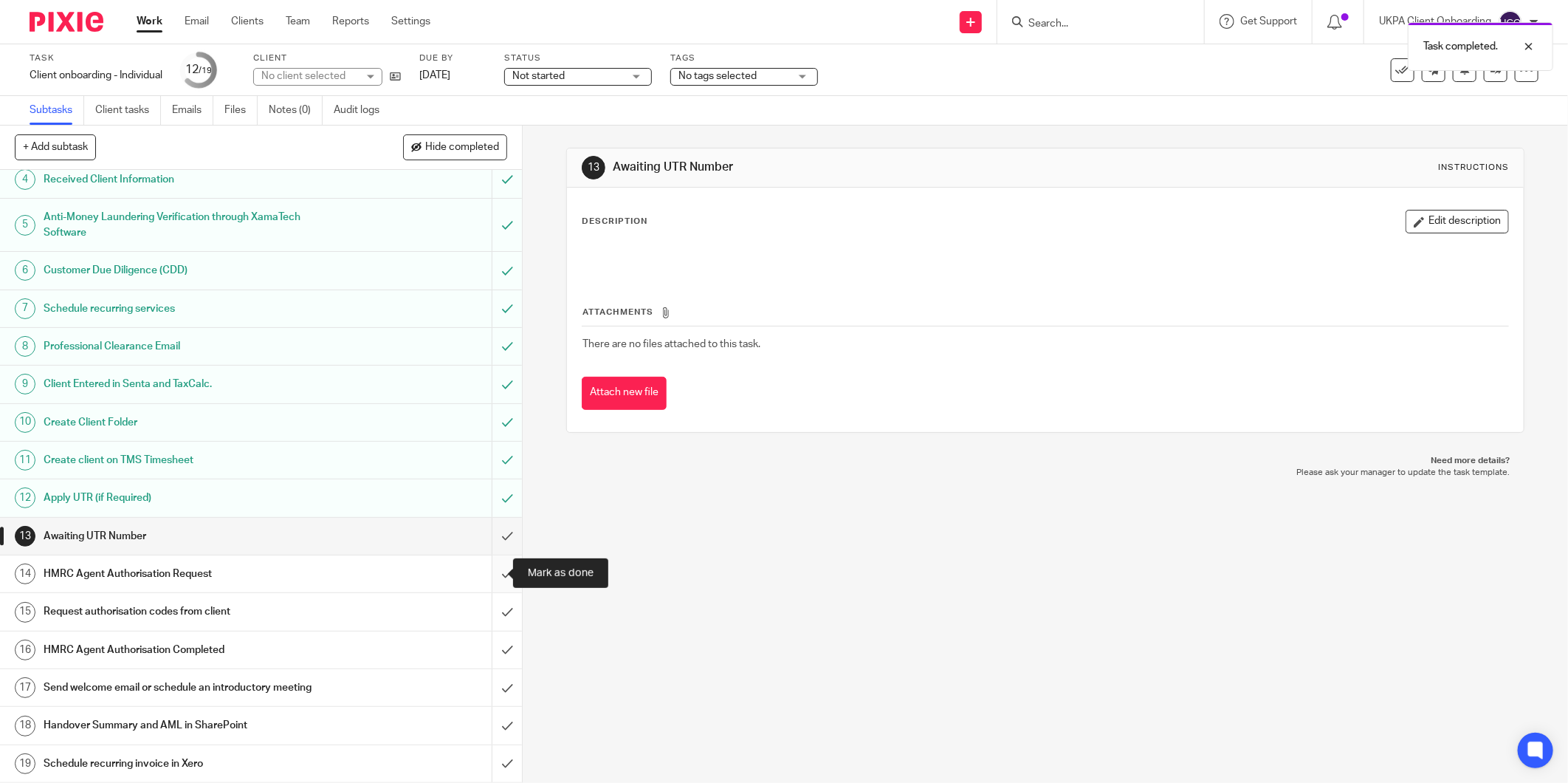
click at [492, 570] on input "submit" at bounding box center [260, 574] width 522 height 37
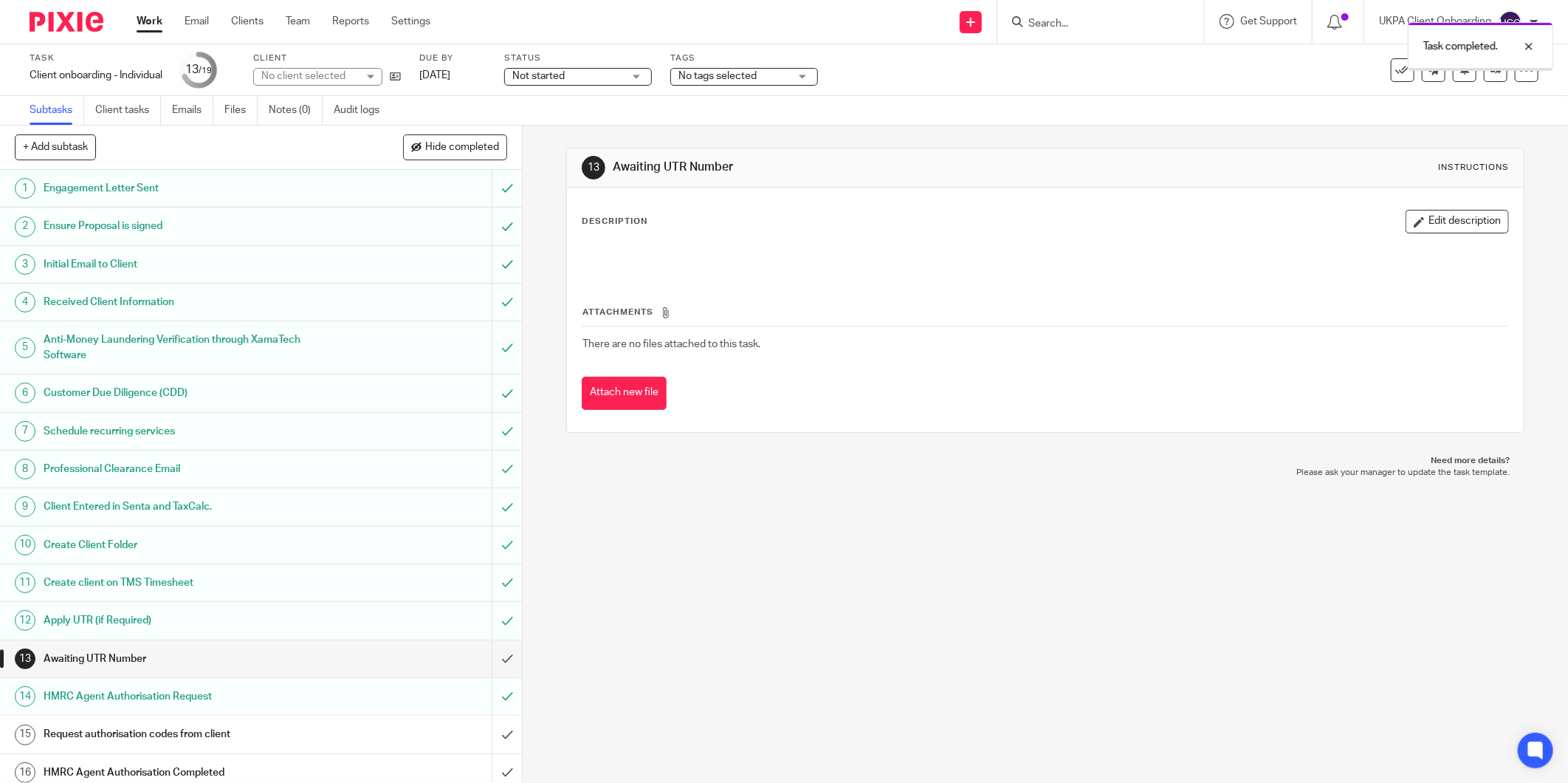
scroll to position [124, 0]
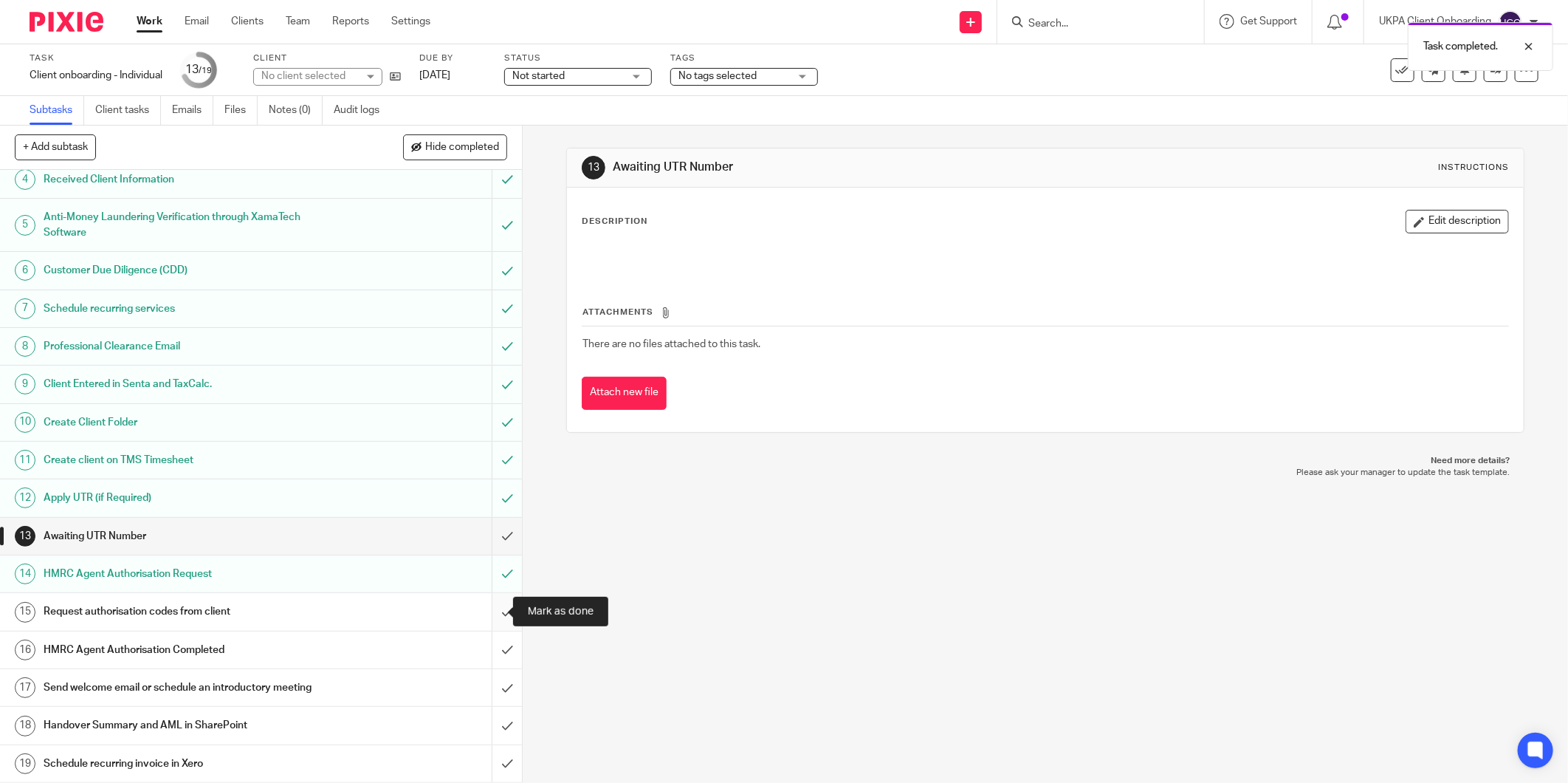
click at [488, 611] on input "submit" at bounding box center [260, 611] width 522 height 37
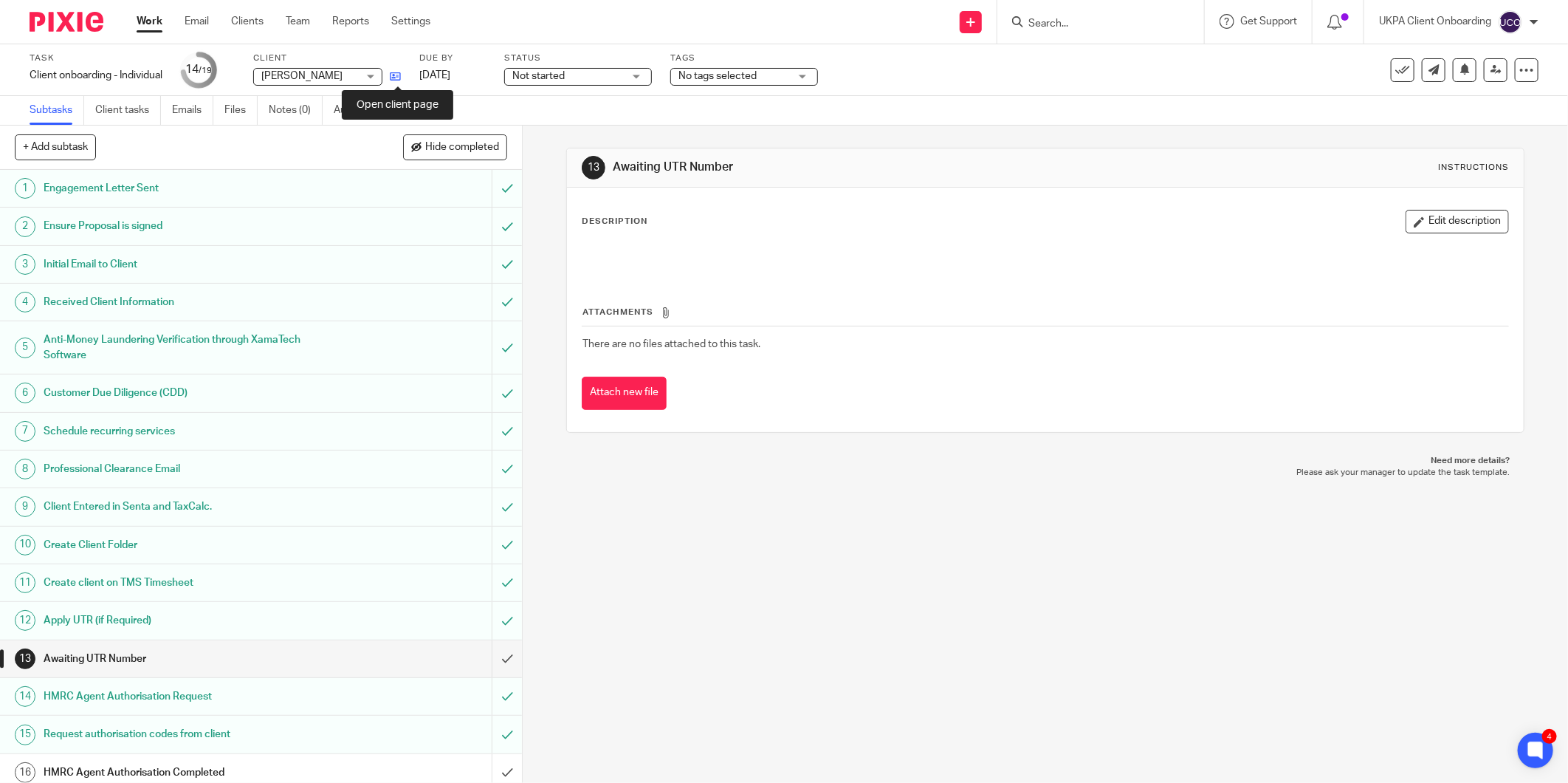
click at [401, 75] on icon at bounding box center [395, 76] width 11 height 11
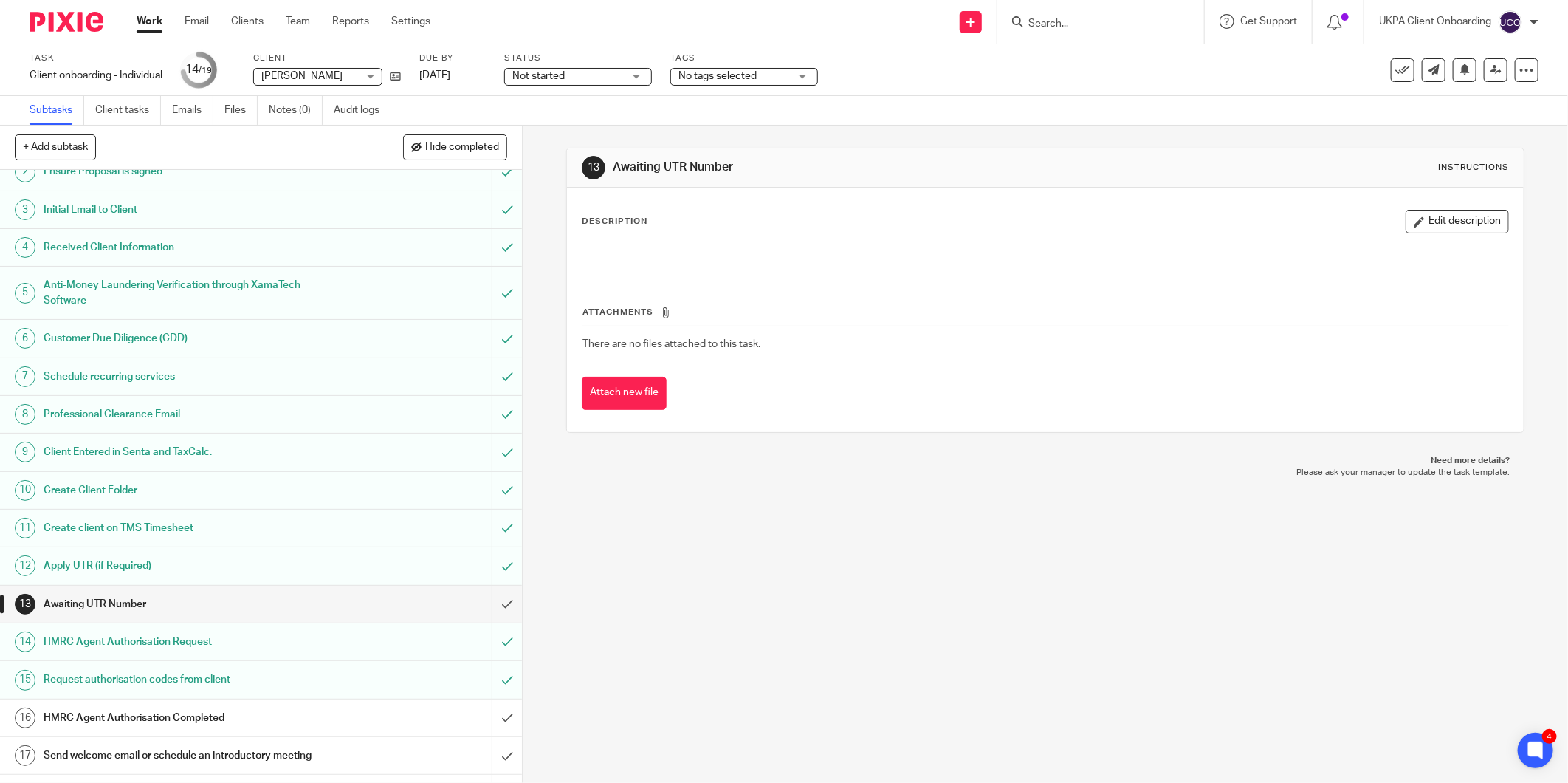
scroll to position [124, 0]
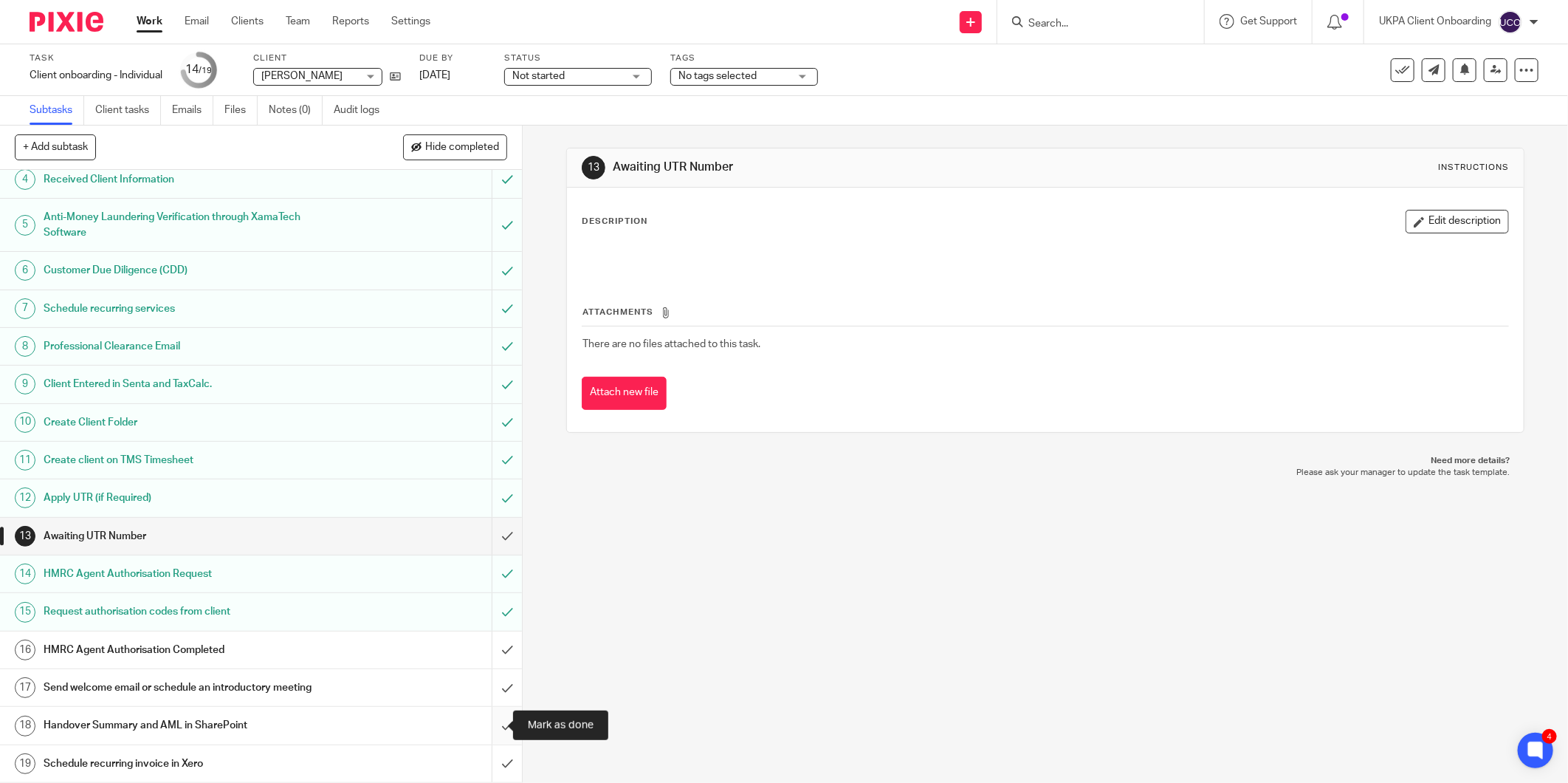
click at [493, 724] on input "submit" at bounding box center [260, 725] width 522 height 37
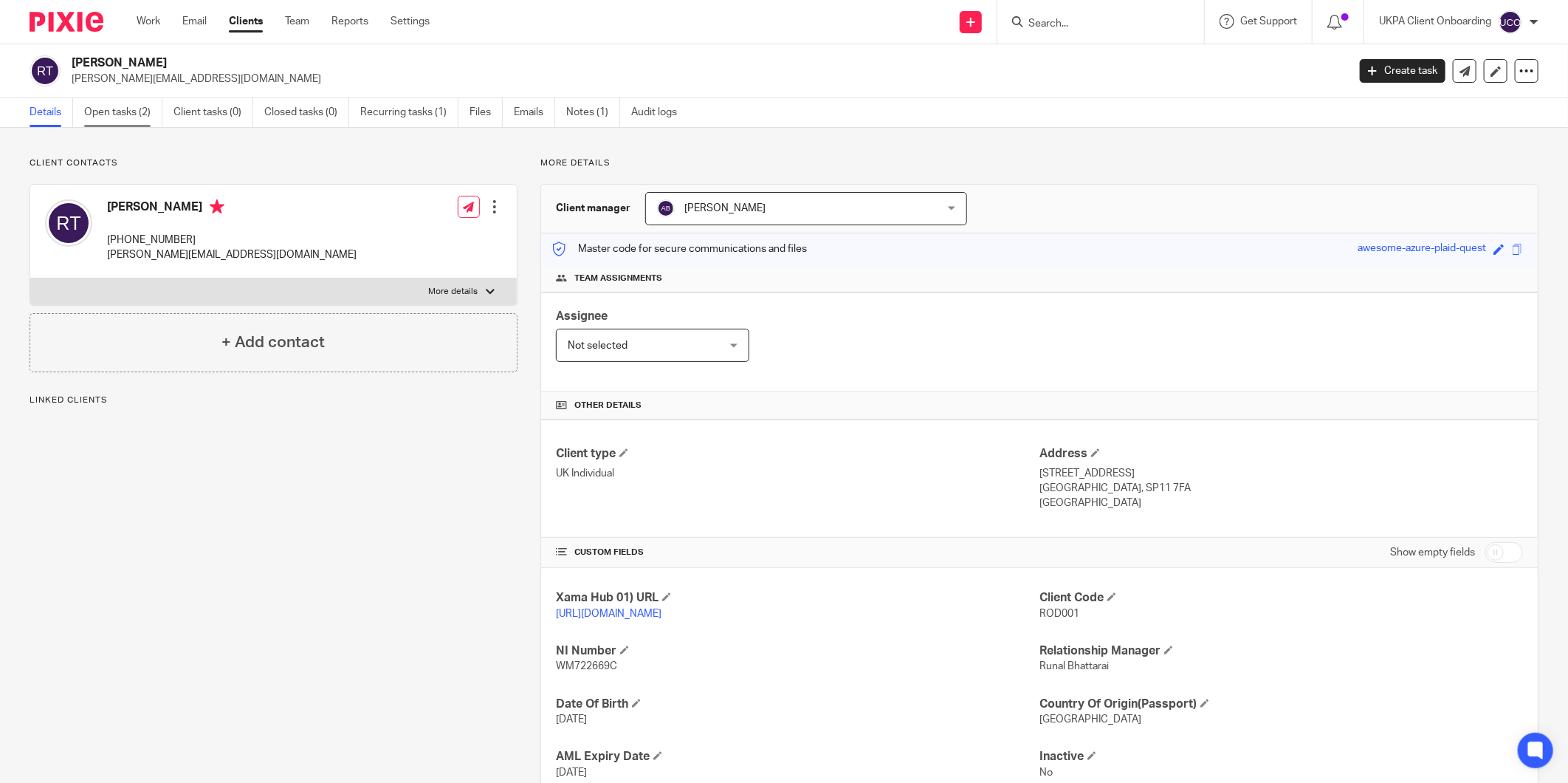
click at [134, 124] on link "Open tasks (2)" at bounding box center [123, 113] width 78 height 29
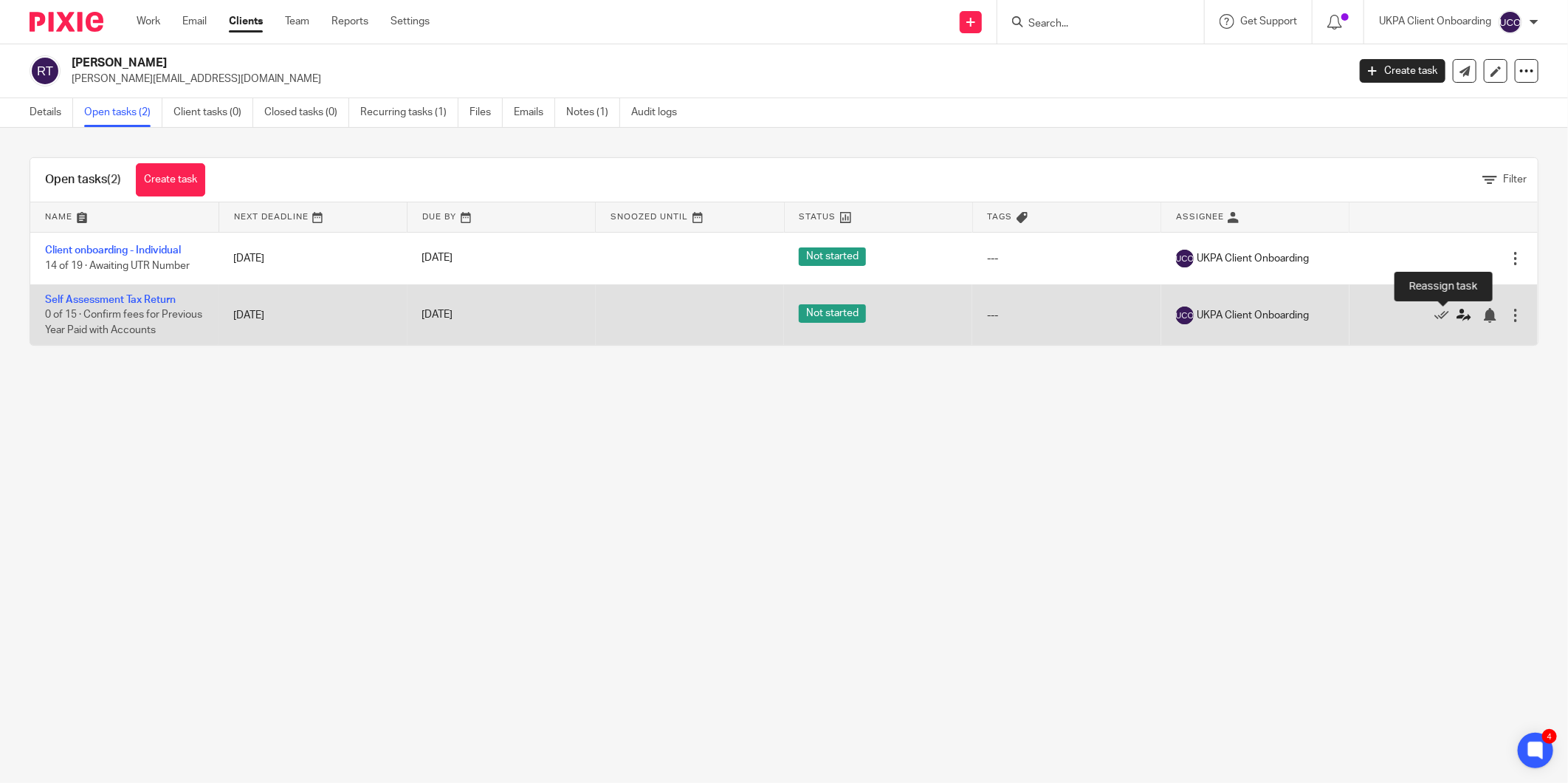
click at [1457, 314] on icon at bounding box center [1464, 315] width 14 height 14
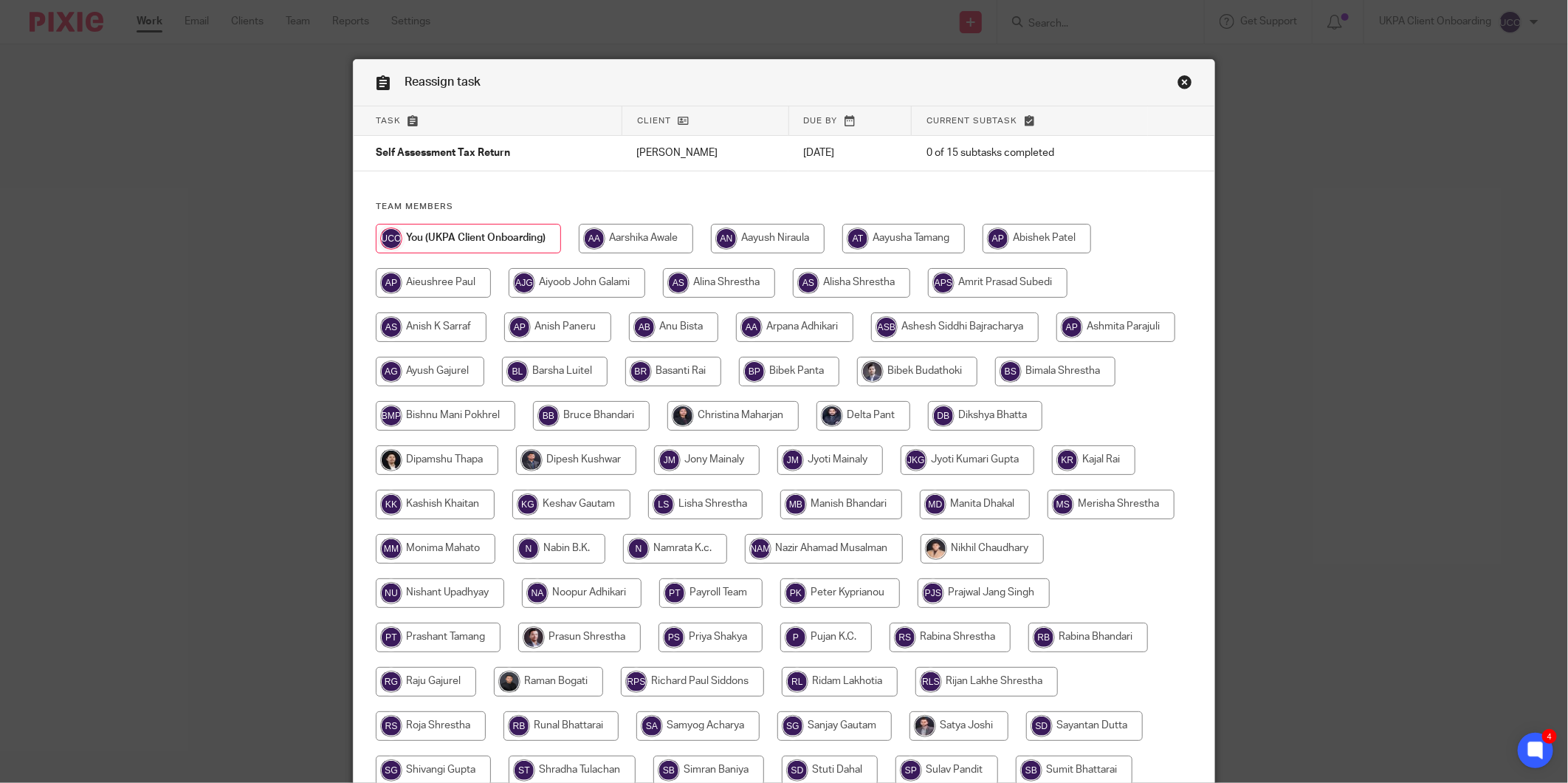
click at [707, 325] on input "radio" at bounding box center [673, 327] width 89 height 30
radio input "true"
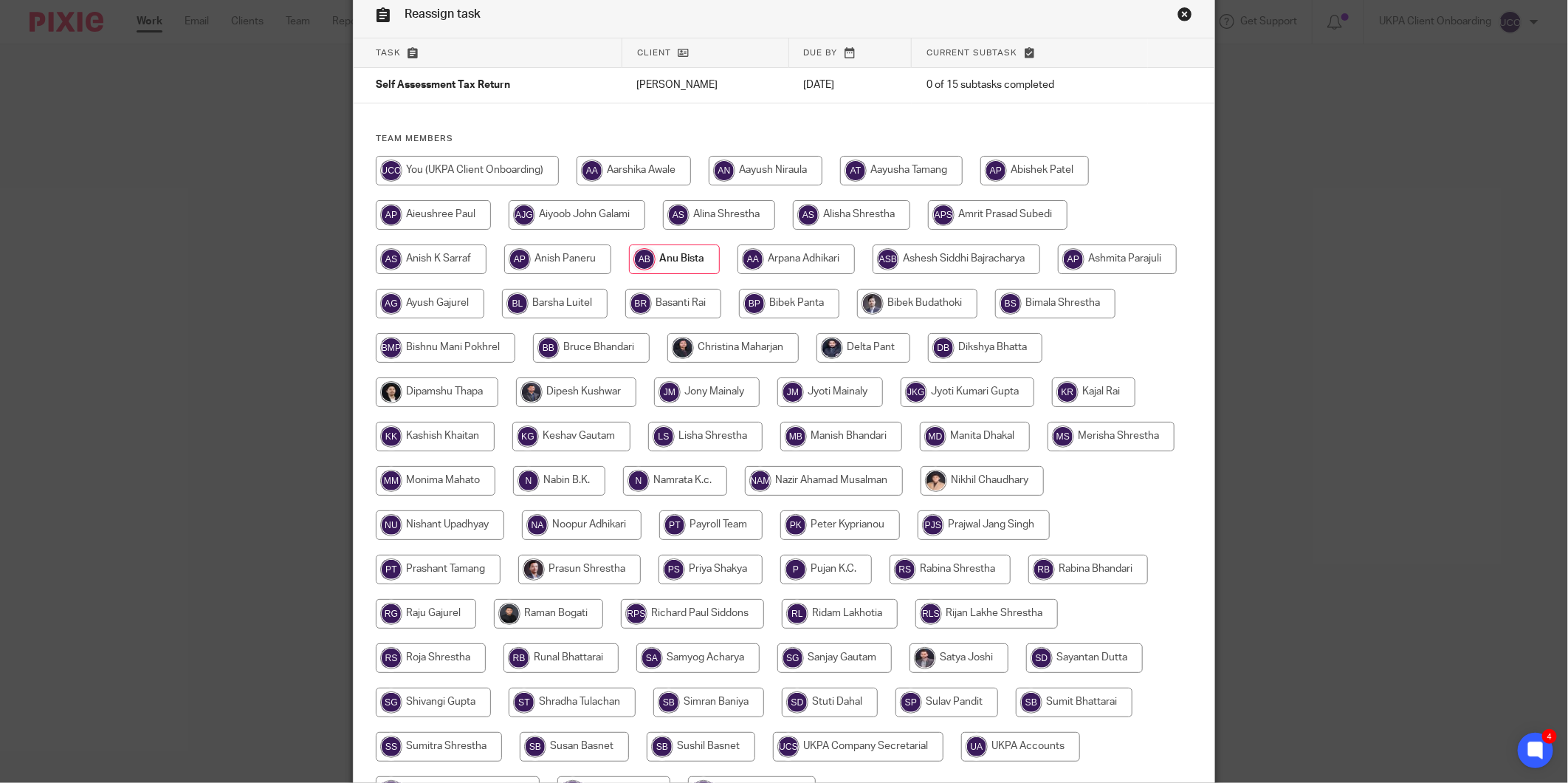
scroll to position [228, 0]
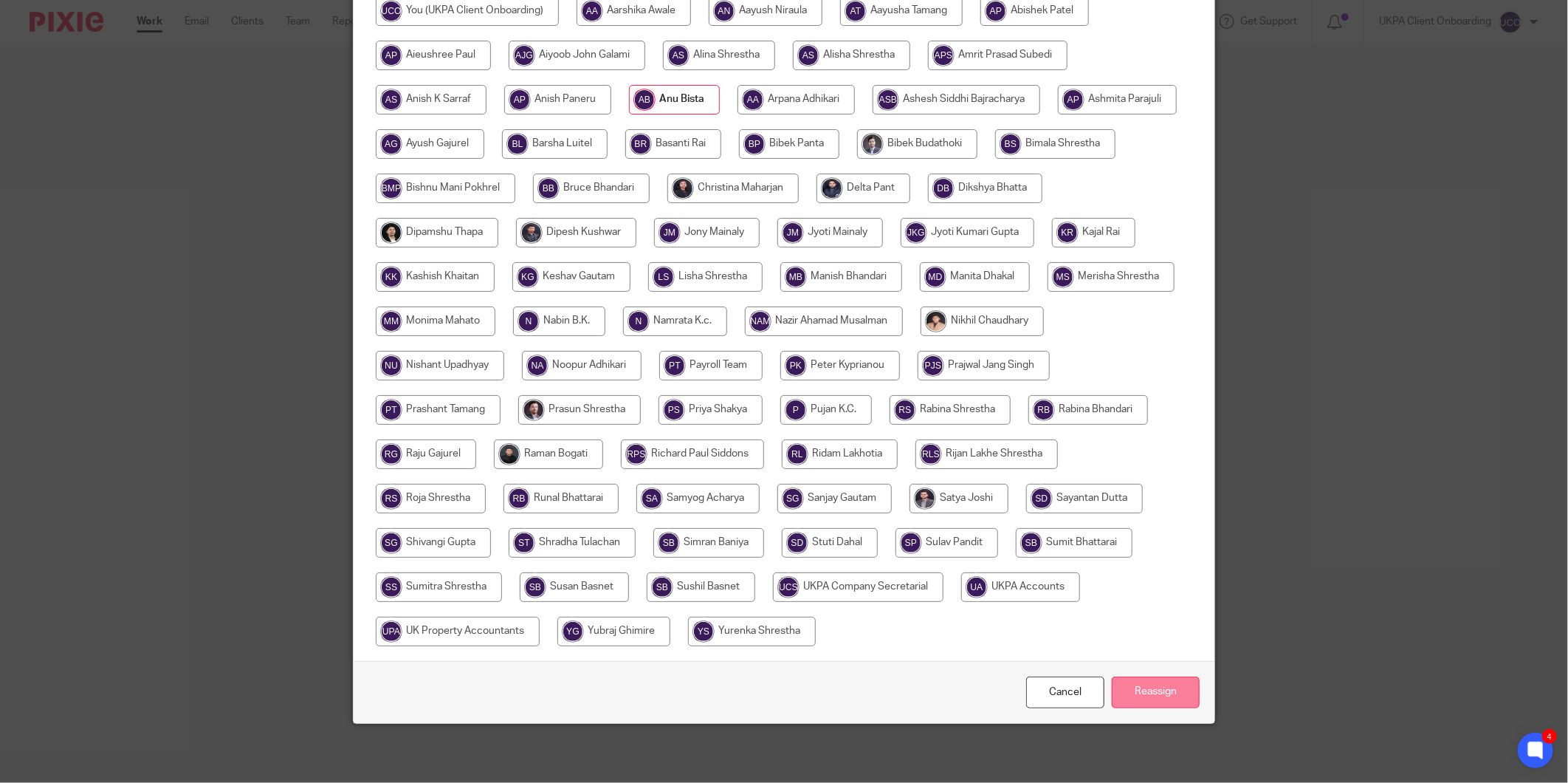
click at [1132, 696] on input "Reassign" at bounding box center [1155, 692] width 88 height 32
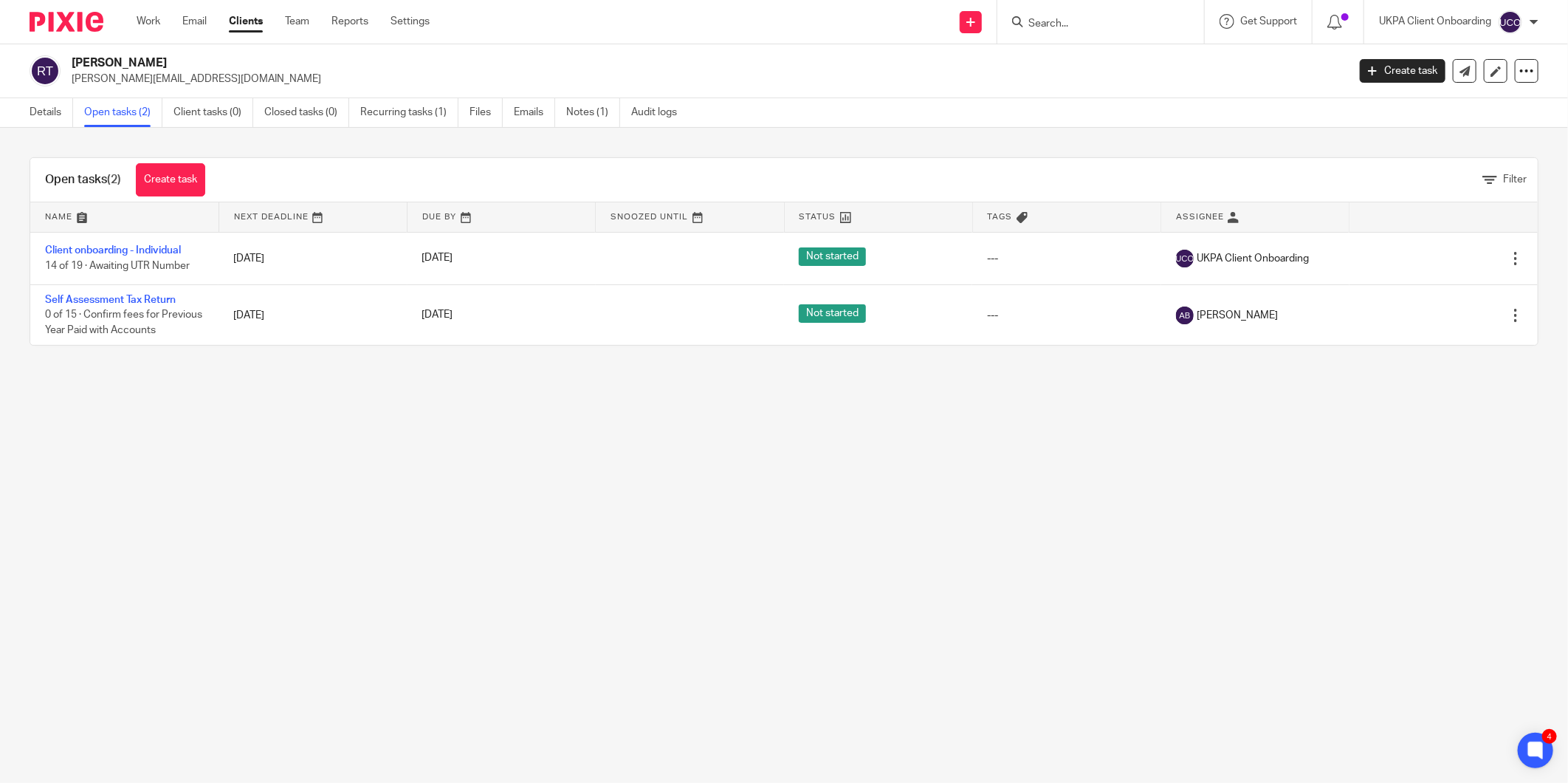
click at [1074, 20] on input "Search" at bounding box center [1093, 24] width 133 height 13
paste input "[PERSON_NAME][EMAIL_ADDRESS][DOMAIN_NAME]"
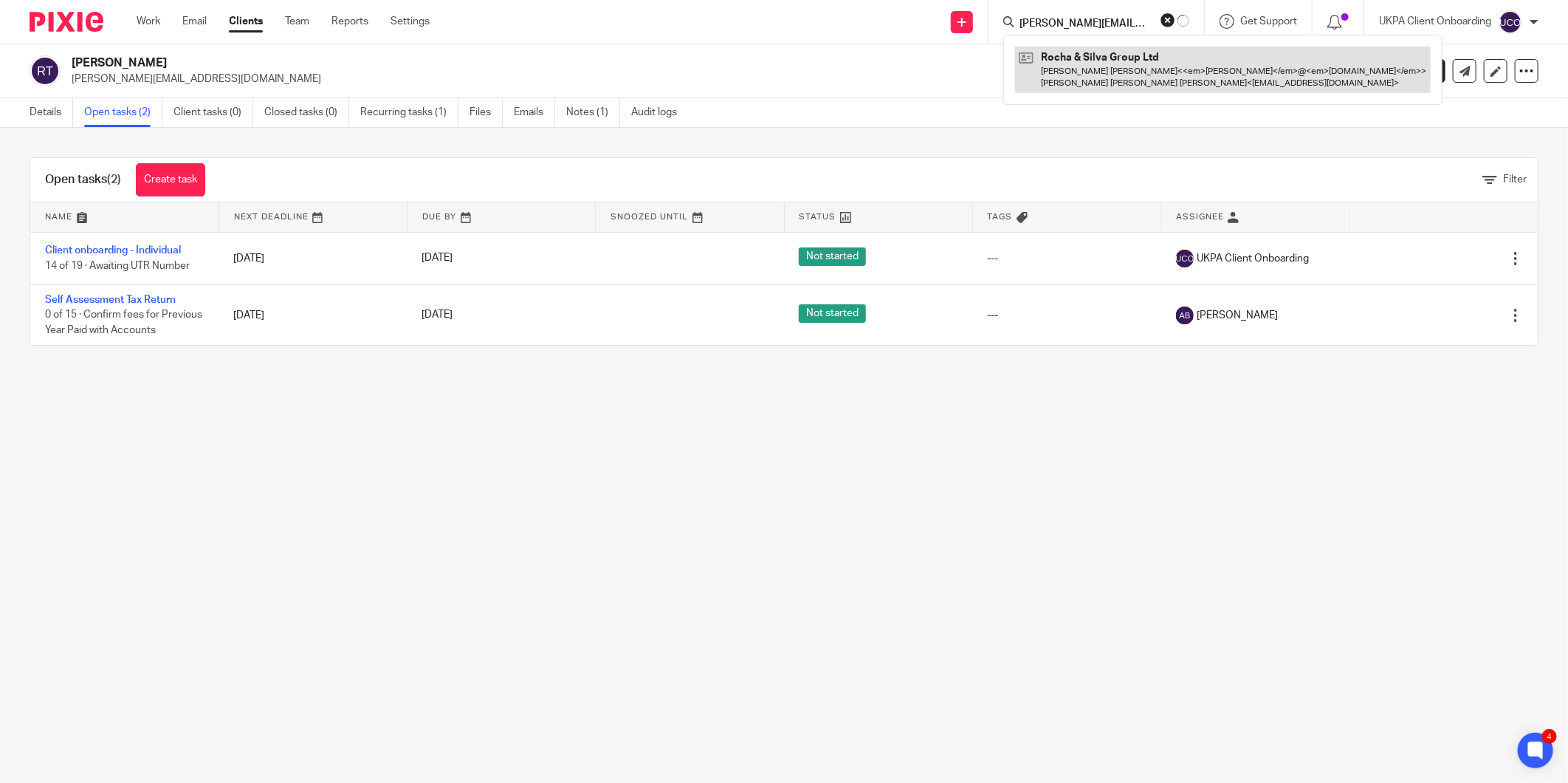
type input "[PERSON_NAME][EMAIL_ADDRESS][DOMAIN_NAME]"
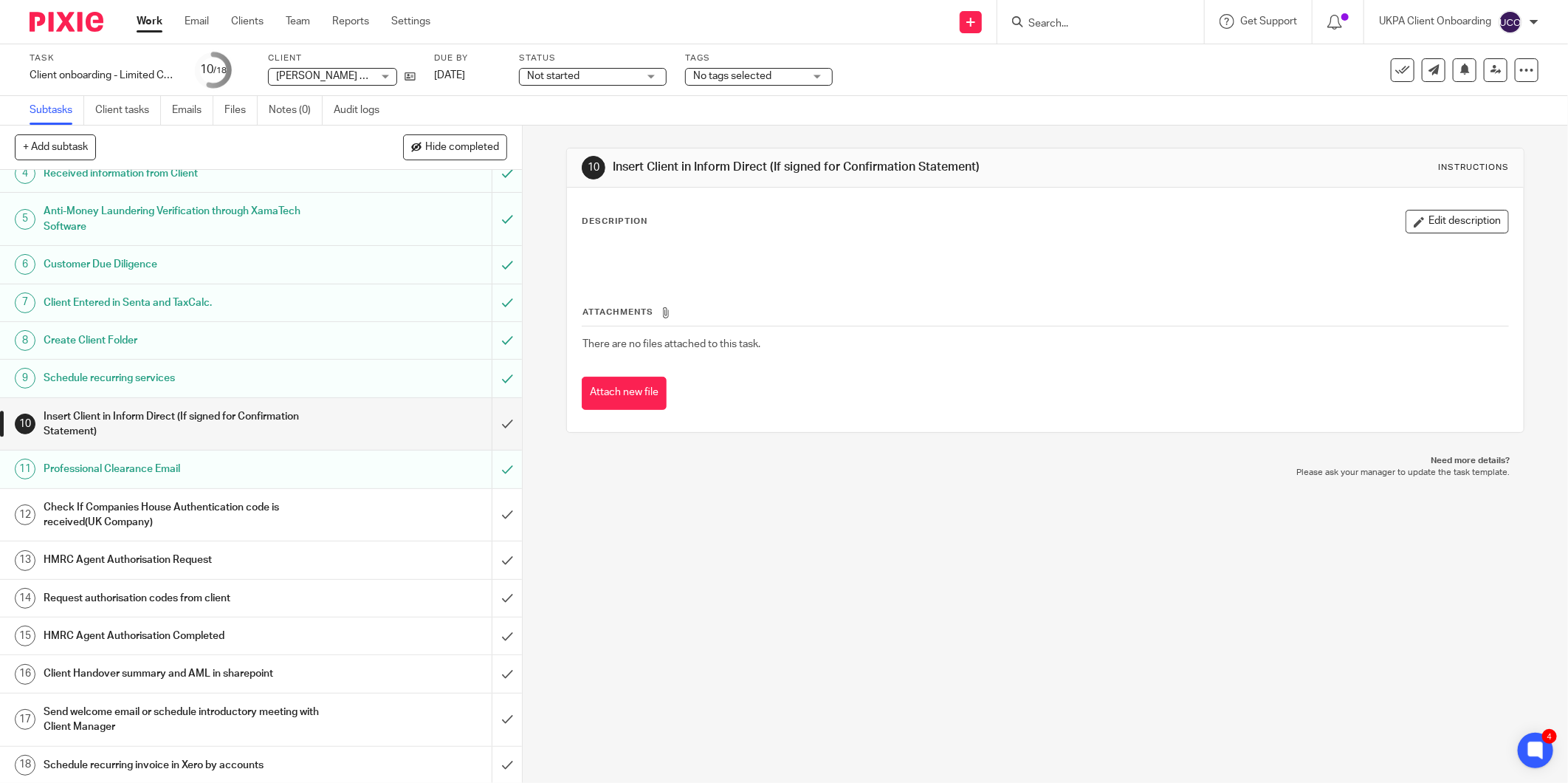
scroll to position [132, 0]
click at [489, 672] on input "submit" at bounding box center [260, 672] width 522 height 37
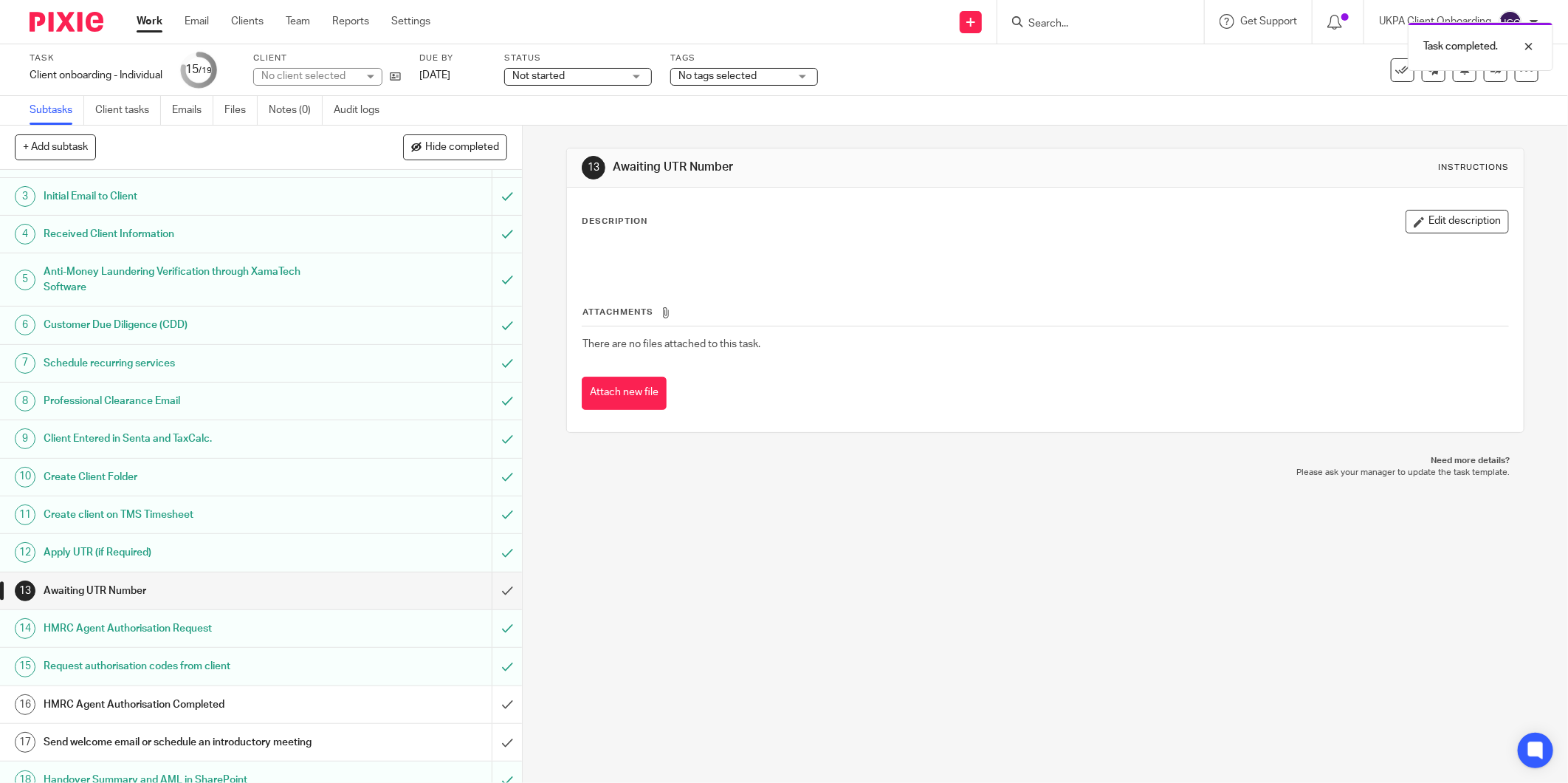
scroll to position [124, 0]
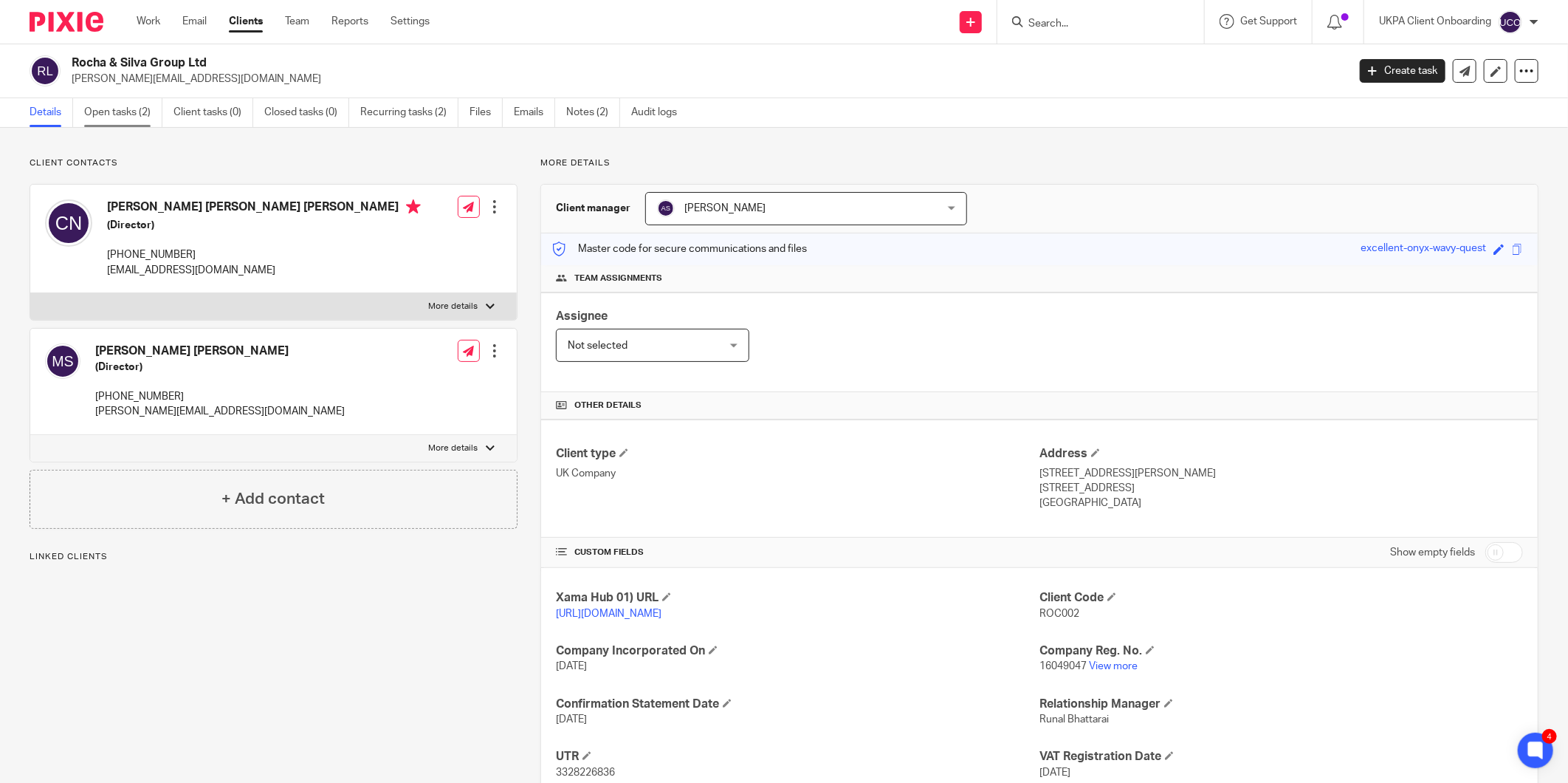
click at [108, 122] on link "Open tasks (2)" at bounding box center [123, 113] width 78 height 29
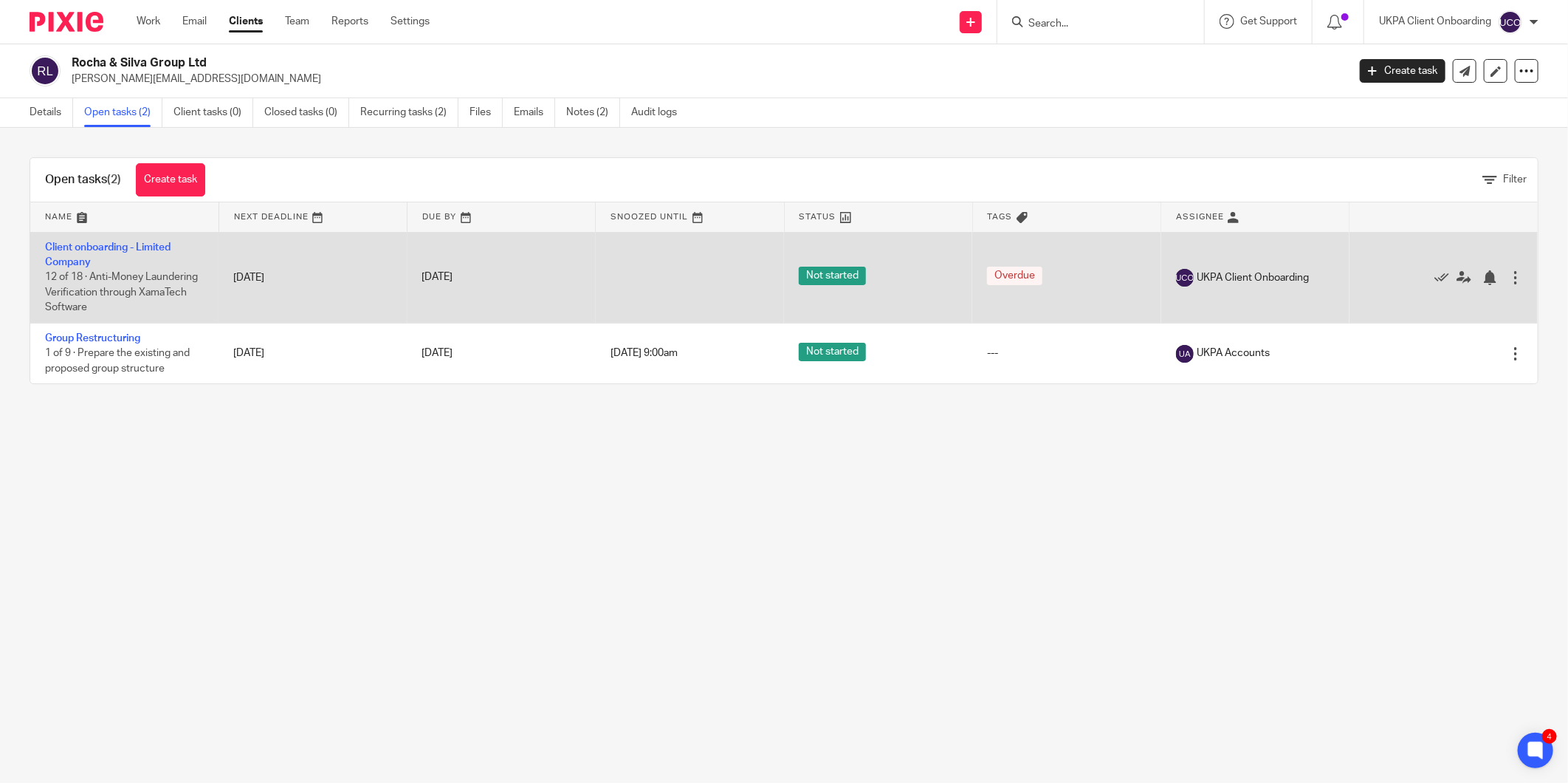
drag, startPoint x: 136, startPoint y: 249, endPoint x: 129, endPoint y: 258, distance: 11.4
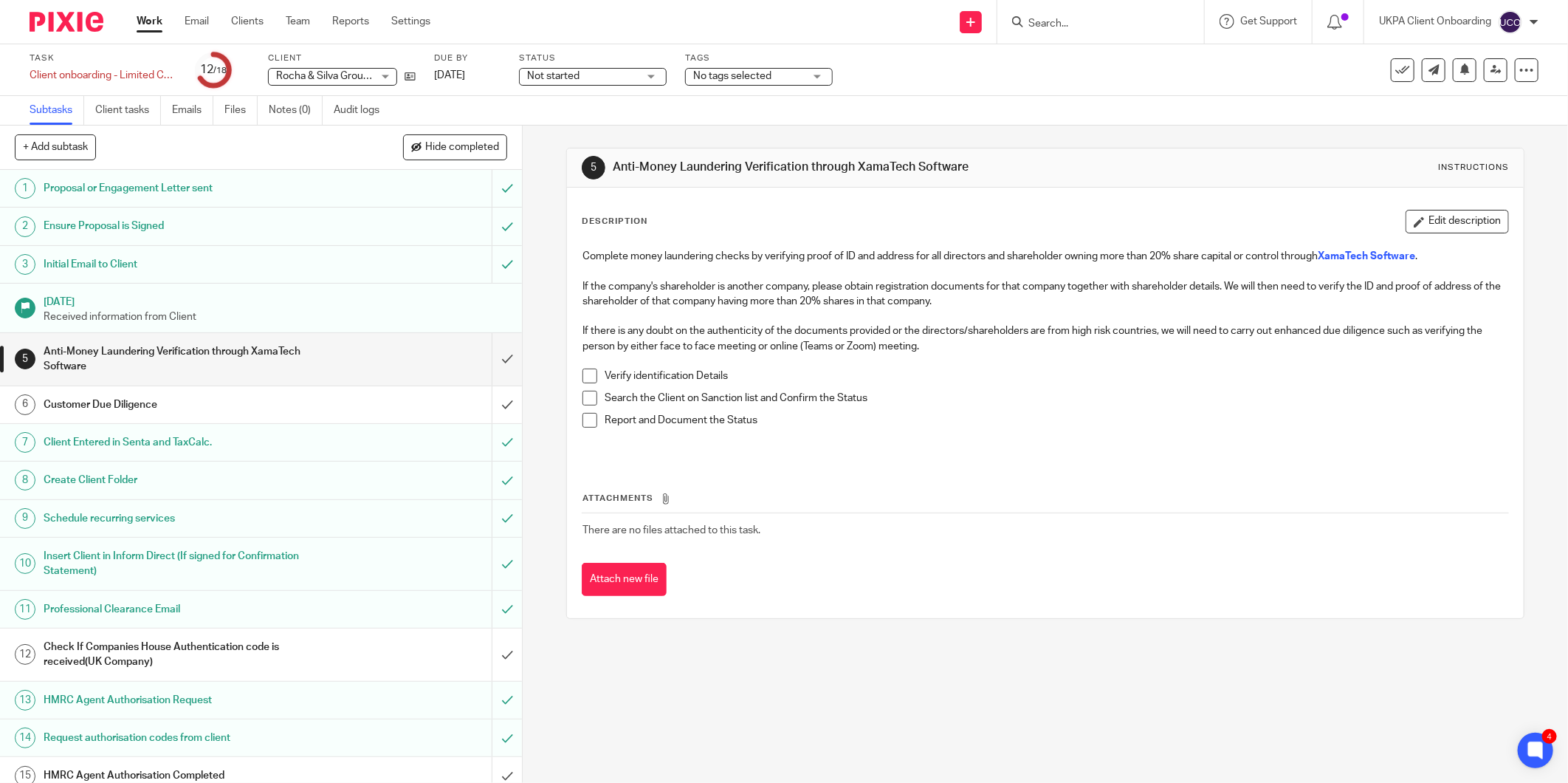
scroll to position [142, 0]
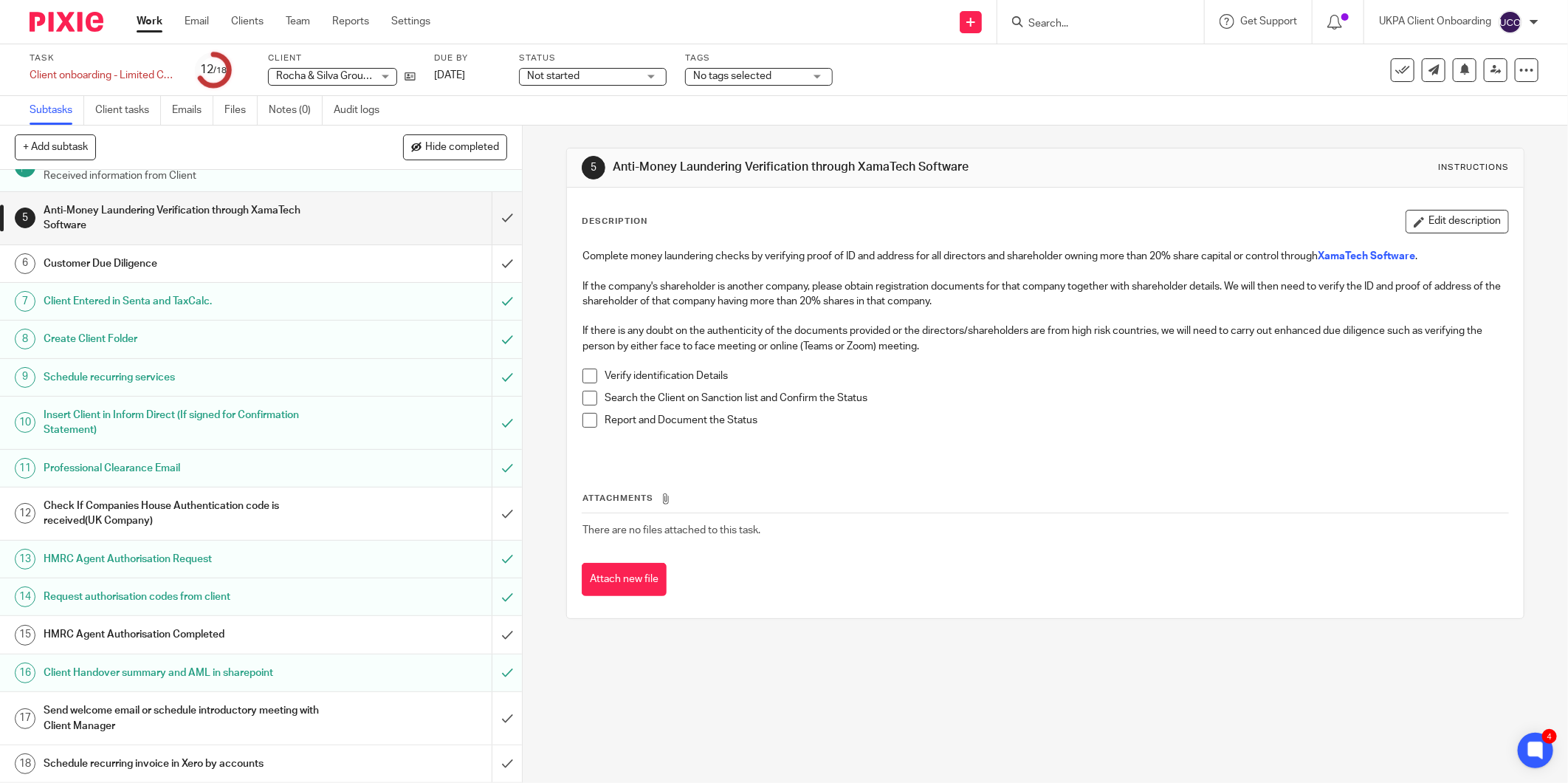
click at [1065, 26] on input "Search" at bounding box center [1093, 24] width 133 height 13
type input "g"
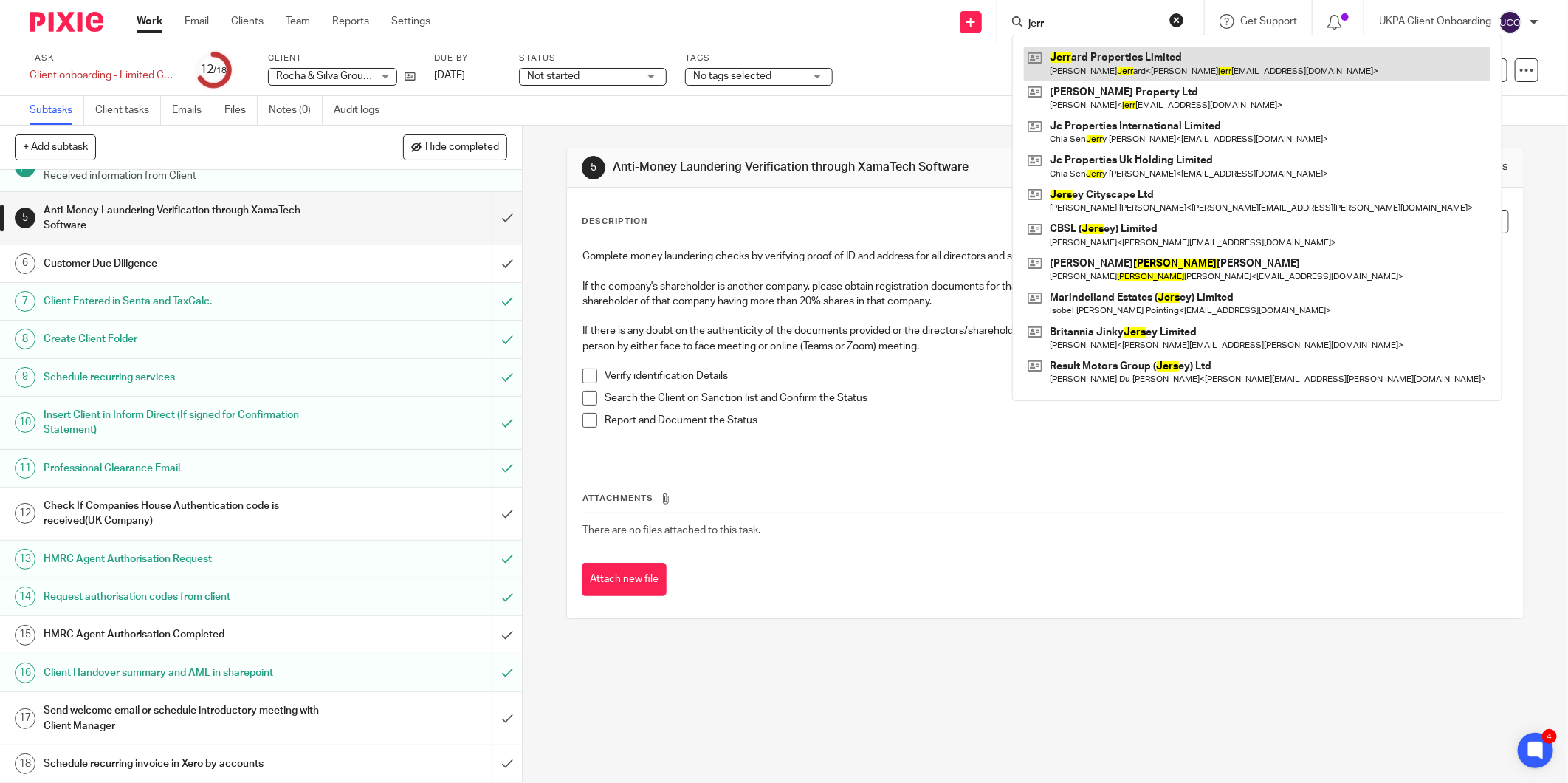
type input "jerr"
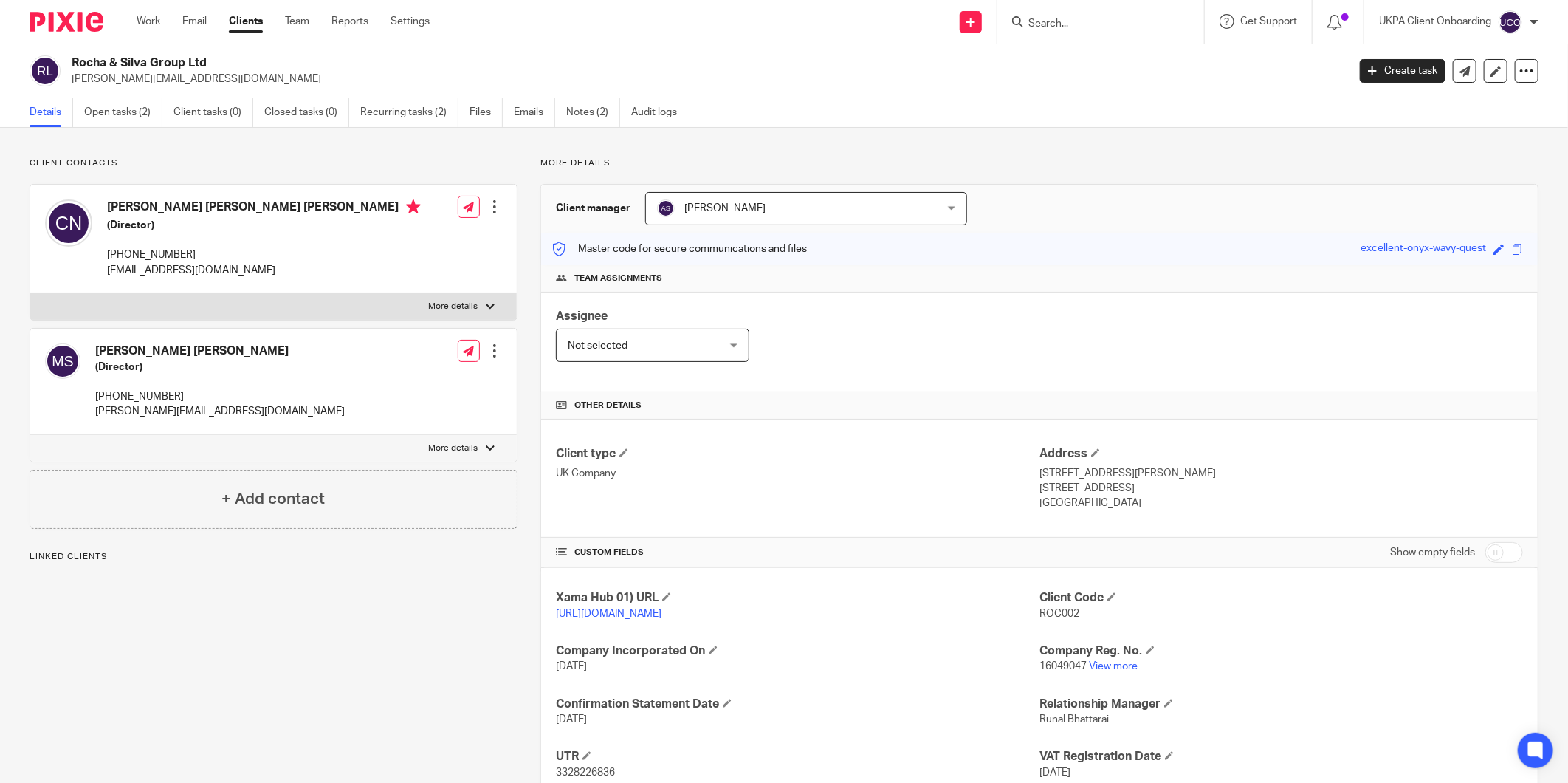
click at [129, 67] on h2 "Rocha & Silva Group Ltd" at bounding box center [578, 63] width 1013 height 15
copy div "Rocha & Silva Group Ltd"
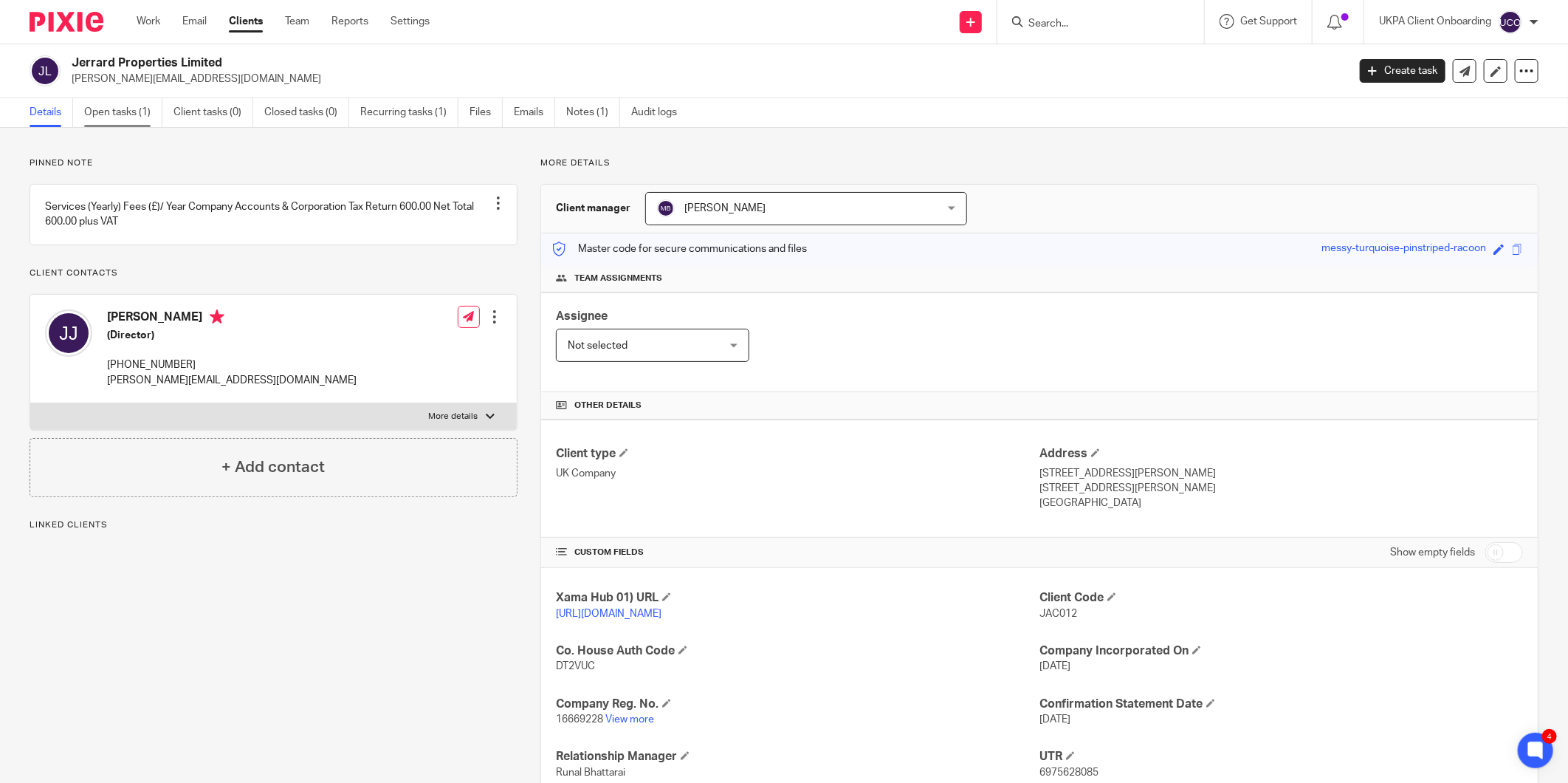
click at [105, 110] on link "Open tasks (1)" at bounding box center [123, 113] width 78 height 29
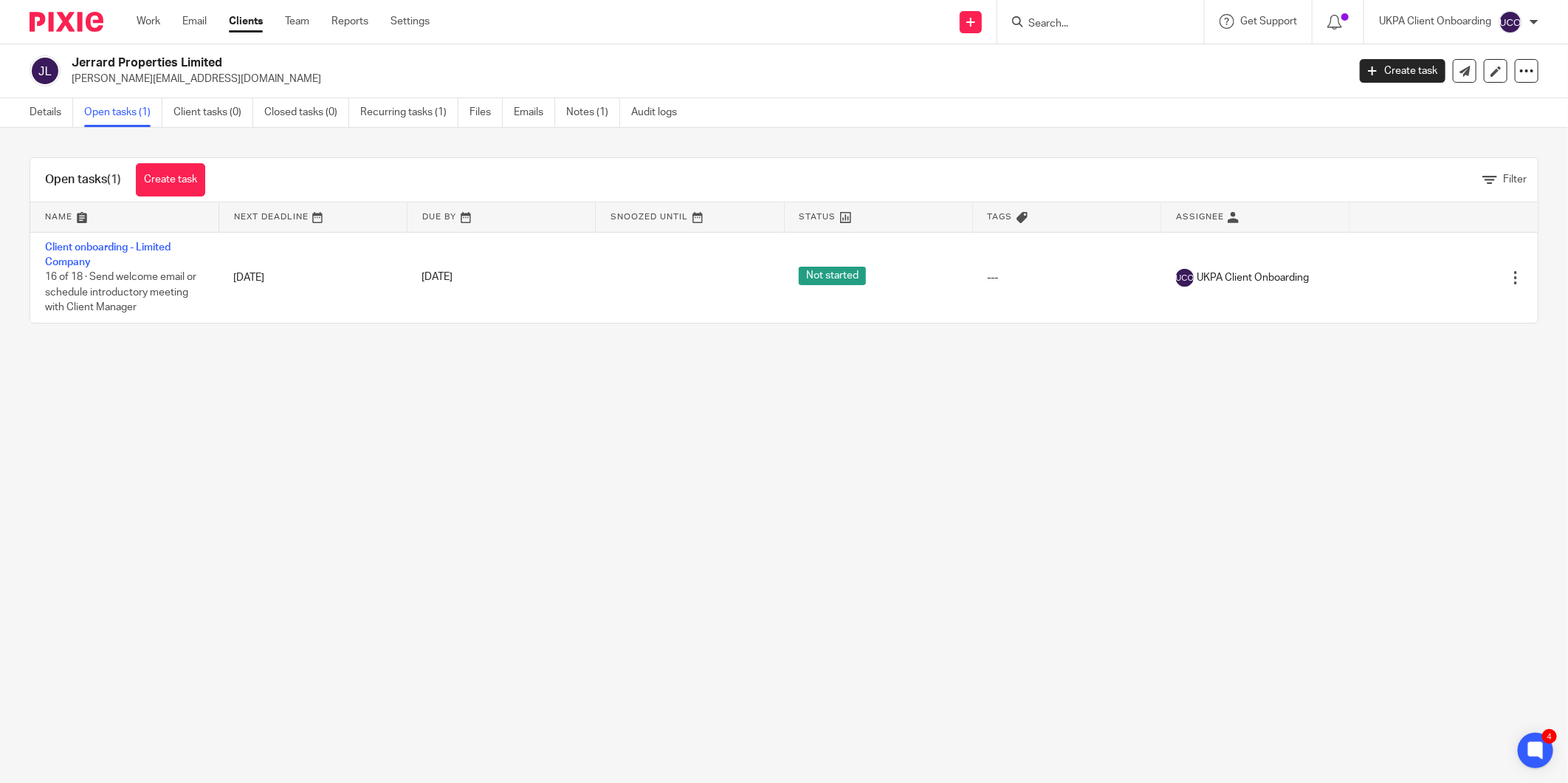
click at [241, 373] on main "Jerrard Properties Limited j.jerrard@gmail.com Create task Update from Companie…" at bounding box center [784, 392] width 1568 height 783
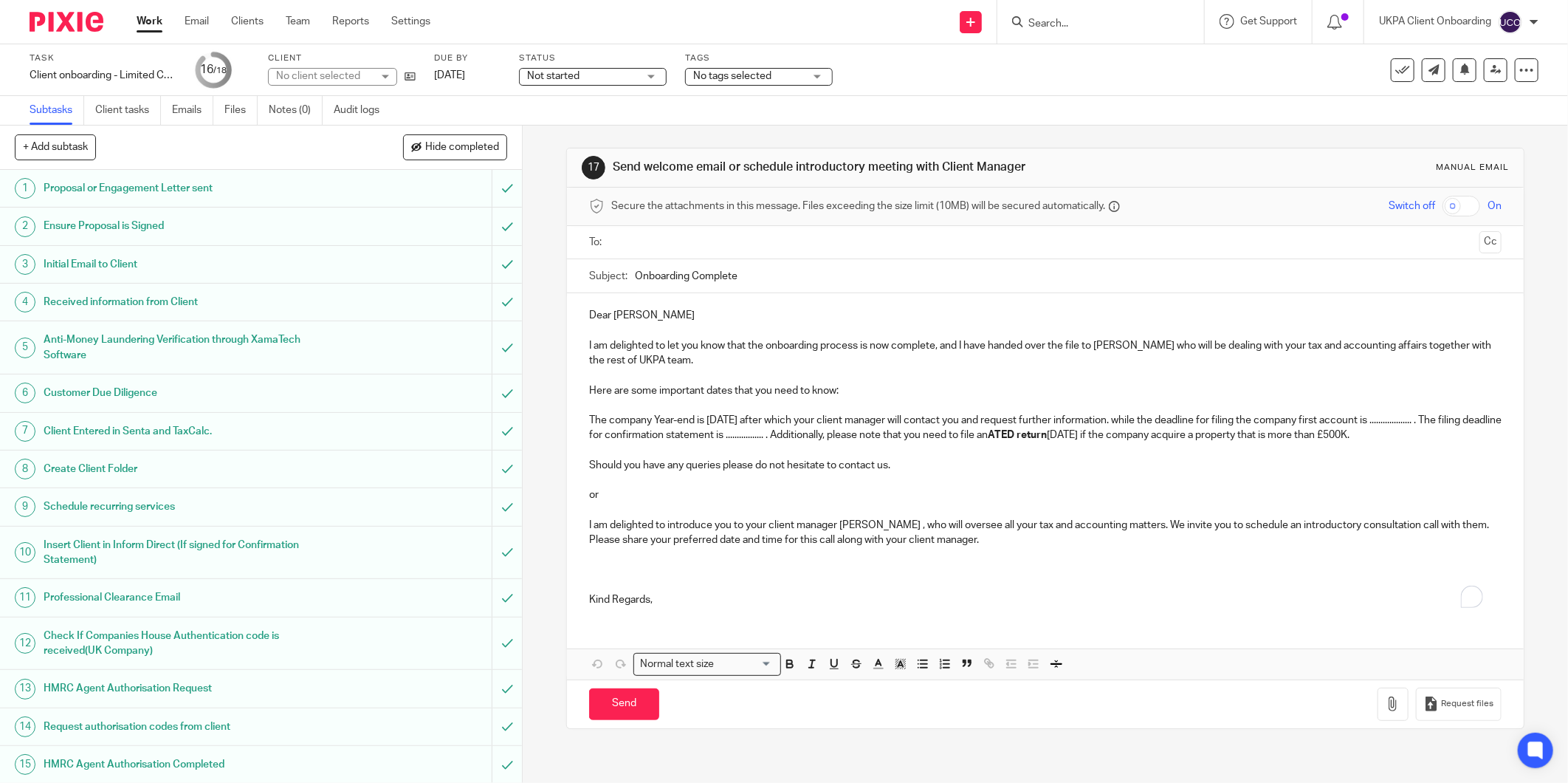
scroll to position [132, 0]
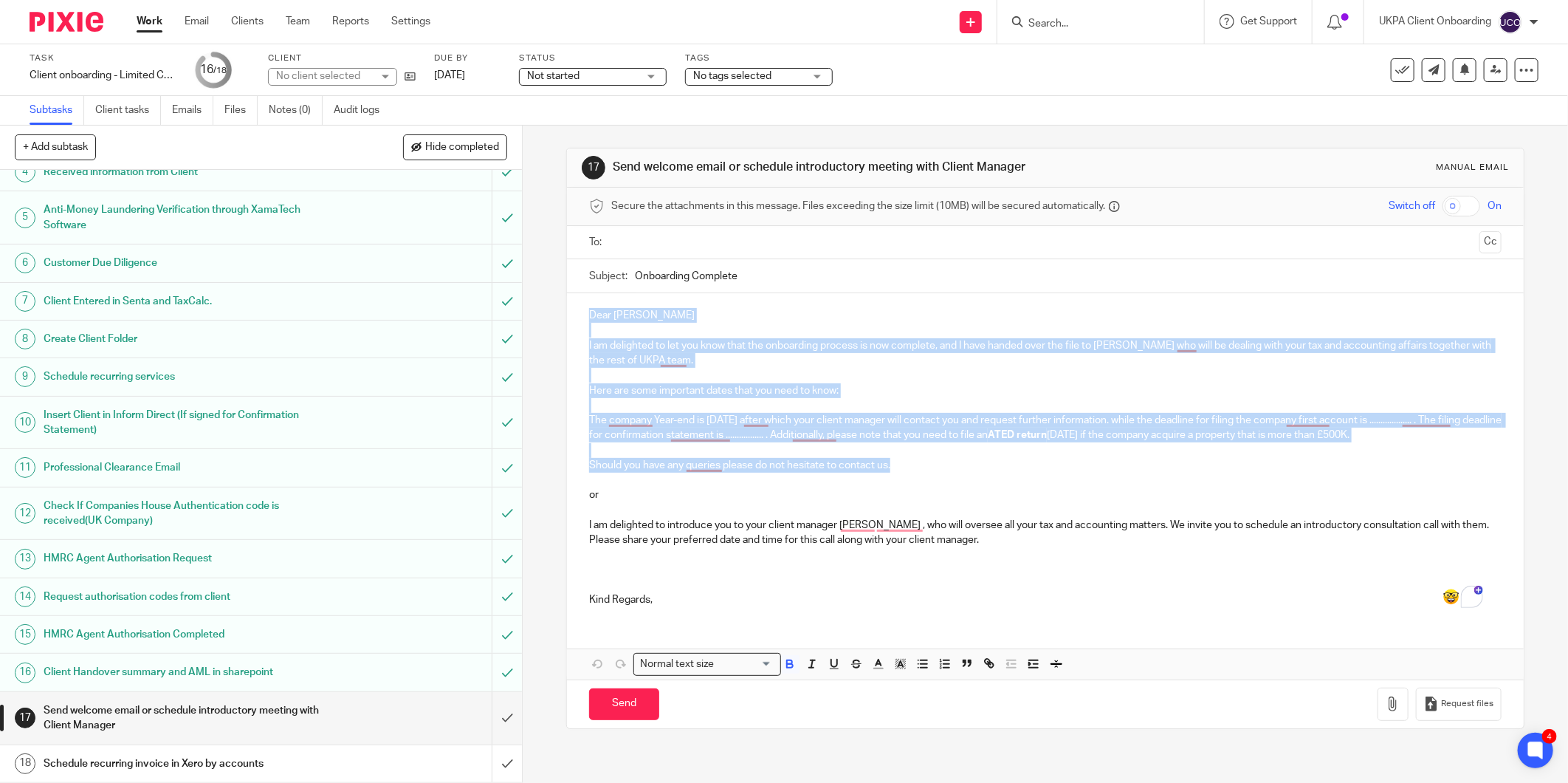
drag, startPoint x: 901, startPoint y: 469, endPoint x: 577, endPoint y: 306, distance: 362.7
click at [579, 306] on div "Dear [PERSON_NAME] I am delighted to let you know that the onboarding process i…" at bounding box center [1045, 455] width 956 height 325
copy div "Dear [PERSON_NAME] I am delighted to let you know that the onboarding process i…"
click at [410, 83] on link at bounding box center [407, 75] width 18 height 14
click at [495, 714] on input "submit" at bounding box center [260, 717] width 522 height 53
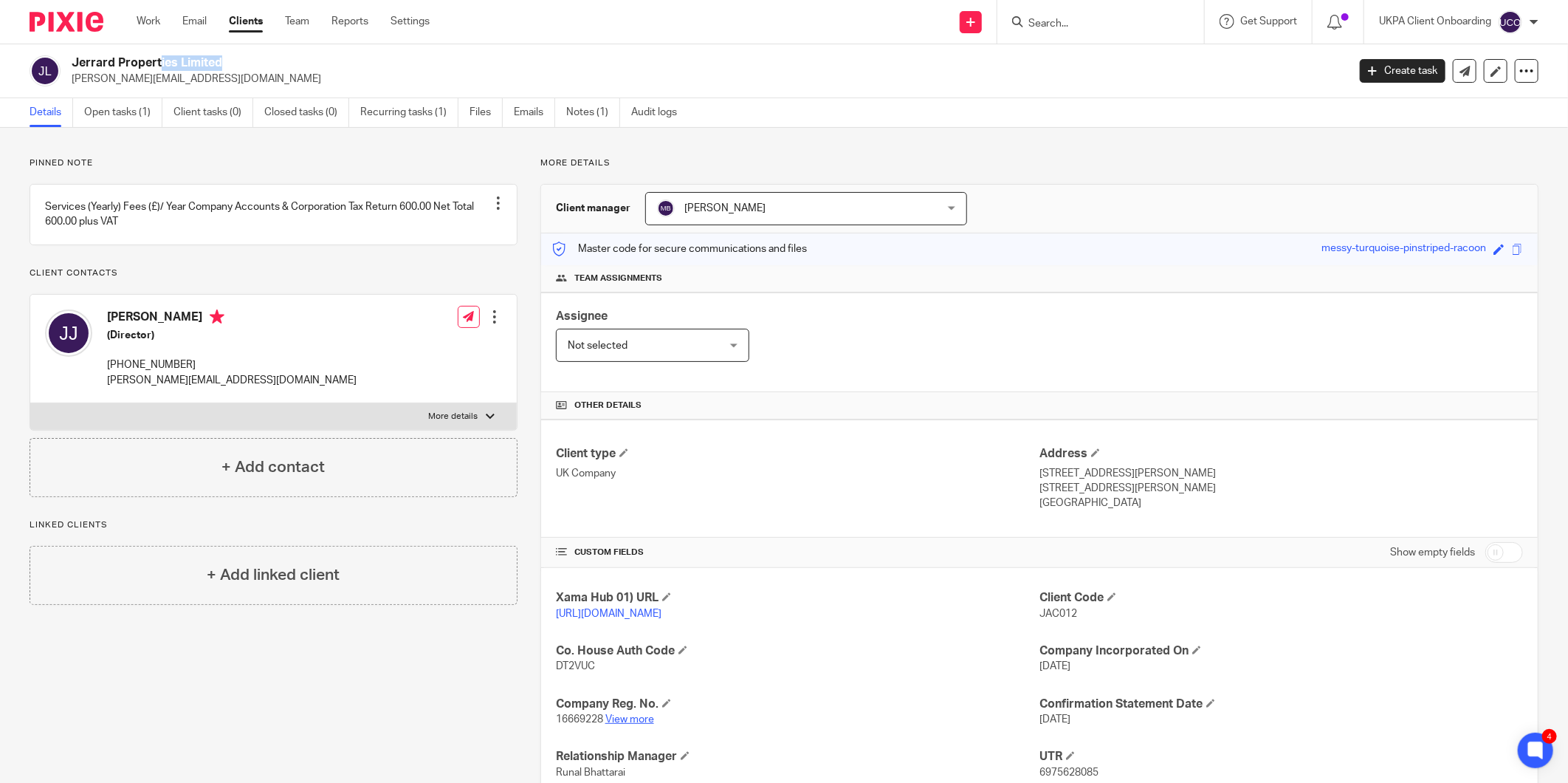
click at [608, 718] on link "View more" at bounding box center [630, 719] width 49 height 11
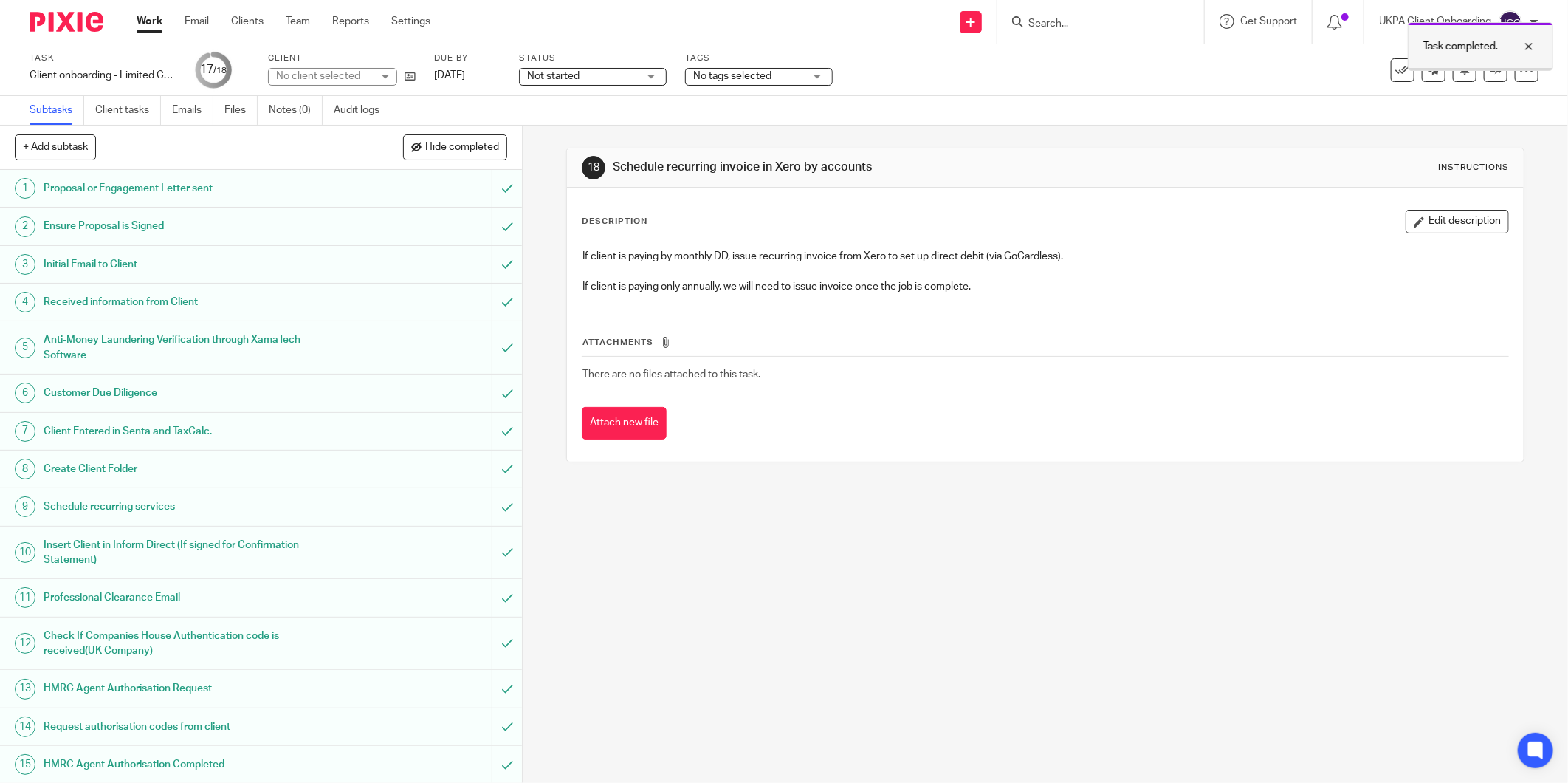
click at [1474, 68] on div at bounding box center [1480, 69] width 144 height 2
click at [1490, 72] on icon at bounding box center [1496, 69] width 11 height 11
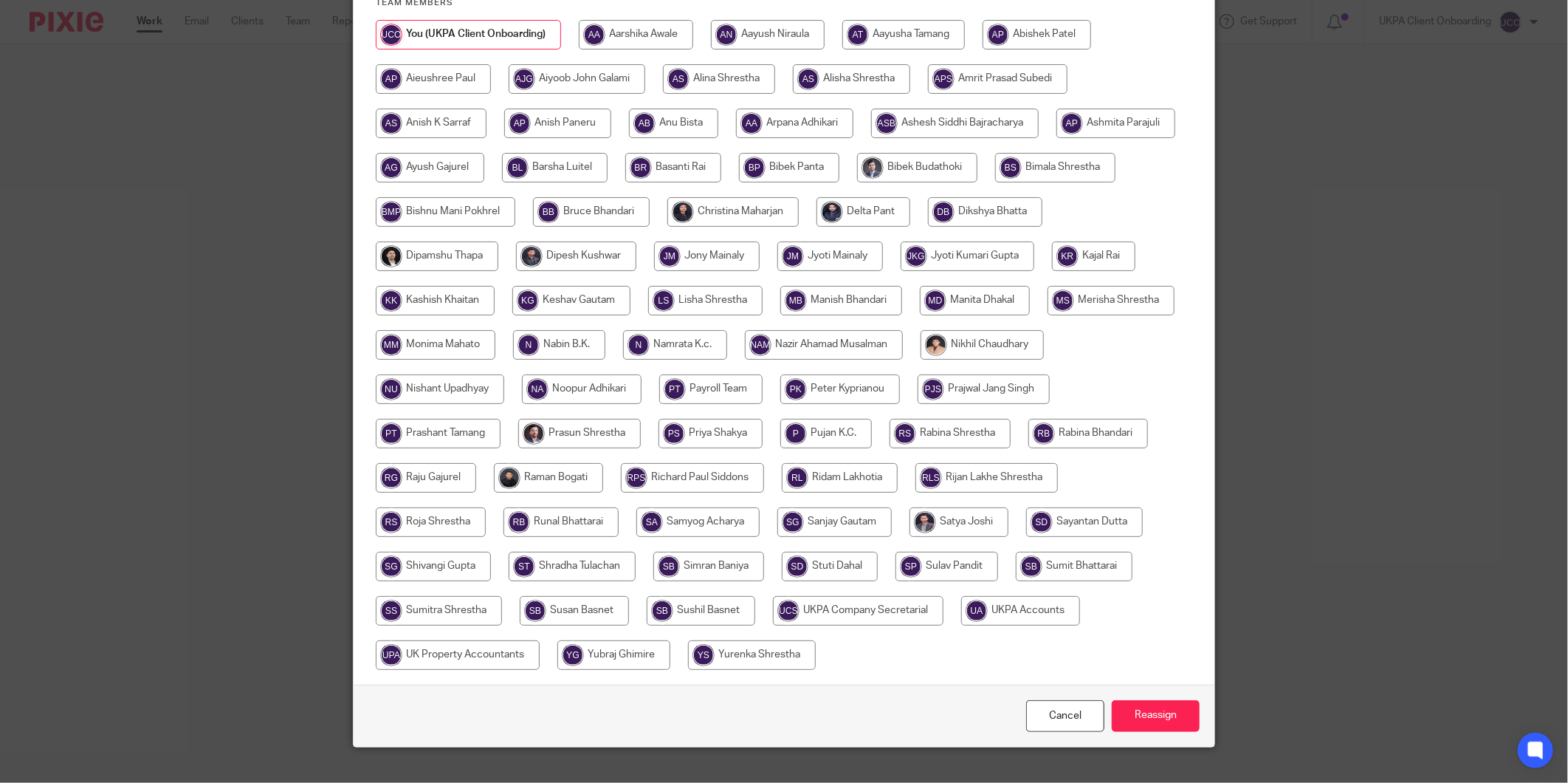
scroll to position [228, 0]
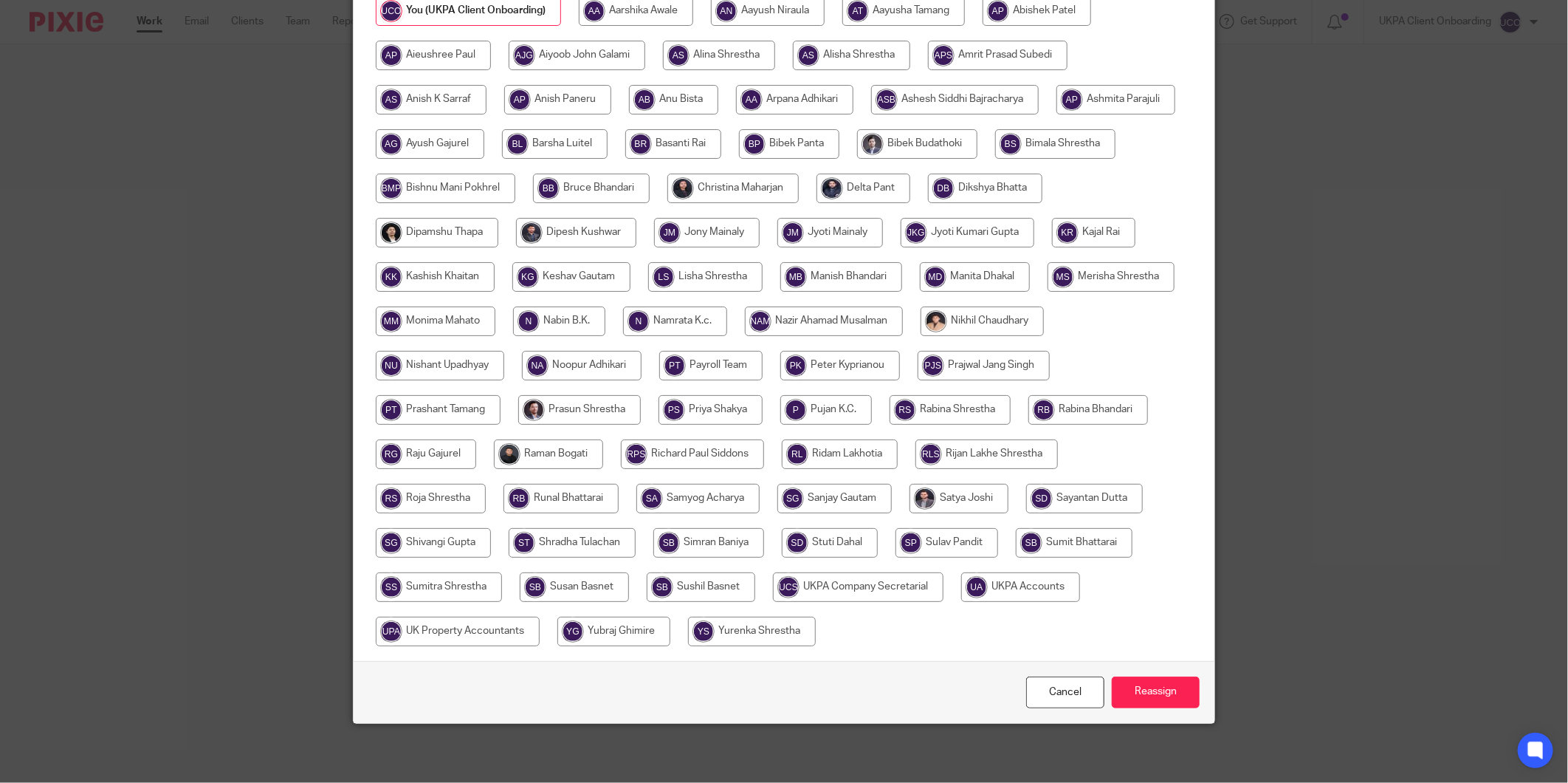
click at [961, 602] on input "radio" at bounding box center [1020, 586] width 119 height 30
radio input "true"
click at [1124, 684] on input "Reassign" at bounding box center [1155, 692] width 88 height 32
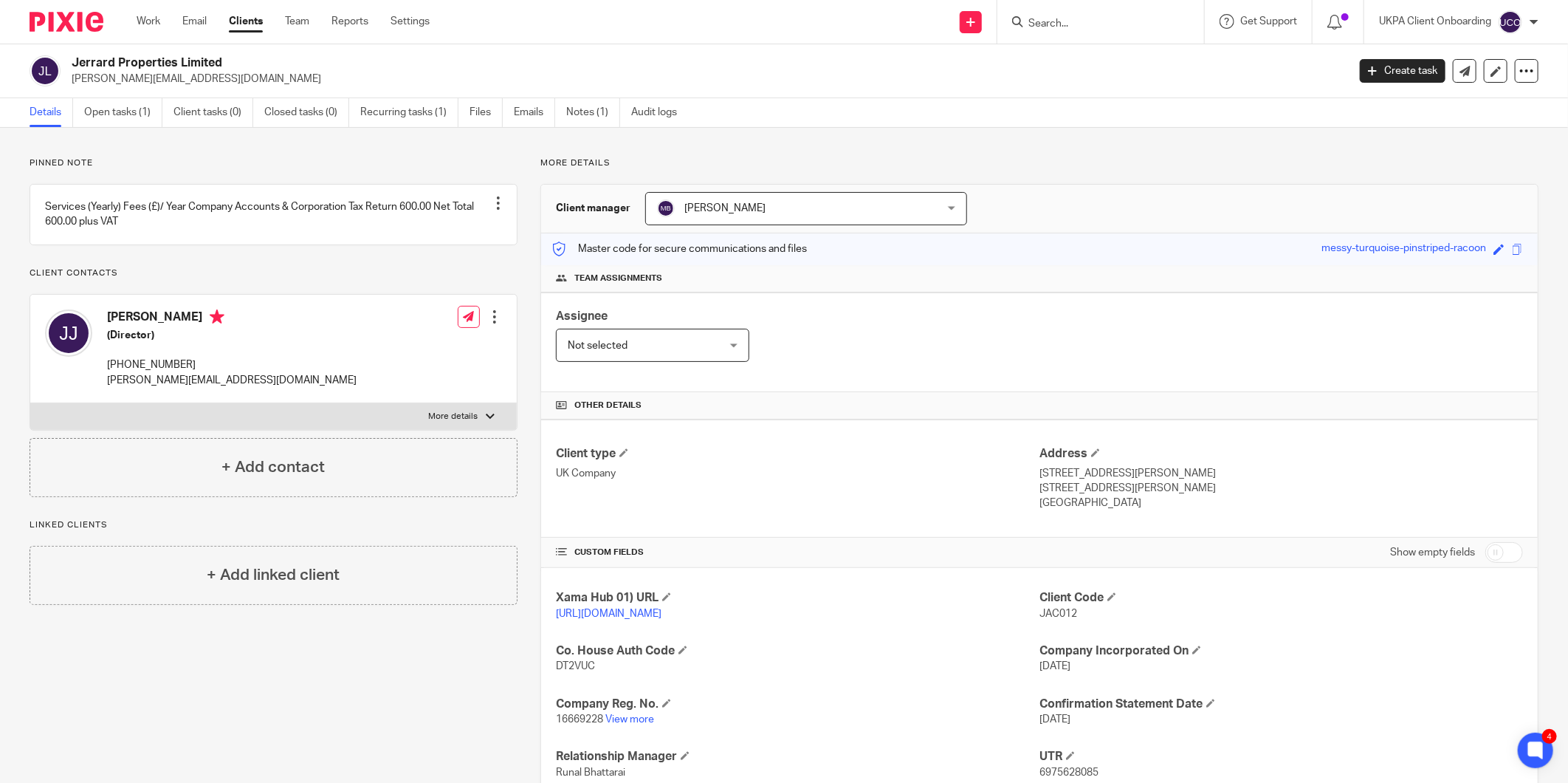
click at [1053, 33] on div at bounding box center [1100, 21] width 206 height 43
click at [1065, 26] on input "Search" at bounding box center [1093, 24] width 133 height 13
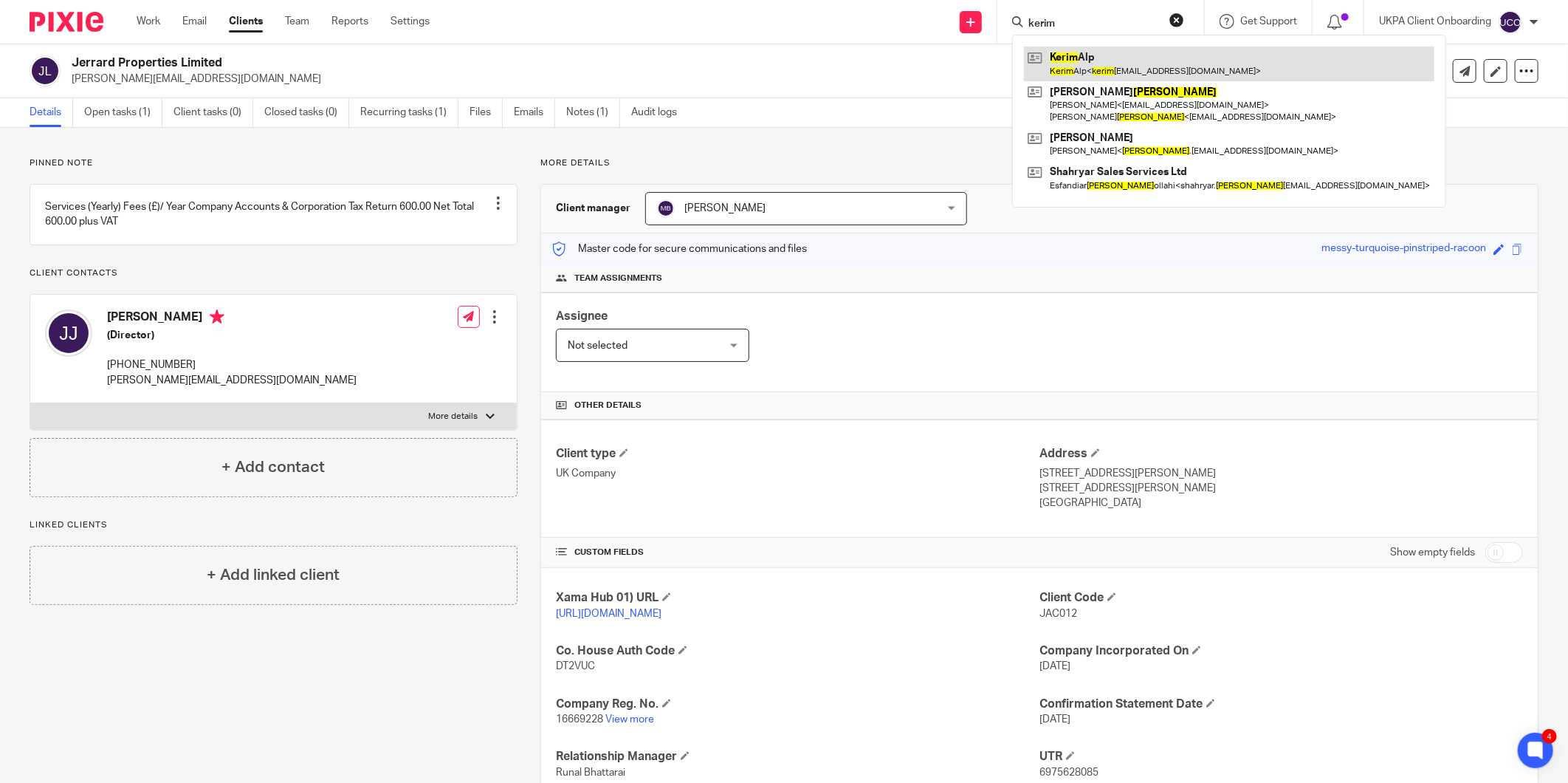
type input "kerim"
click at [1068, 57] on link at bounding box center [1228, 63] width 410 height 34
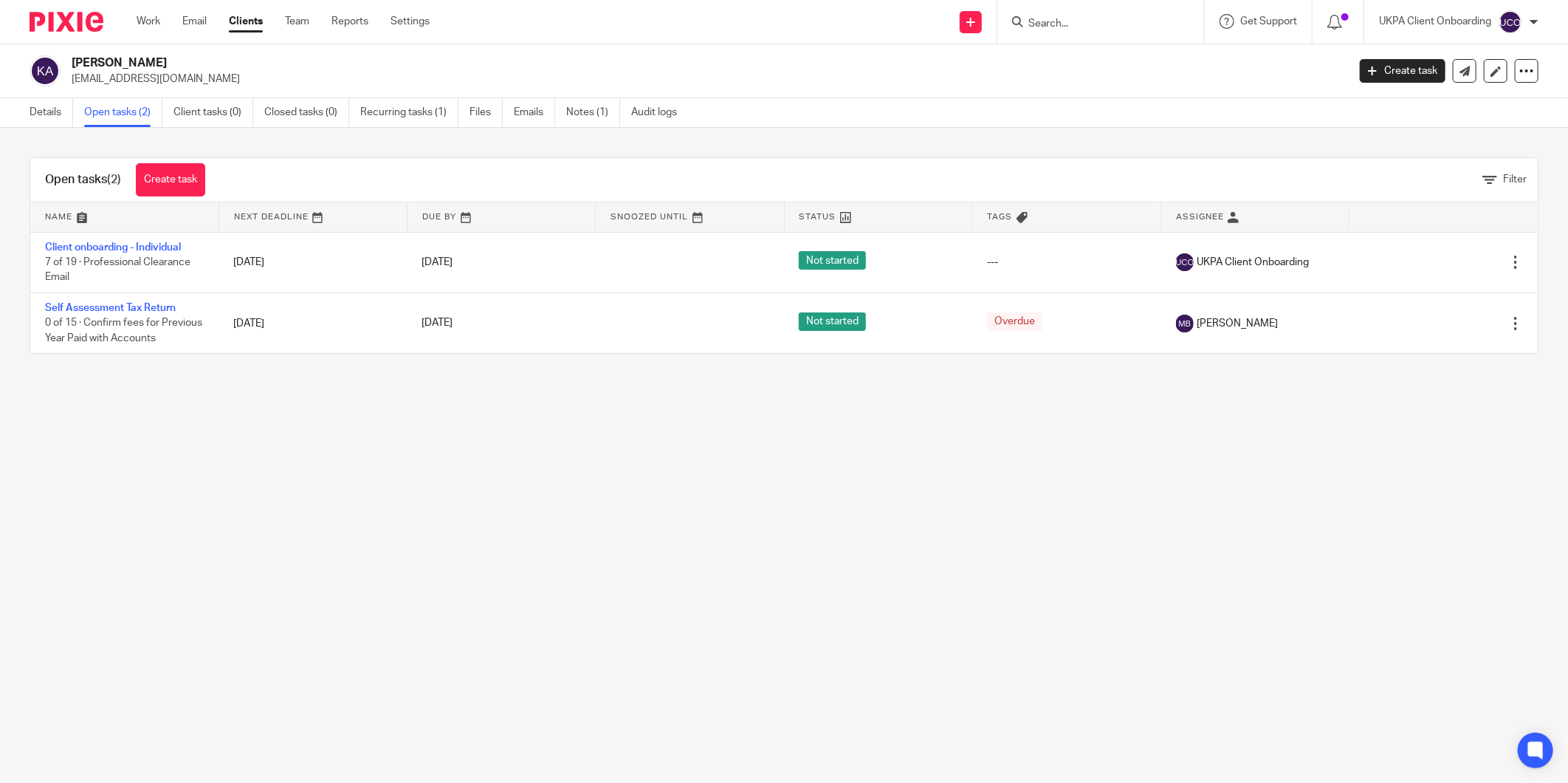
drag, startPoint x: 107, startPoint y: 254, endPoint x: 54, endPoint y: 388, distance: 144.1
click at [54, 388] on main "Kerim Alp kerimalp2@gmail.com Create task Update from Companies House Export da…" at bounding box center [784, 392] width 1568 height 783
click at [599, 113] on link "Notes (1)" at bounding box center [592, 113] width 54 height 29
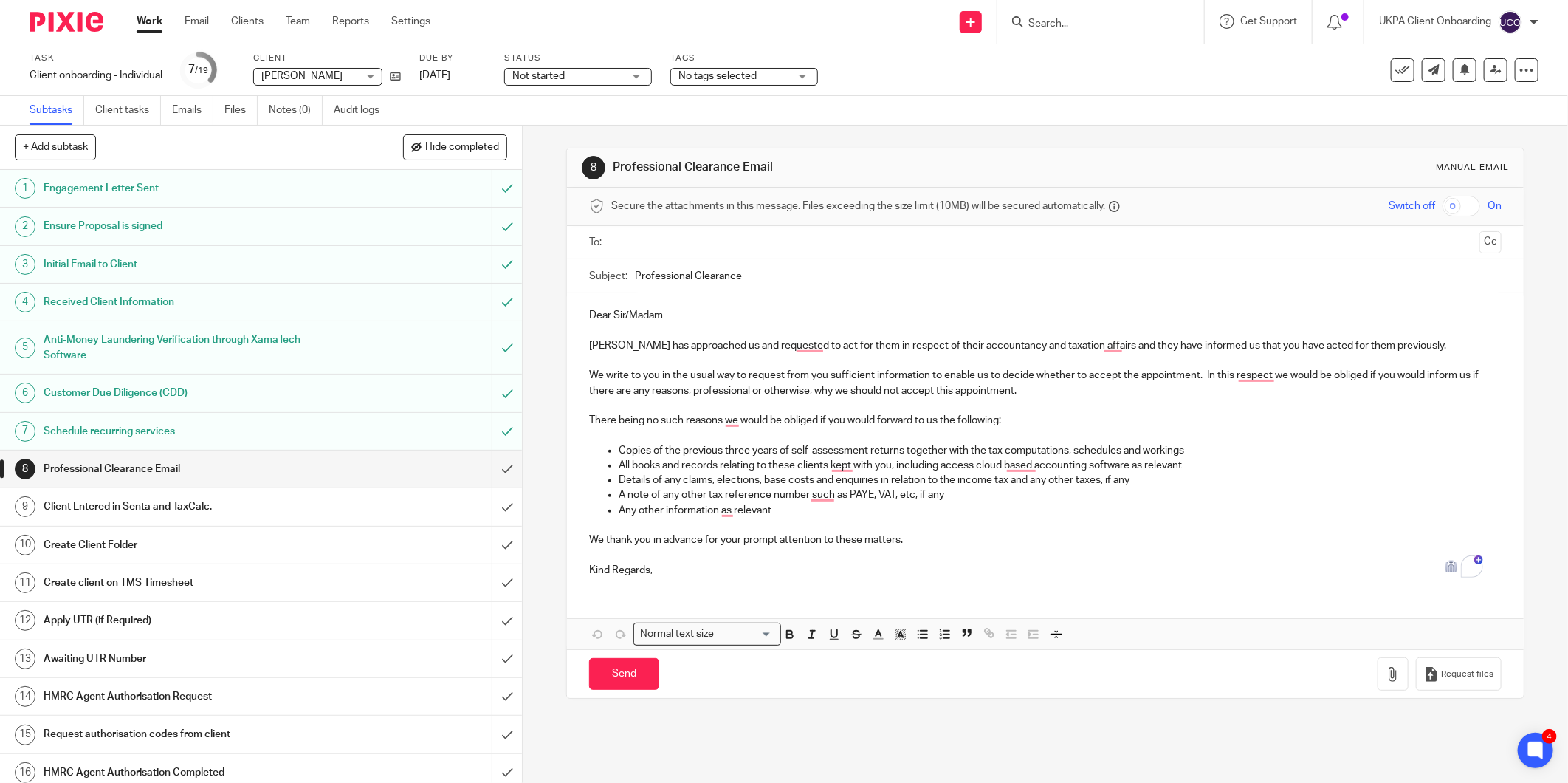
scroll to position [124, 0]
